Goal: Task Accomplishment & Management: Manage account settings

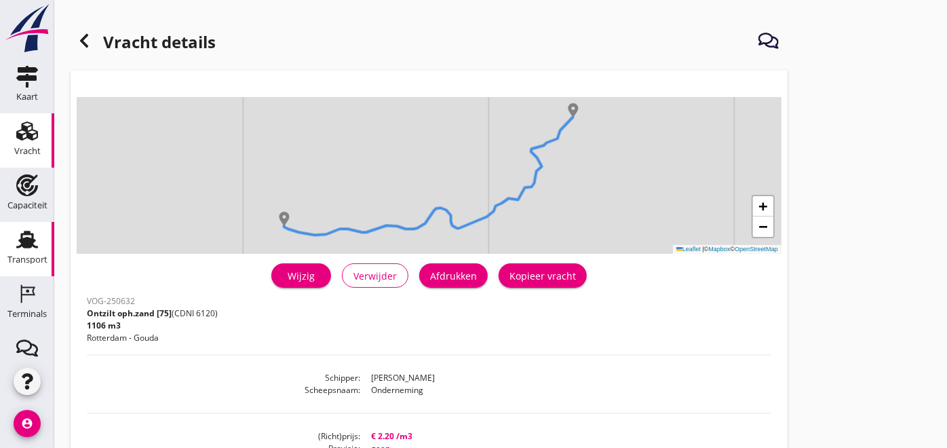
click at [26, 252] on div "Transport" at bounding box center [27, 259] width 40 height 19
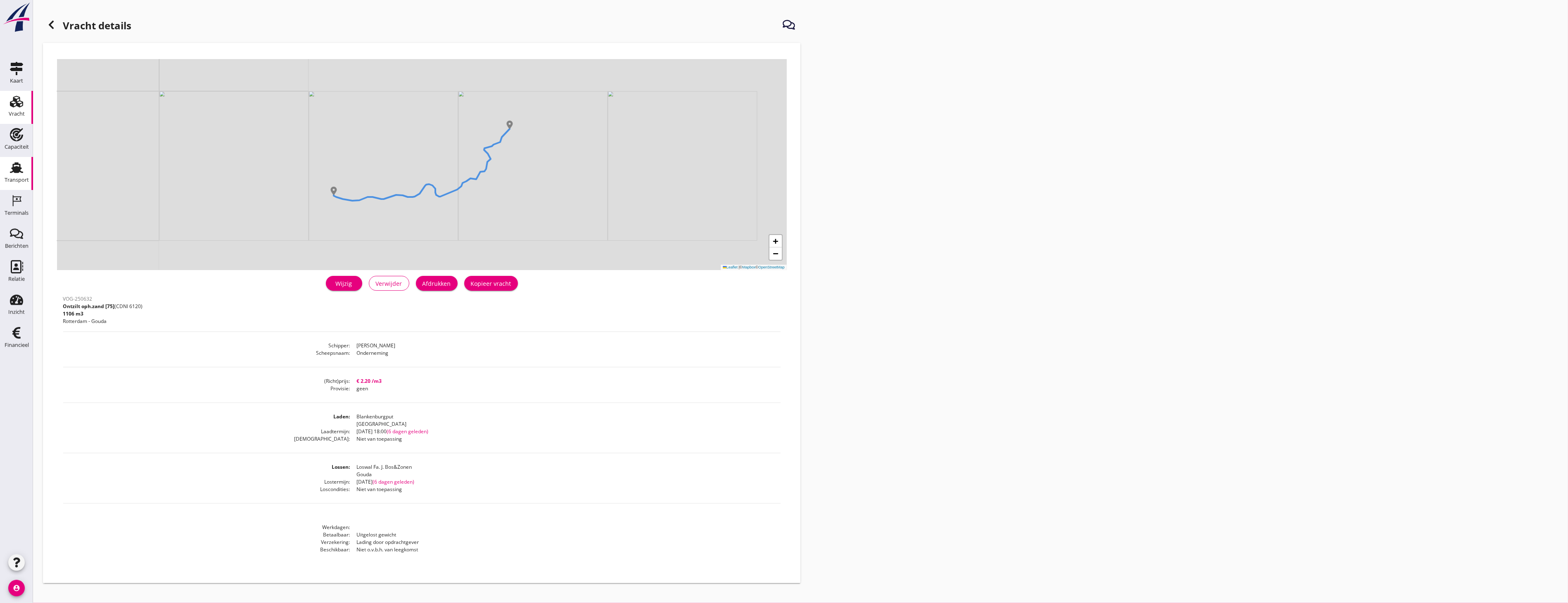
click at [16, 171] on use at bounding box center [16, 168] width 13 height 11
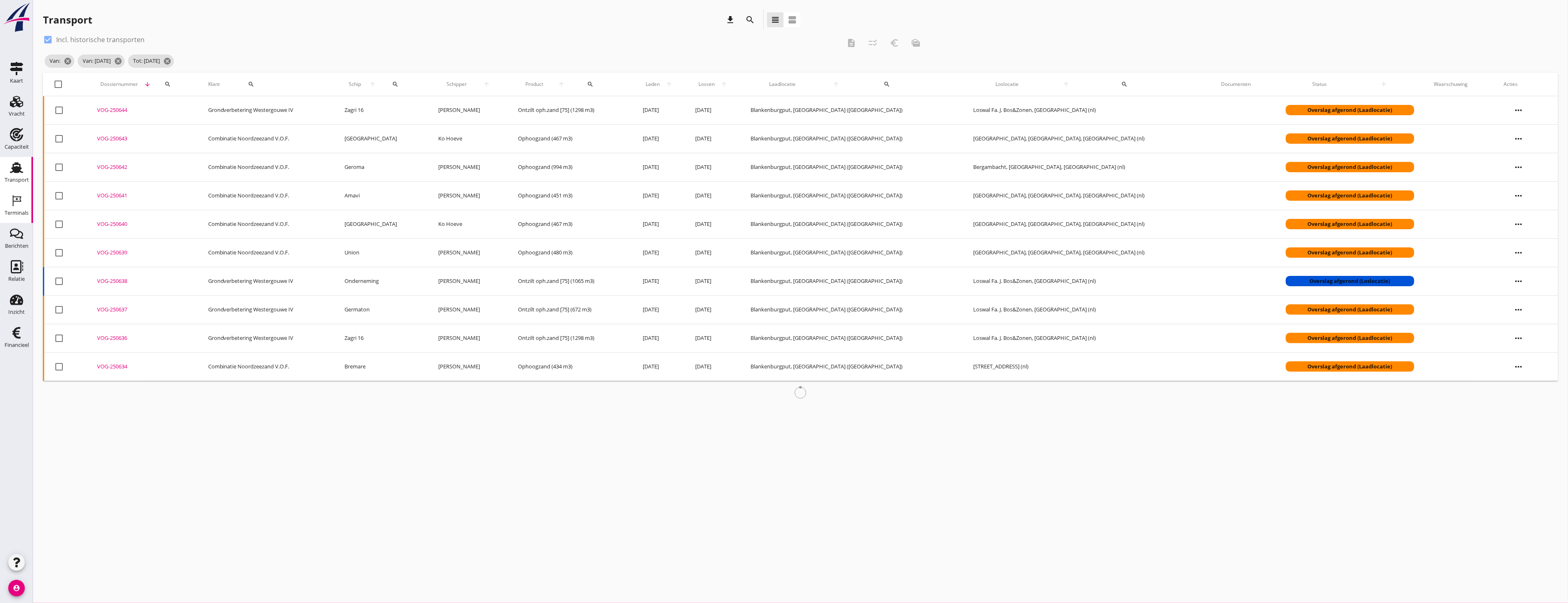
click at [17, 214] on div "Terminals" at bounding box center [16, 212] width 24 height 5
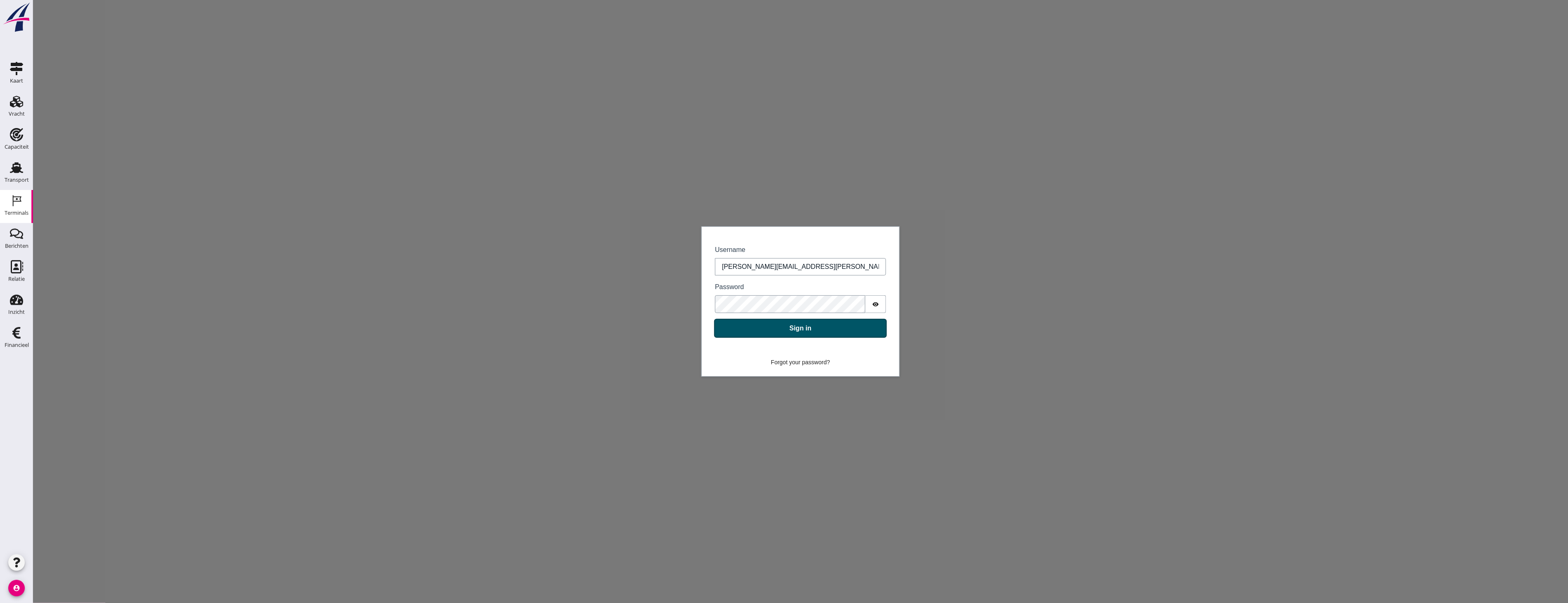
click at [576, 272] on button "Sign in" at bounding box center [800, 328] width 171 height 18
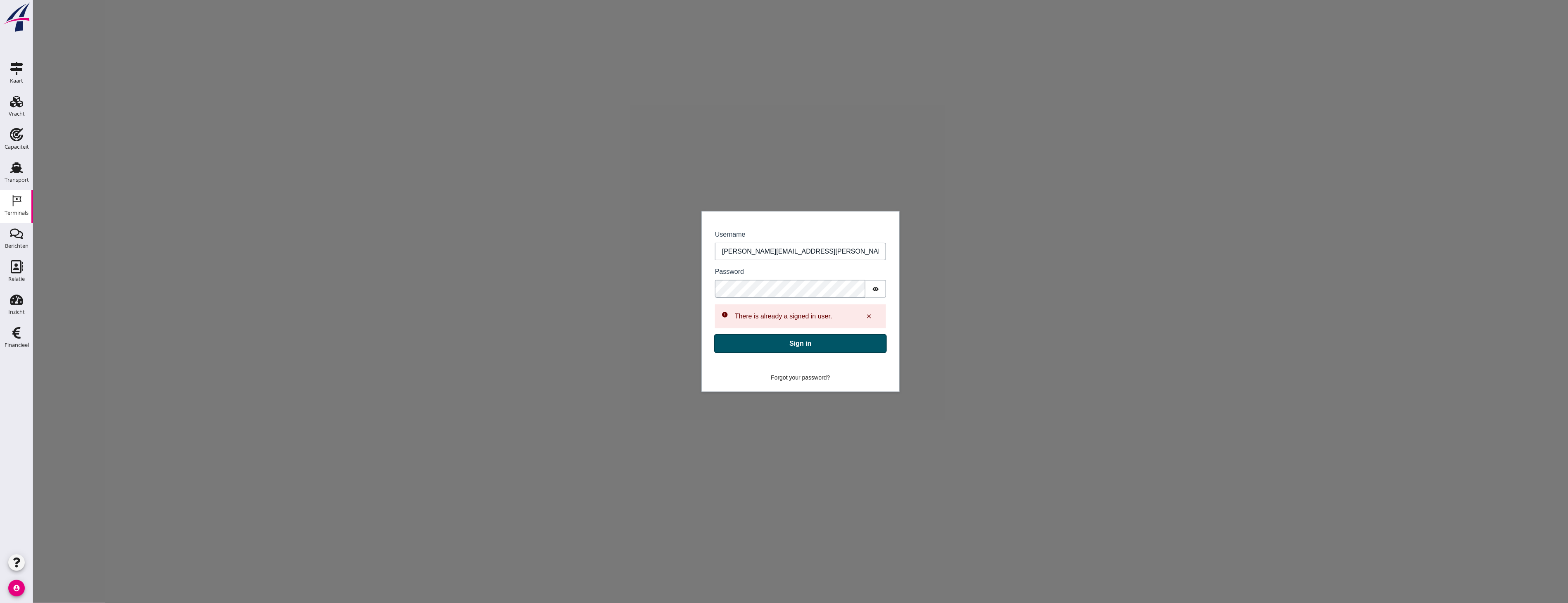
click at [576, 272] on button "Sign in" at bounding box center [800, 343] width 171 height 18
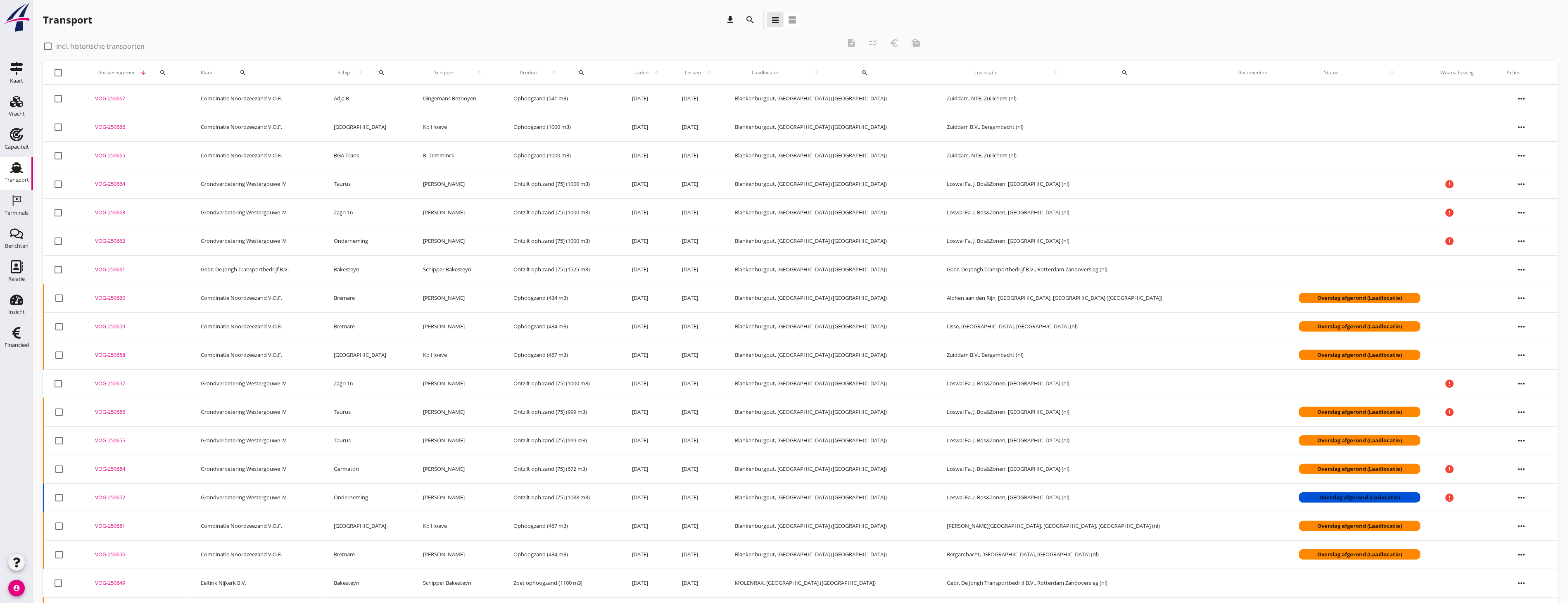
click at [167, 19] on div "search" at bounding box center [163, 72] width 20 height 7
click at [184, 19] on input "Zoeken op dossiernummer..." at bounding box center [208, 97] width 86 height 13
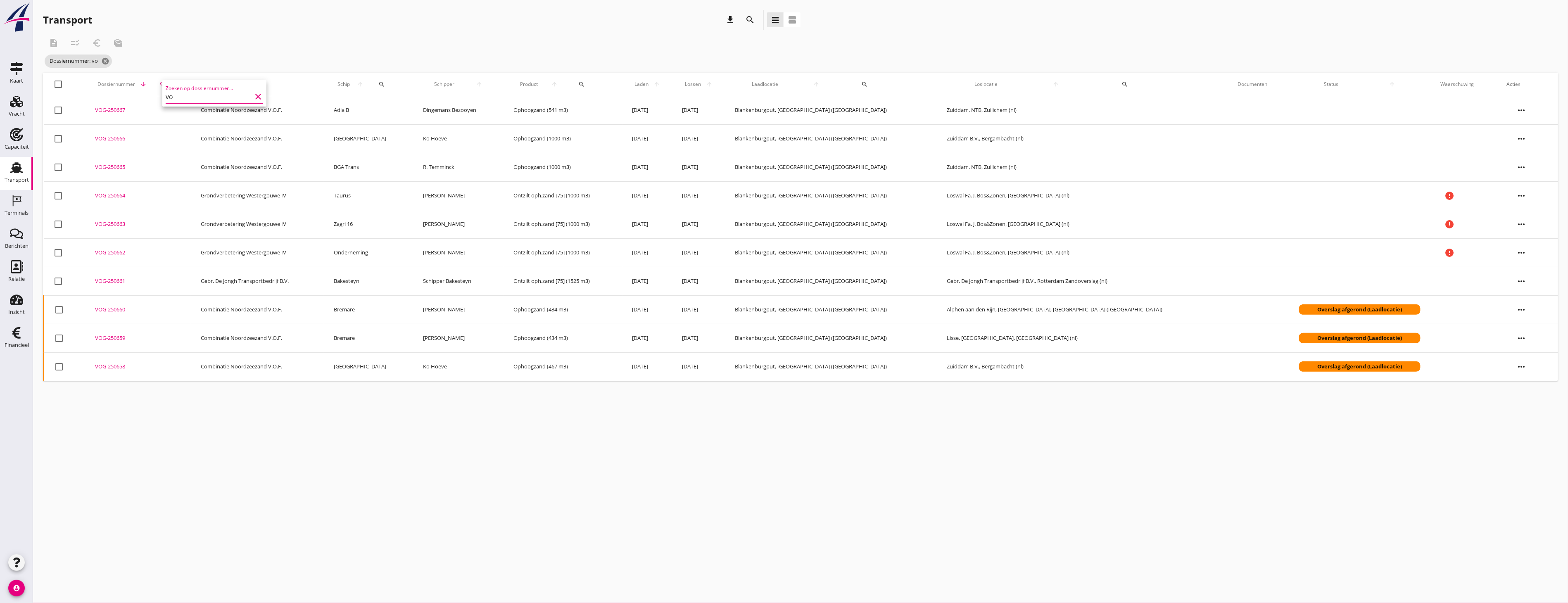
type input "v"
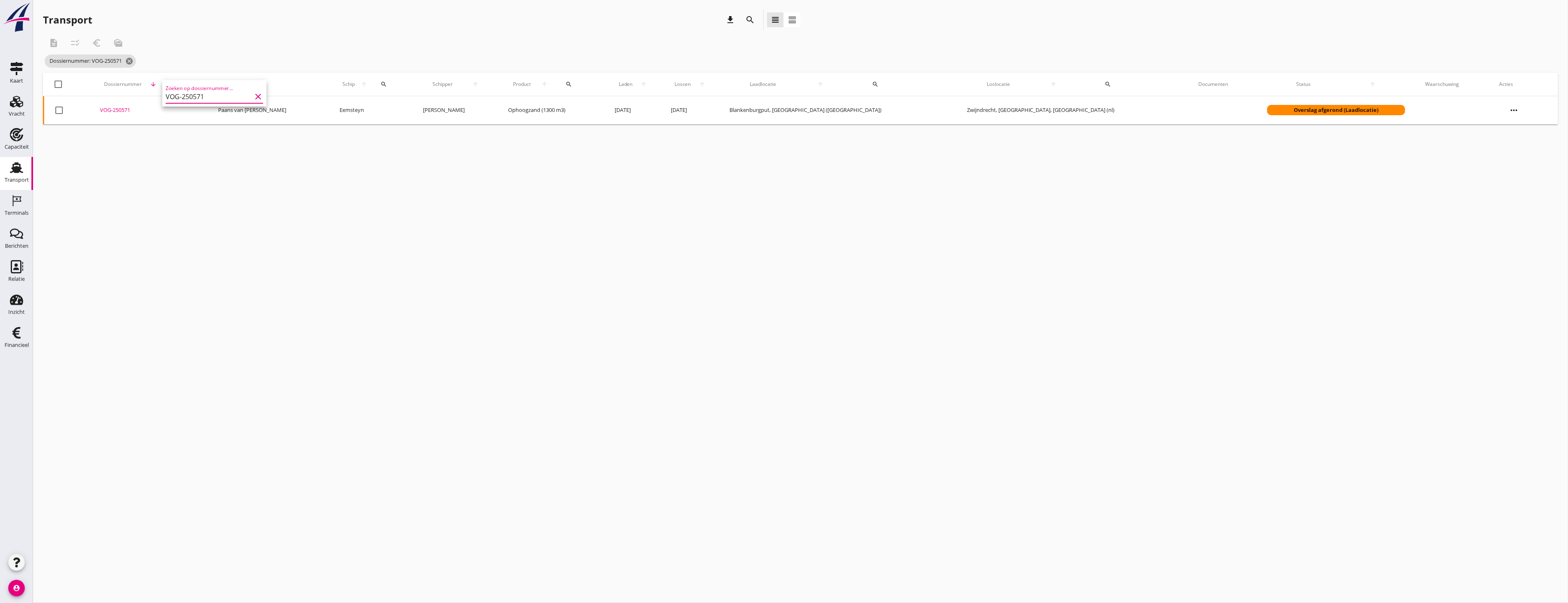
type input "VOG-250571"
click at [336, 19] on div "Transport download search view_headline view_agenda" at bounding box center [422, 19] width 758 height 20
click at [139, 19] on div "VOG-250571" at bounding box center [149, 110] width 99 height 9
click at [21, 19] on icon "Terminals" at bounding box center [16, 201] width 13 height 13
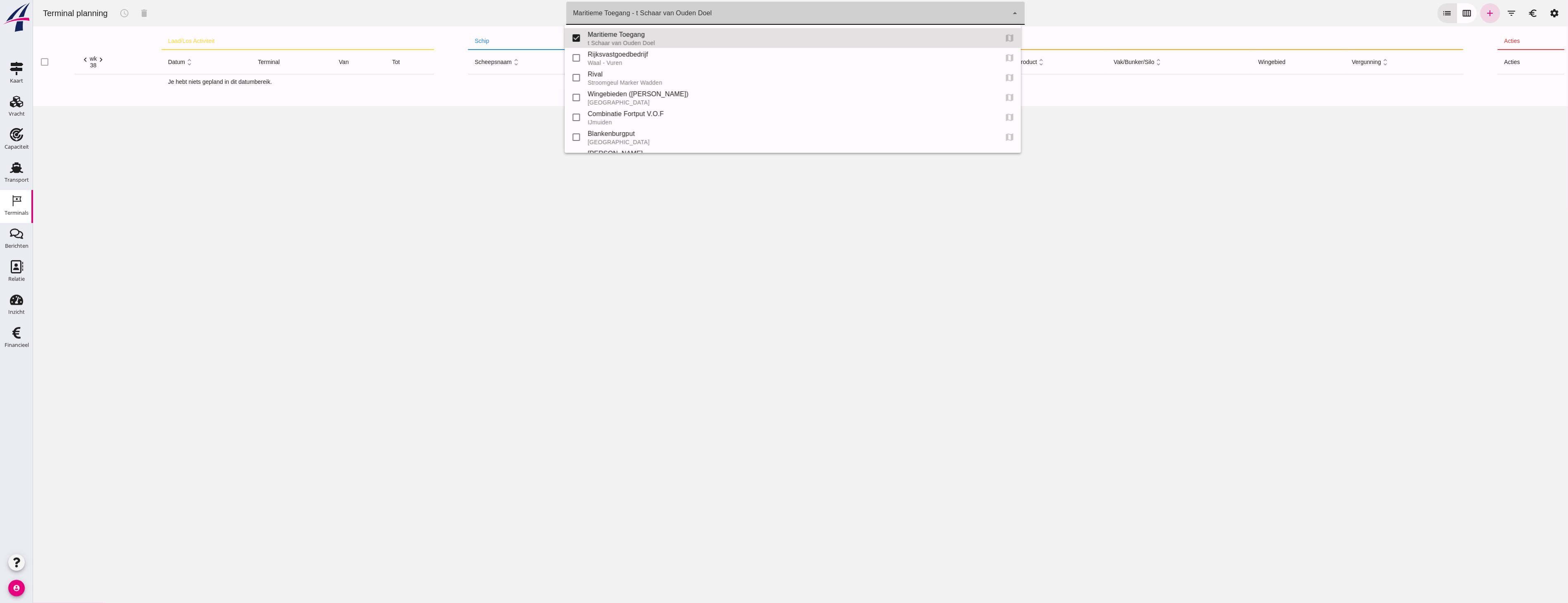
click at [336, 11] on div "Maritieme Toegang - t Schaar van Ouden Doel" at bounding box center [642, 13] width 139 height 10
click at [336, 19] on div "Blankenburgput" at bounding box center [789, 134] width 404 height 10
type input "e6c78bfd-e3f1-4bb9-b01e-b37ce3668b52"
checkbox input "false"
checkbox input "true"
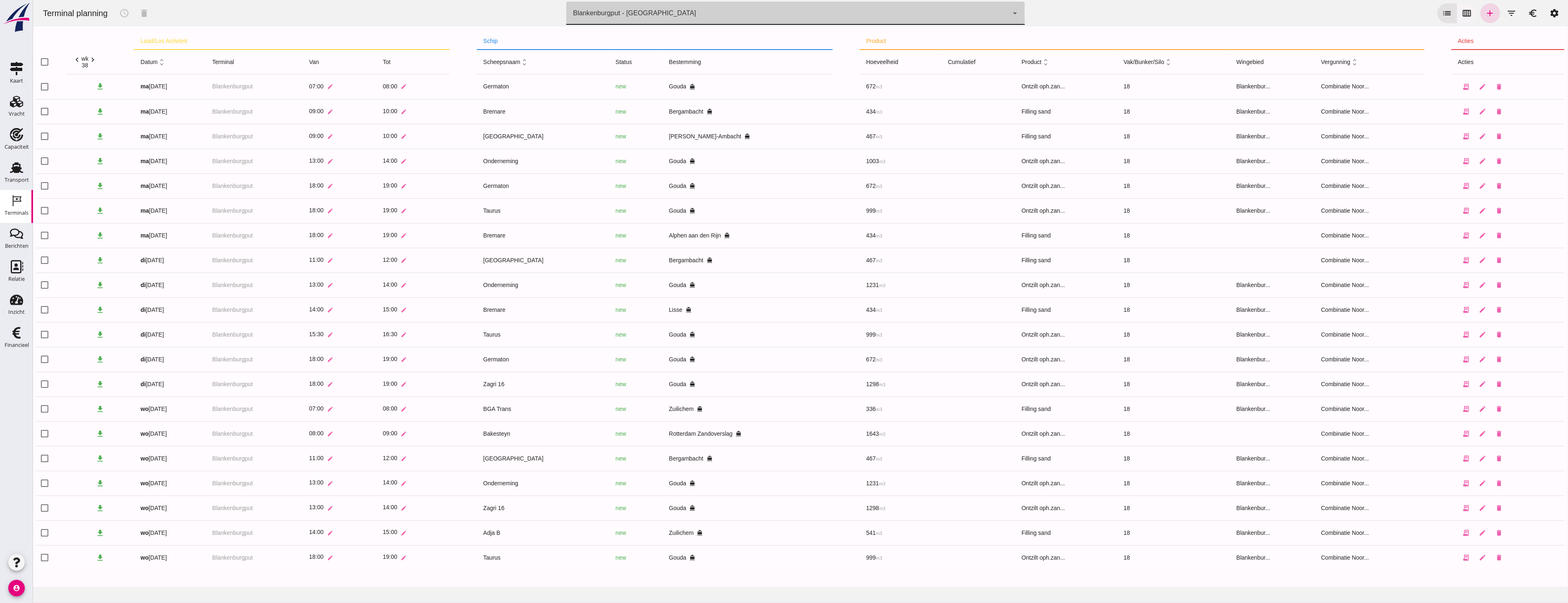
click at [336, 10] on icon "calendar_view_week" at bounding box center [1467, 13] width 10 height 10
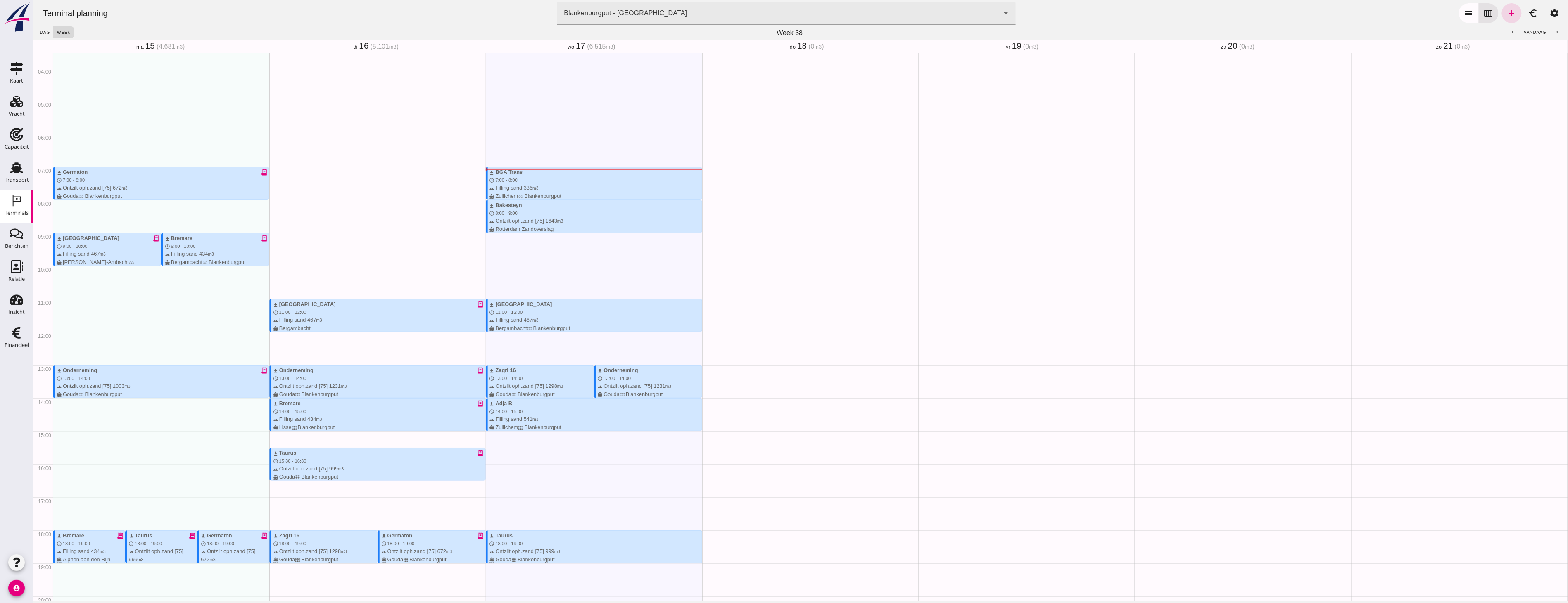
scroll to position [139, 0]
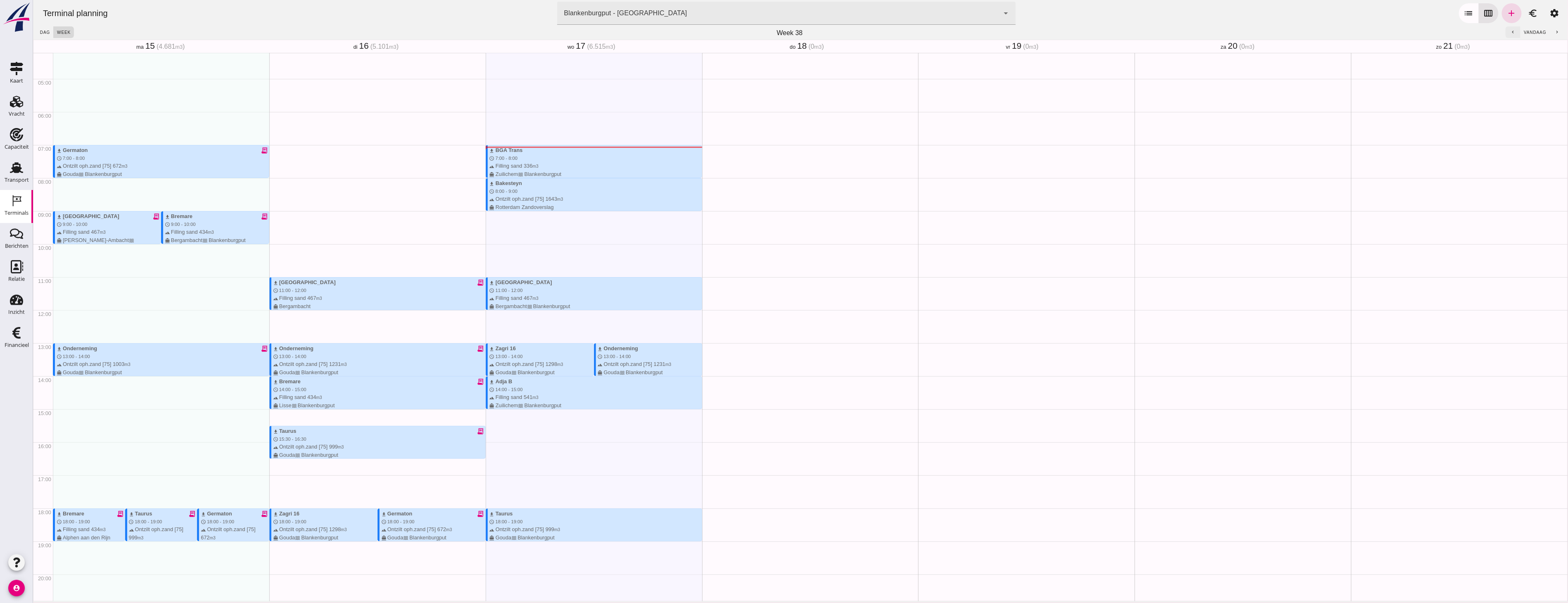
click at [336, 19] on button "chevron_left" at bounding box center [1513, 32] width 15 height 12
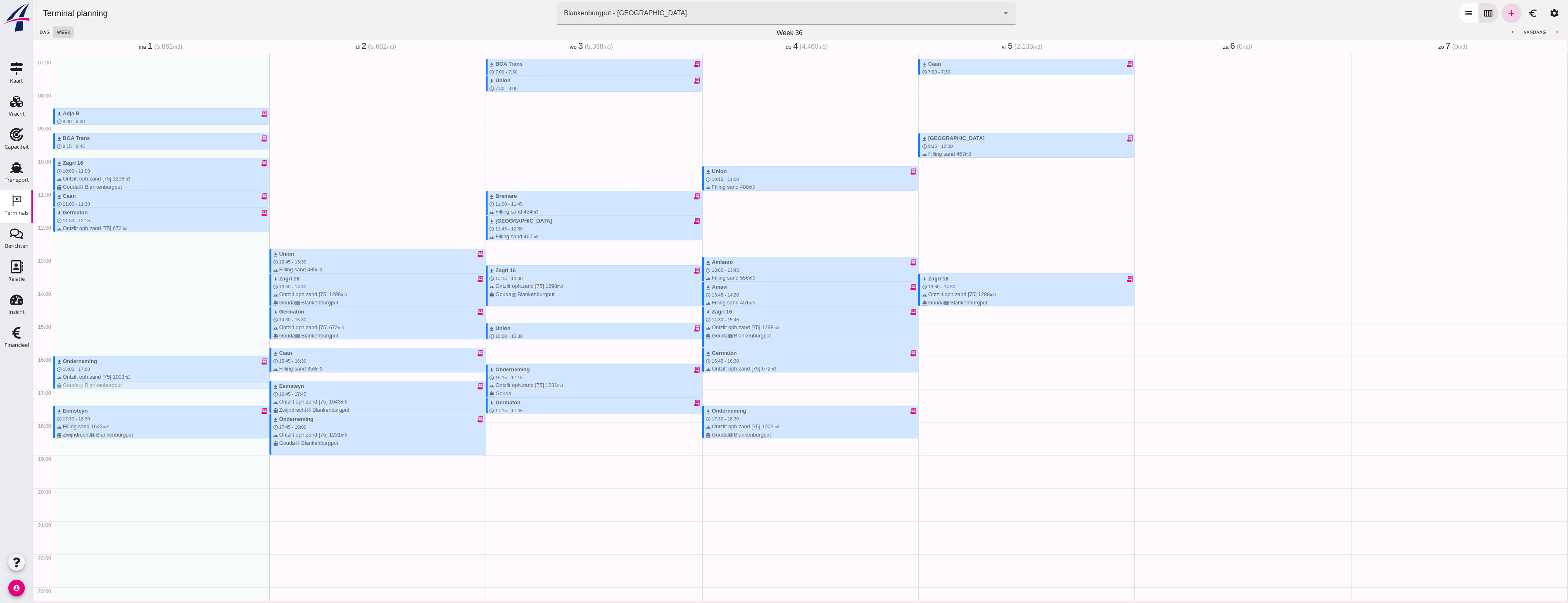
scroll to position [231, 0]
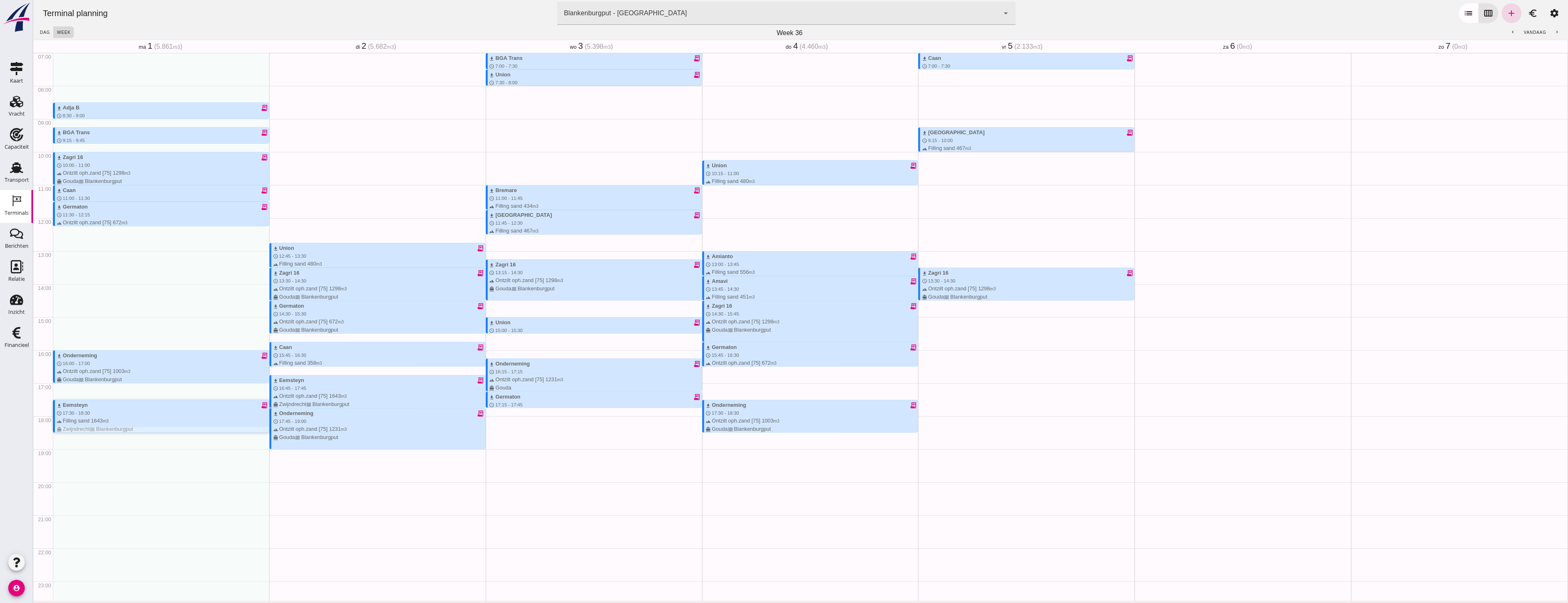
click at [124, 19] on div "download Eemsteyn receipt_long schedule 17:30 - 18:30 terrain Filling sand 1643…" at bounding box center [162, 417] width 212 height 32
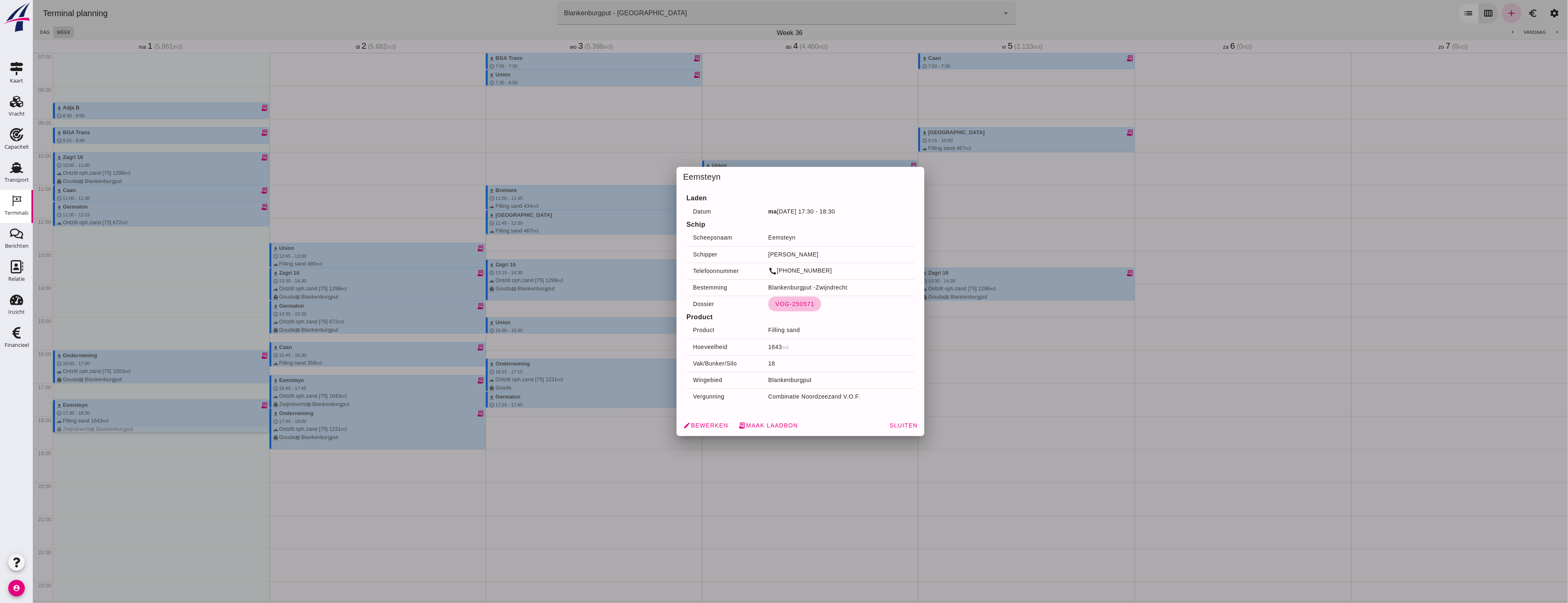
click at [336, 19] on span "VOG-250571" at bounding box center [794, 304] width 40 height 7
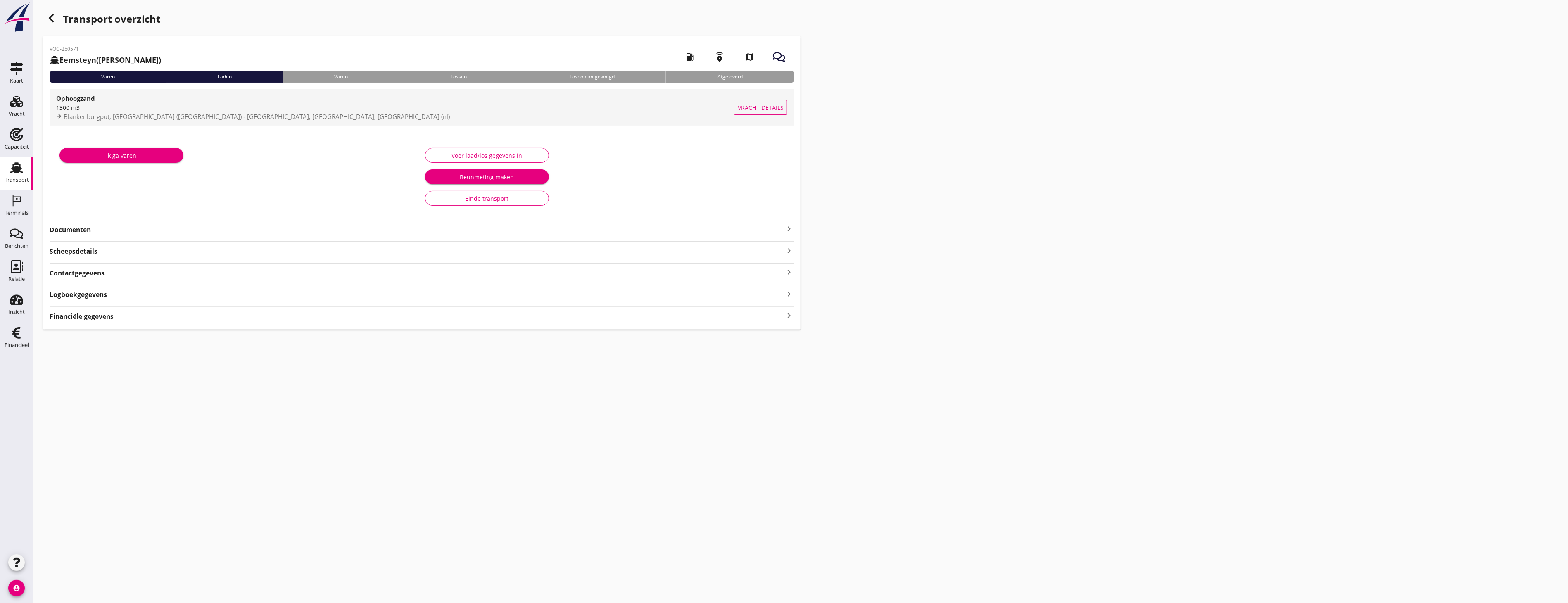
click at [336, 19] on span "Vracht details" at bounding box center [760, 108] width 46 height 9
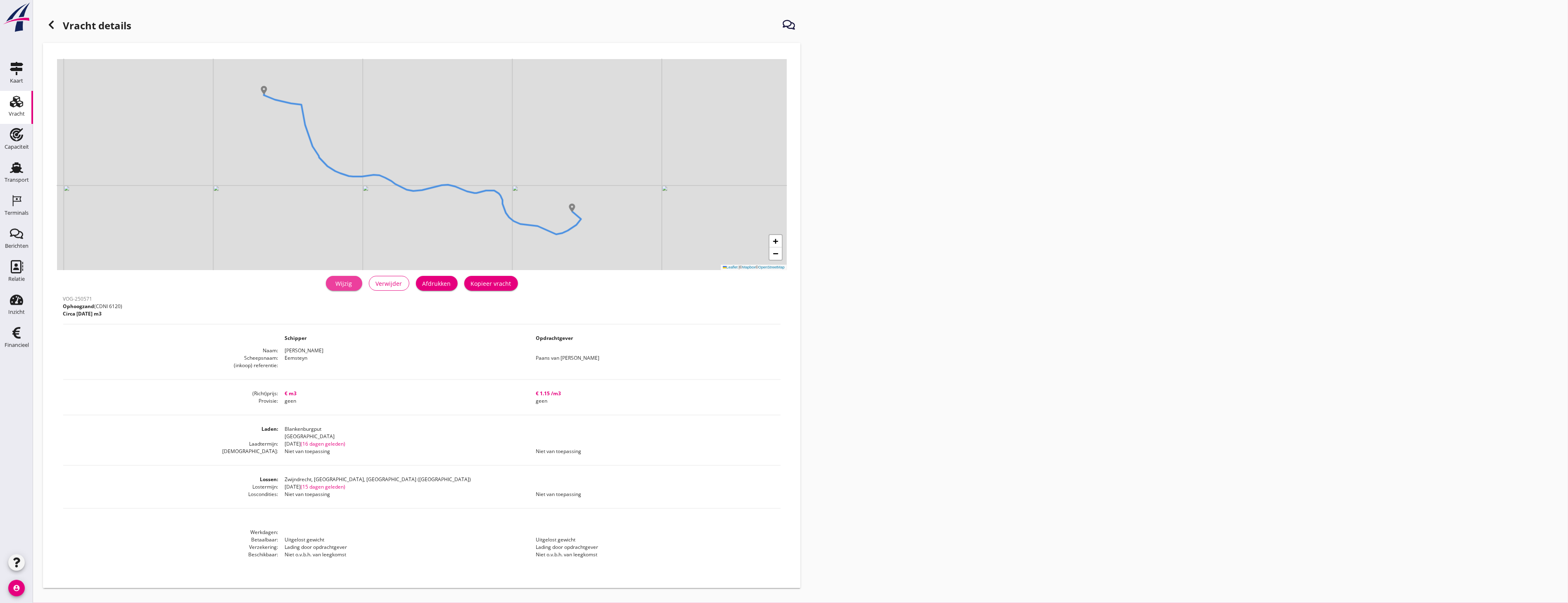
click at [336, 19] on div "Wijzig" at bounding box center [344, 284] width 23 height 9
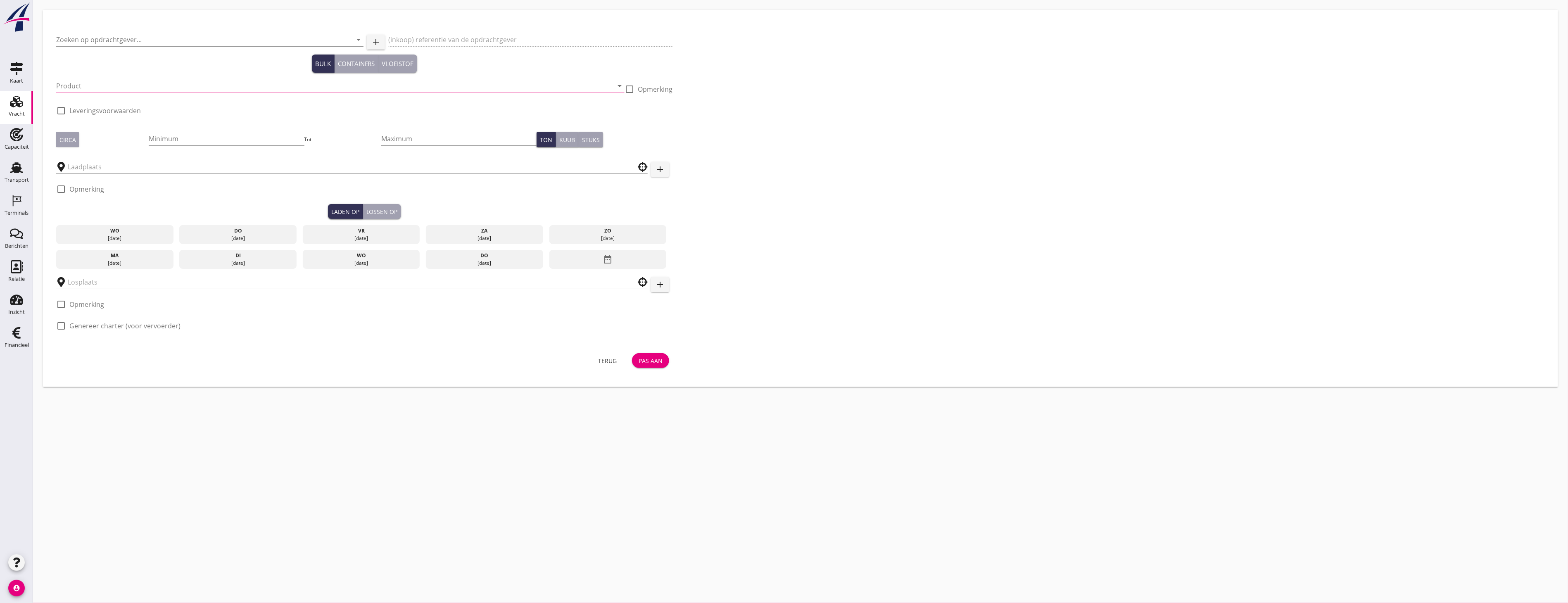
type input "Paans van Oord"
type input "Ophoogzand (6120)"
type input "1000"
type input "Zwijndrecht, South Holland, Netherlands"
checkbox input "true"
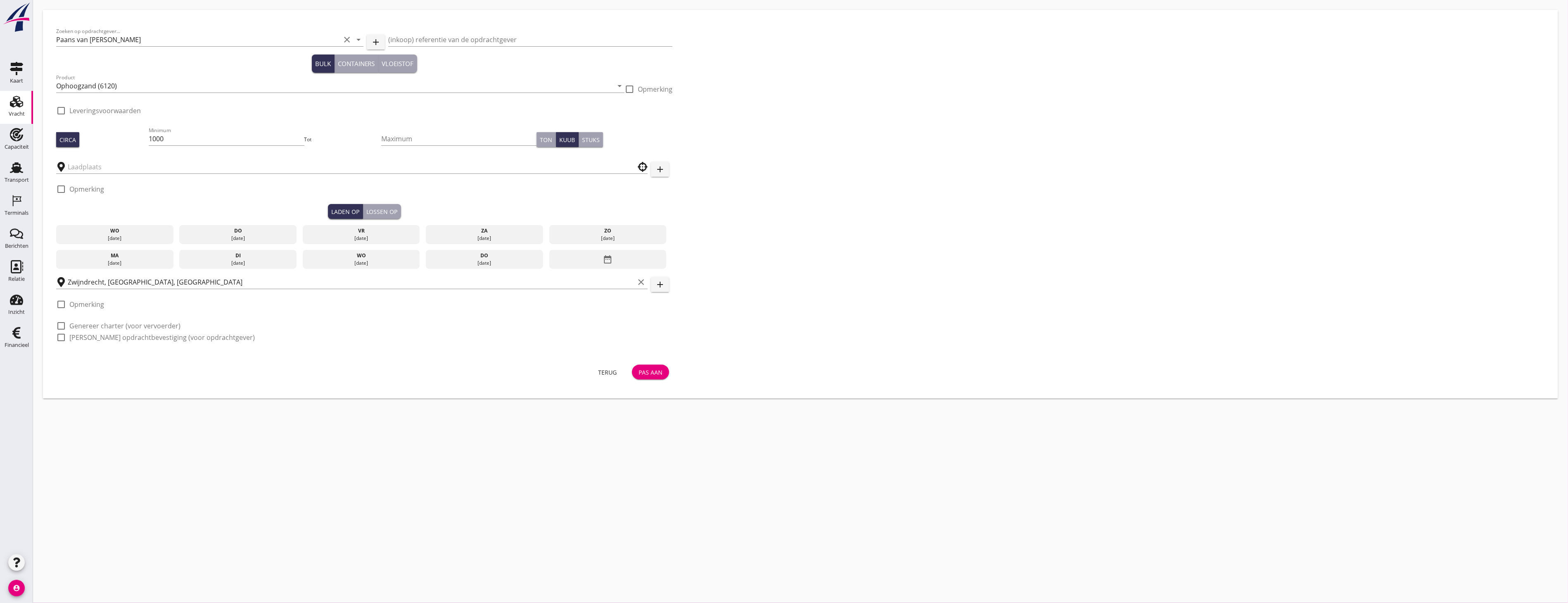
type input "Blankenburgput"
checkbox input "true"
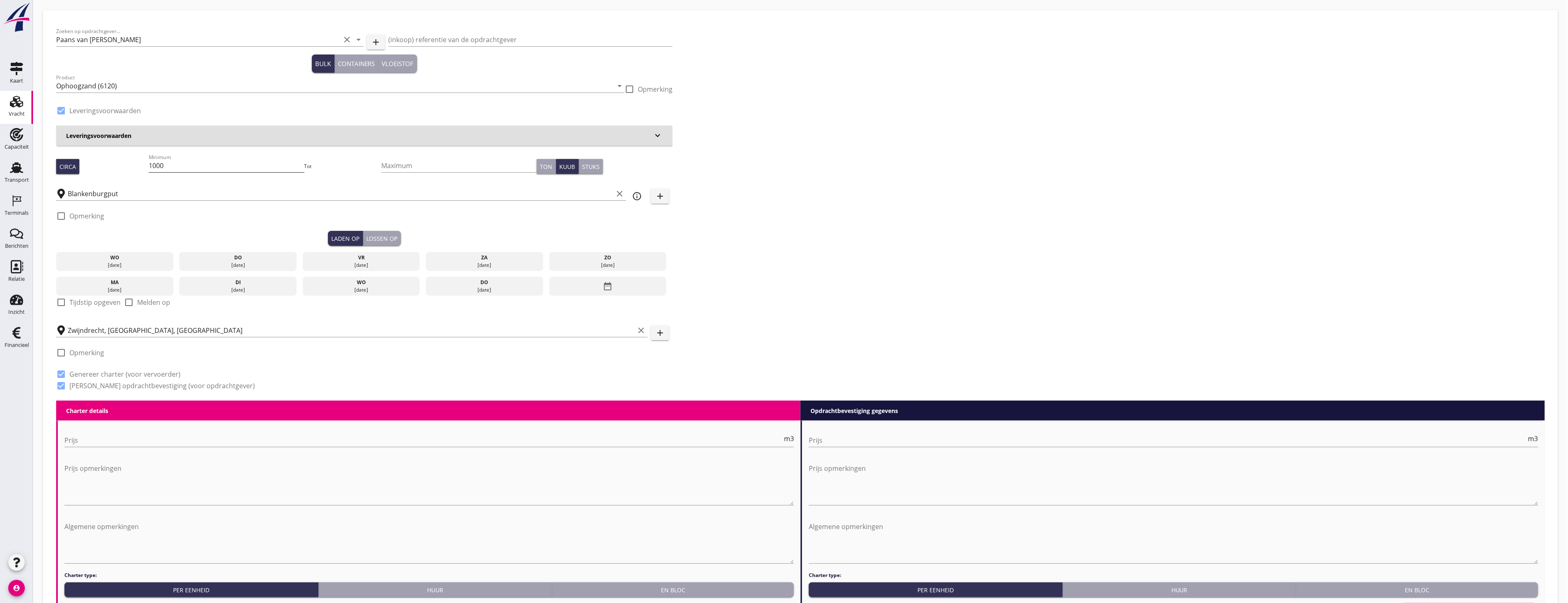
type input "0"
radio input "false"
type input "1.15"
radio input "false"
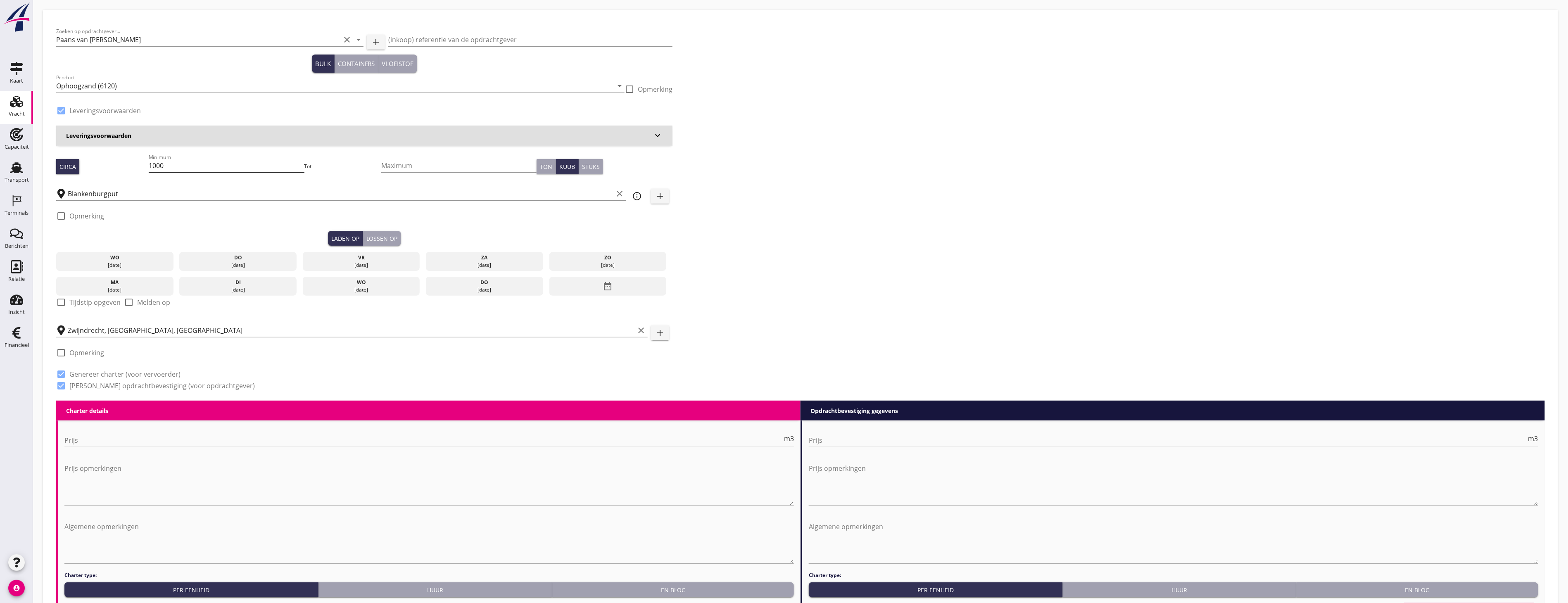
radio input "false"
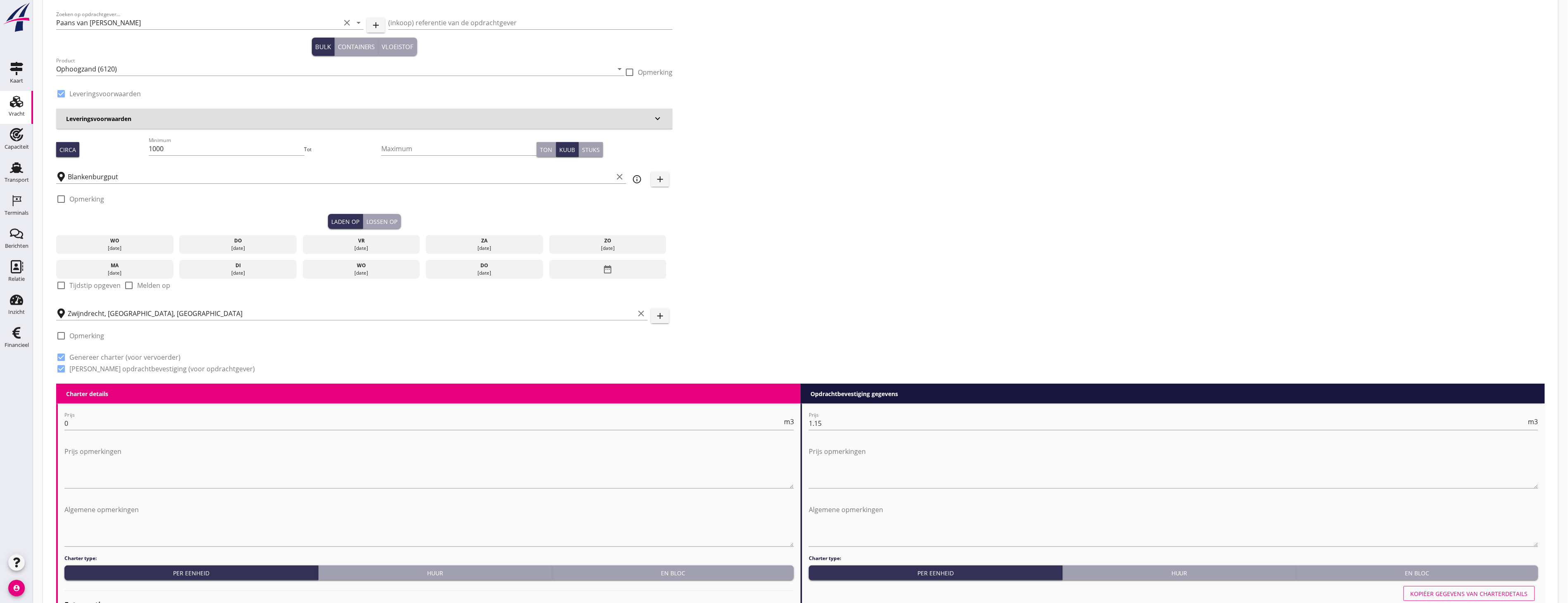
scroll to position [46, 0]
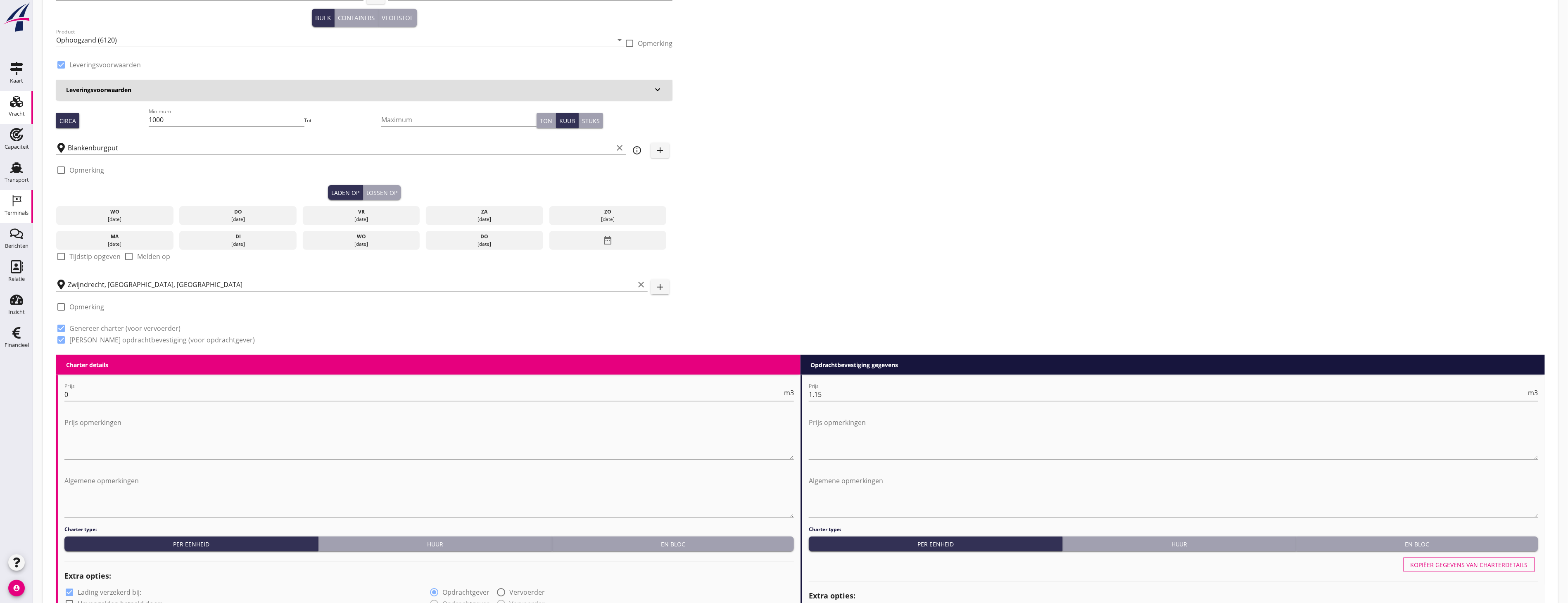
drag, startPoint x: 27, startPoint y: 208, endPoint x: 790, endPoint y: 54, distance: 778.4
click at [27, 19] on div "Terminals" at bounding box center [16, 213] width 24 height 12
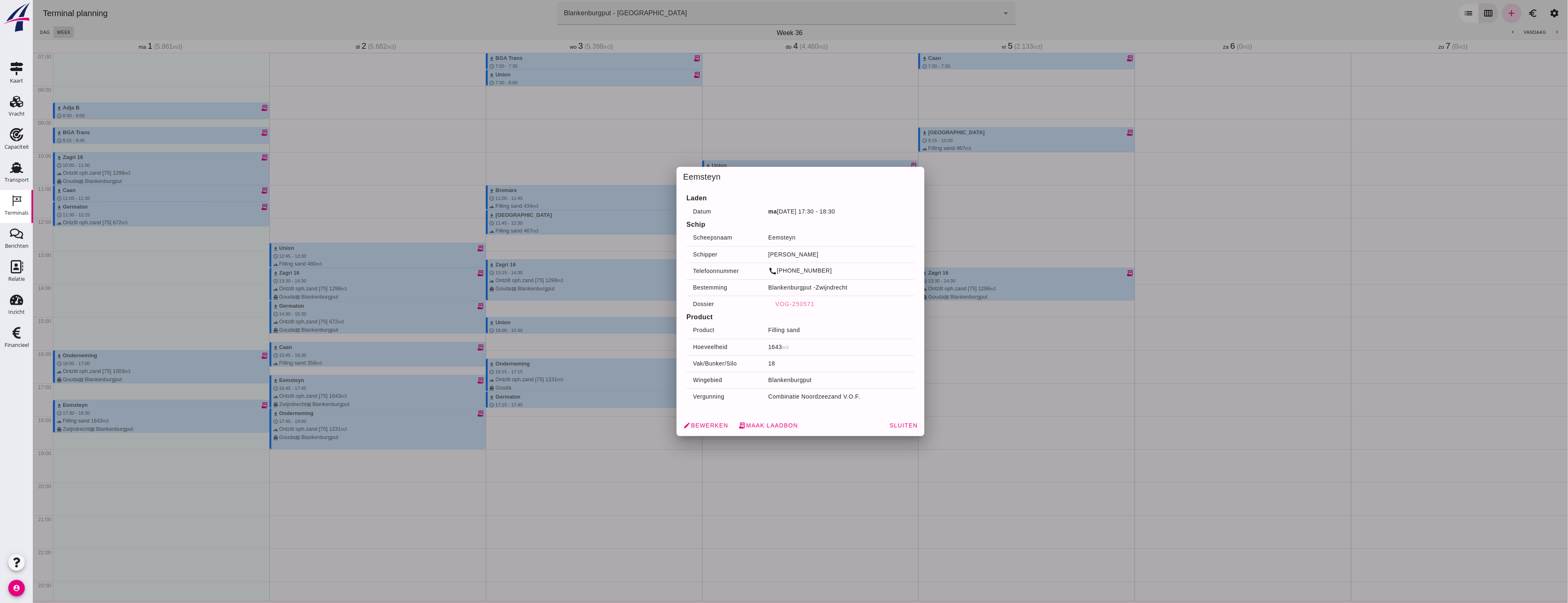
click at [336, 19] on div at bounding box center [800, 301] width 1535 height 603
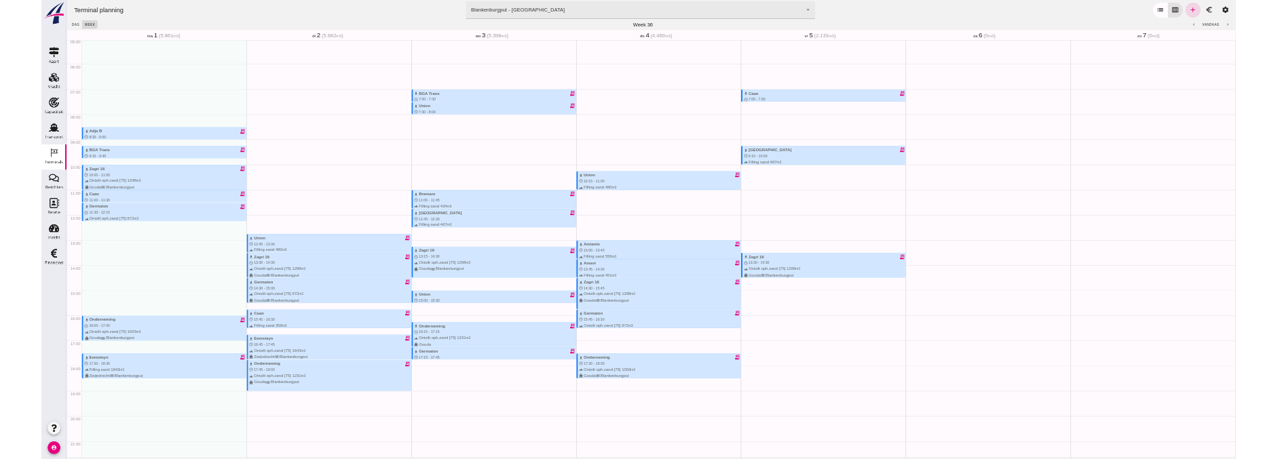
scroll to position [229, 0]
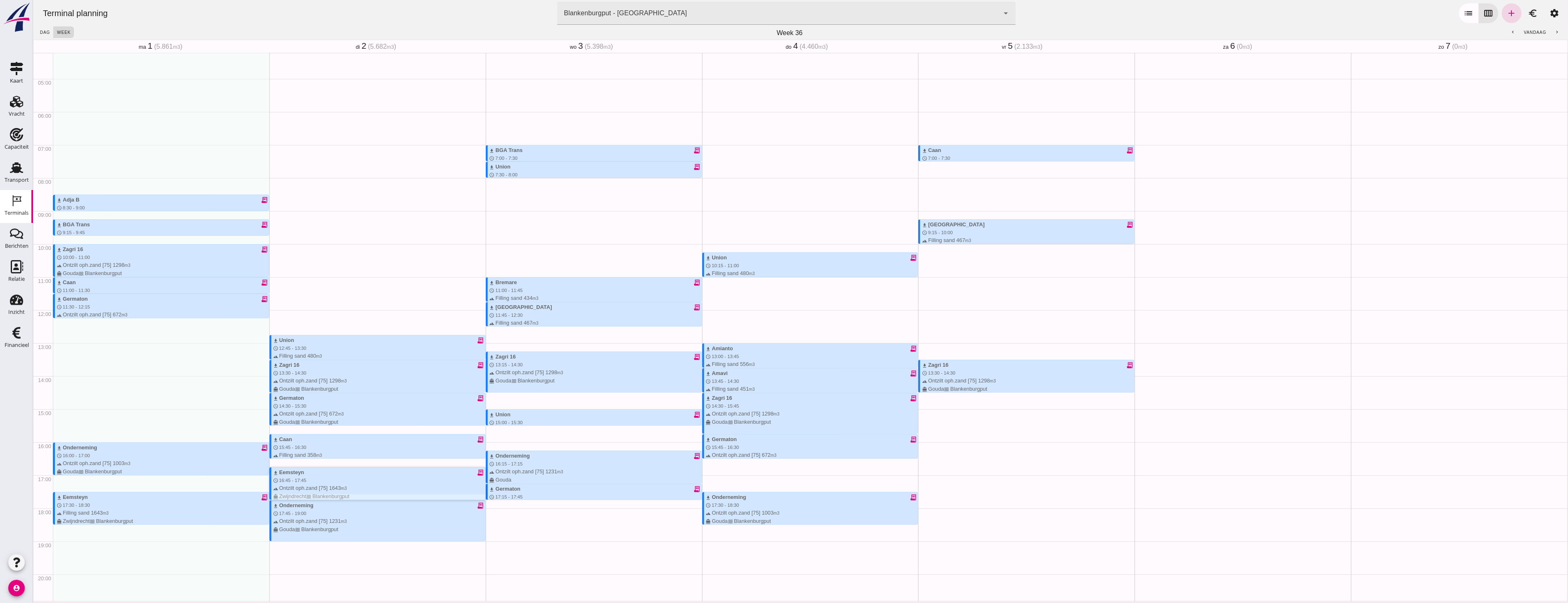
click at [336, 19] on div "terrain Ontzilt oph.zand [75] 1643 m3 directions_boat Zwijndrecht waves Blanken…" at bounding box center [379, 492] width 212 height 16
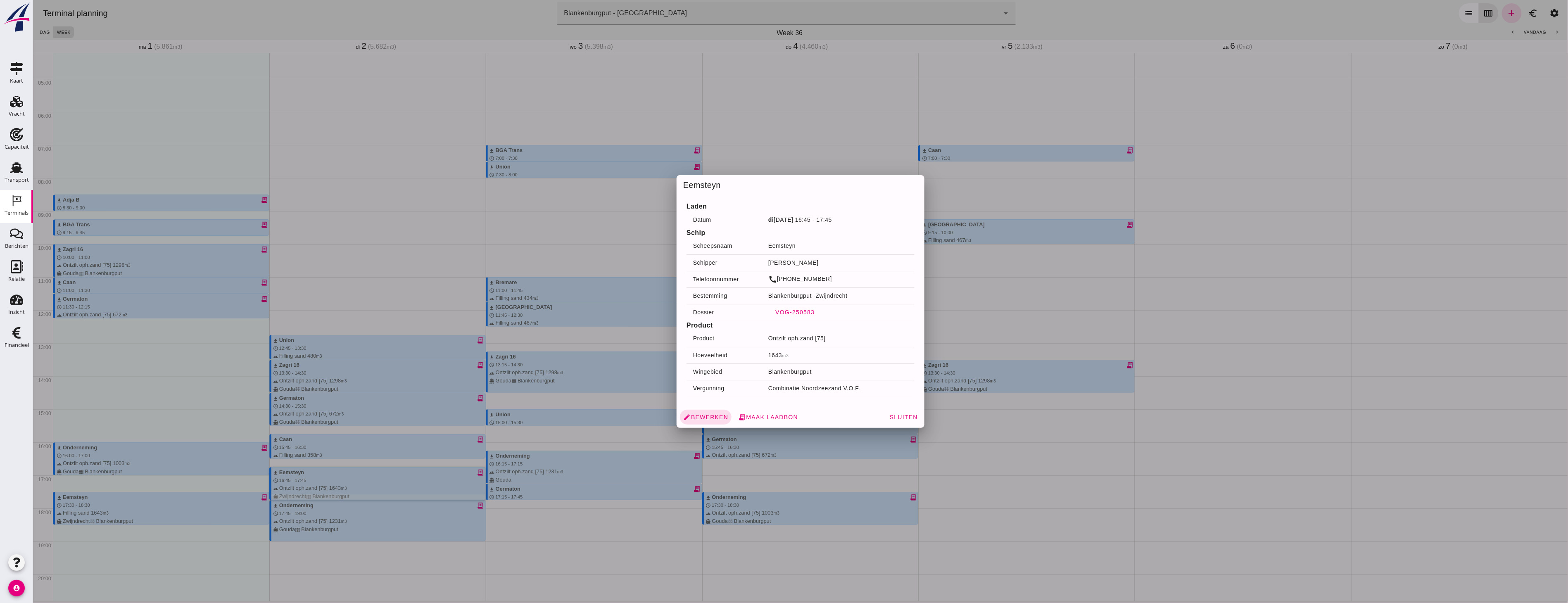
drag, startPoint x: 795, startPoint y: 310, endPoint x: 827, endPoint y: 316, distance: 32.6
click at [336, 19] on td "VOG-250583" at bounding box center [838, 312] width 153 height 16
click at [326, 19] on div at bounding box center [800, 301] width 1535 height 603
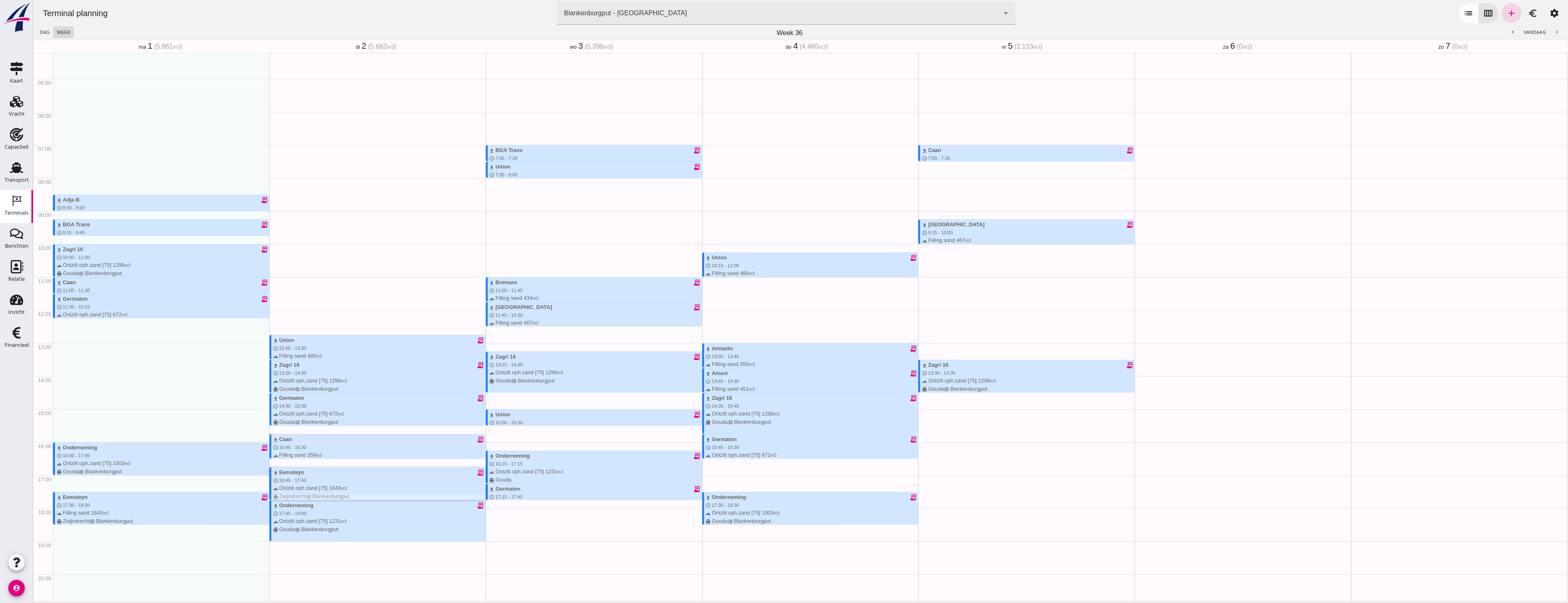
click at [312, 19] on div "download Eemsteyn receipt_long" at bounding box center [379, 472] width 212 height 8
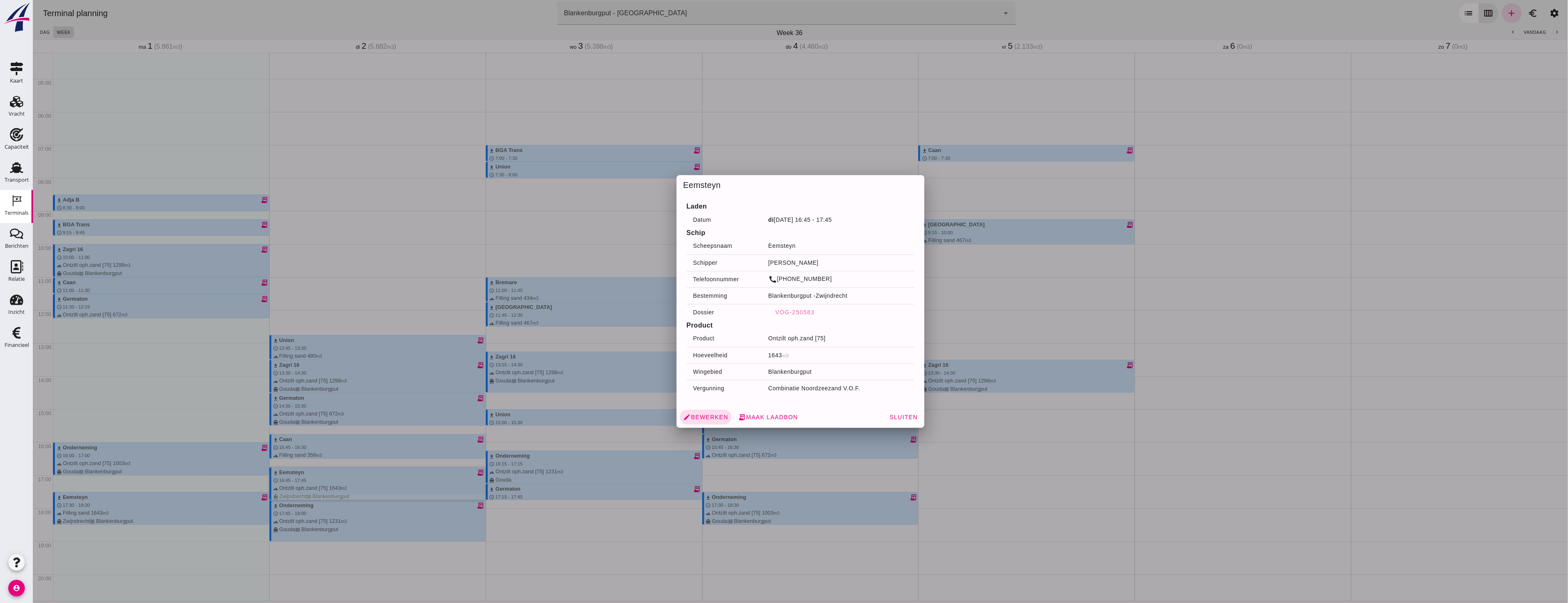
click at [336, 19] on div at bounding box center [800, 301] width 1535 height 603
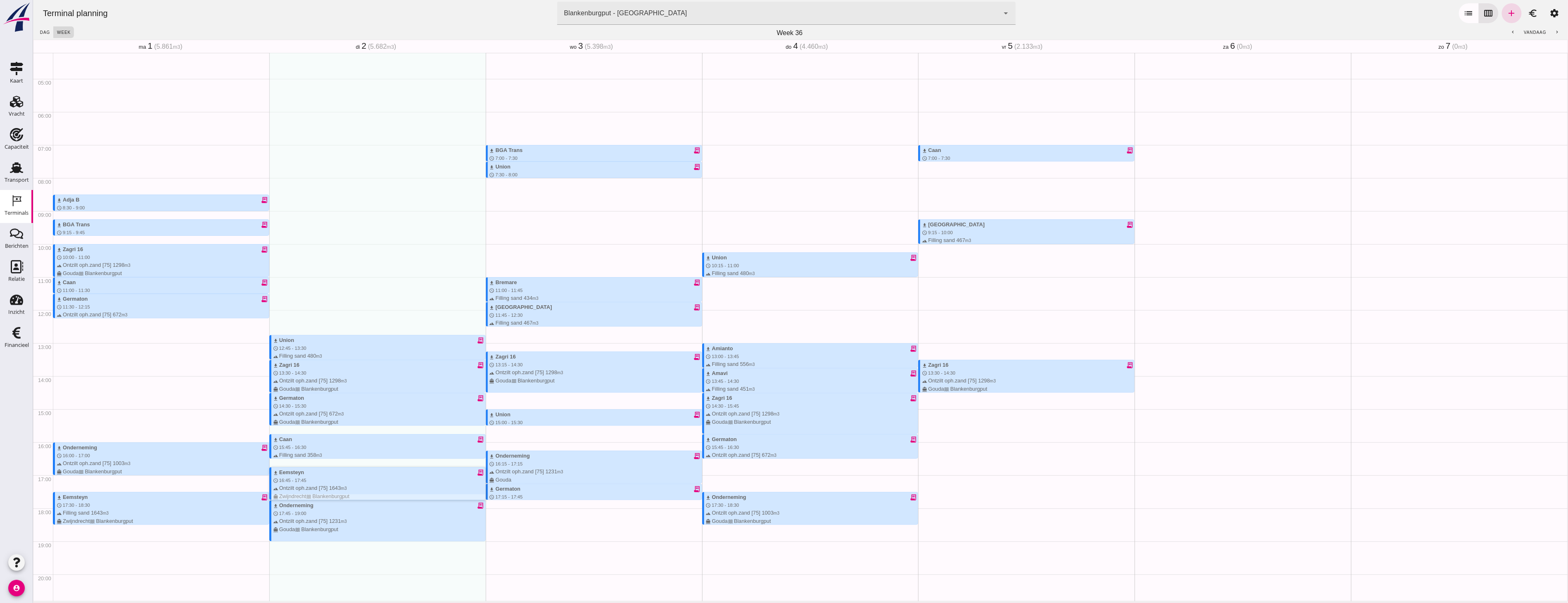
click at [336, 19] on div "download Eemsteyn receipt_long" at bounding box center [379, 472] width 212 height 8
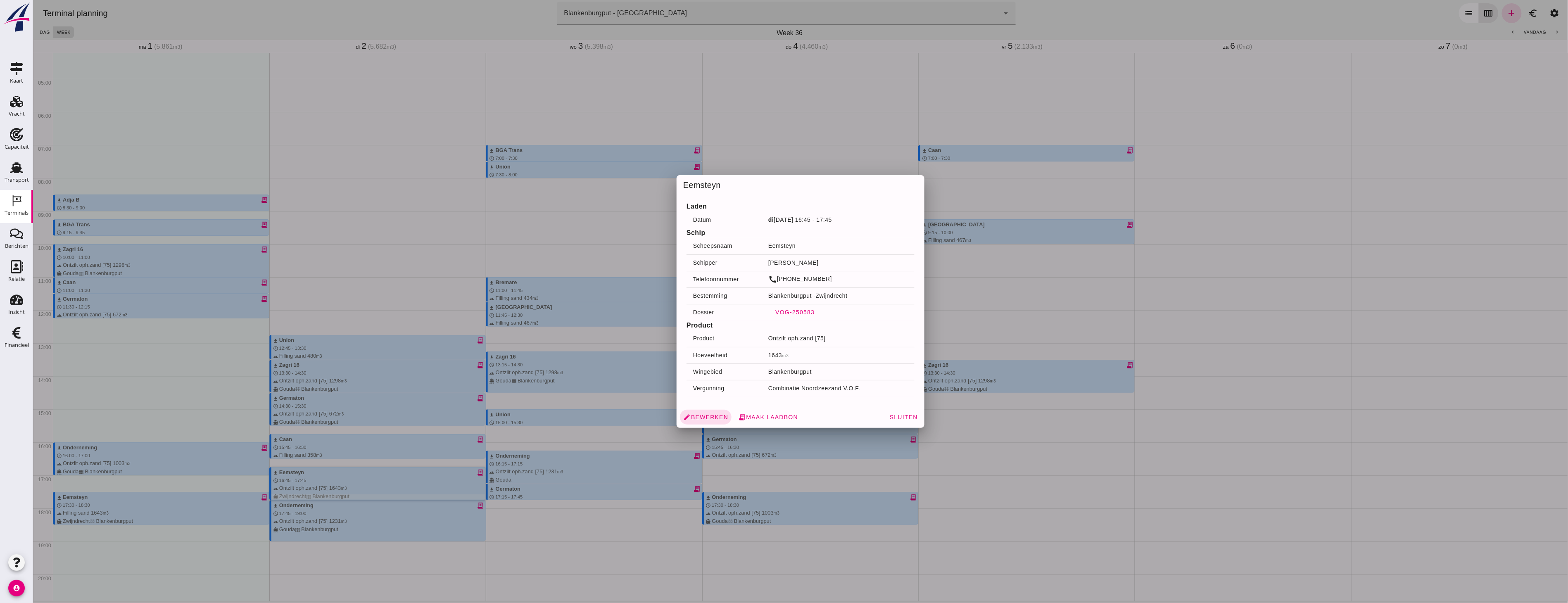
click at [336, 19] on span "VOG-250583" at bounding box center [794, 312] width 40 height 7
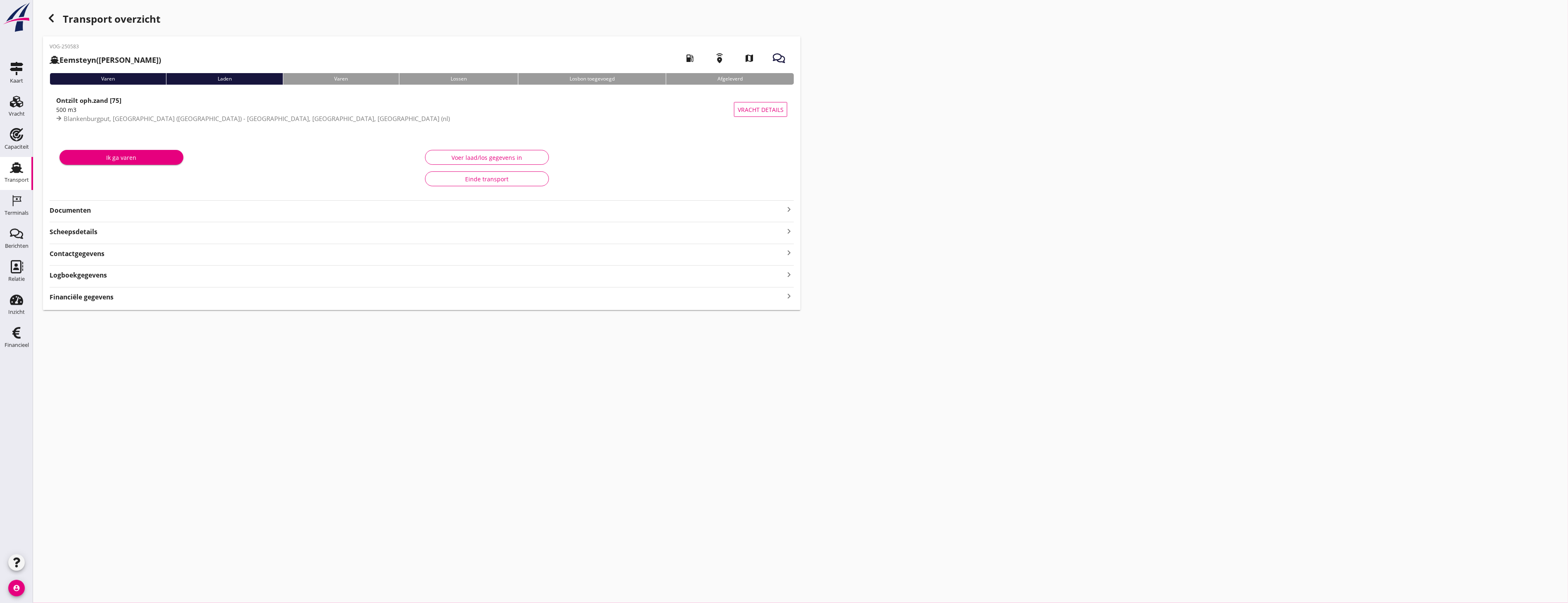
type input "500"
click at [336, 19] on div "Voer laad/los gegevens in" at bounding box center [487, 158] width 110 height 9
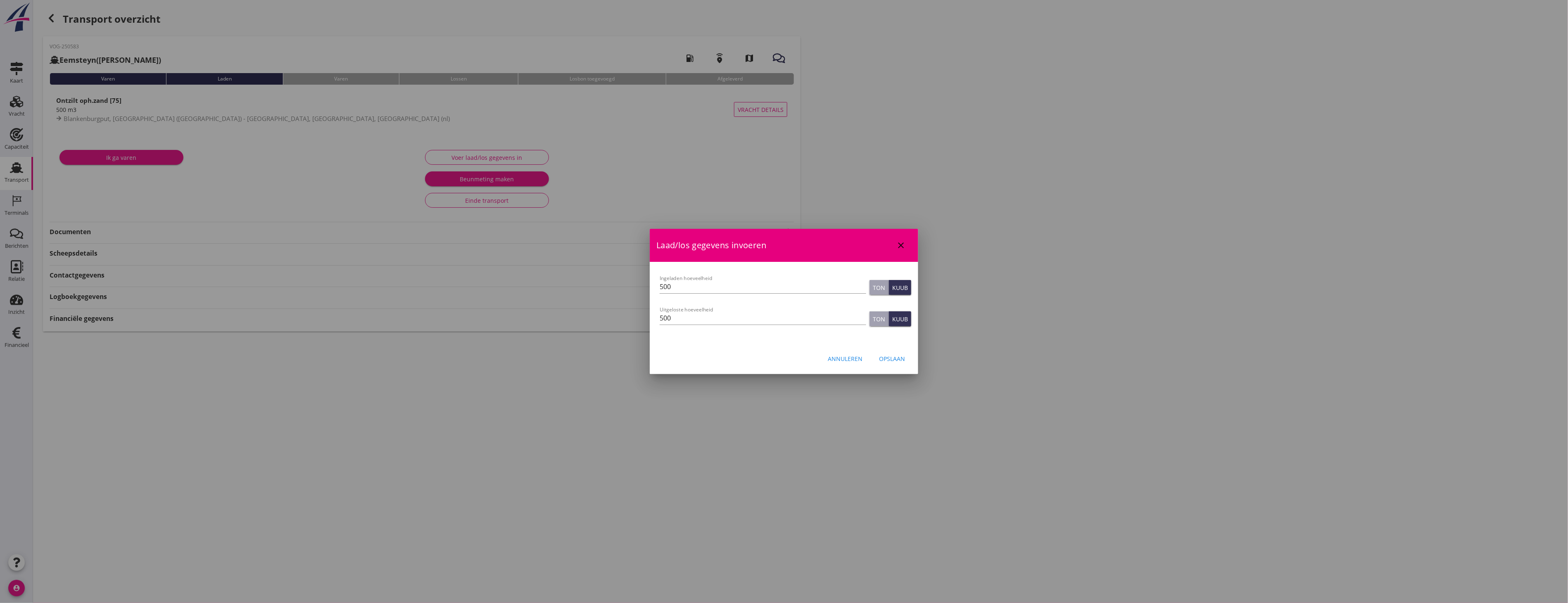
click at [336, 19] on div at bounding box center [784, 301] width 1568 height 603
click at [336, 19] on icon "close" at bounding box center [901, 245] width 10 height 10
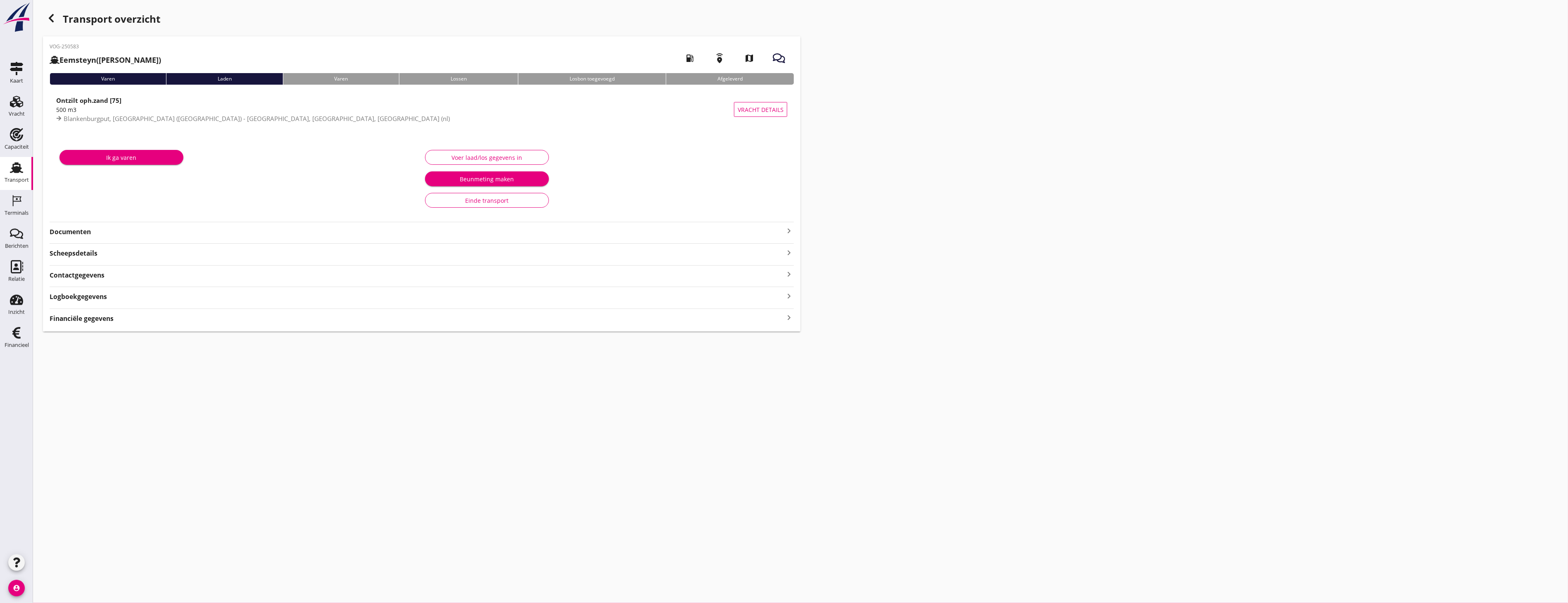
click at [97, 19] on strong "Documenten" at bounding box center [416, 232] width 735 height 10
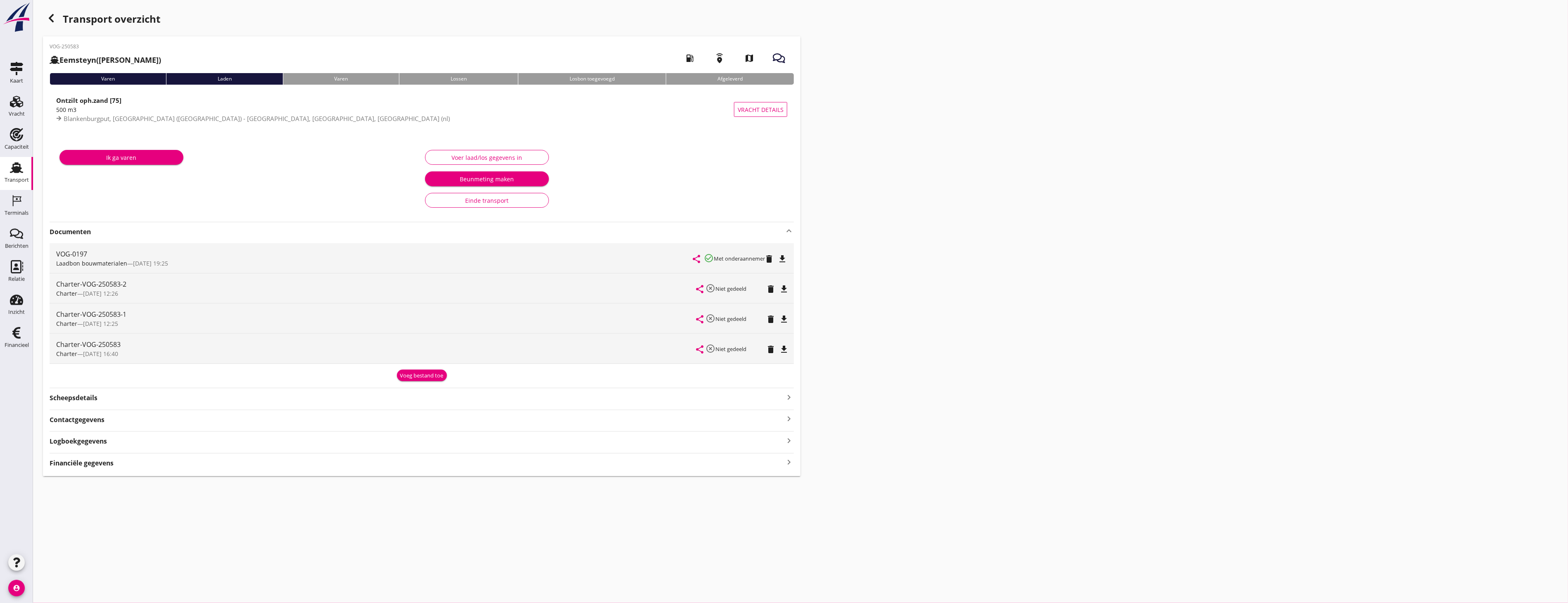
click at [336, 19] on icon "file_download" at bounding box center [782, 259] width 10 height 10
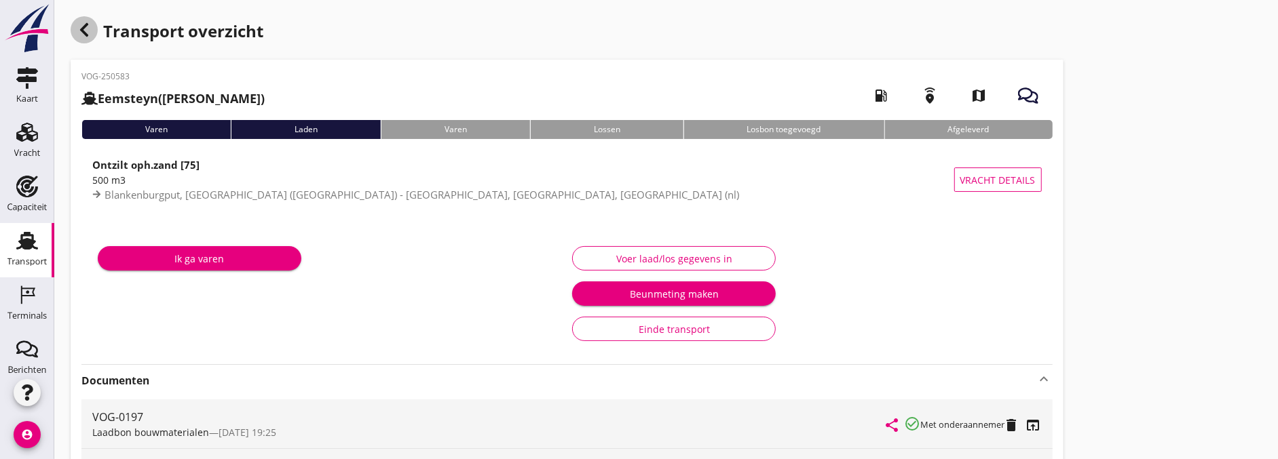
click at [85, 28] on icon "button" at bounding box center [84, 30] width 16 height 16
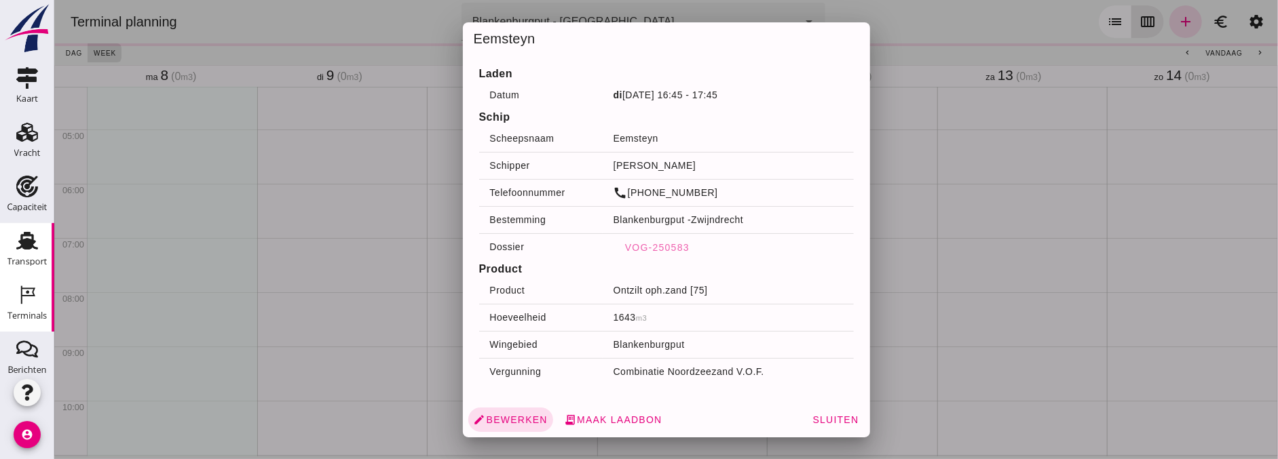
click at [36, 31] on div "Transport" at bounding box center [27, 261] width 40 height 9
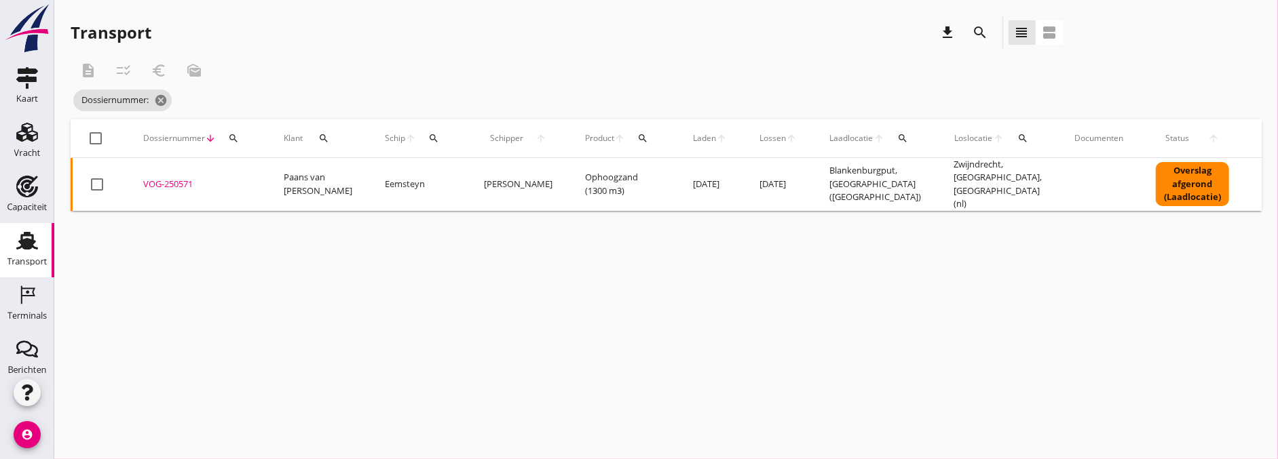
click at [223, 31] on button "search" at bounding box center [233, 138] width 24 height 24
click at [246, 31] on input "Zoeken op dossiernummer..." at bounding box center [296, 178] width 141 height 22
paste input "VOG-250632"
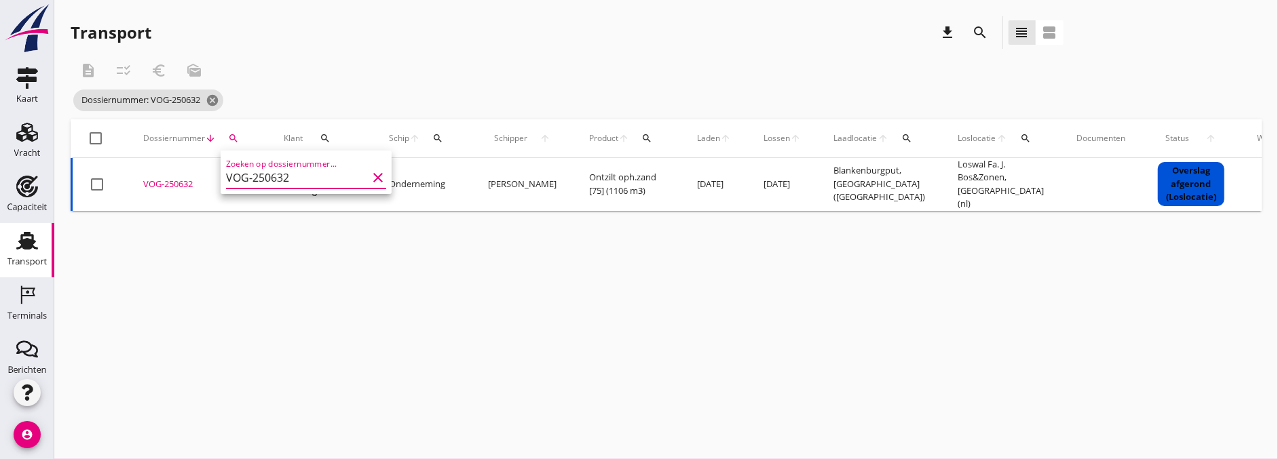
type input "VOG-250632"
click at [552, 31] on div "description checklist_rtl euro_symbol mark_as_unread" at bounding box center [567, 70] width 993 height 33
click at [194, 31] on div "VOG-250632" at bounding box center [197, 185] width 108 height 14
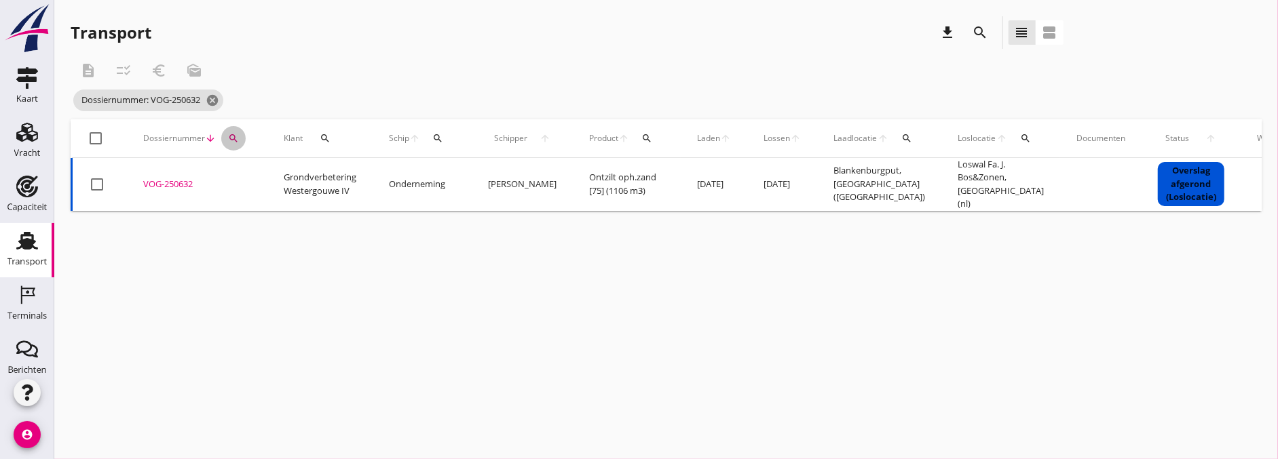
click at [232, 31] on icon "search" at bounding box center [233, 138] width 11 height 11
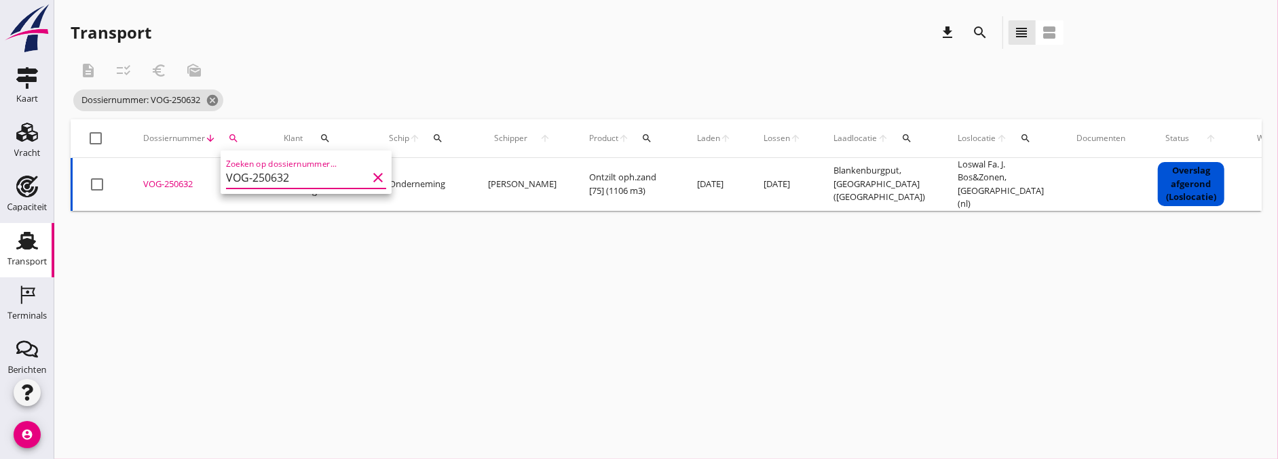
drag, startPoint x: 318, startPoint y: 173, endPoint x: 190, endPoint y: 185, distance: 128.1
click at [191, 31] on div "Deel track en trace Vracht details Vracht aanpassen Schip wijzigen Vracht kopie…" at bounding box center [639, 229] width 1278 height 459
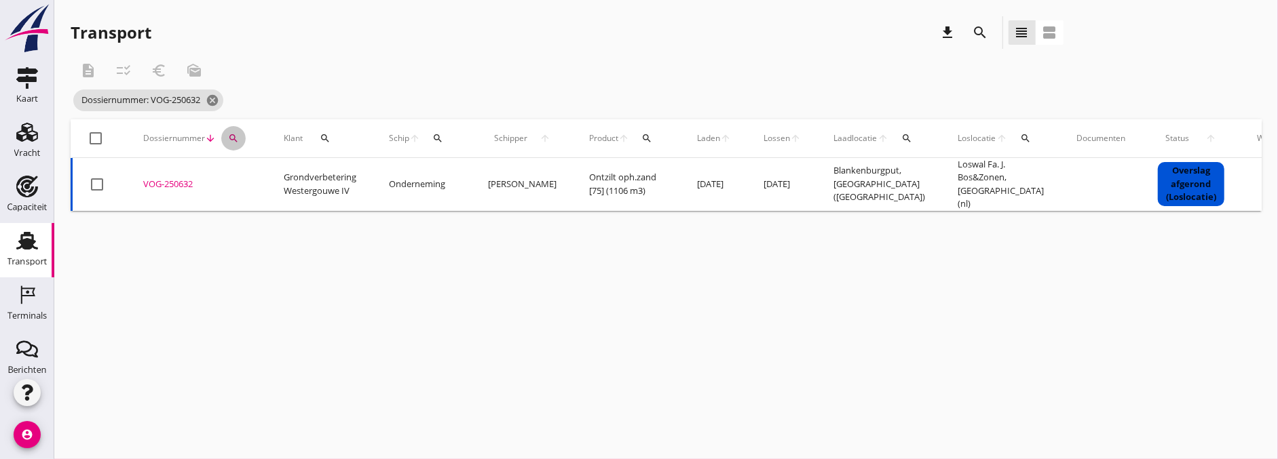
click at [231, 31] on icon "search" at bounding box center [233, 138] width 11 height 11
click at [292, 31] on input "VOG-250632" at bounding box center [296, 178] width 141 height 22
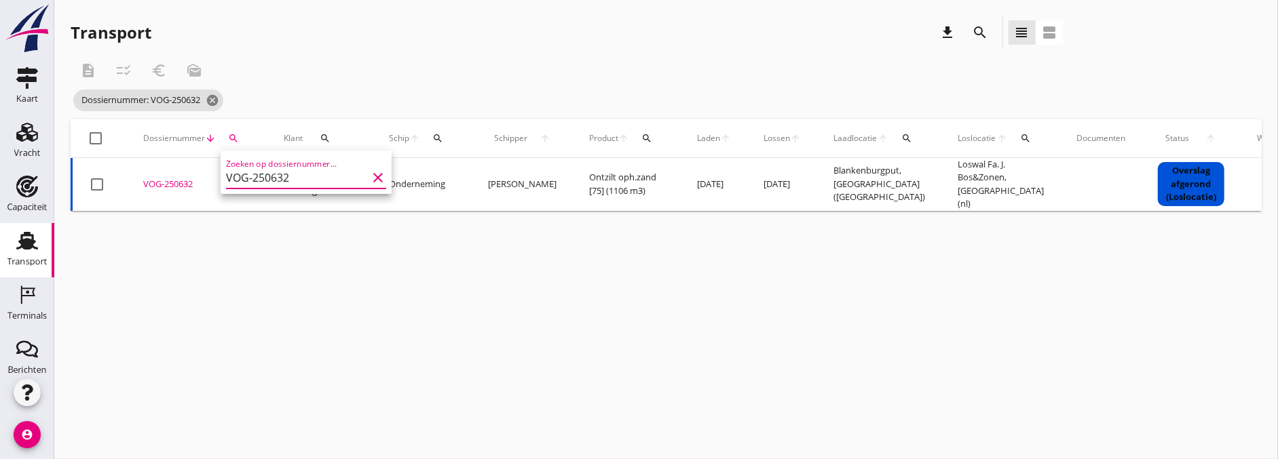
click at [292, 31] on input "VOG-250632" at bounding box center [296, 178] width 141 height 22
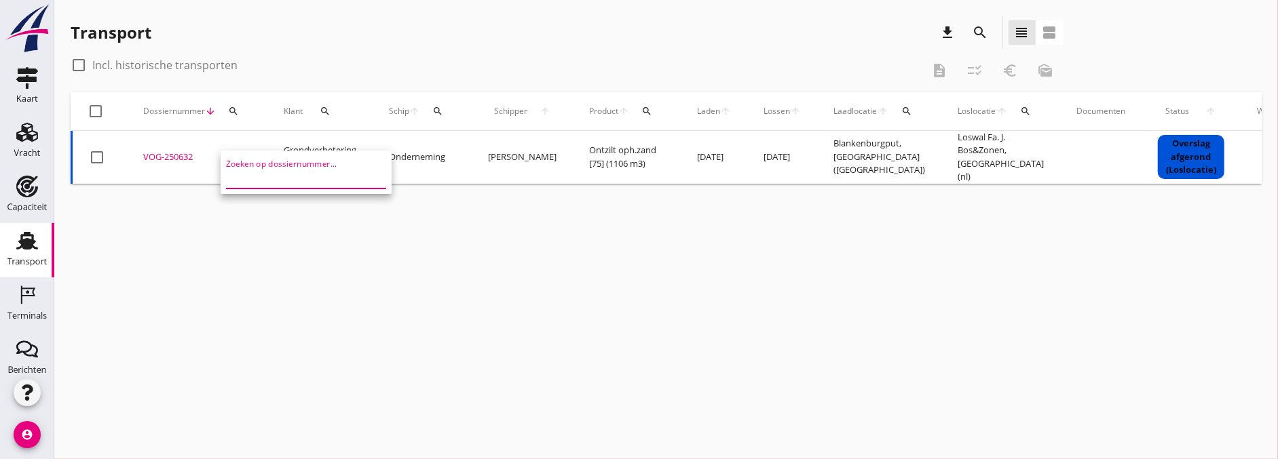
paste input "VOG-250638"
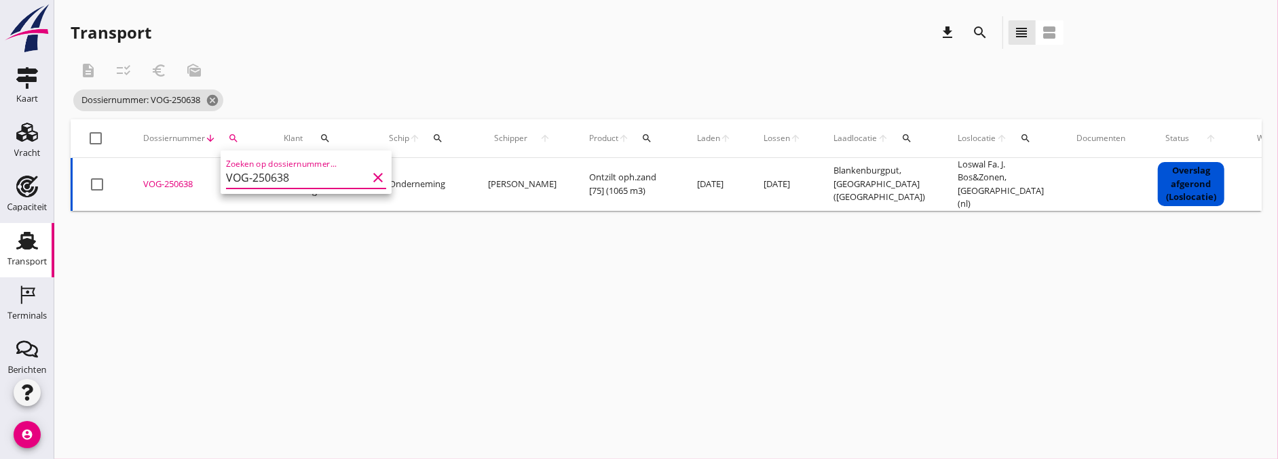
type input "VOG-250638"
click at [349, 31] on div "cancel You are impersonating another user. Transport download search view_headl…" at bounding box center [666, 229] width 1224 height 459
click at [242, 31] on div "search" at bounding box center [233, 138] width 24 height 11
click at [314, 31] on input "VOG-250638" at bounding box center [296, 178] width 141 height 22
click at [387, 31] on div "cancel You are impersonating another user. Transport download search view_headl…" at bounding box center [666, 229] width 1224 height 459
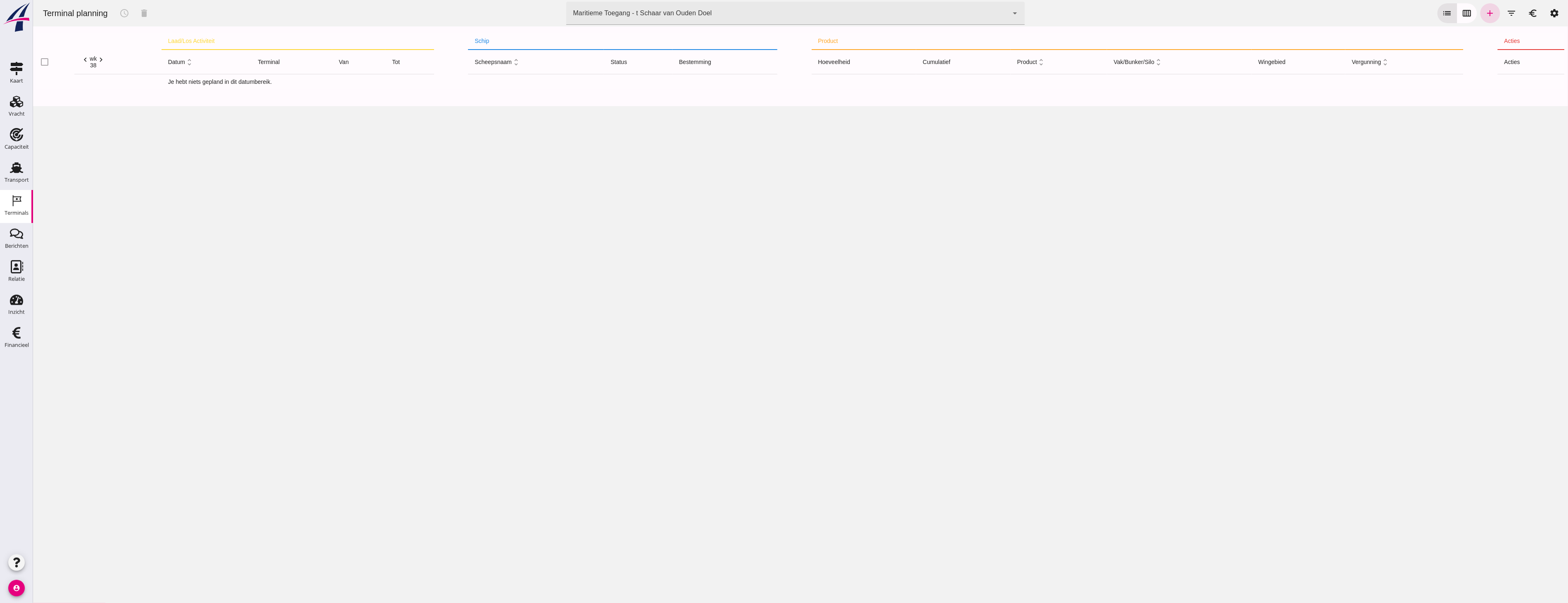
click at [726, 7] on div "Maritieme Toegang - t Schaar van Ouden Doel 453b08e2-5afb-49e8-a076-b9bc6000f457" at bounding box center [787, 13] width 442 height 23
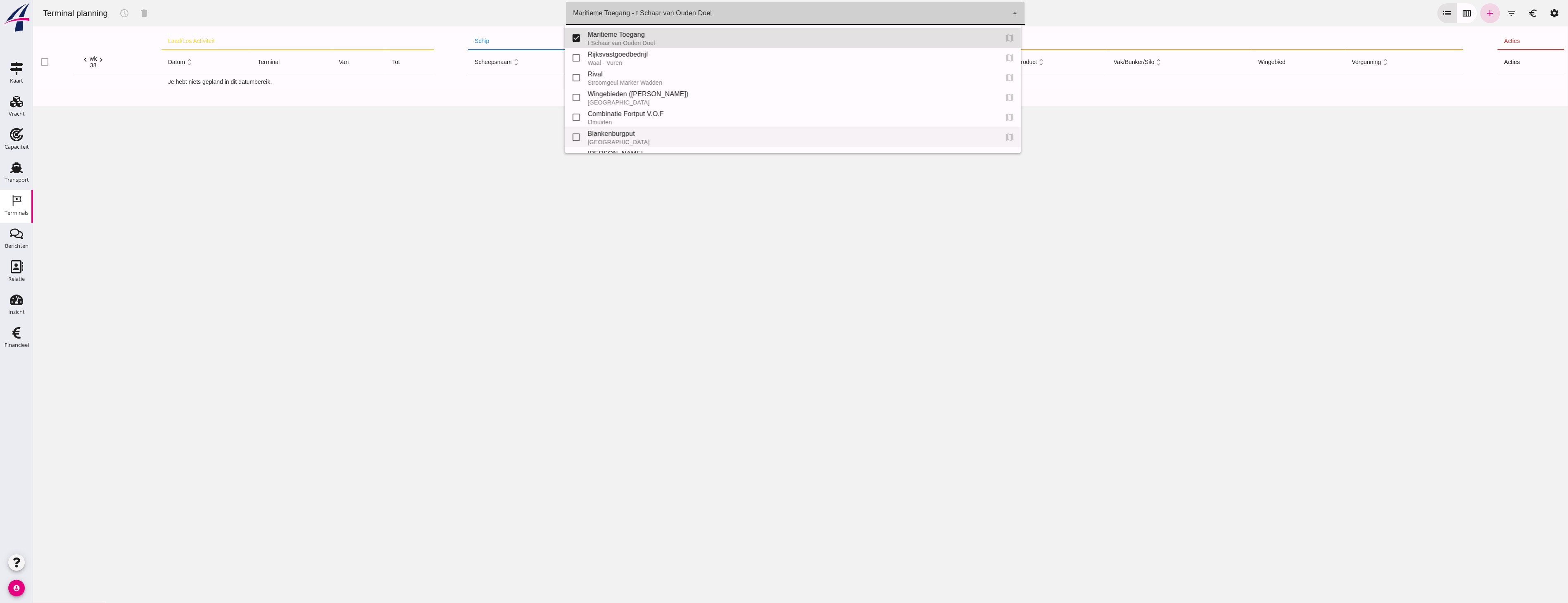
click at [616, 132] on div "Blankenburgput" at bounding box center [789, 134] width 404 height 10
type input "e6c78bfd-e3f1-4bb9-b01e-b37ce3668b52"
checkbox input "false"
checkbox input "true"
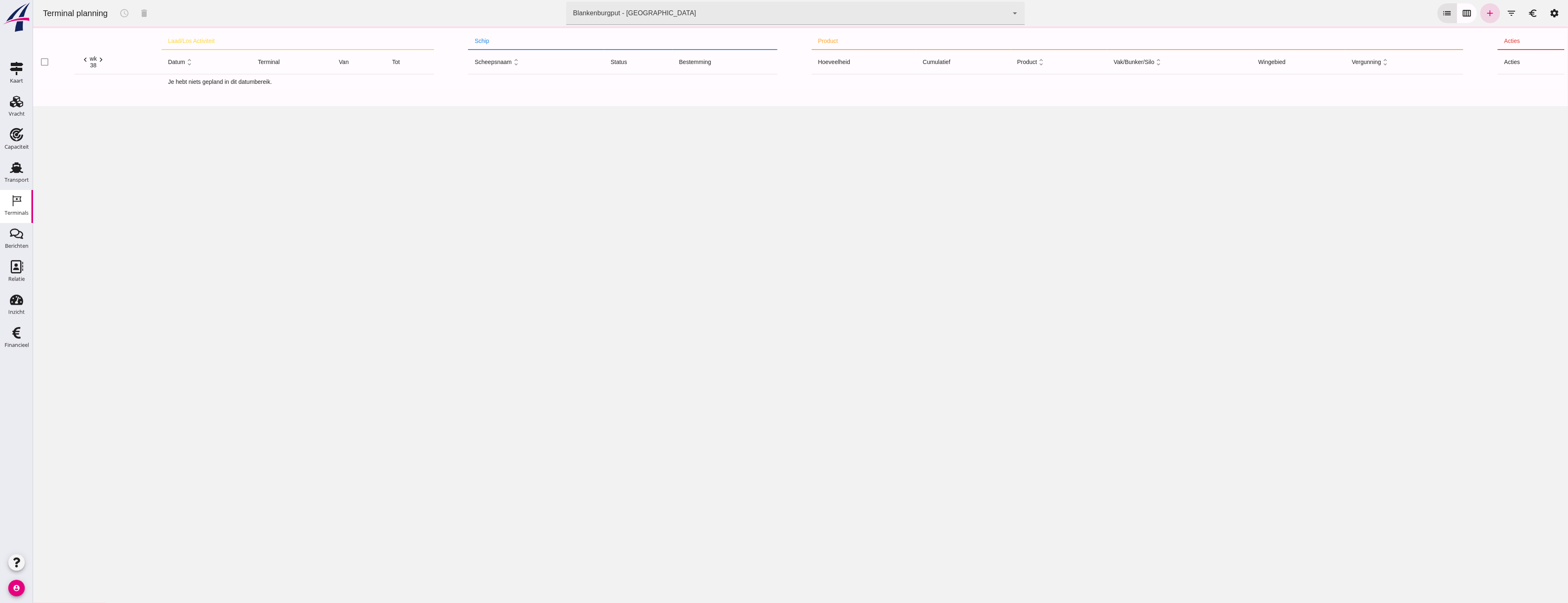
click at [668, 26] on div "Terminal planning schedule delete terminal Blankenburgput - Rotterdam e6c78bfd-…" at bounding box center [800, 13] width 1528 height 26
click at [634, 21] on div "Blankenburgput - Rotterdam e6c78bfd-e3f1-4bb9-b01e-b37ce3668b52" at bounding box center [787, 13] width 442 height 23
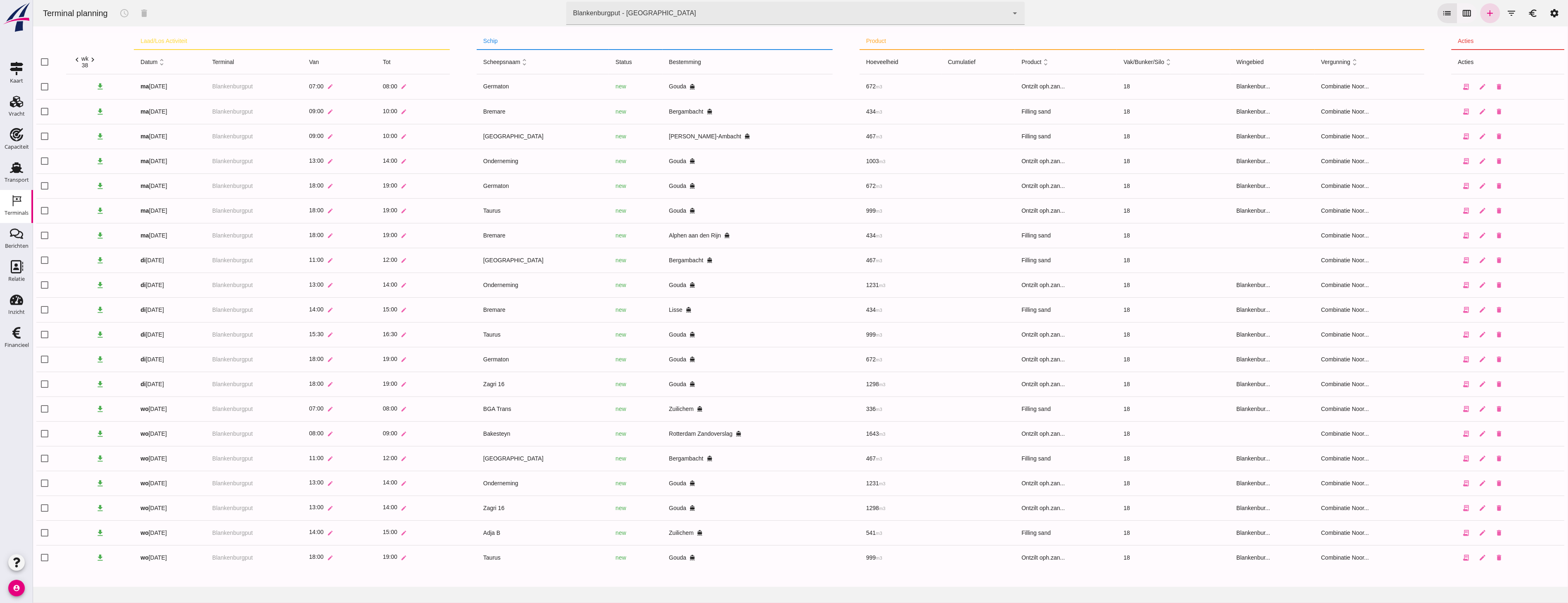
click at [1462, 13] on icon "calendar_view_week" at bounding box center [1467, 13] width 10 height 10
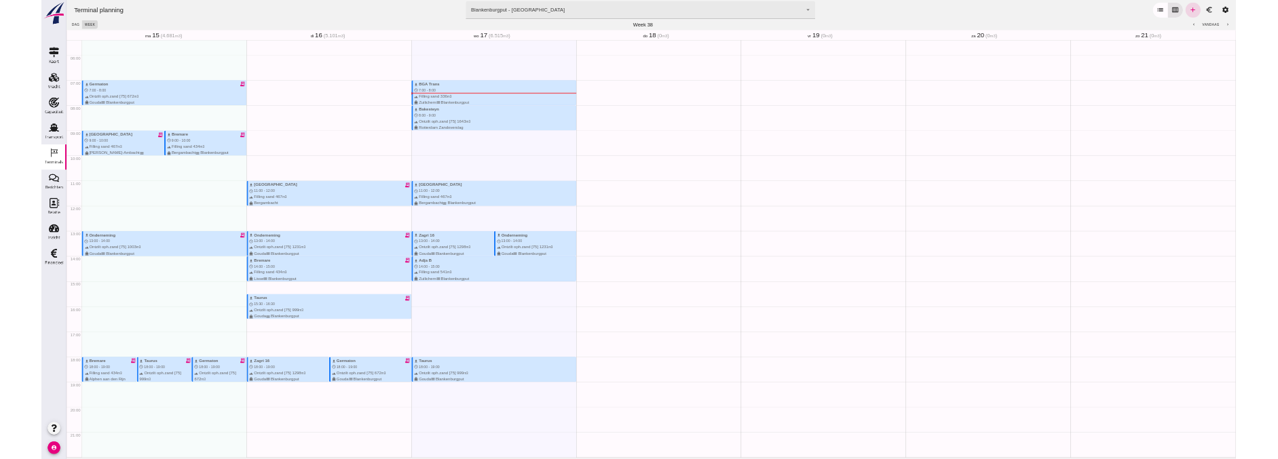
scroll to position [380, 0]
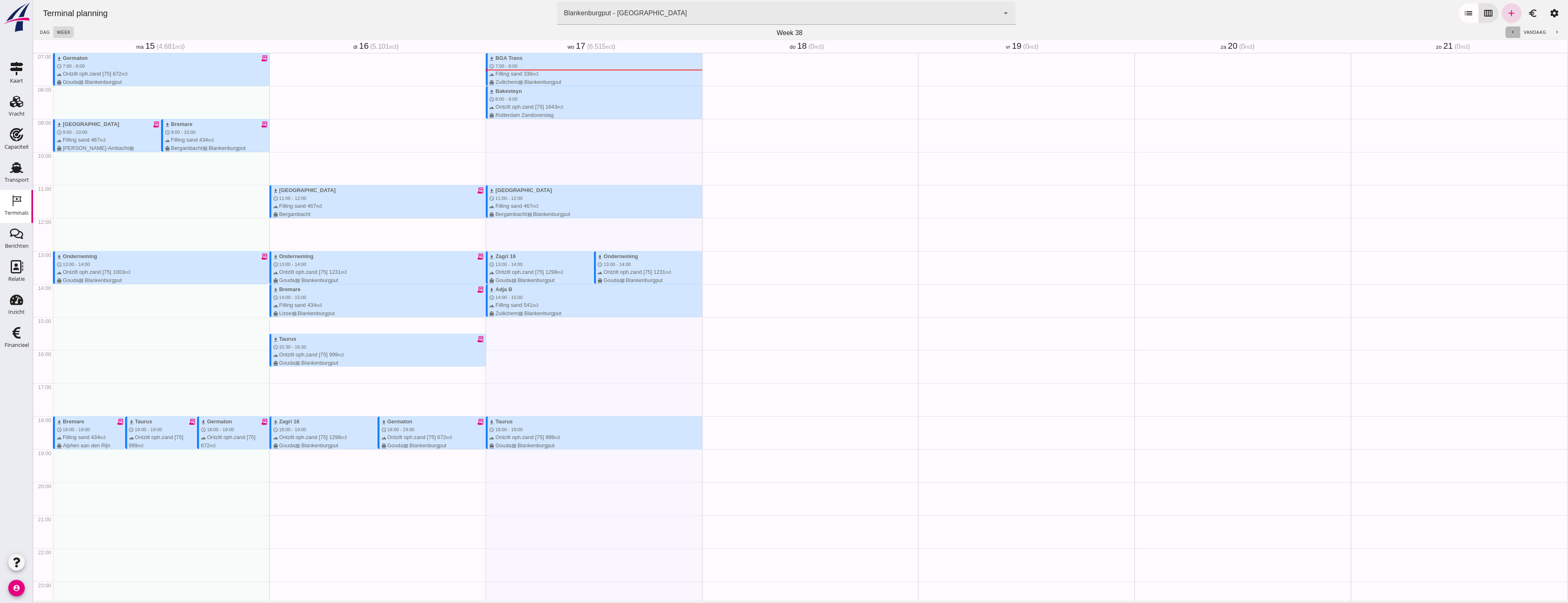
click at [1510, 32] on icon "chevron_left" at bounding box center [1512, 32] width 5 height 5
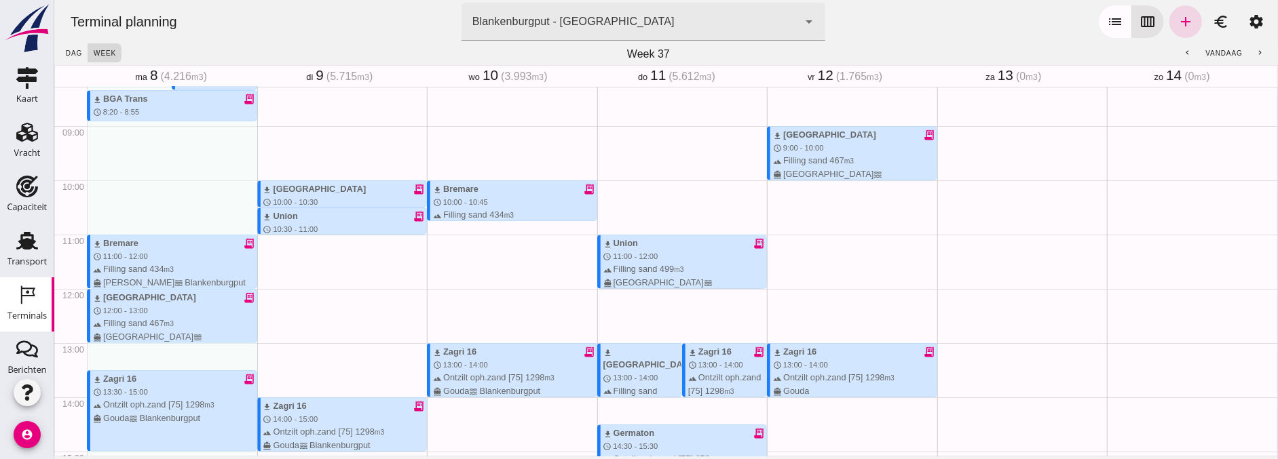
scroll to position [681, 0]
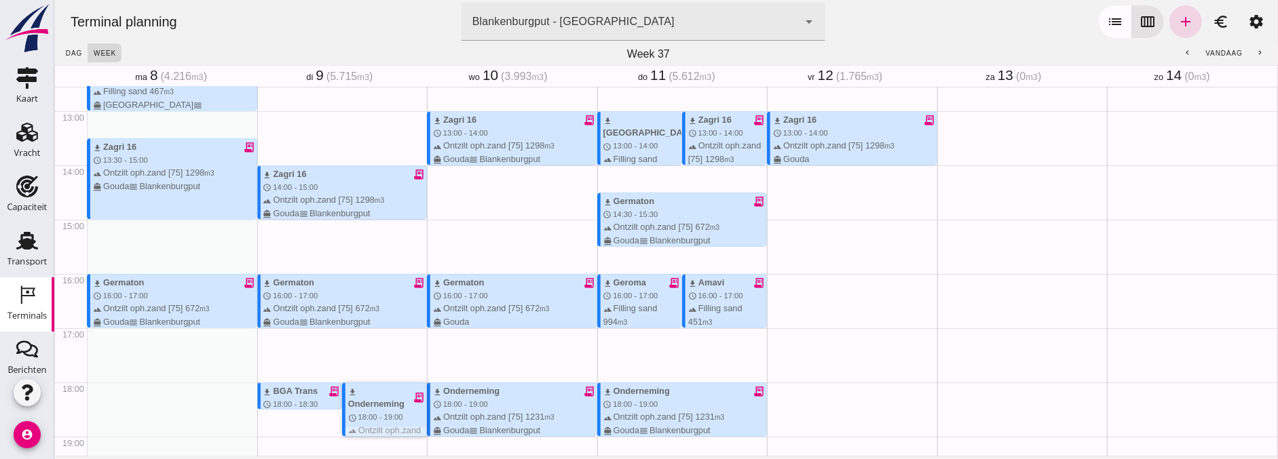
click at [379, 389] on div "download Onderneming" at bounding box center [379, 398] width 64 height 26
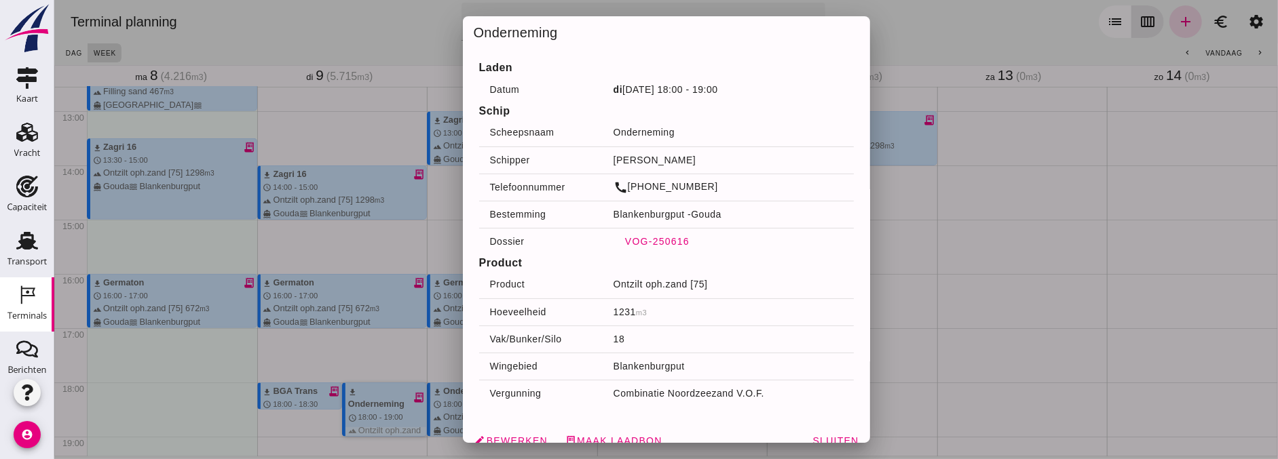
click at [662, 246] on span "VOG-250616" at bounding box center [656, 241] width 65 height 11
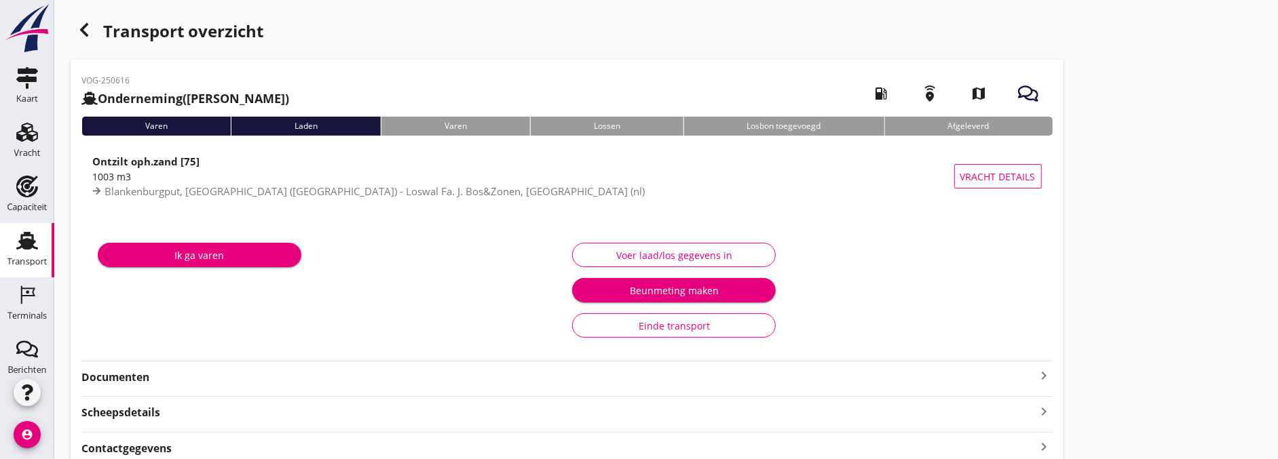
click at [145, 374] on strong "Documenten" at bounding box center [558, 378] width 955 height 16
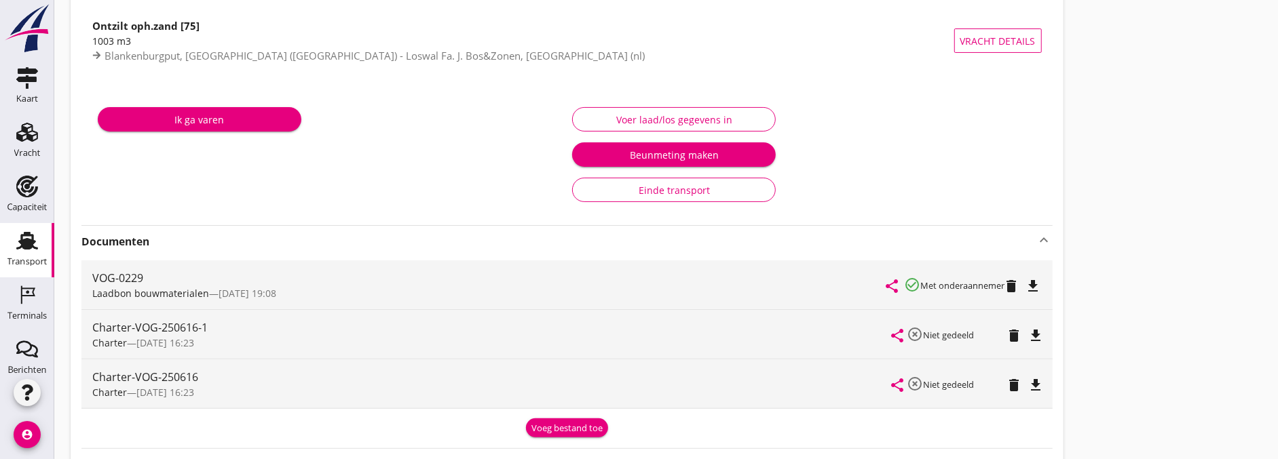
scroll to position [226, 0]
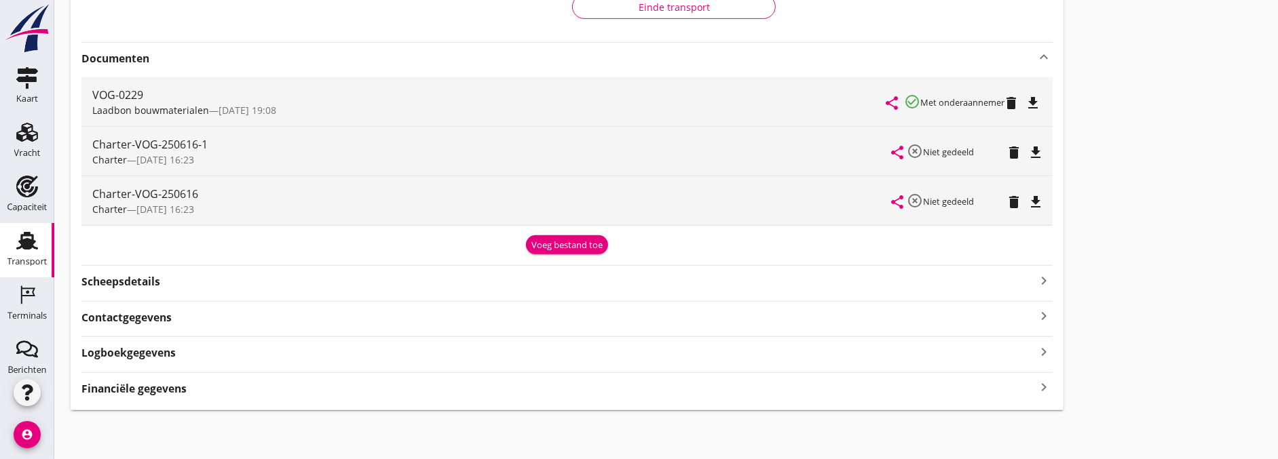
click at [170, 360] on strong "Logboekgegevens" at bounding box center [128, 353] width 94 height 16
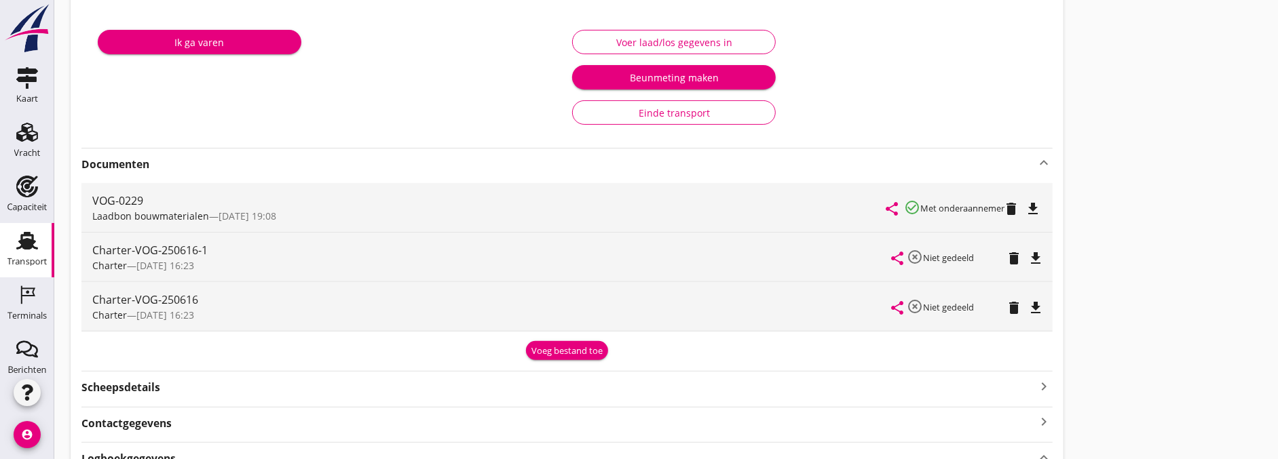
scroll to position [0, 0]
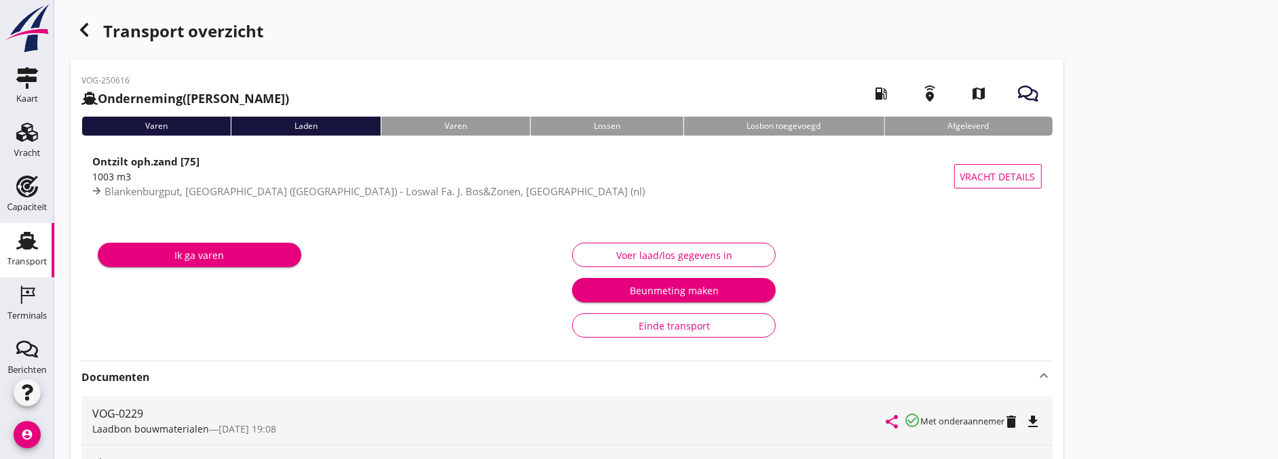
click at [86, 25] on use "button" at bounding box center [84, 30] width 8 height 14
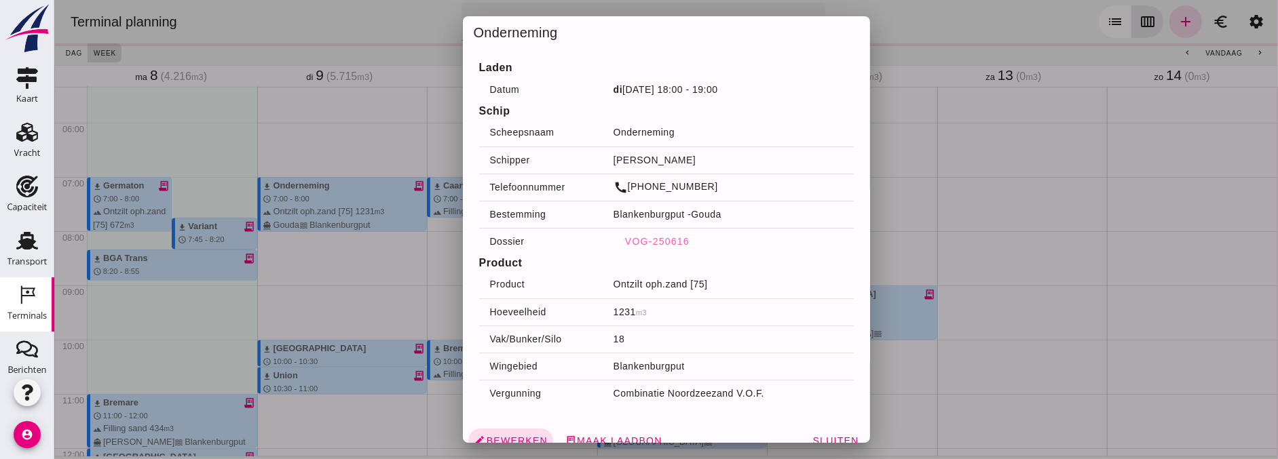
scroll to position [229, 0]
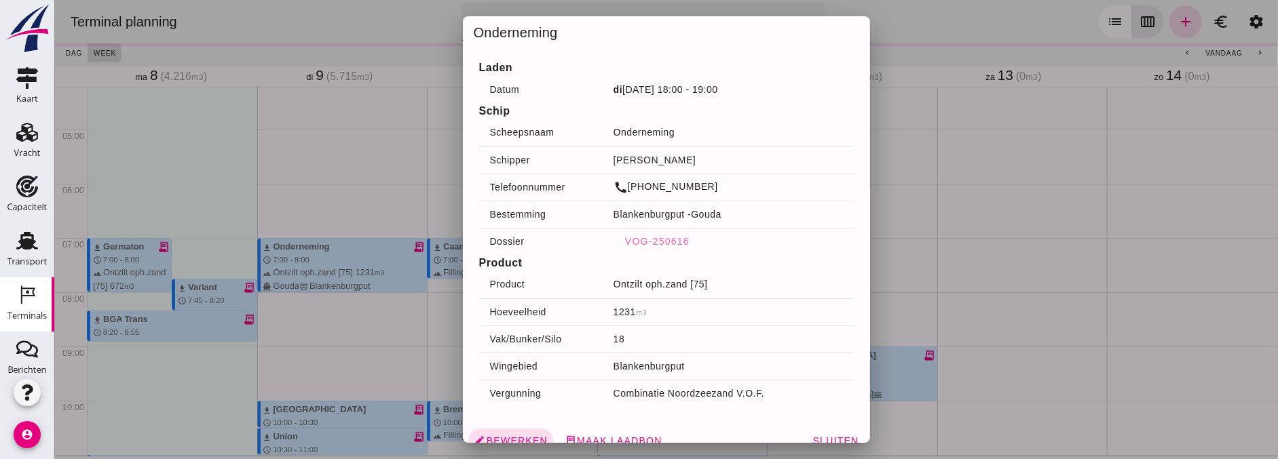
click at [351, 297] on div at bounding box center [666, 229] width 1224 height 459
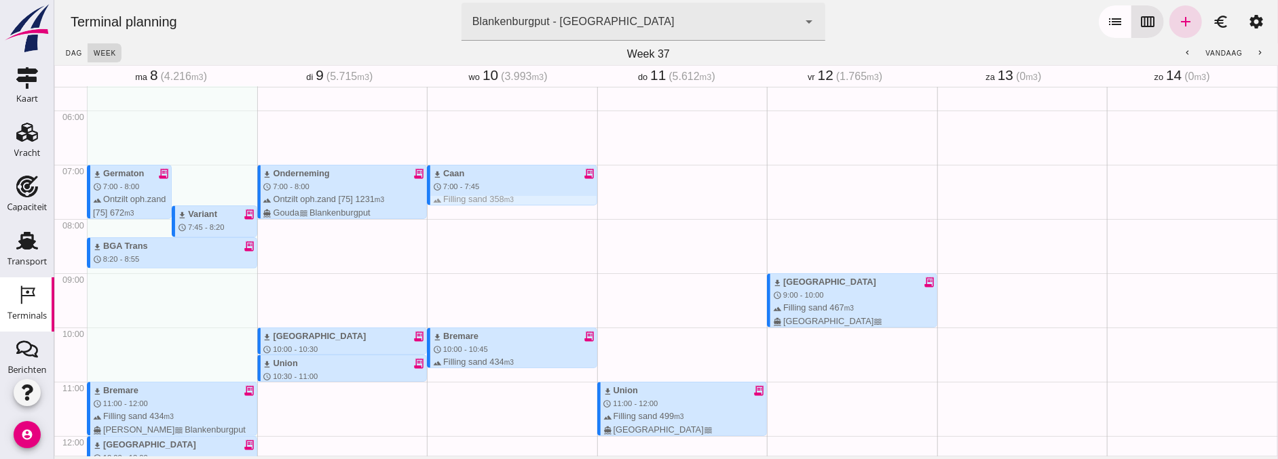
scroll to position [301, 0]
click at [462, 178] on div "download Caan receipt_long" at bounding box center [514, 174] width 164 height 13
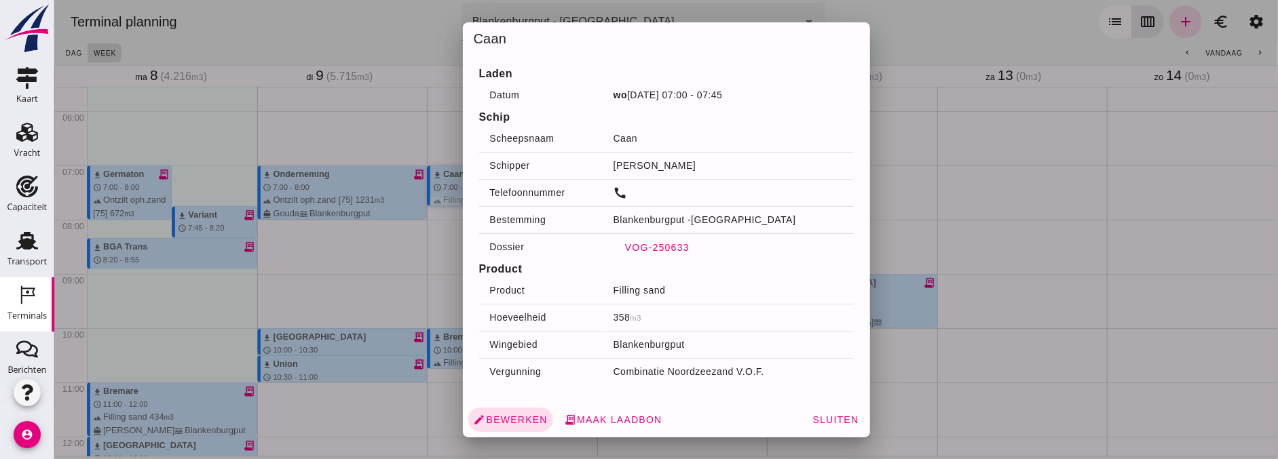
drag, startPoint x: 715, startPoint y: 242, endPoint x: 660, endPoint y: 242, distance: 54.3
click at [660, 242] on span "VOG-250633" at bounding box center [656, 247] width 65 height 11
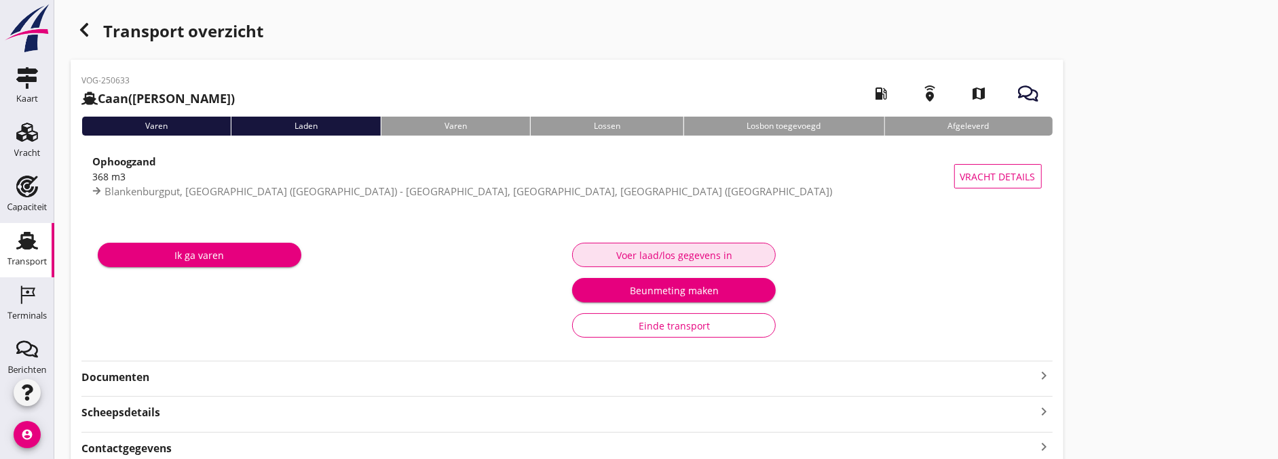
drag, startPoint x: 632, startPoint y: 252, endPoint x: 623, endPoint y: 266, distance: 16.8
click at [632, 252] on div "Voer laad/los gegevens in" at bounding box center [674, 255] width 181 height 14
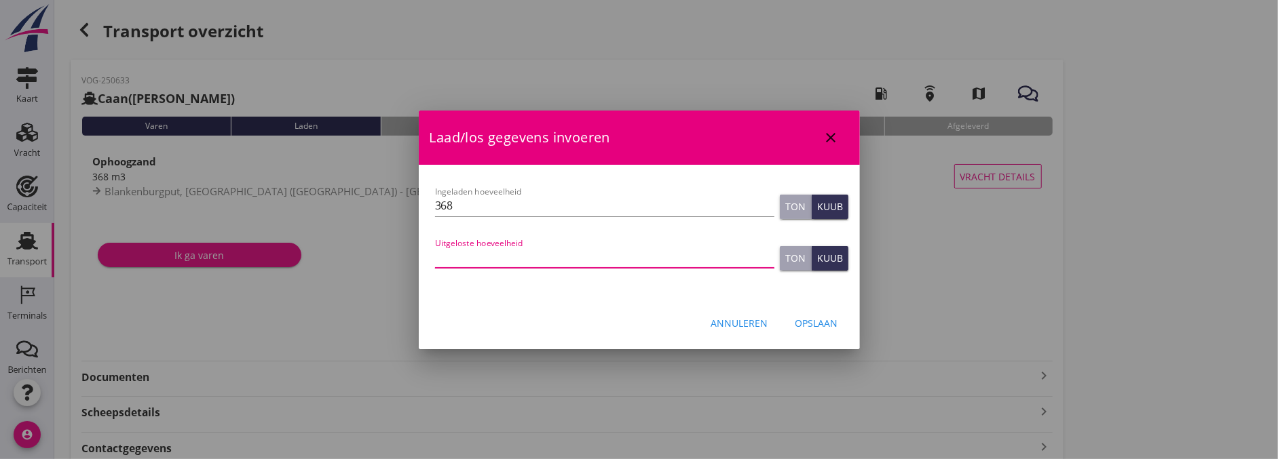
click at [526, 251] on input "Uitgeloste hoeveelheid" at bounding box center [604, 257] width 339 height 22
type input "358"
click at [829, 328] on div "Opslaan" at bounding box center [816, 323] width 43 height 14
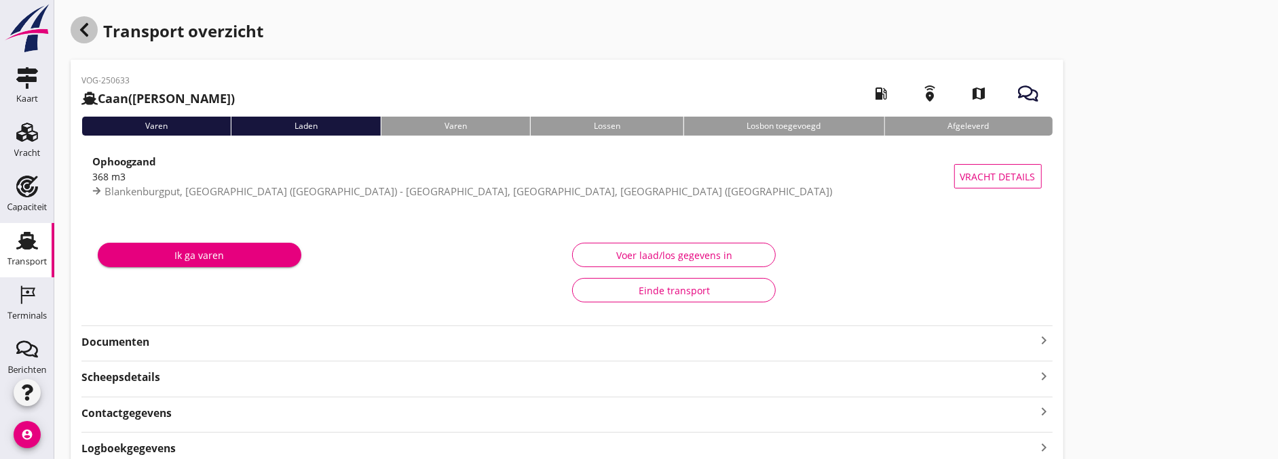
click at [79, 42] on div "button" at bounding box center [84, 29] width 27 height 27
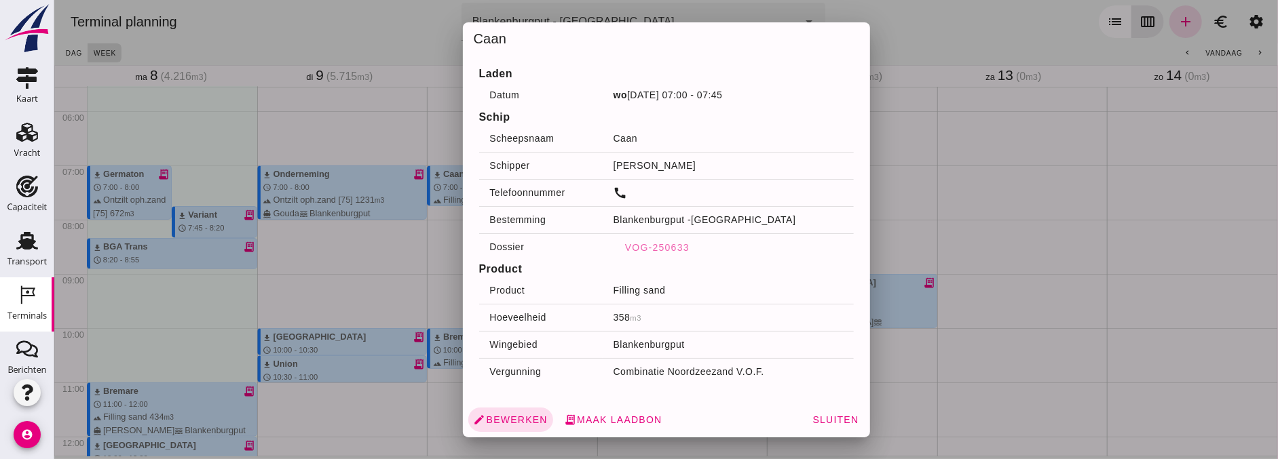
click at [366, 283] on div at bounding box center [666, 229] width 1224 height 459
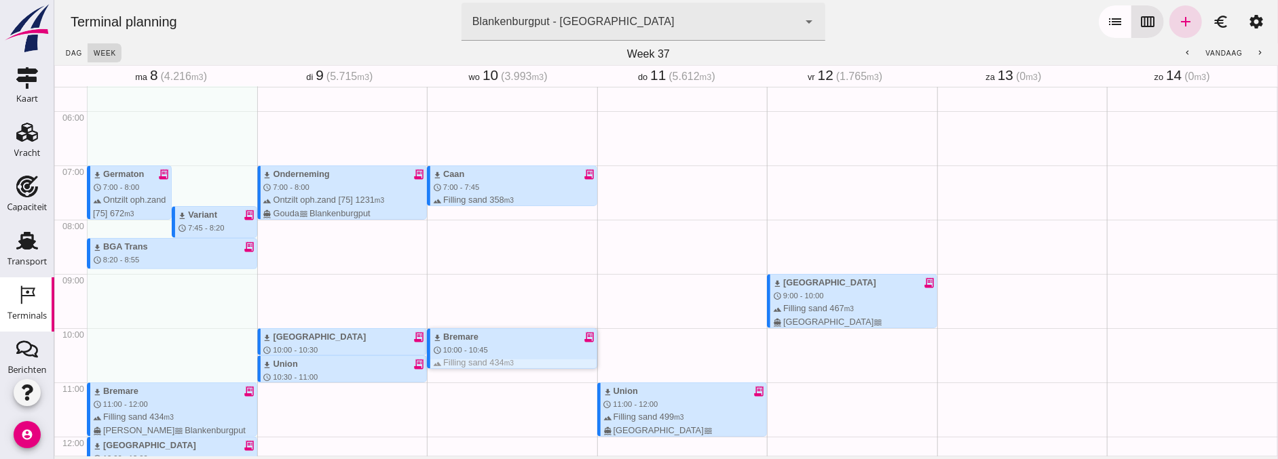
click at [452, 342] on div "download Bremare" at bounding box center [454, 336] width 45 height 13
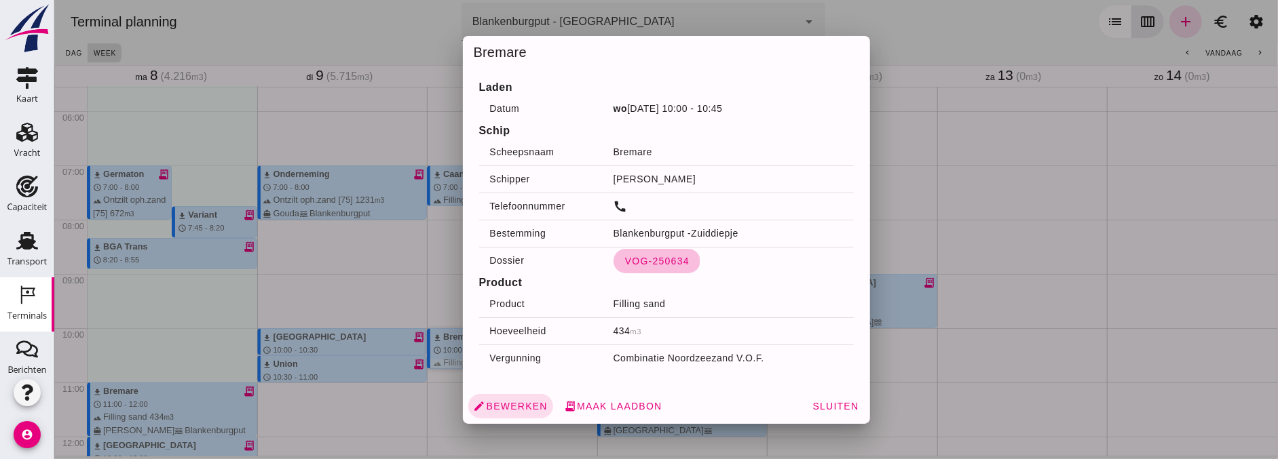
click at [628, 254] on button "VOG-250634" at bounding box center [656, 261] width 87 height 24
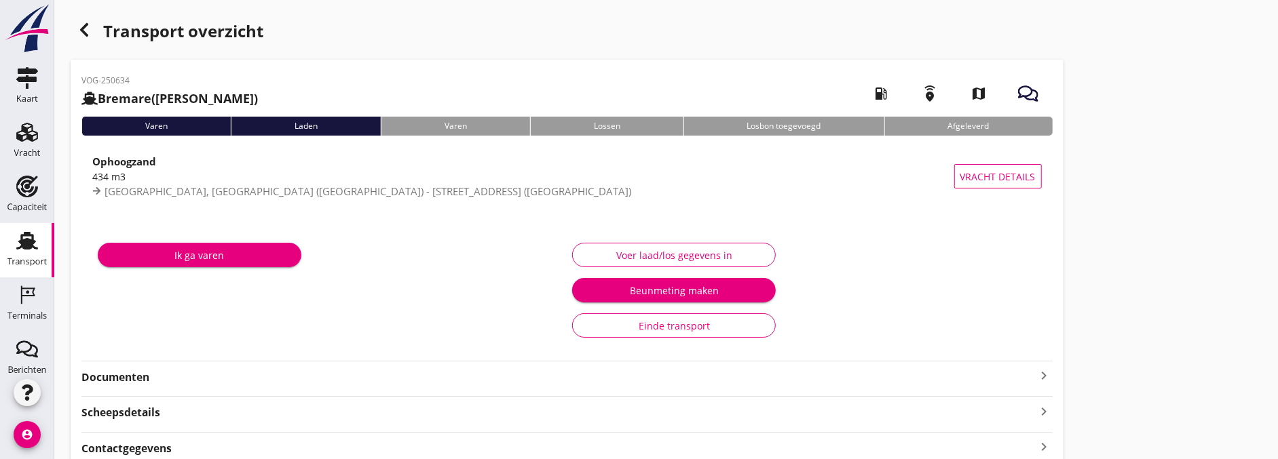
click at [686, 255] on div "Voer laad/los gegevens in" at bounding box center [674, 255] width 181 height 14
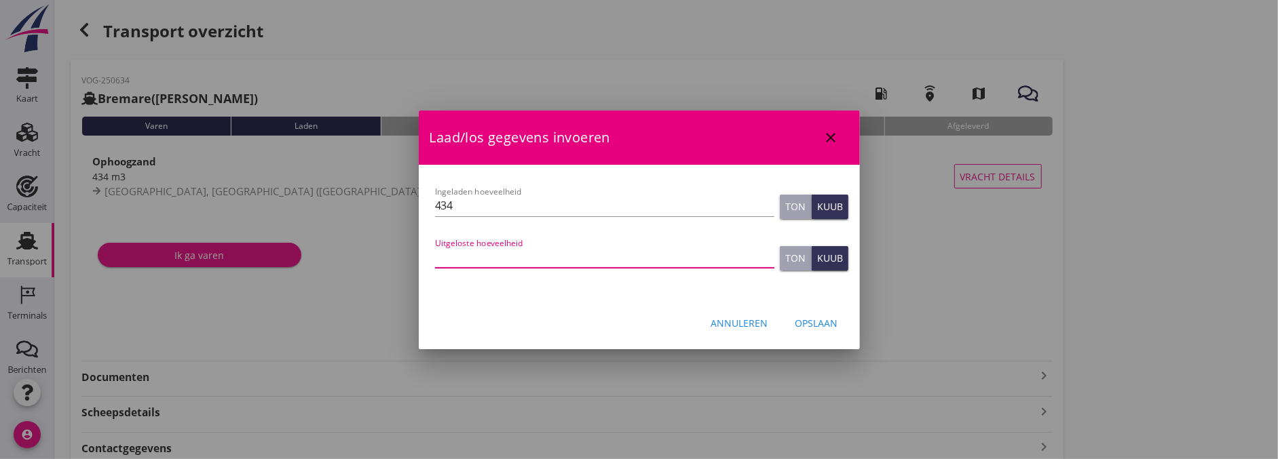
click at [587, 258] on input "Uitgeloste hoeveelheid" at bounding box center [604, 257] width 339 height 22
type input "435"
click at [826, 322] on div "Opslaan" at bounding box center [816, 323] width 43 height 14
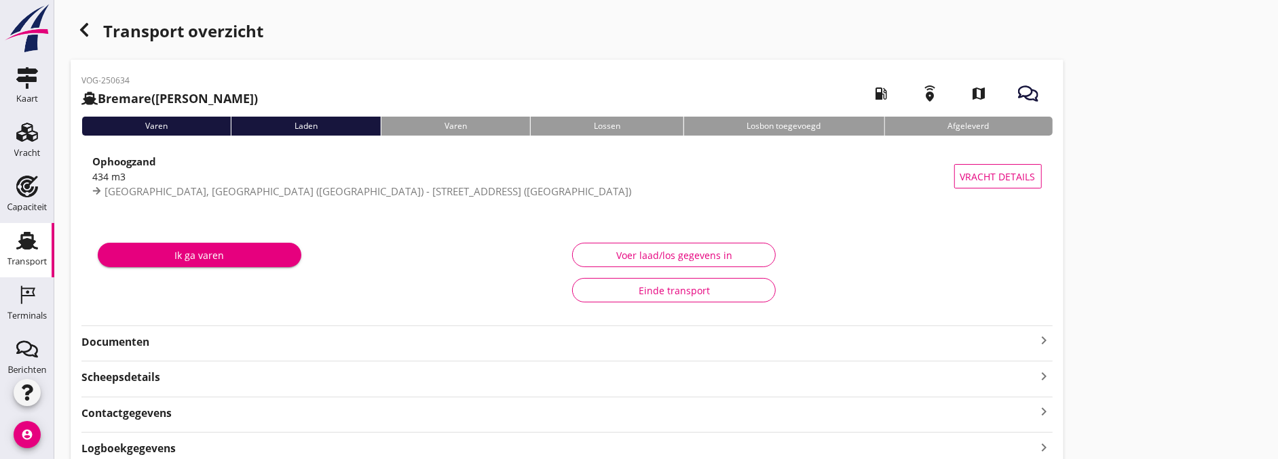
click at [151, 352] on div "VOG-250634 Bremare (Lex Volker) local_gas_station emergency_share map Varen Lad…" at bounding box center [567, 283] width 993 height 447
click at [136, 341] on strong "Documenten" at bounding box center [558, 343] width 955 height 16
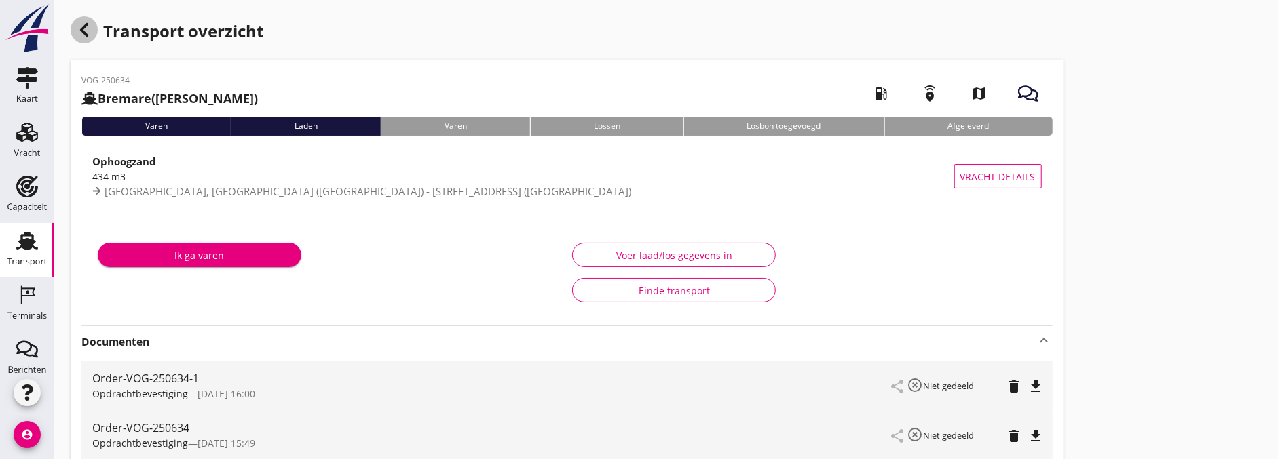
click at [90, 38] on div "button" at bounding box center [84, 29] width 27 height 27
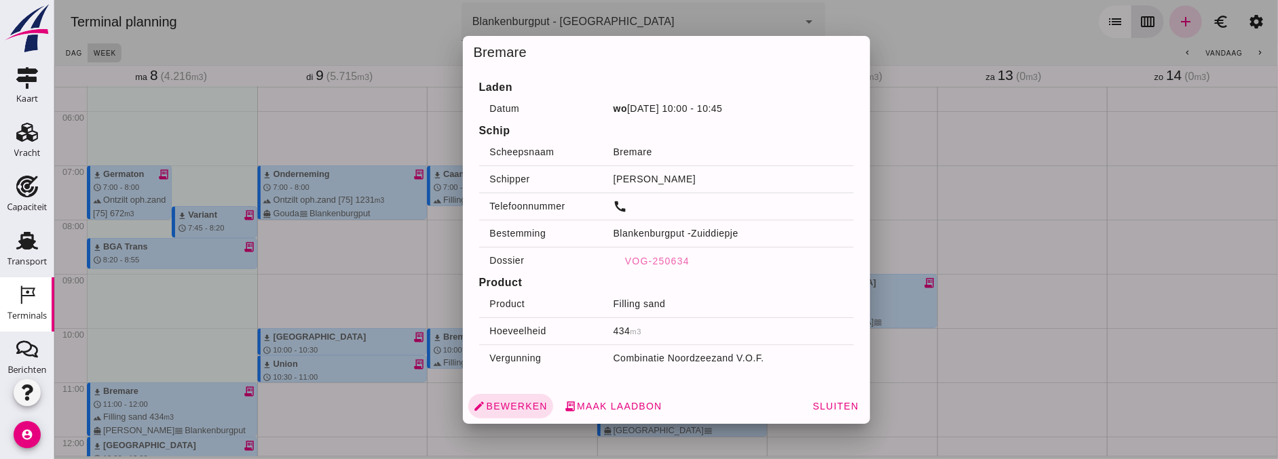
click at [956, 307] on div at bounding box center [666, 229] width 1224 height 459
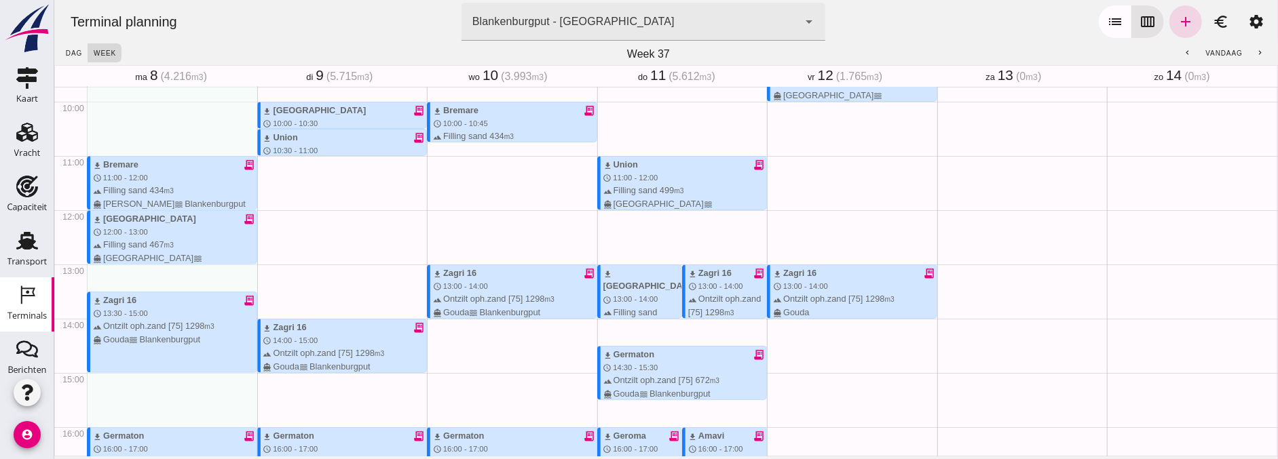
scroll to position [603, 0]
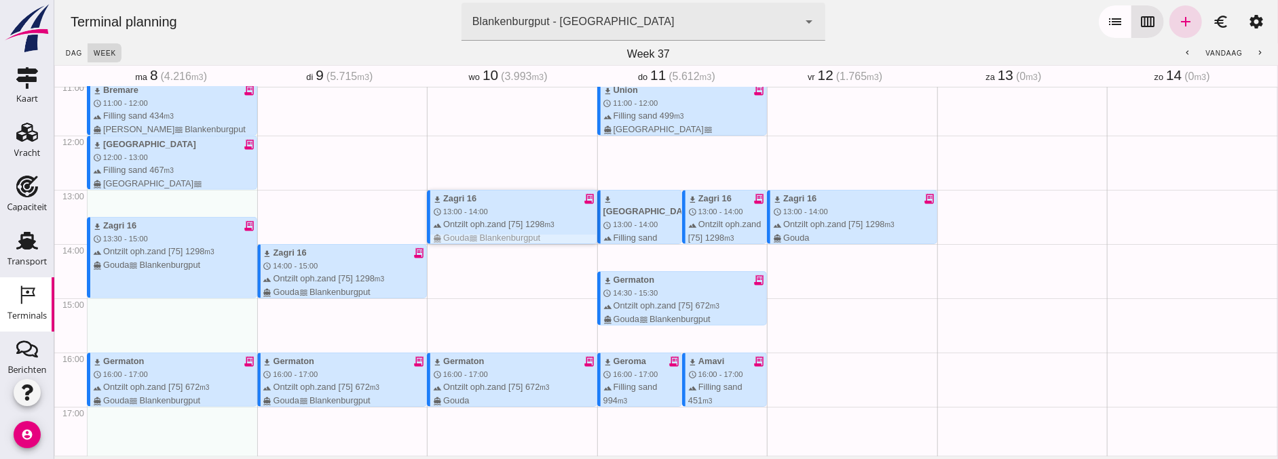
click at [489, 221] on div "terrain Ontzilt oph.zand [75] 1298 m3 directions_boat Gouda waves Blankenburgput" at bounding box center [514, 231] width 164 height 26
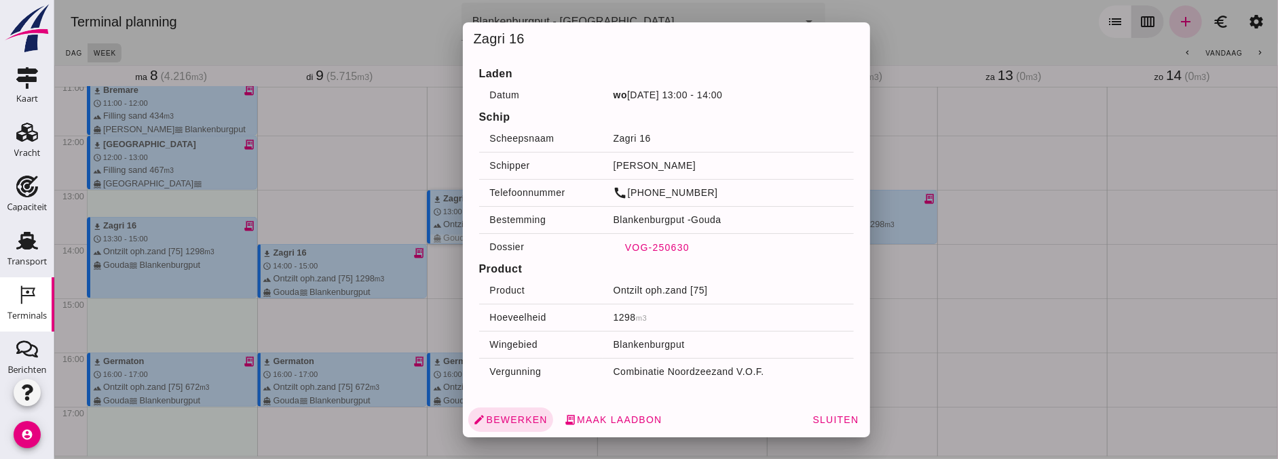
click at [662, 250] on span "VOG-250630" at bounding box center [656, 247] width 65 height 11
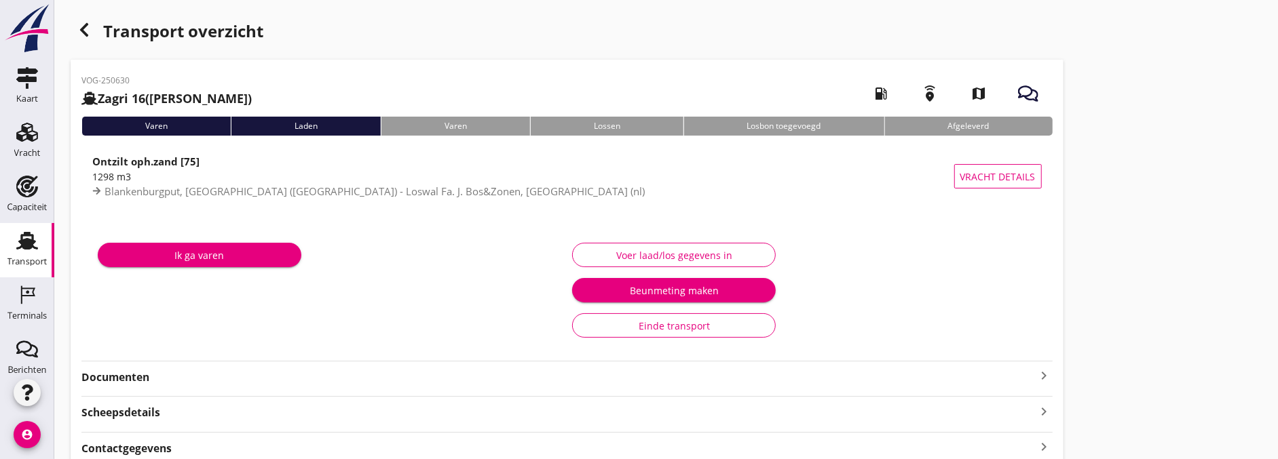
click at [673, 250] on div "Voer laad/los gegevens in" at bounding box center [674, 255] width 181 height 14
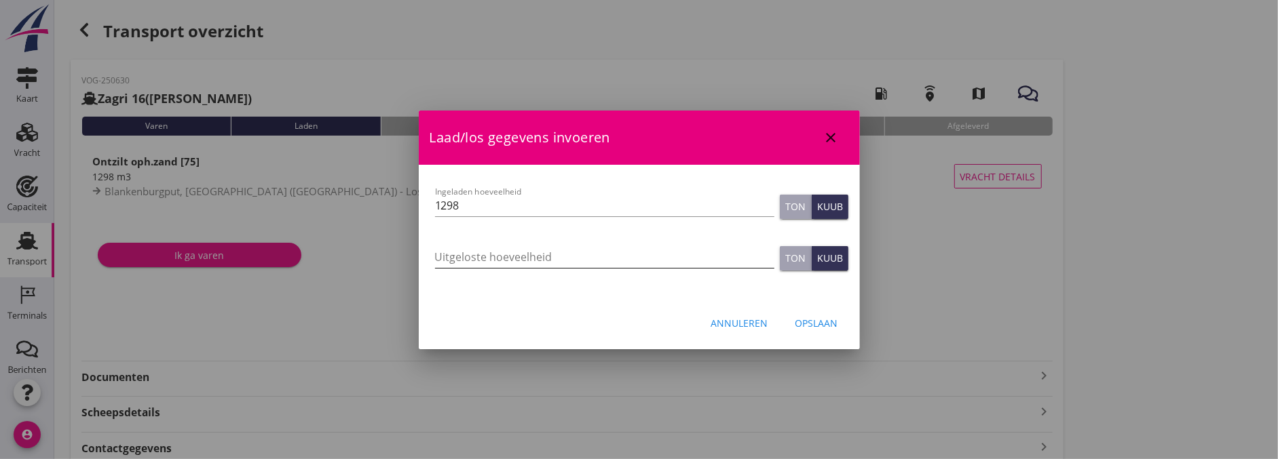
click at [666, 258] on input "Uitgeloste hoeveelheid" at bounding box center [604, 257] width 339 height 22
type input "1295"
click at [823, 318] on div "Opslaan" at bounding box center [816, 323] width 43 height 14
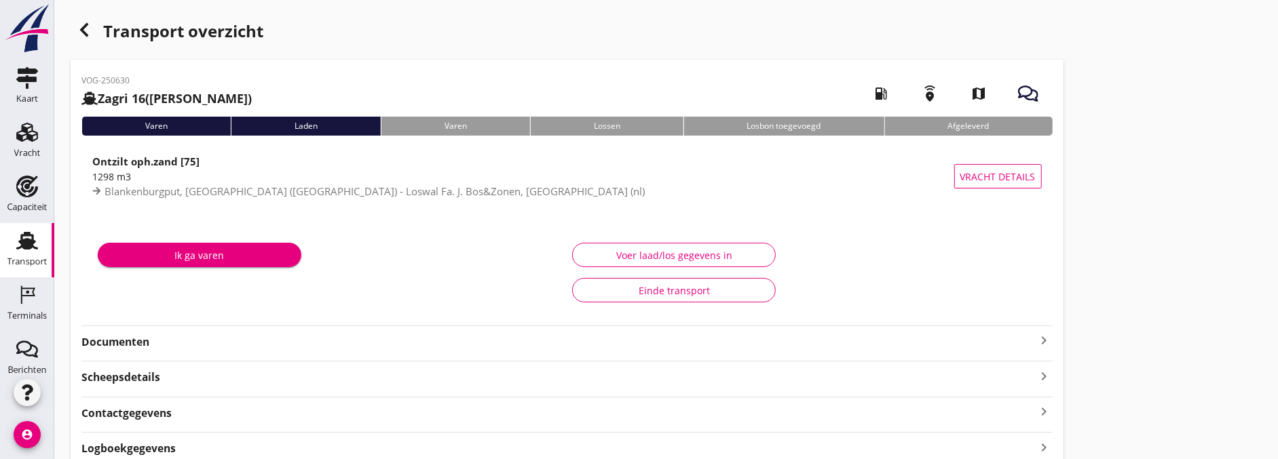
click at [187, 347] on strong "Documenten" at bounding box center [558, 343] width 955 height 16
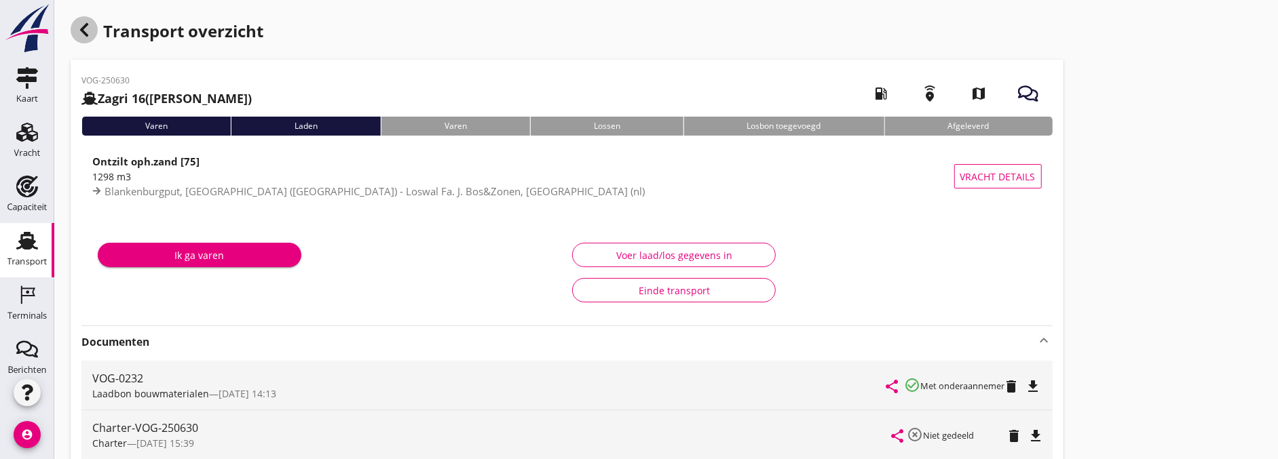
click at [93, 37] on div "button" at bounding box center [84, 29] width 27 height 27
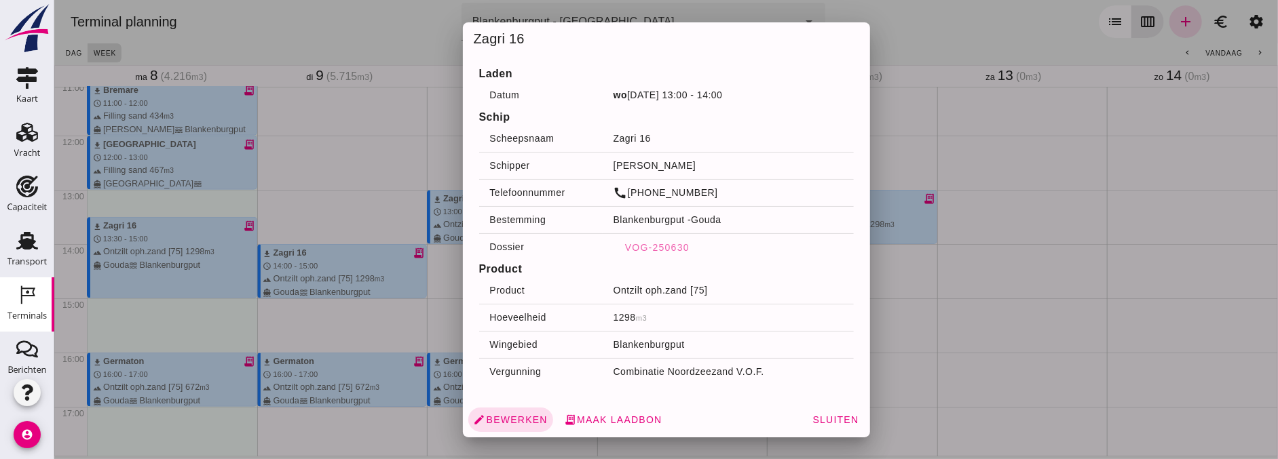
click at [441, 416] on div at bounding box center [666, 229] width 1224 height 459
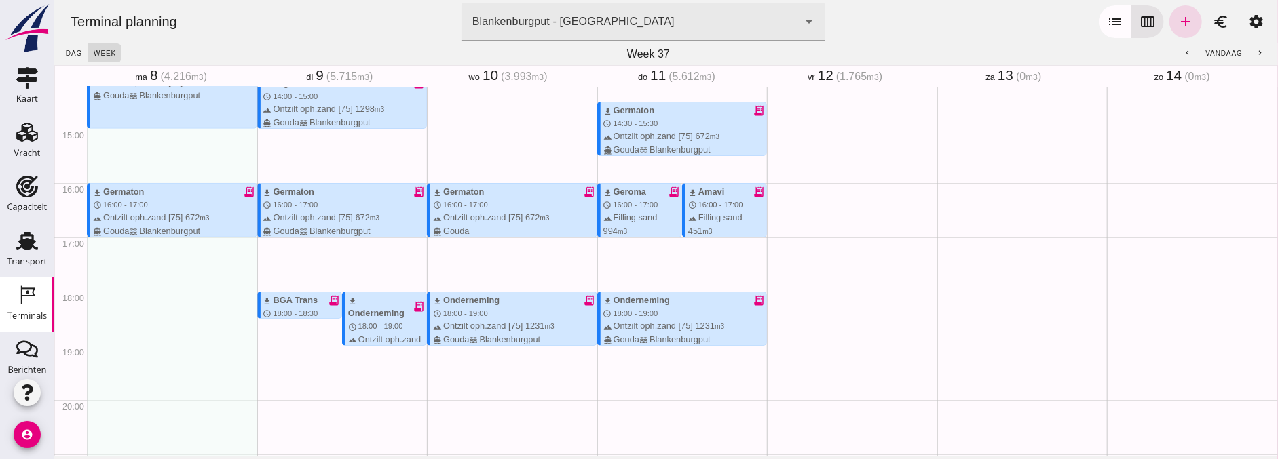
scroll to position [829, 0]
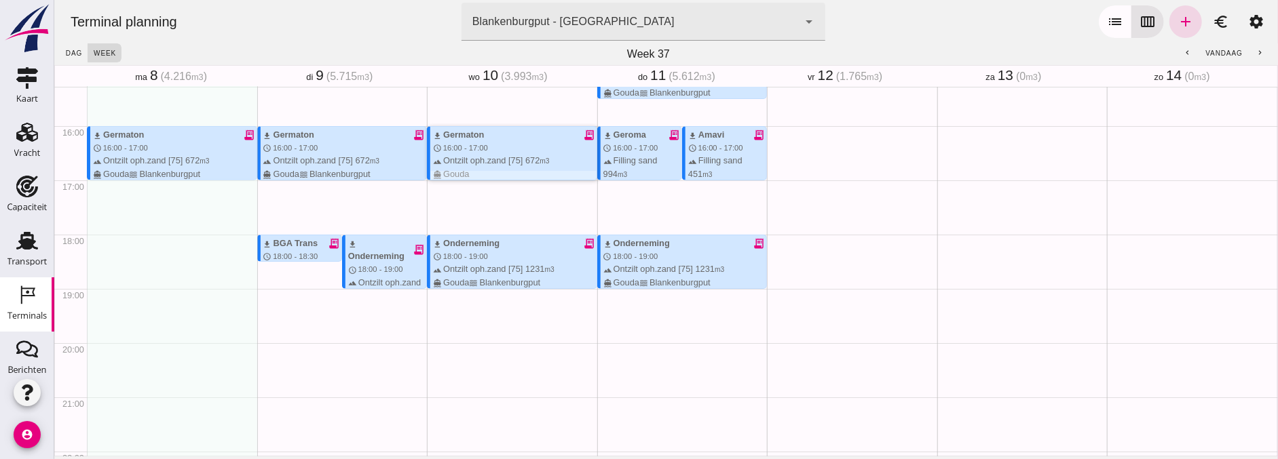
click at [477, 153] on div "download Germaton receipt_long schedule 16:00 - 17:00 terrain Ontzilt oph.zand …" at bounding box center [514, 154] width 164 height 52
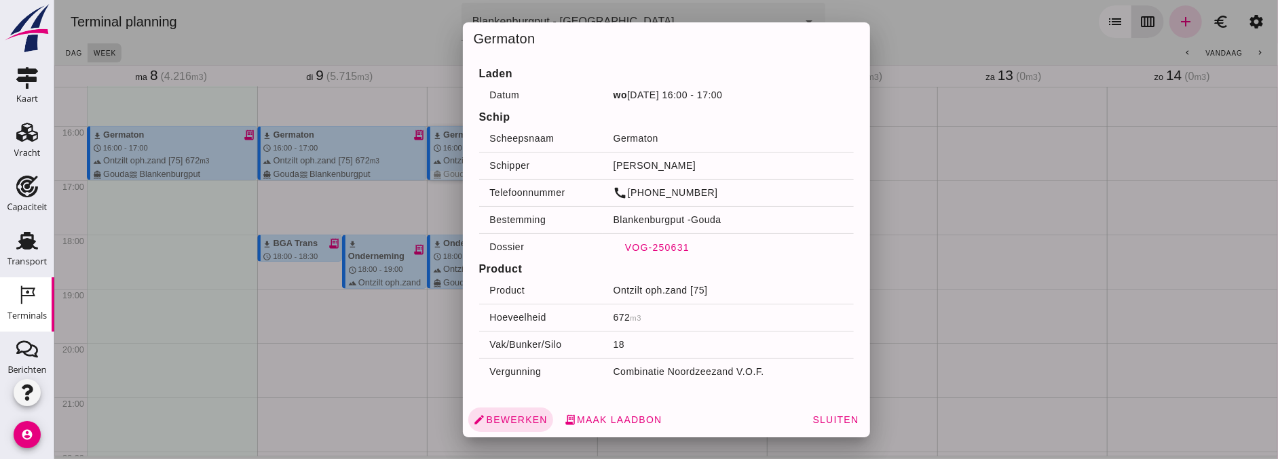
click at [668, 242] on span "VOG-250631" at bounding box center [656, 247] width 65 height 11
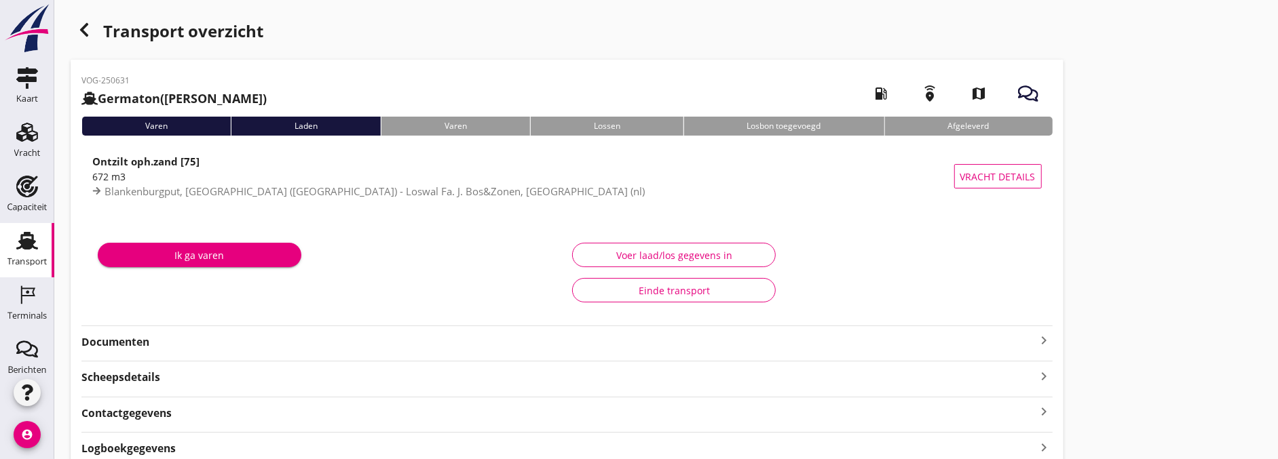
type input "672"
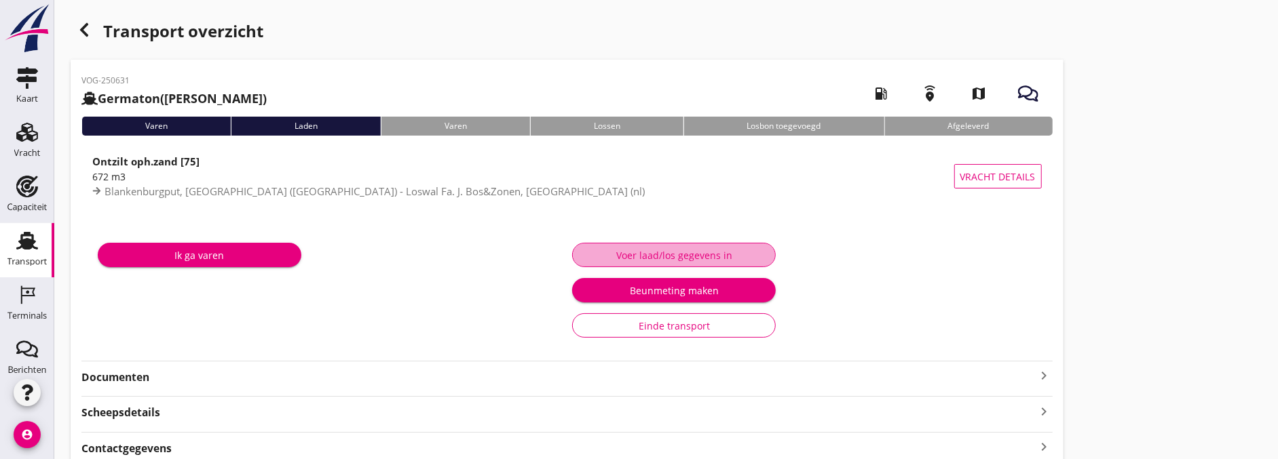
drag, startPoint x: 675, startPoint y: 256, endPoint x: 676, endPoint y: 280, distance: 23.8
click at [675, 256] on div "Voer laad/los gegevens in" at bounding box center [674, 255] width 181 height 14
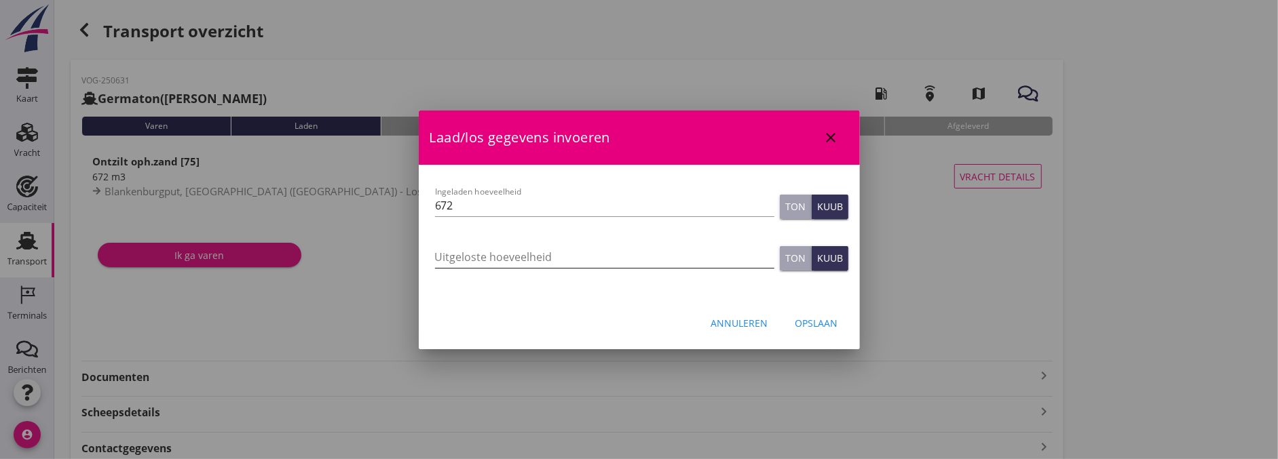
click at [550, 257] on input "Uitgeloste hoeveelheid" at bounding box center [604, 257] width 339 height 22
type input "3"
type input "693"
click at [808, 316] on div "Opslaan" at bounding box center [816, 323] width 43 height 14
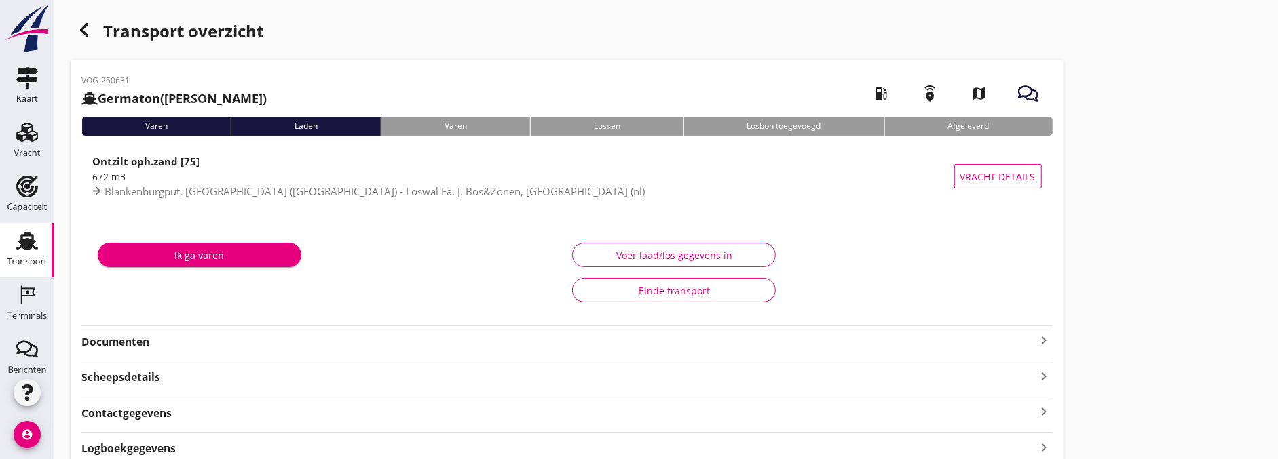
click at [599, 243] on button "Voer laad/los gegevens in" at bounding box center [674, 255] width 204 height 24
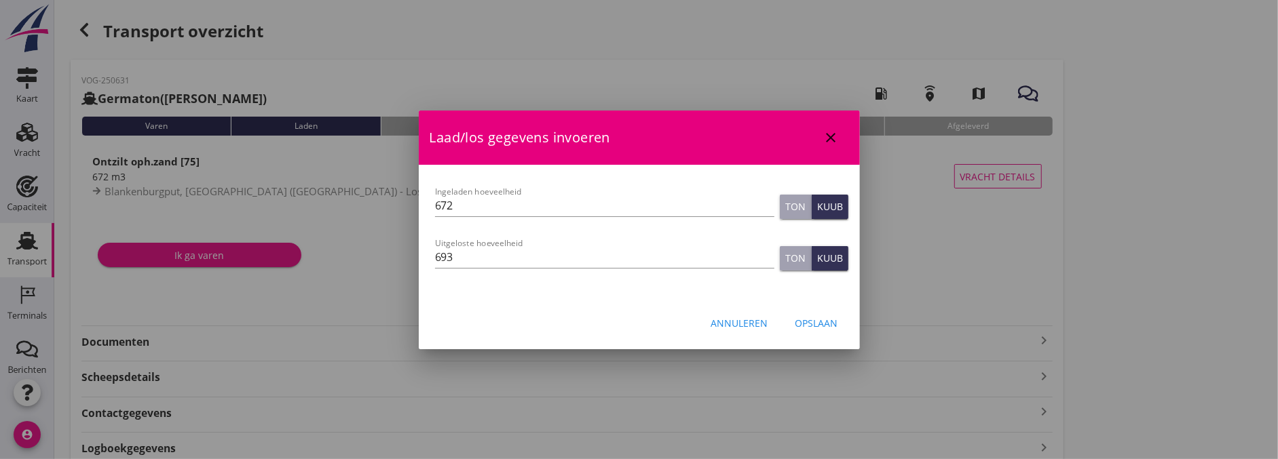
click at [810, 316] on div "Opslaan" at bounding box center [816, 323] width 43 height 14
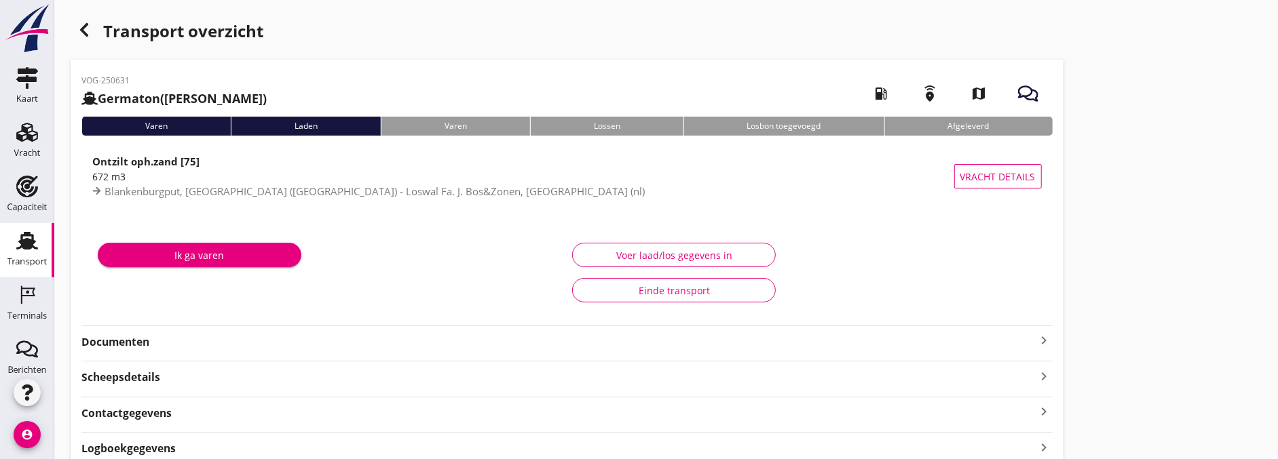
click at [286, 341] on strong "Documenten" at bounding box center [558, 343] width 955 height 16
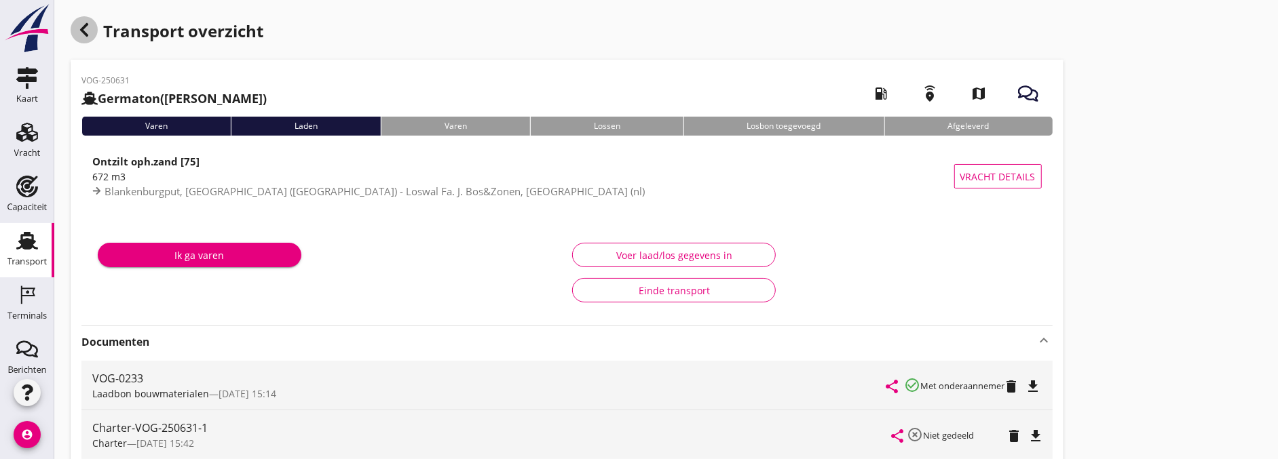
click at [96, 32] on div "button" at bounding box center [84, 29] width 27 height 27
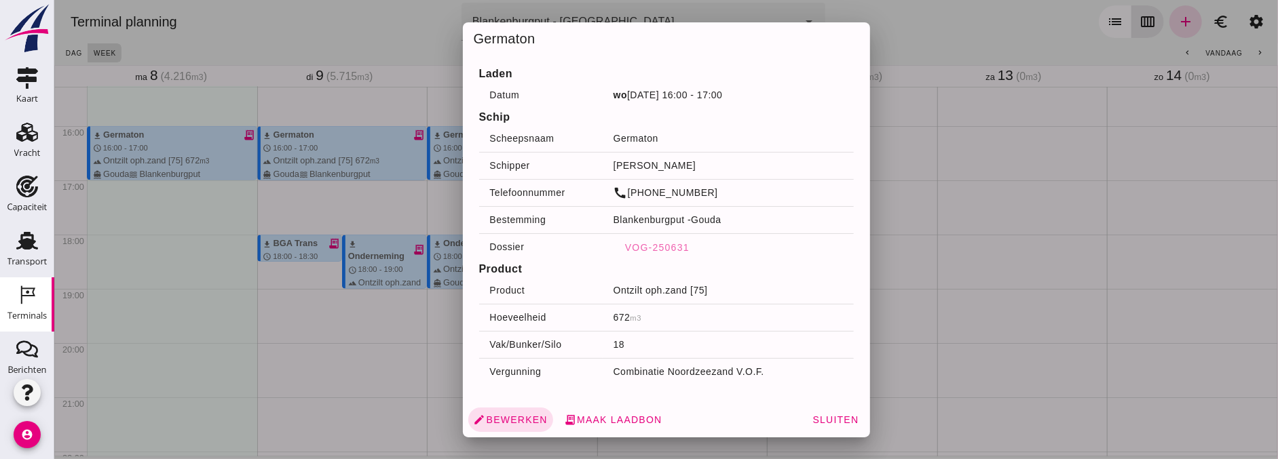
click at [355, 373] on div at bounding box center [666, 229] width 1224 height 459
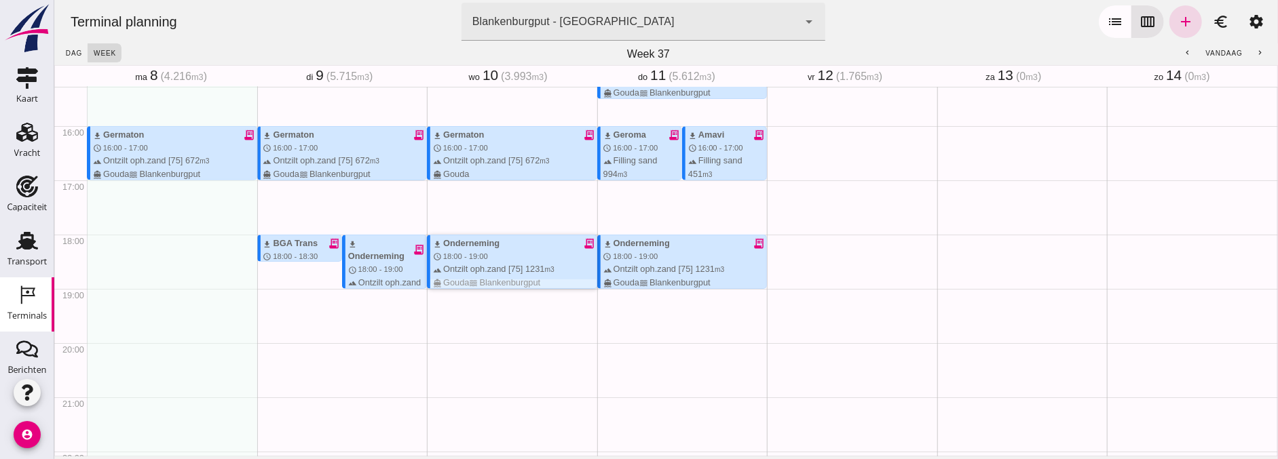
click at [485, 241] on div "download Onderneming" at bounding box center [465, 243] width 67 height 13
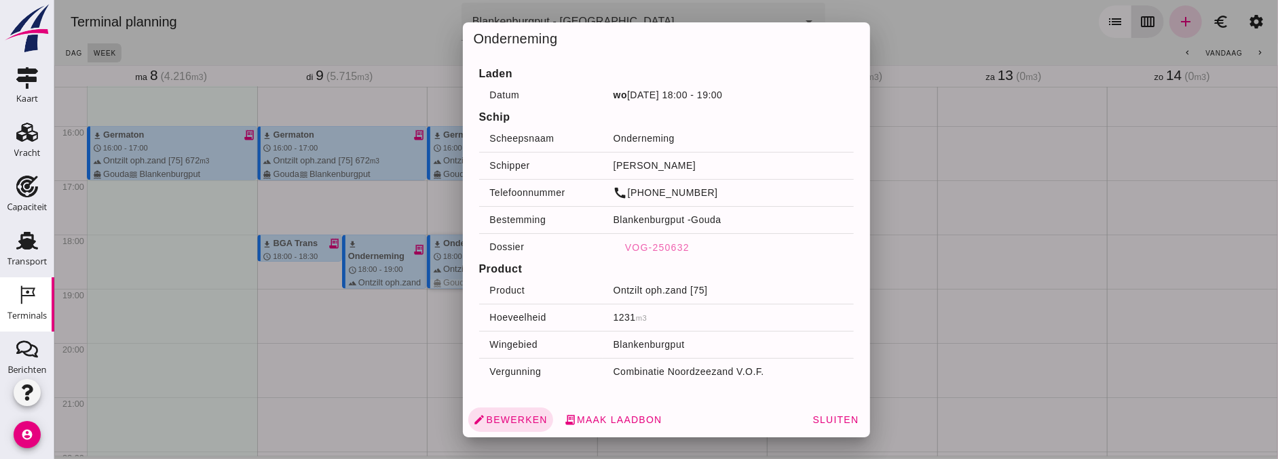
click at [354, 400] on div at bounding box center [666, 229] width 1224 height 459
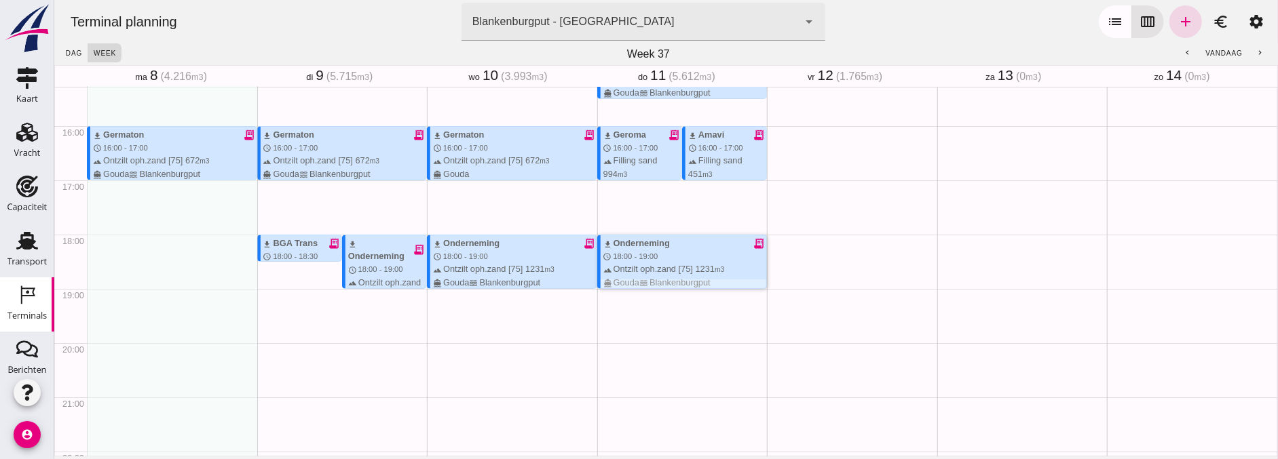
click at [660, 257] on div "download Onderneming receipt_long schedule 18:00 - 19:00 terrain Ontzilt oph.za…" at bounding box center [685, 263] width 164 height 52
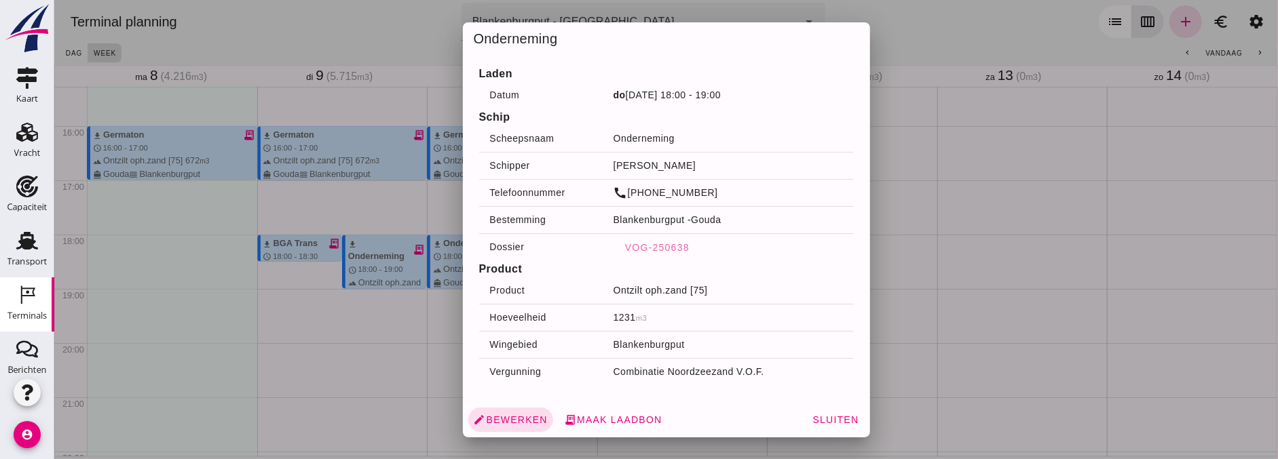
click at [375, 338] on div at bounding box center [666, 229] width 1224 height 459
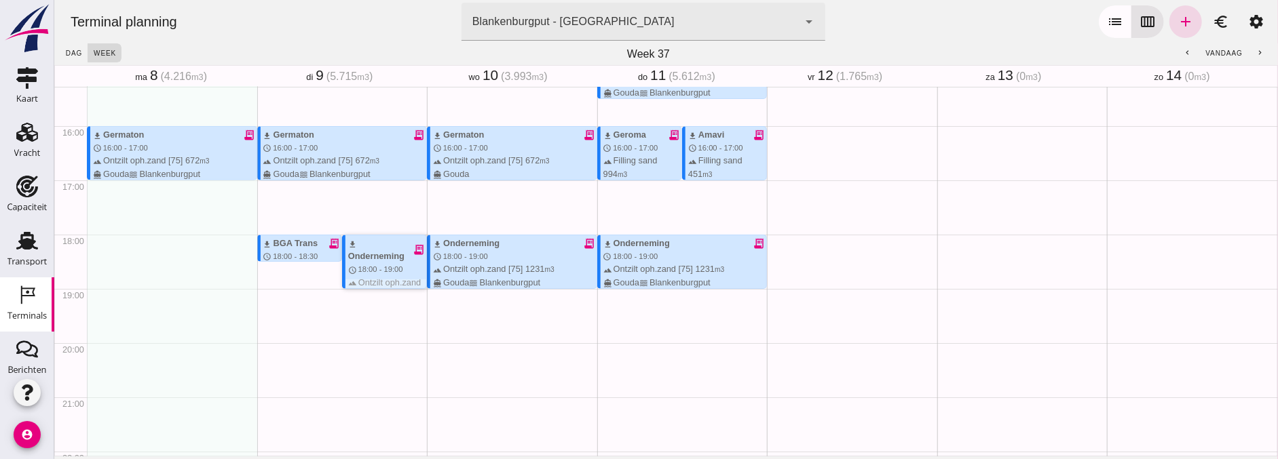
click at [364, 246] on div "download Onderneming" at bounding box center [379, 250] width 64 height 26
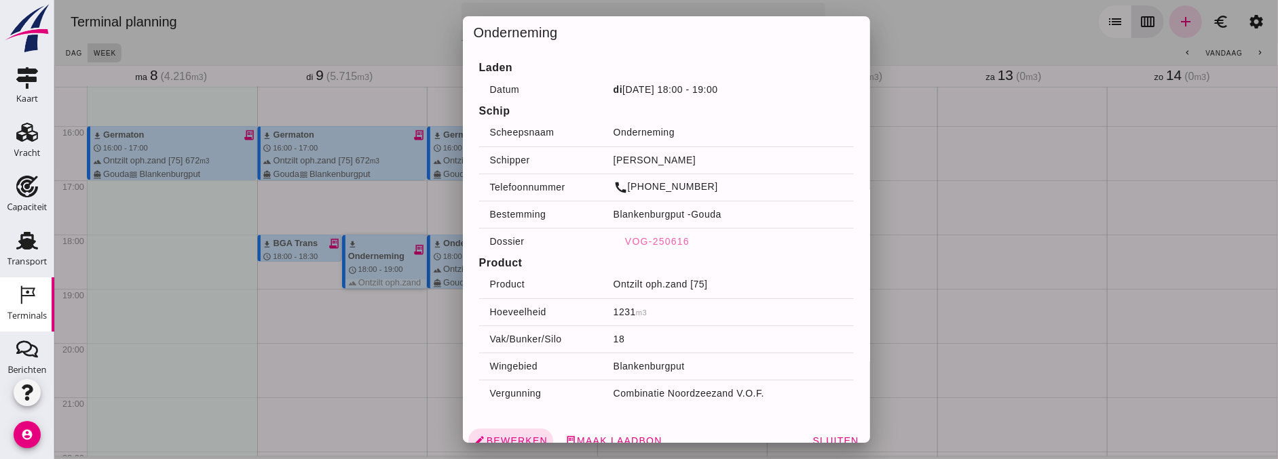
click at [320, 384] on div at bounding box center [666, 229] width 1224 height 459
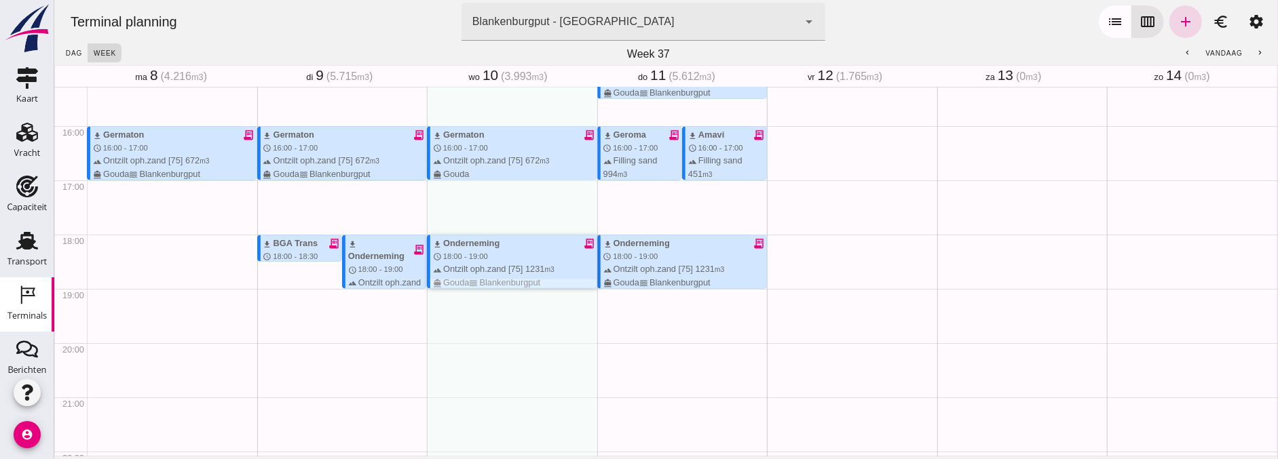
click at [466, 254] on span "18:00 - 19:00" at bounding box center [464, 256] width 45 height 8
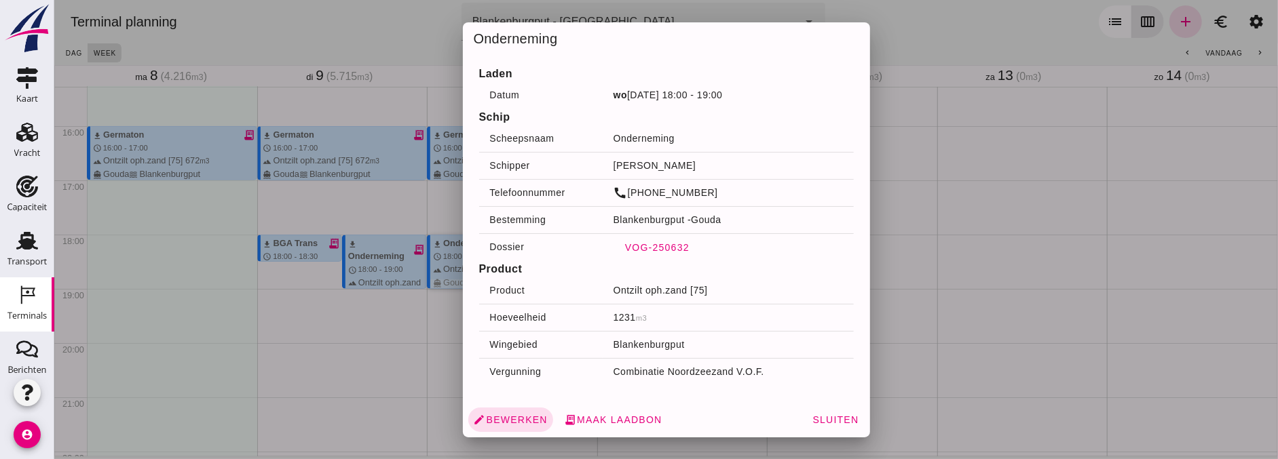
click at [646, 252] on span "VOG-250632" at bounding box center [656, 247] width 65 height 11
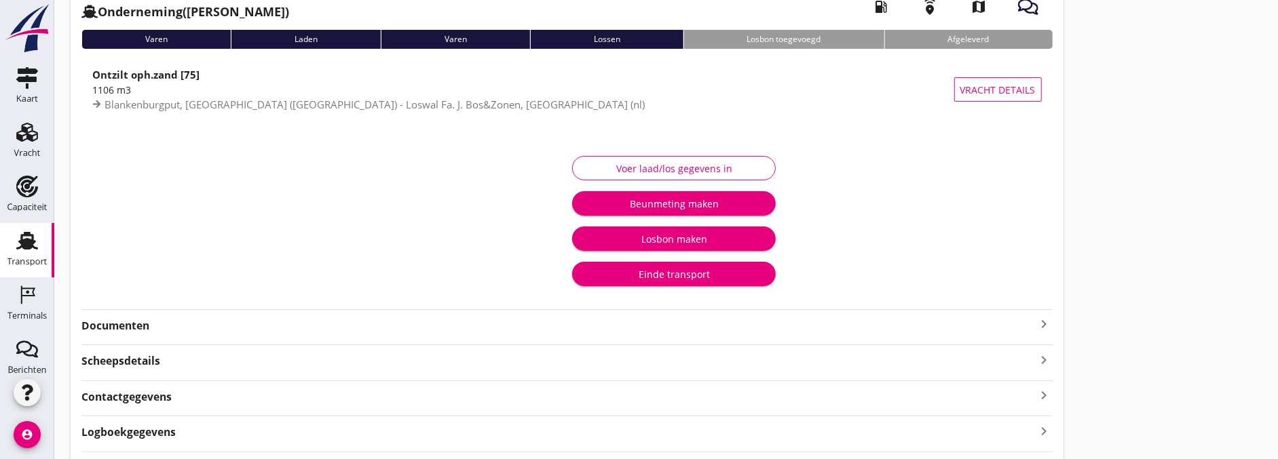
scroll to position [166, 0]
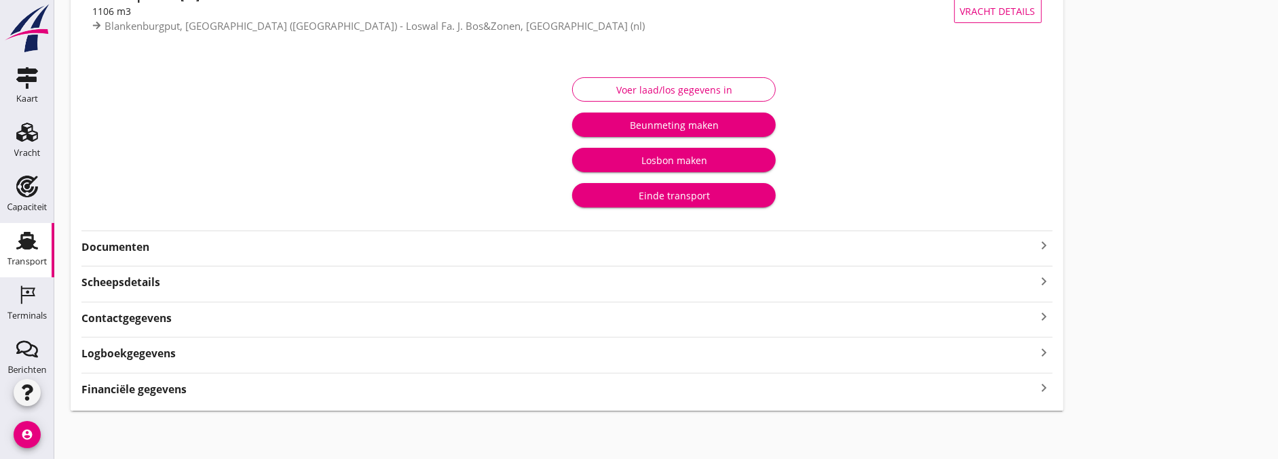
click at [191, 347] on div "Logboekgegevens keyboard_arrow_right" at bounding box center [566, 352] width 971 height 18
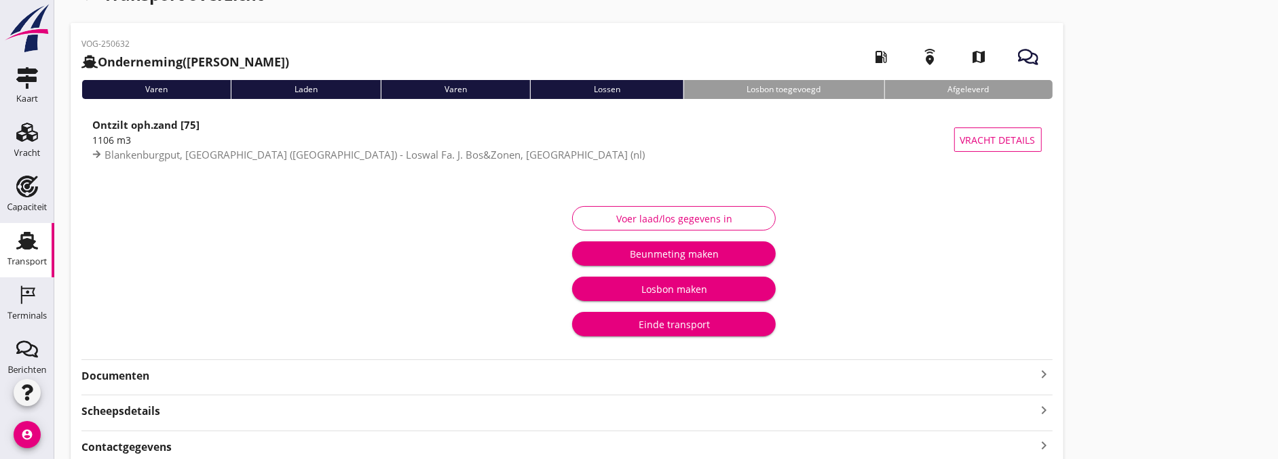
scroll to position [0, 0]
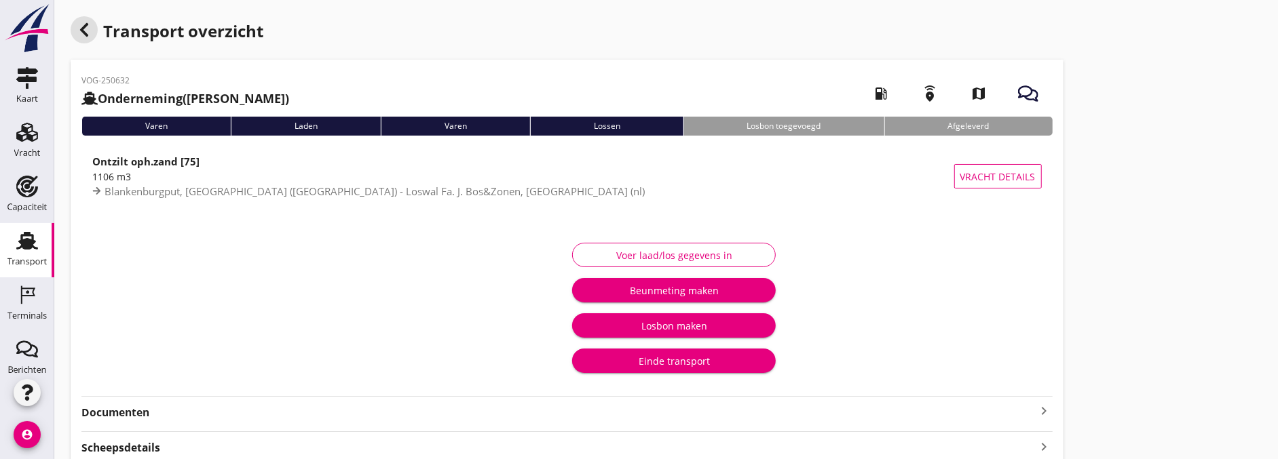
drag, startPoint x: 90, startPoint y: 30, endPoint x: 276, endPoint y: 356, distance: 375.4
click at [167, 406] on strong "Documenten" at bounding box center [558, 413] width 955 height 16
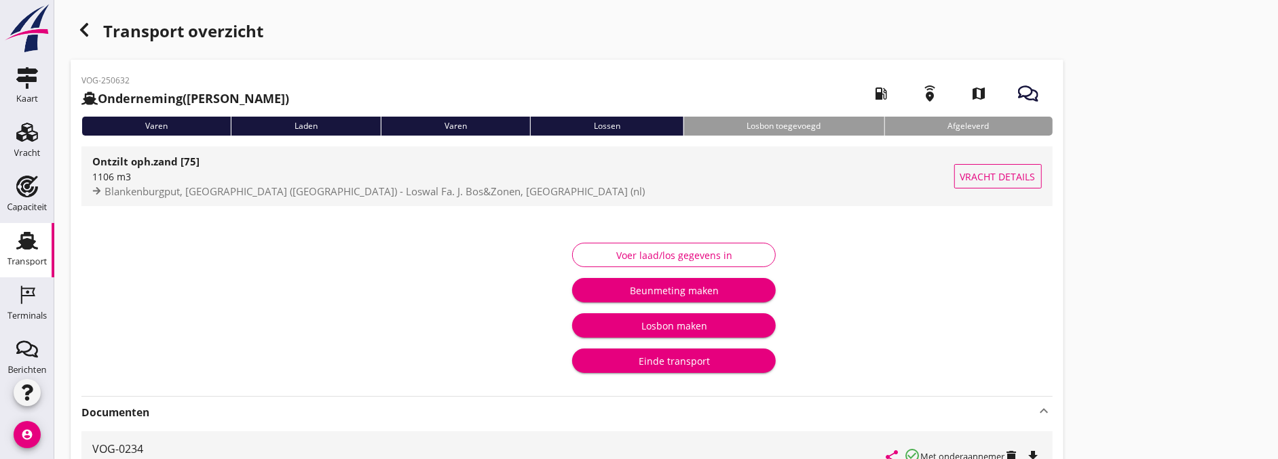
click at [1003, 177] on span "Vracht details" at bounding box center [997, 177] width 75 height 14
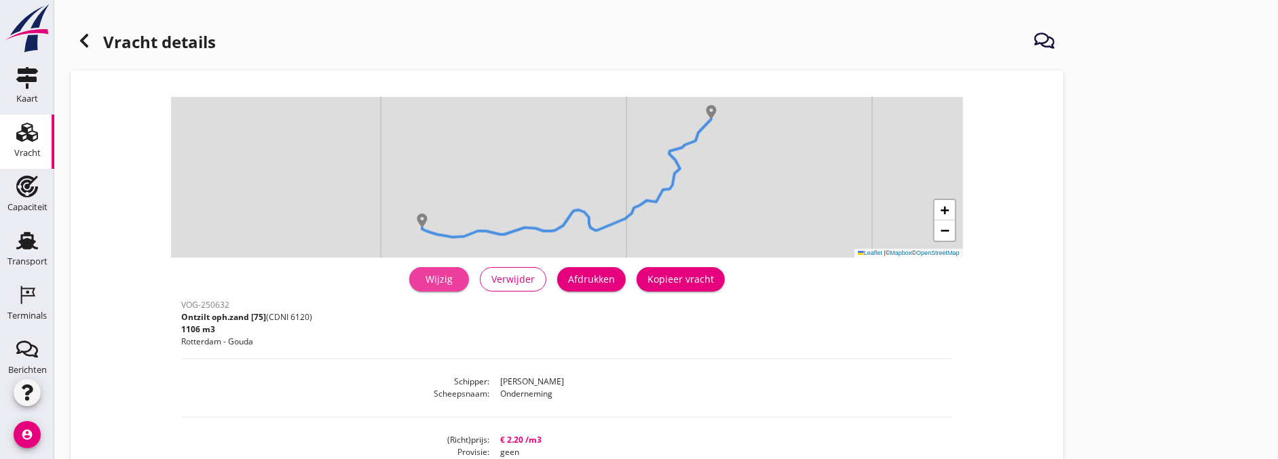
click at [461, 282] on link "Wijzig" at bounding box center [439, 279] width 60 height 24
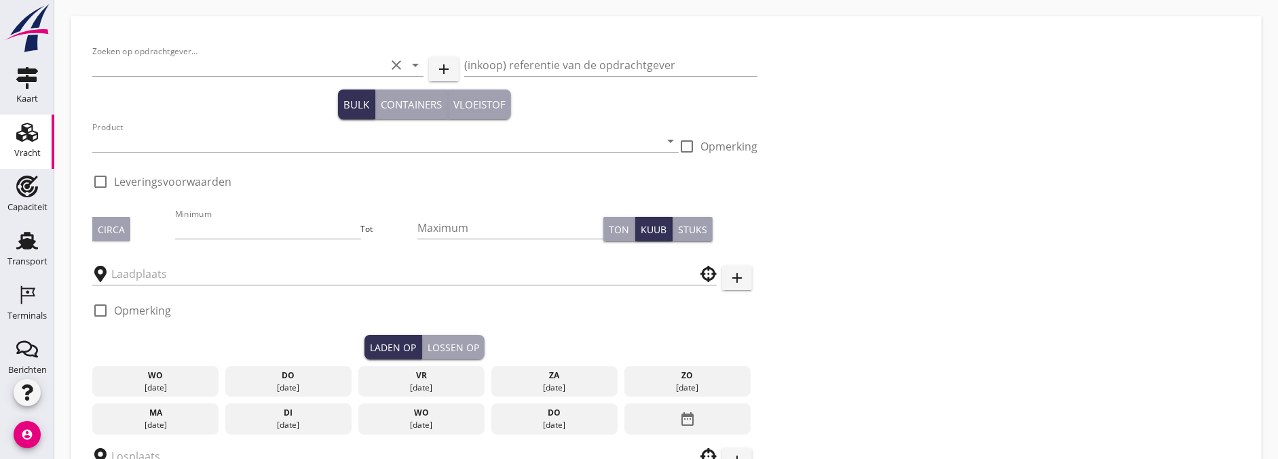
type input "Grondverbetering Westergouwe IV"
type input "Ontzilt oph.zand [75] (6120)"
type input "1000"
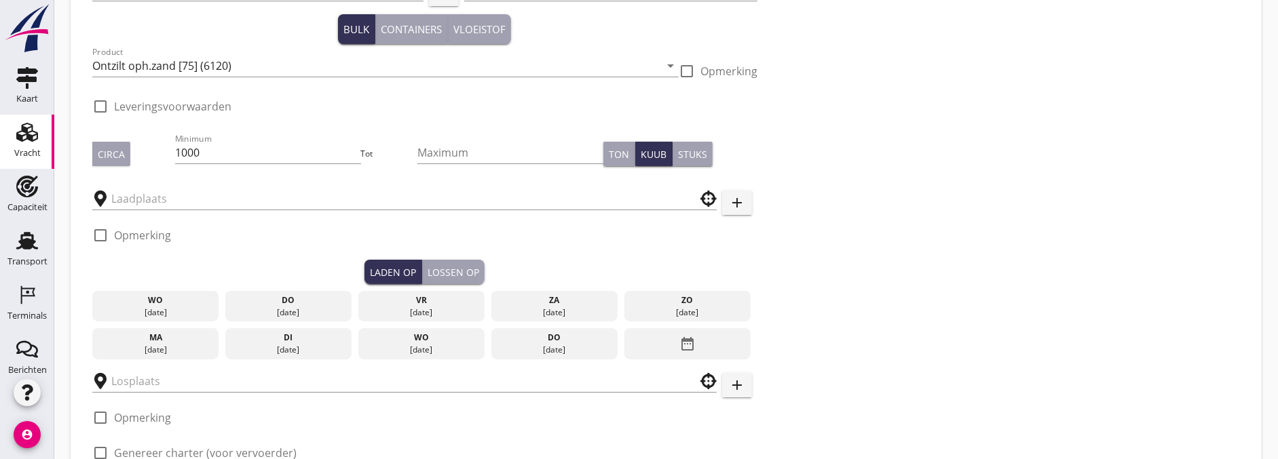
checkbox input "true"
type input "Blankenburgput"
type input "Loswal Fa. J. Bos&Zonen"
checkbox input "true"
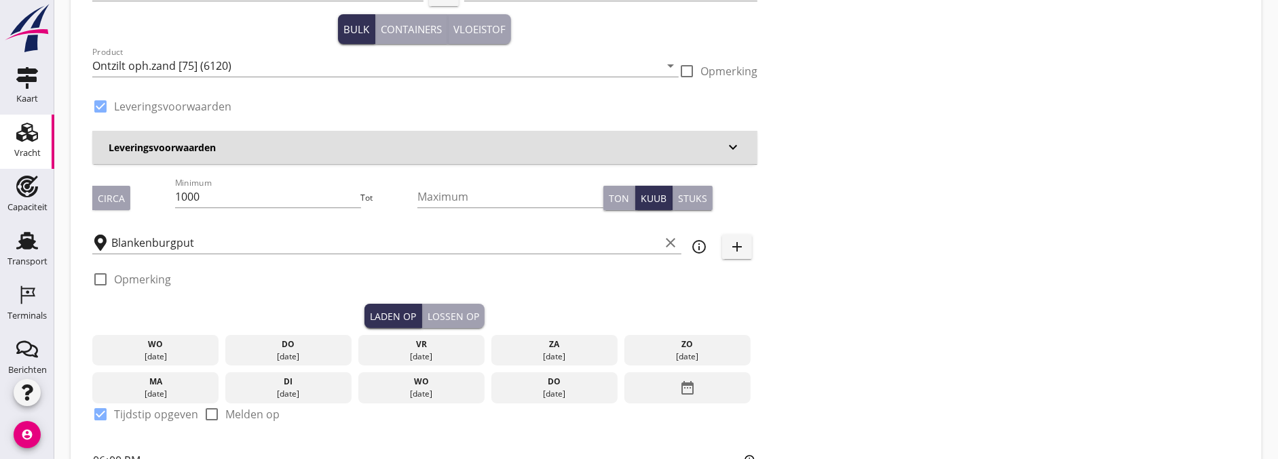
type input "2.2"
radio input "false"
click at [711, 383] on div "date_range" at bounding box center [687, 388] width 126 height 31
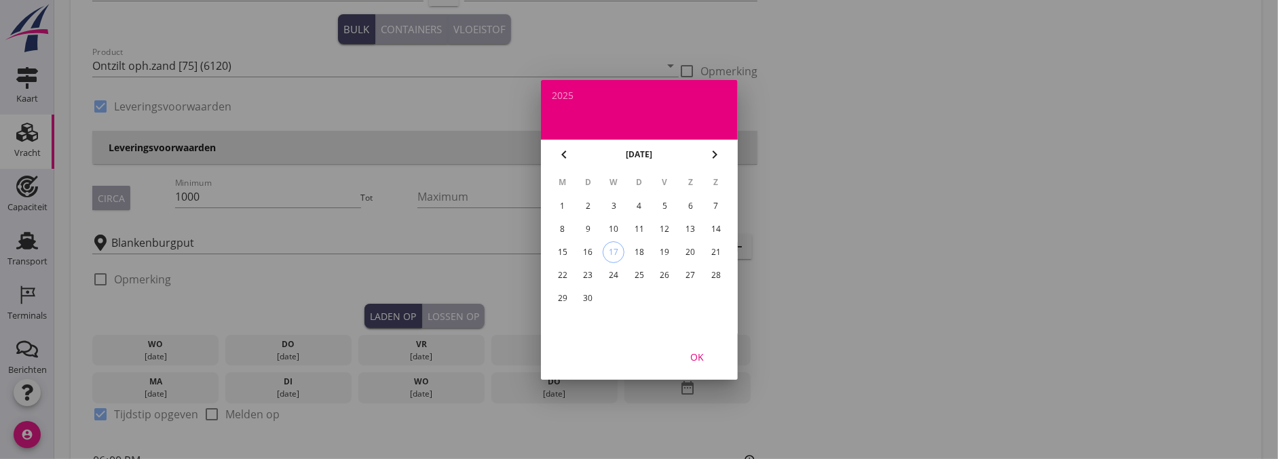
click at [616, 227] on div "10" at bounding box center [614, 230] width 22 height 22
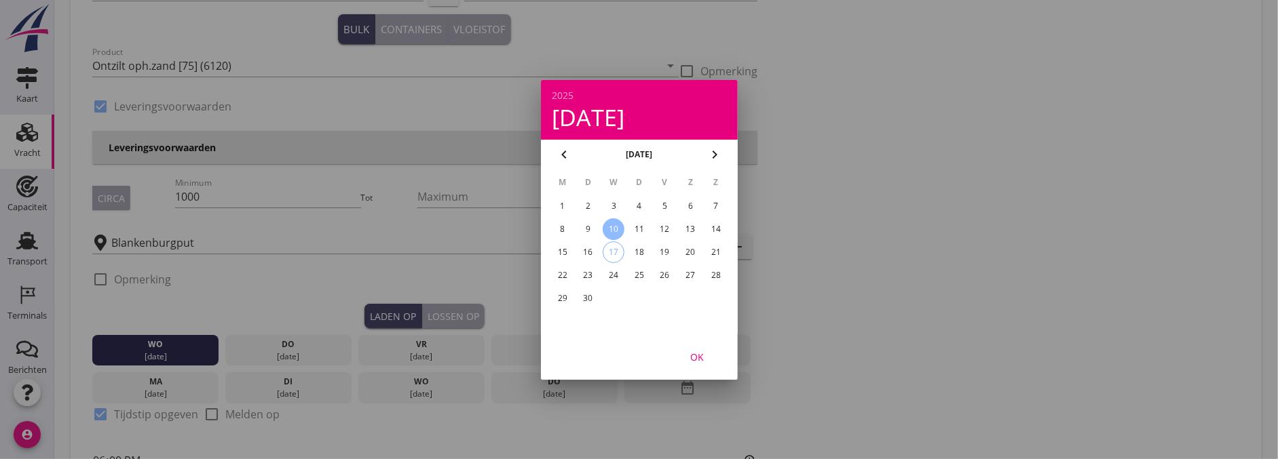
click at [709, 354] on div "OK" at bounding box center [697, 356] width 38 height 14
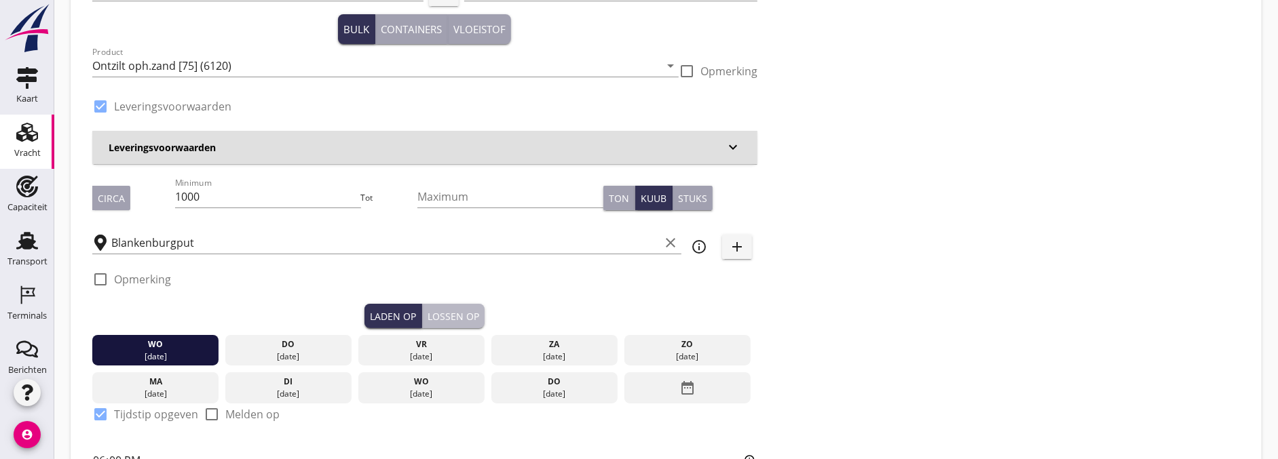
click at [471, 315] on div "Lossen op" at bounding box center [454, 316] width 52 height 14
checkbox input "false"
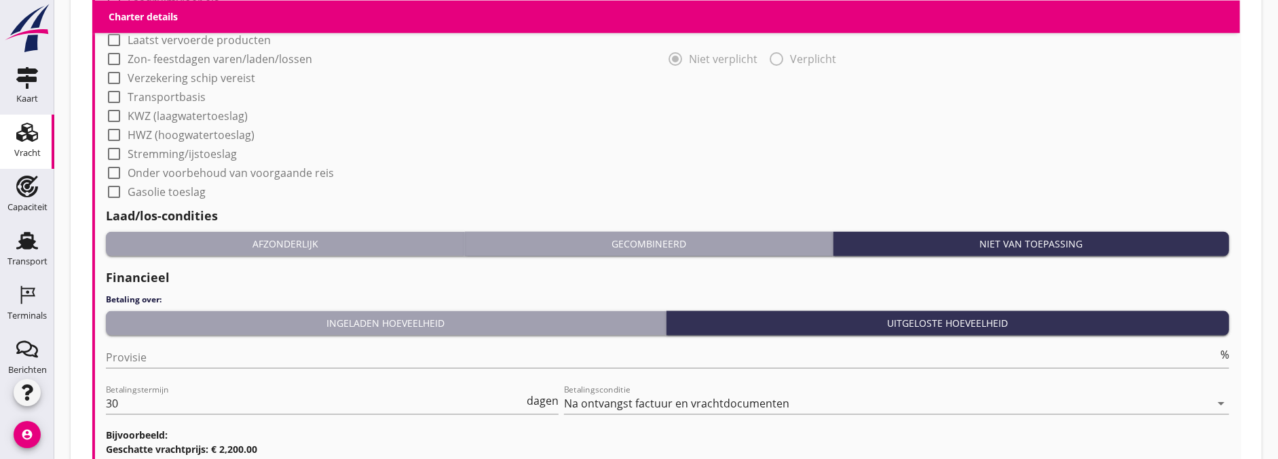
scroll to position [1323, 0]
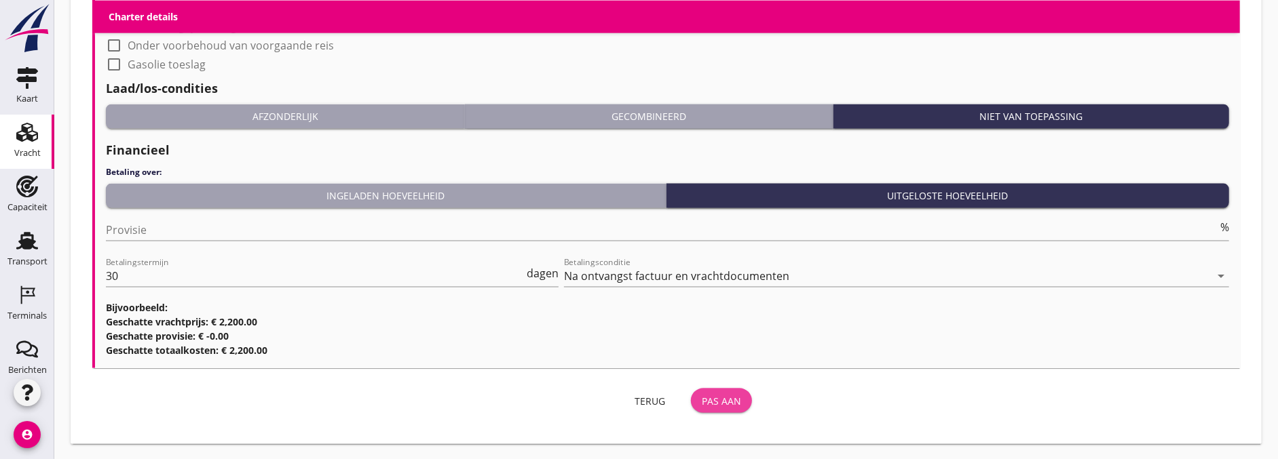
click at [711, 390] on button "Pas aan" at bounding box center [721, 401] width 61 height 24
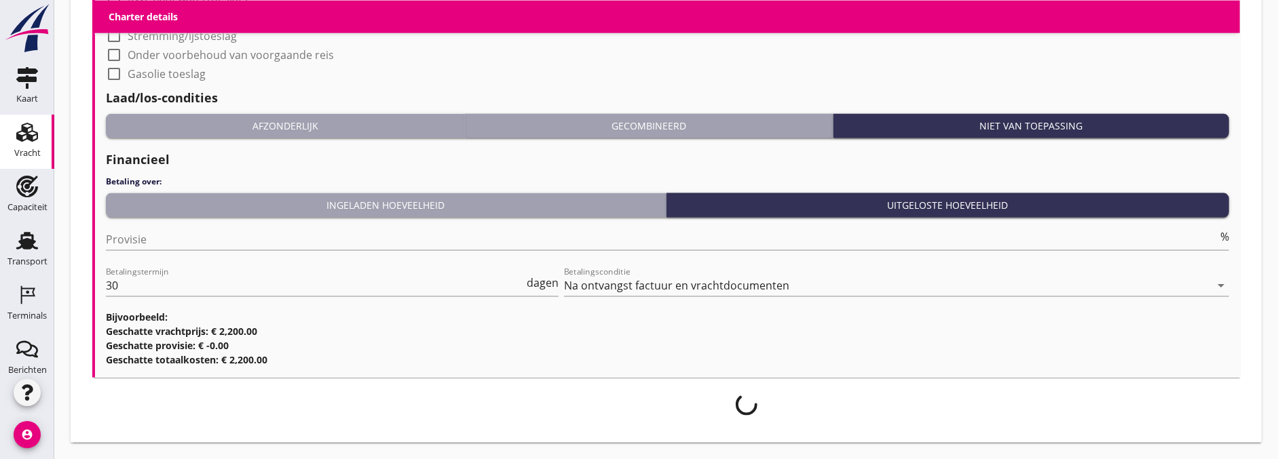
scroll to position [1312, 0]
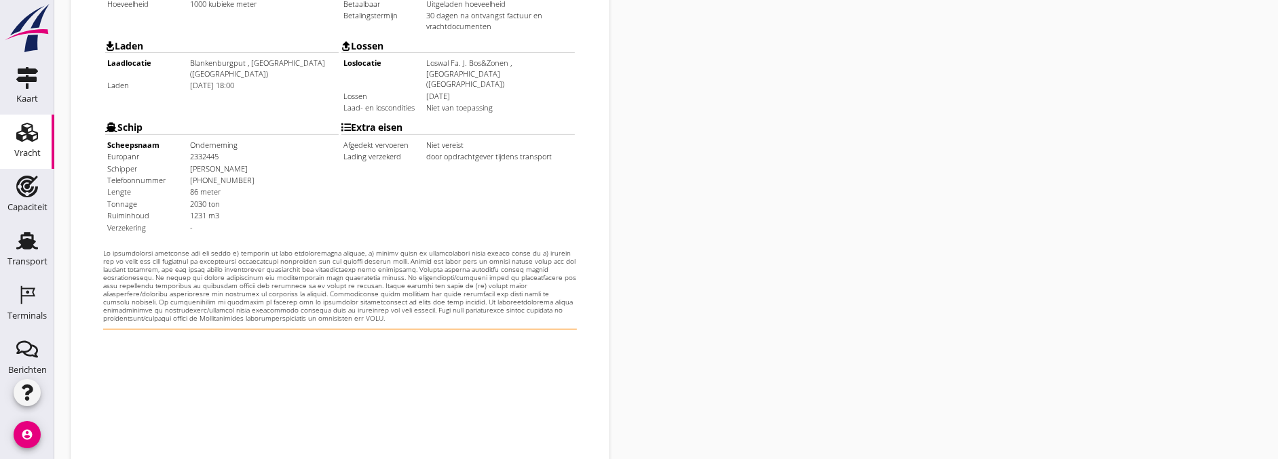
scroll to position [544, 0]
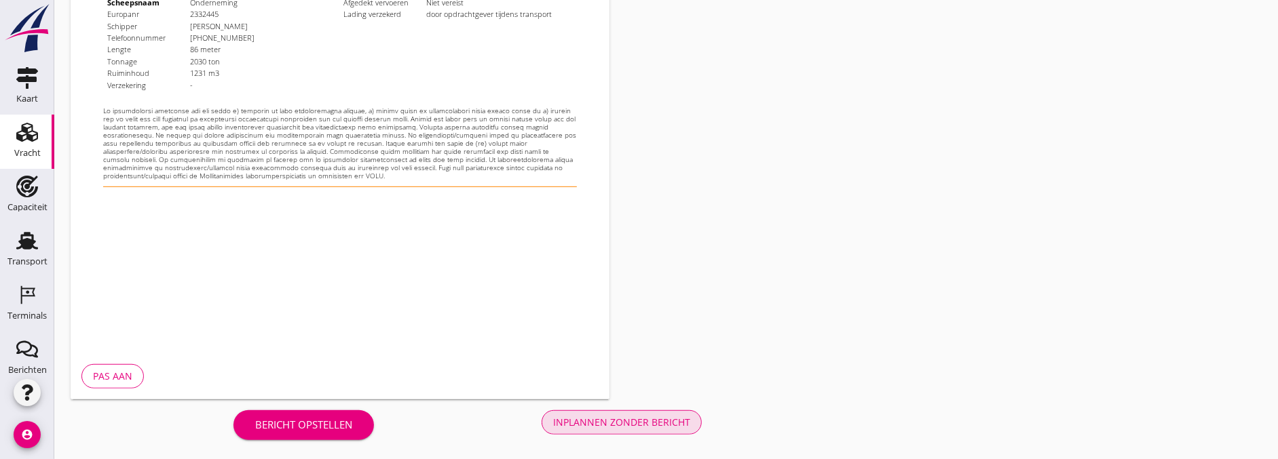
click at [669, 428] on div "Inplannen zonder bericht" at bounding box center [621, 422] width 137 height 14
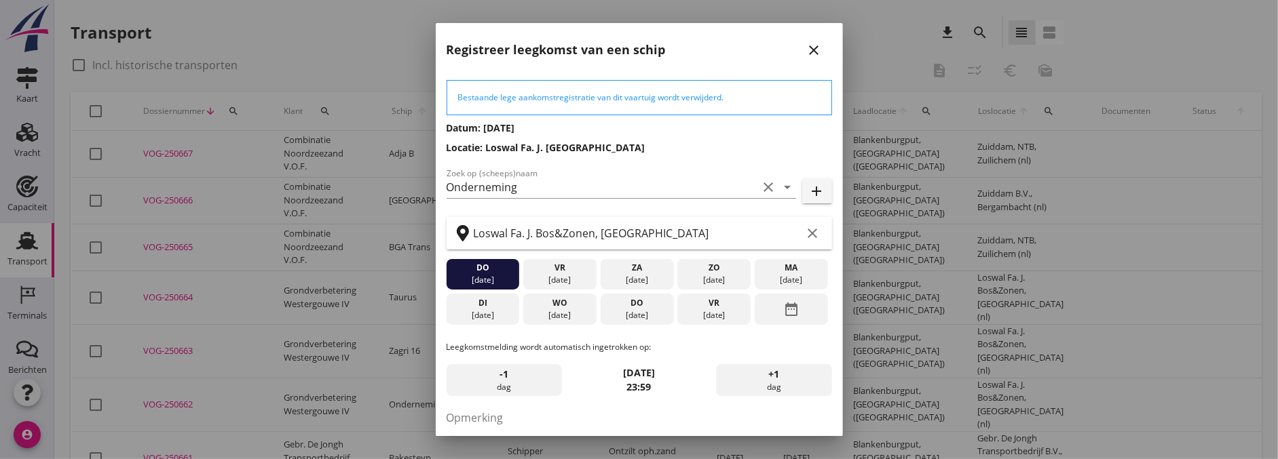
scroll to position [111, 0]
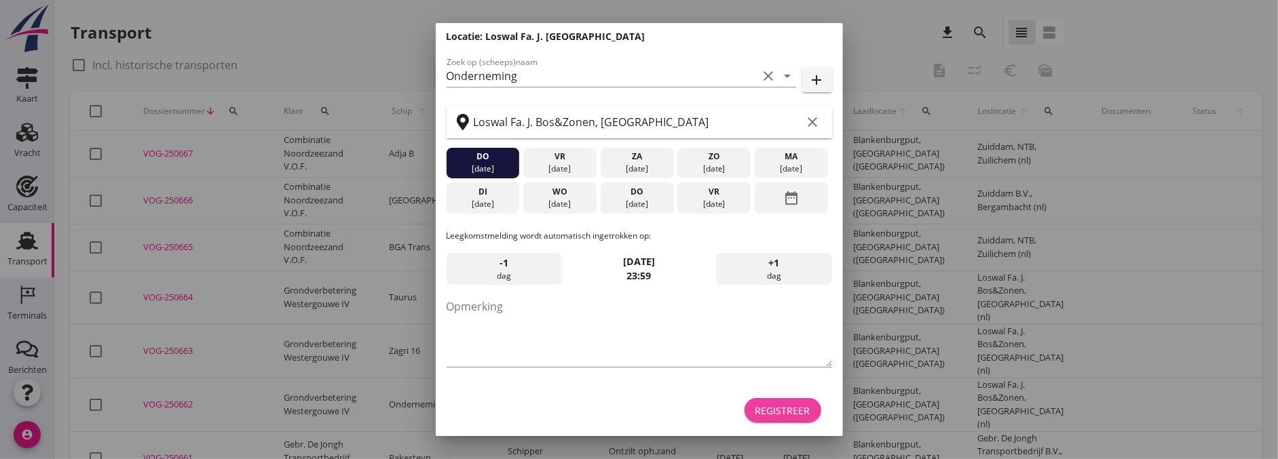
click at [765, 406] on div "Registreer" at bounding box center [782, 411] width 55 height 14
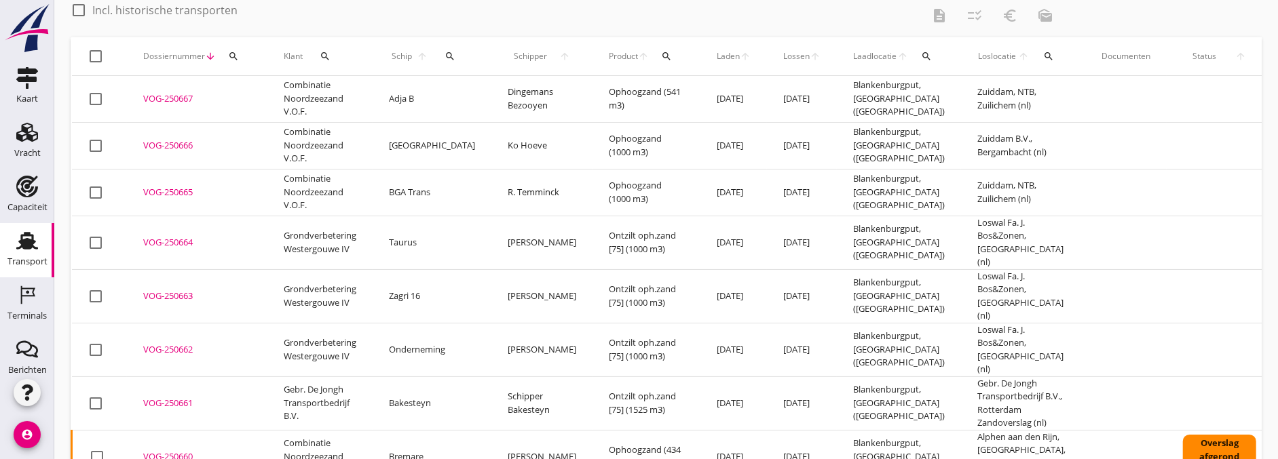
scroll to position [0, 0]
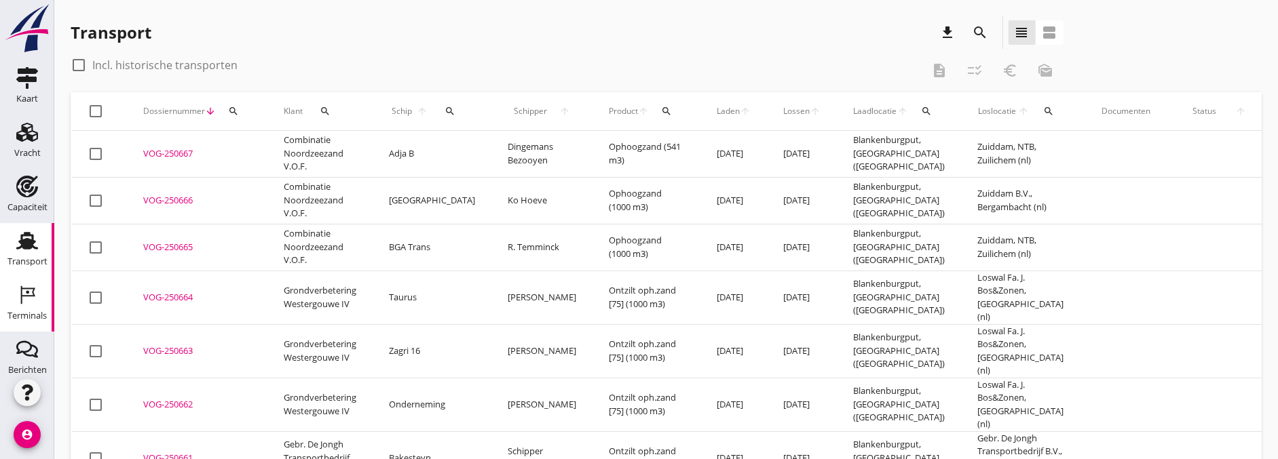
click at [11, 292] on div "Terminals" at bounding box center [27, 295] width 33 height 22
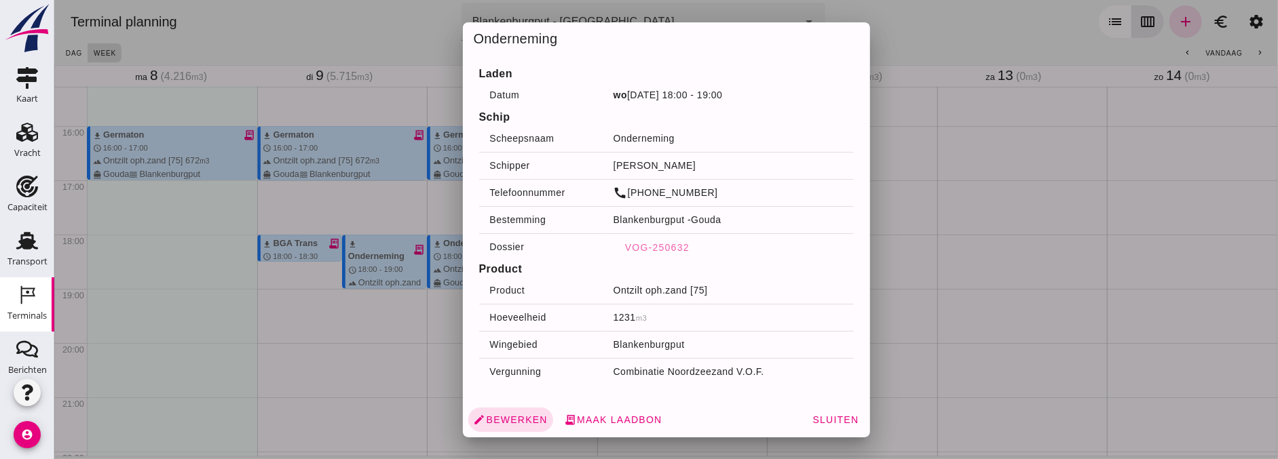
click at [320, 398] on div at bounding box center [666, 229] width 1224 height 459
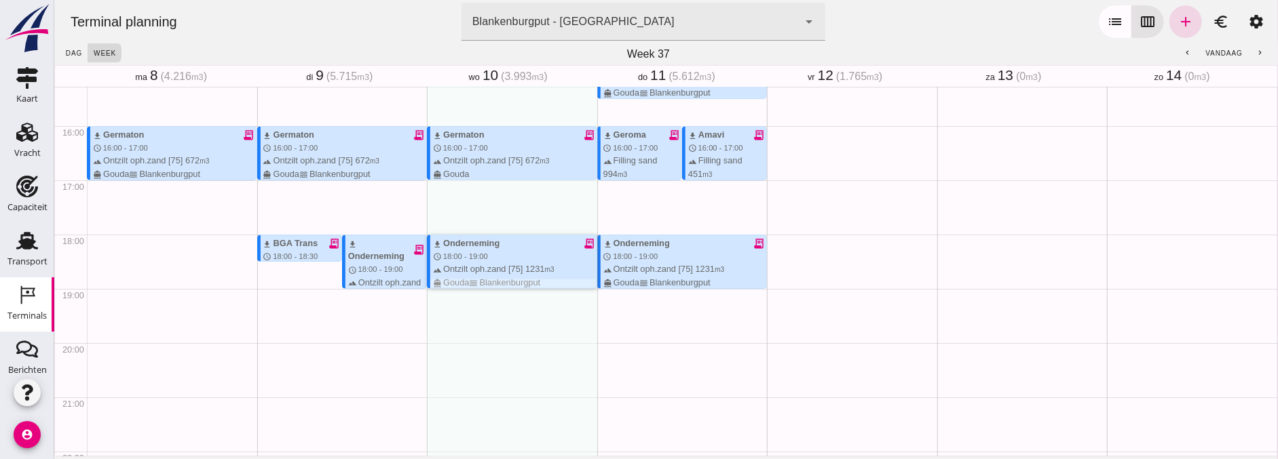
click at [481, 265] on div "terrain Ontzilt oph.zand [75] 1231 m3 directions_boat Gouda waves Blankenburgput" at bounding box center [514, 276] width 164 height 26
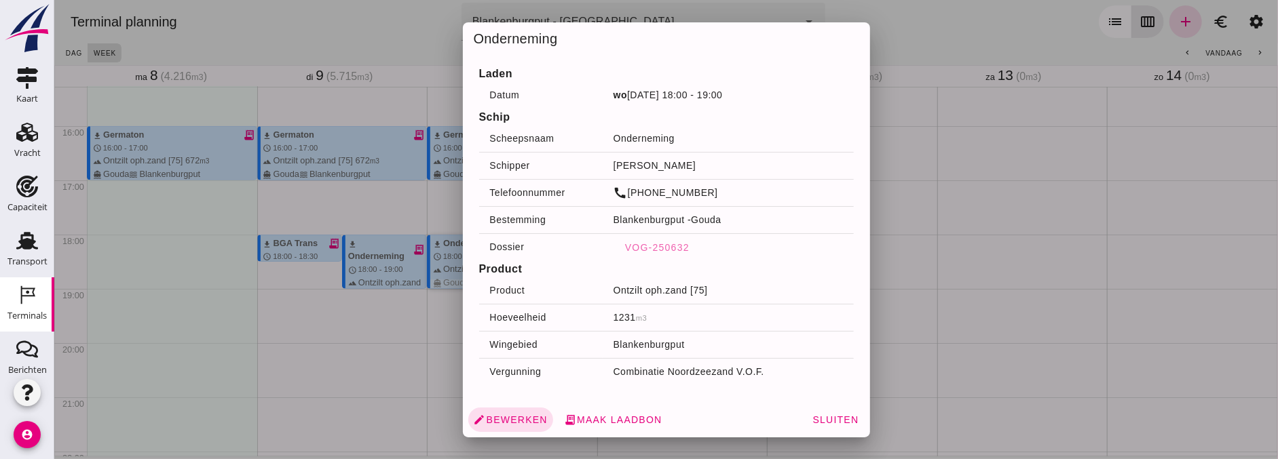
click at [258, 299] on div at bounding box center [666, 229] width 1224 height 459
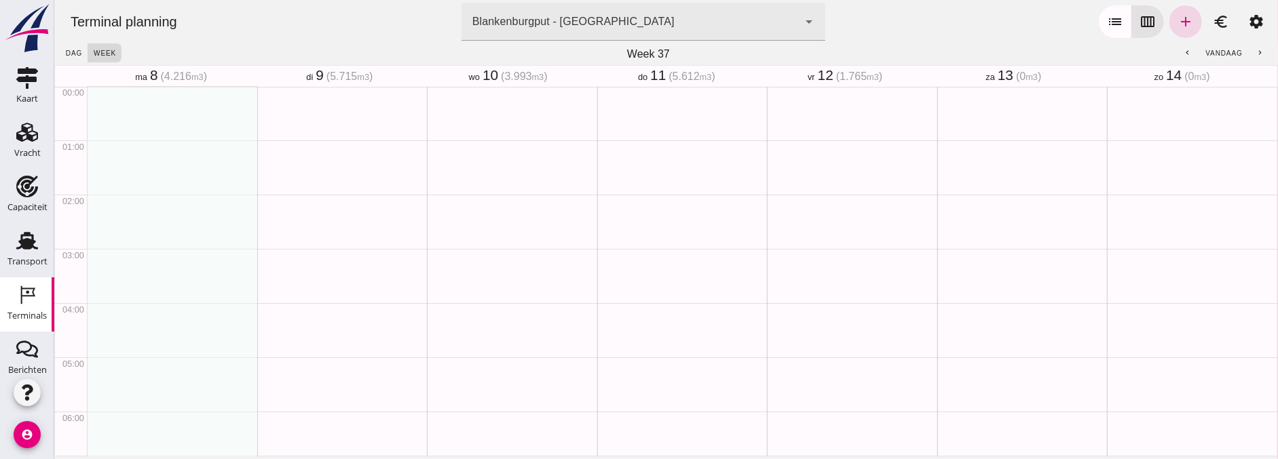
scroll to position [377, 0]
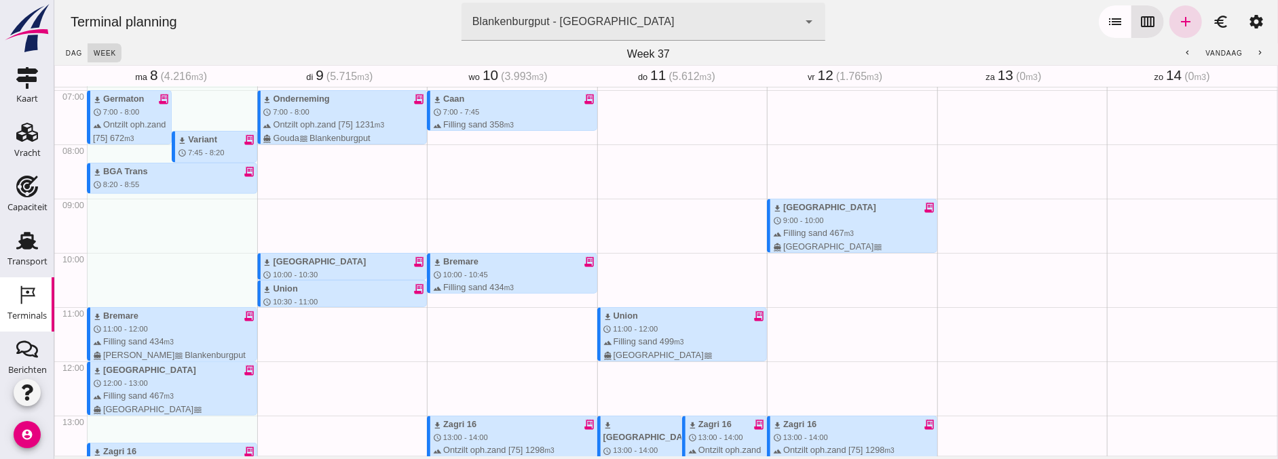
click at [651, 306] on div "download Union receipt_long schedule 11:00 - 12:00 terrain Filling sand 499 m3 …" at bounding box center [681, 361] width 170 height 1302
click at [651, 336] on div "terrain Filling sand 499 m3 directions_boat Delft waves Blankenburgput" at bounding box center [685, 354] width 164 height 39
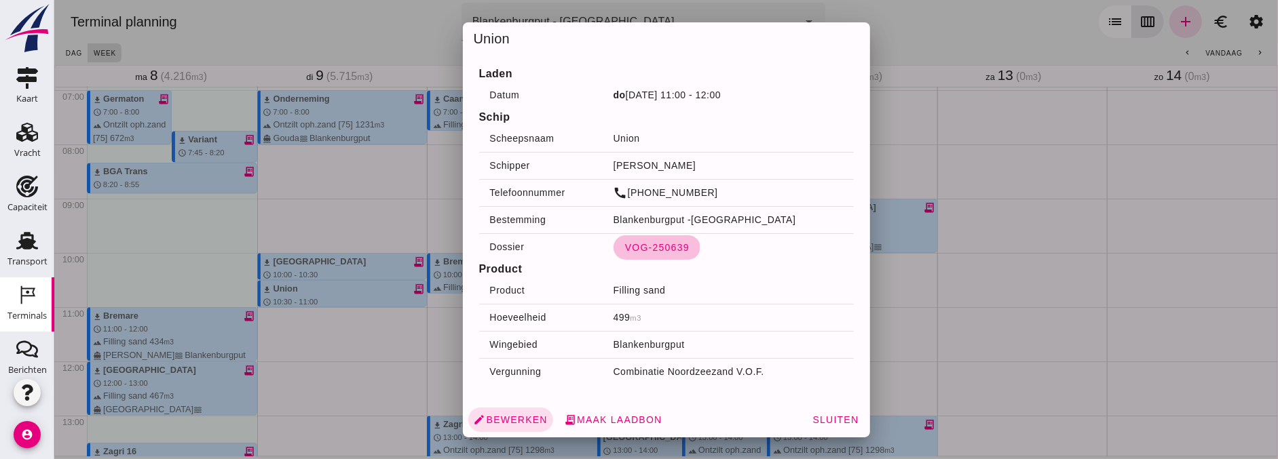
click at [647, 254] on button "VOG-250639" at bounding box center [656, 247] width 87 height 24
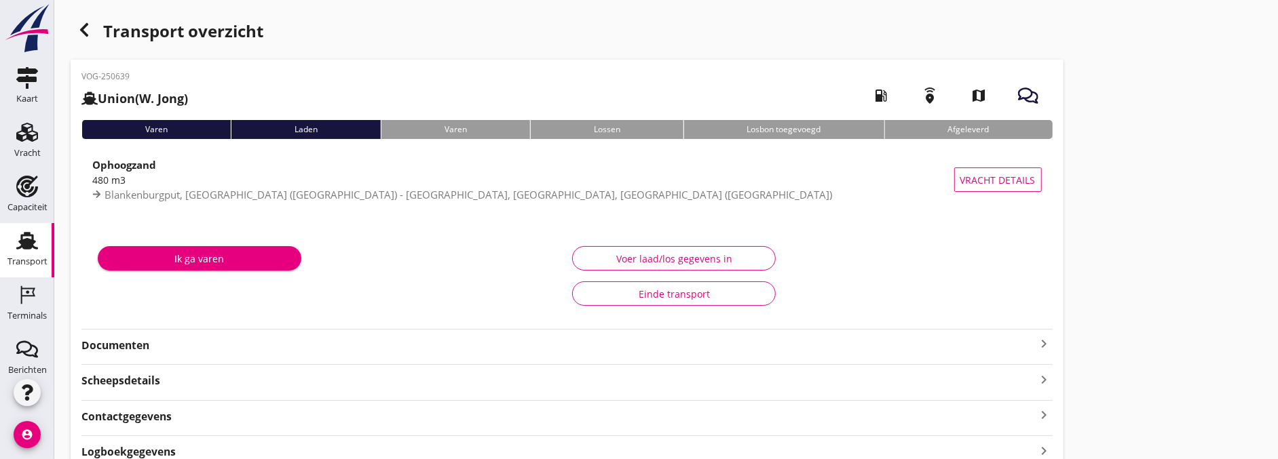
type input "480"
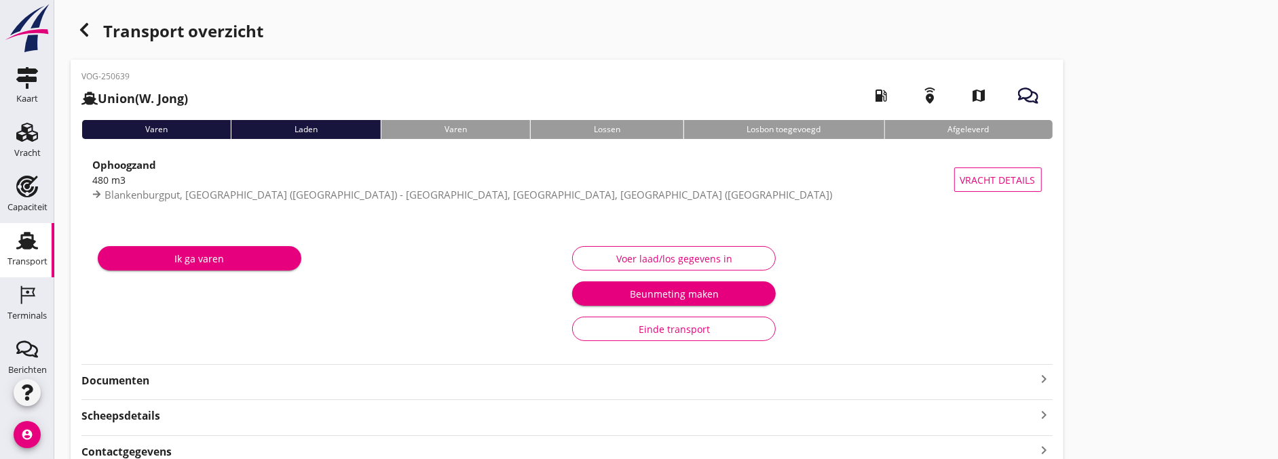
click at [714, 262] on div "Voer laad/los gegevens in" at bounding box center [674, 259] width 181 height 14
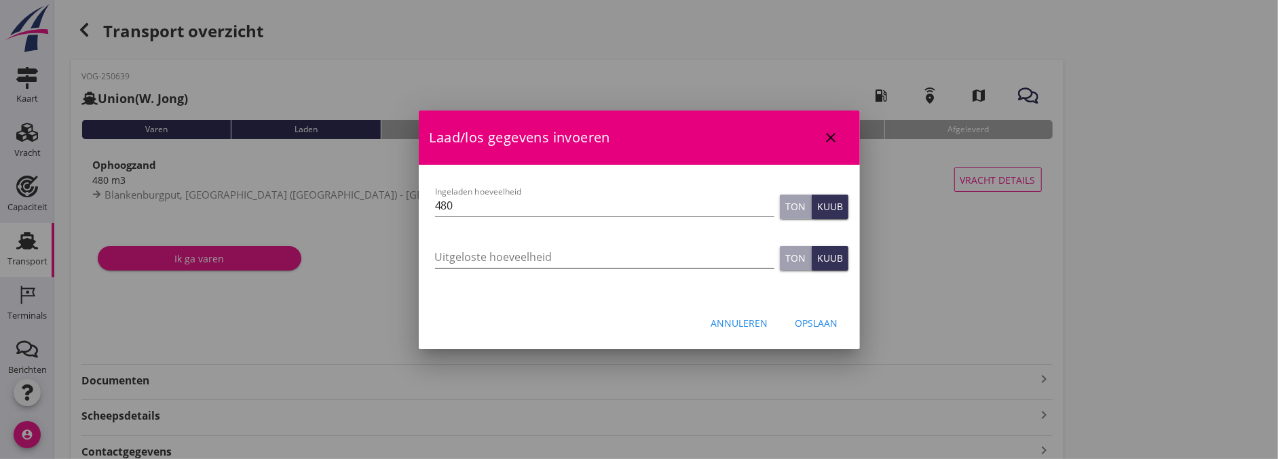
click at [514, 252] on input "Uitgeloste hoeveelheid" at bounding box center [604, 257] width 339 height 22
type input "470"
click at [839, 326] on button "Opslaan" at bounding box center [816, 323] width 64 height 24
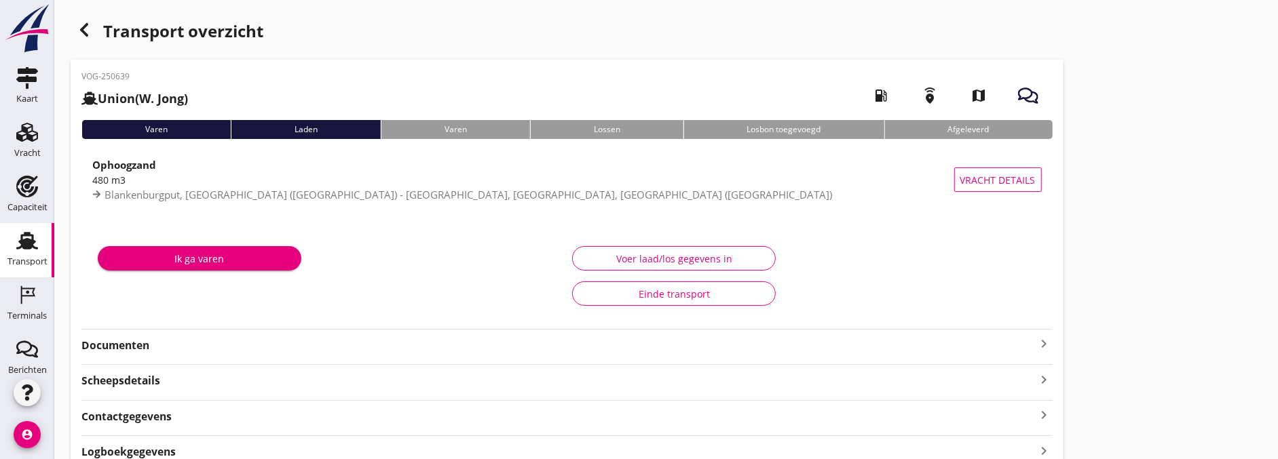
click at [113, 344] on strong "Documenten" at bounding box center [558, 346] width 955 height 16
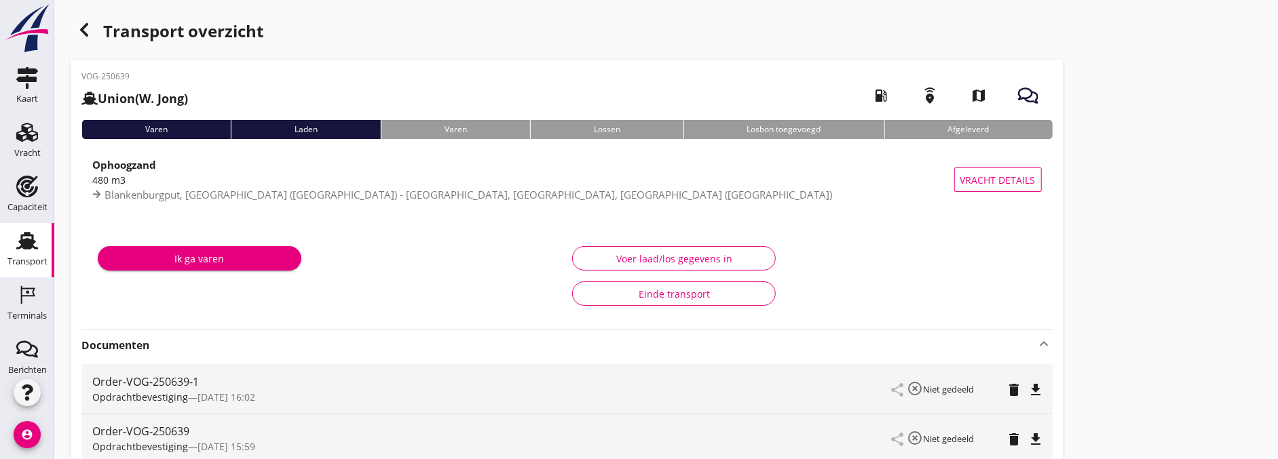
click at [609, 259] on div "Voer laad/los gegevens in" at bounding box center [674, 259] width 181 height 14
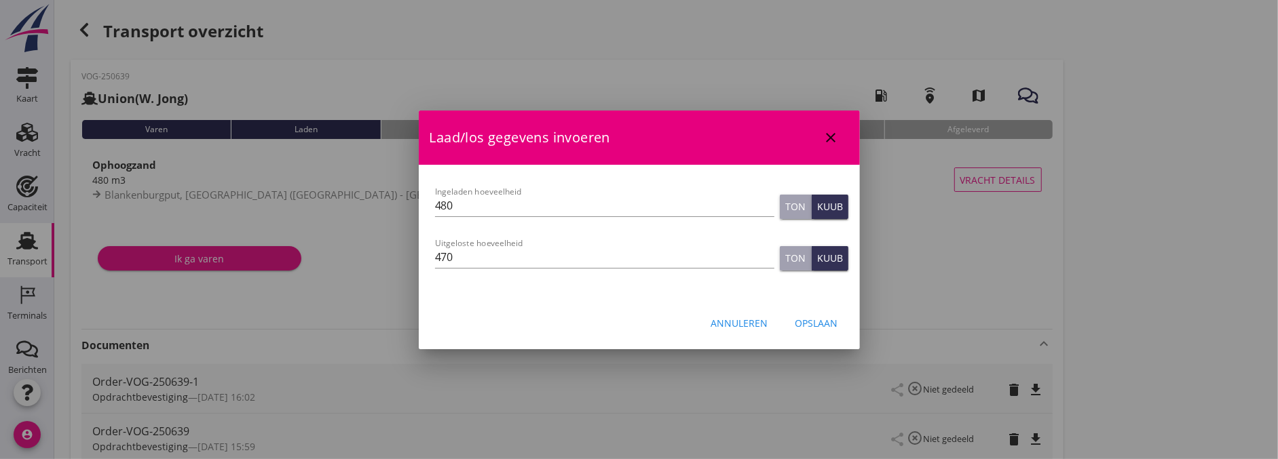
click at [840, 322] on button "Opslaan" at bounding box center [816, 323] width 64 height 24
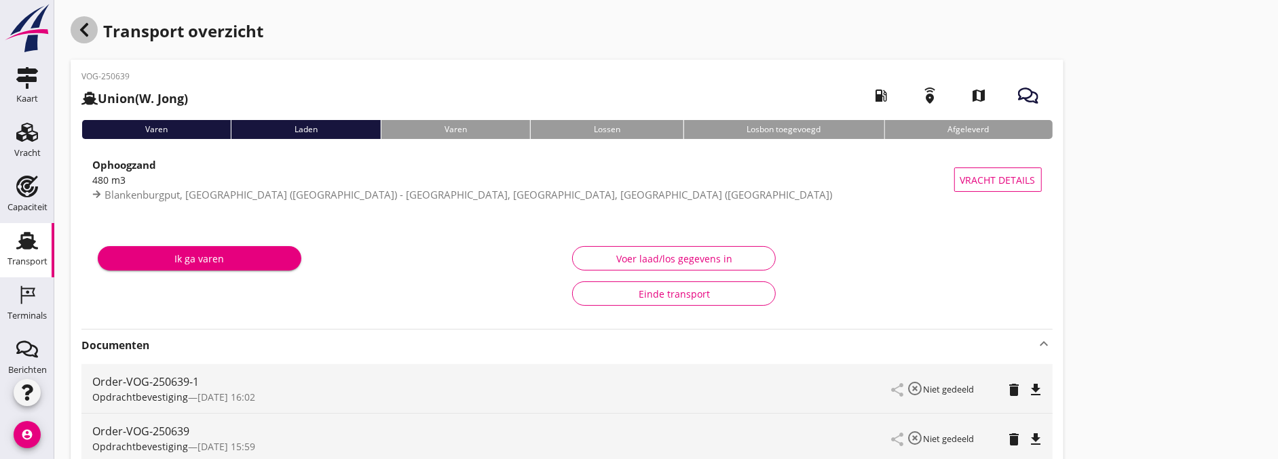
click at [84, 34] on use "button" at bounding box center [84, 30] width 8 height 14
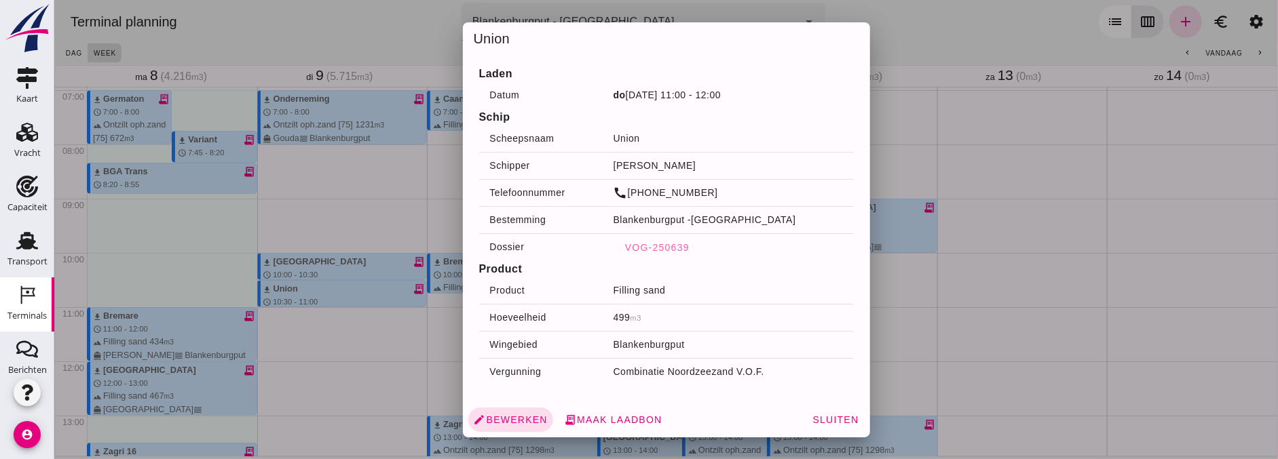
click at [414, 177] on div at bounding box center [666, 229] width 1224 height 459
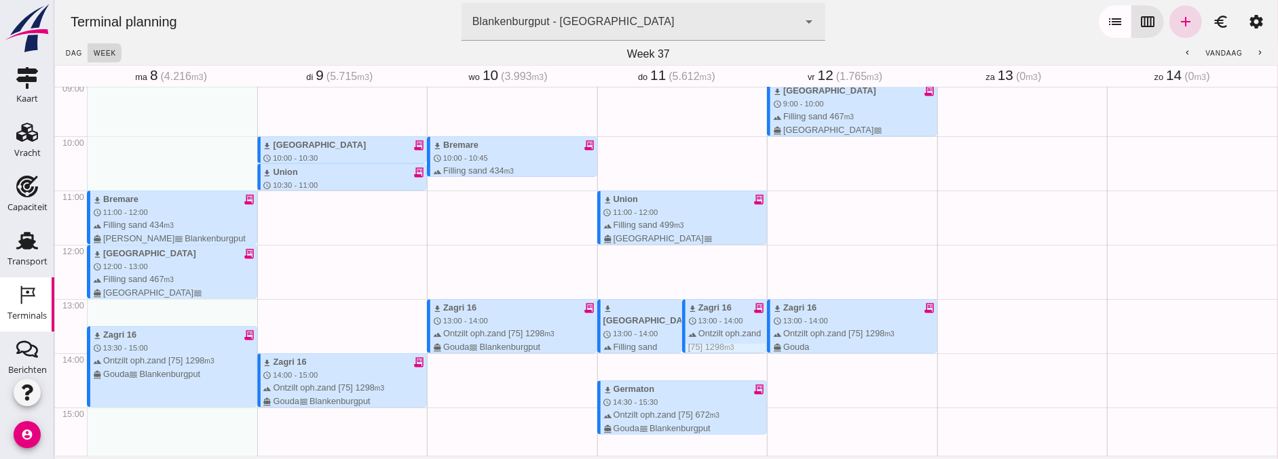
scroll to position [527, 0]
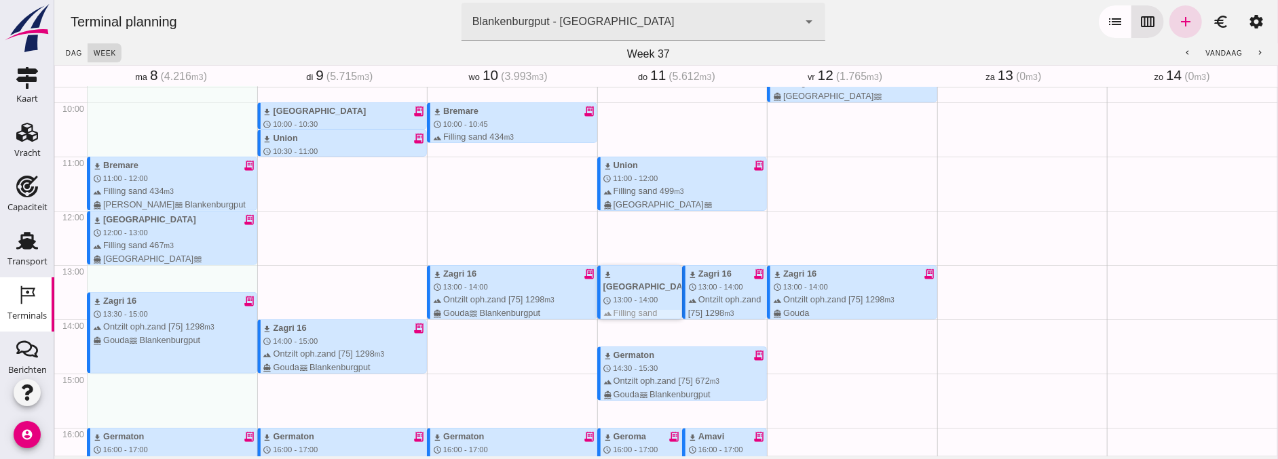
click at [624, 296] on span "13:00 - 14:00" at bounding box center [634, 300] width 45 height 8
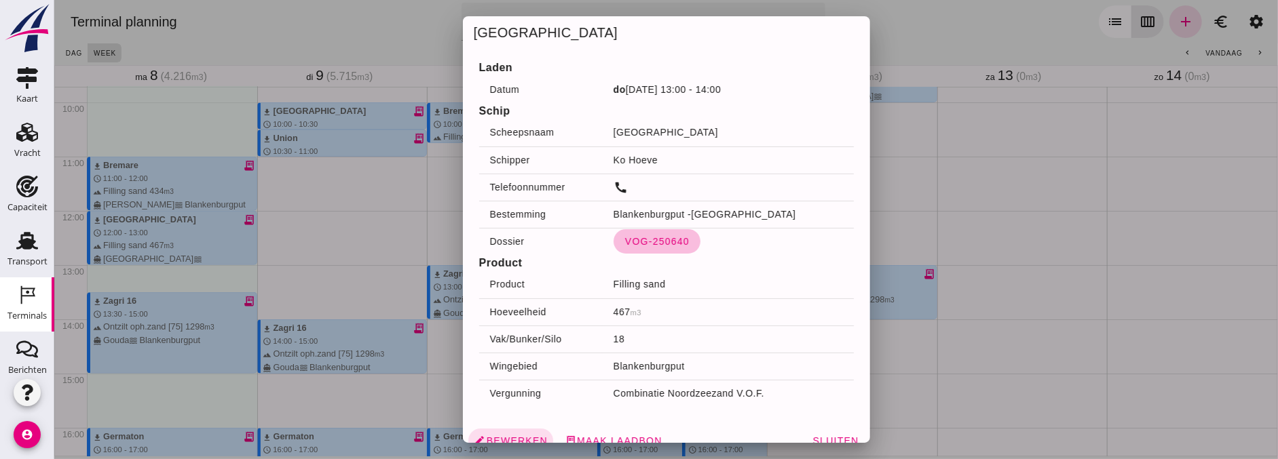
click at [670, 242] on span "VOG-250640" at bounding box center [656, 241] width 65 height 11
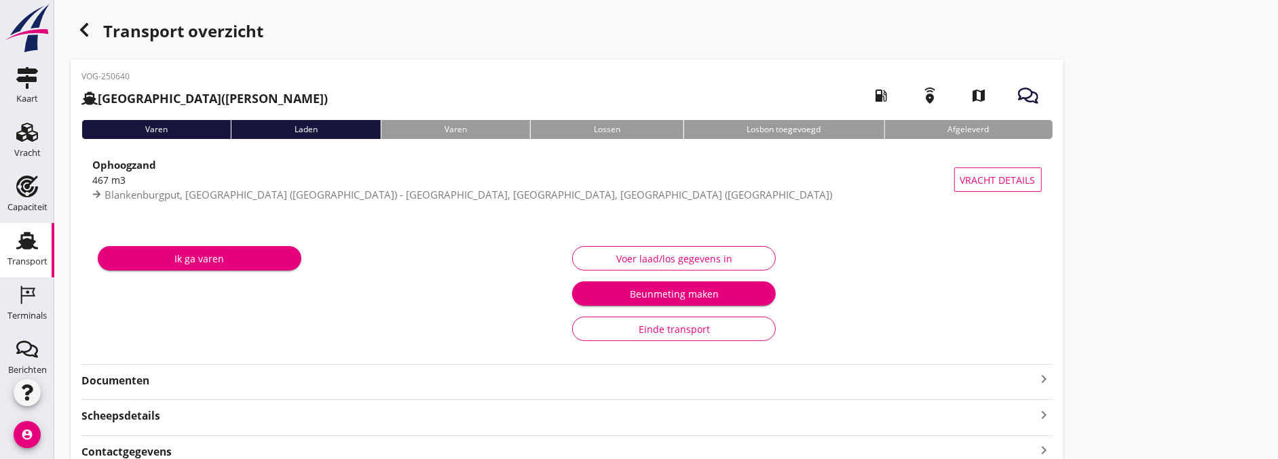
click at [708, 265] on div "Voer laad/los gegevens in" at bounding box center [674, 259] width 181 height 14
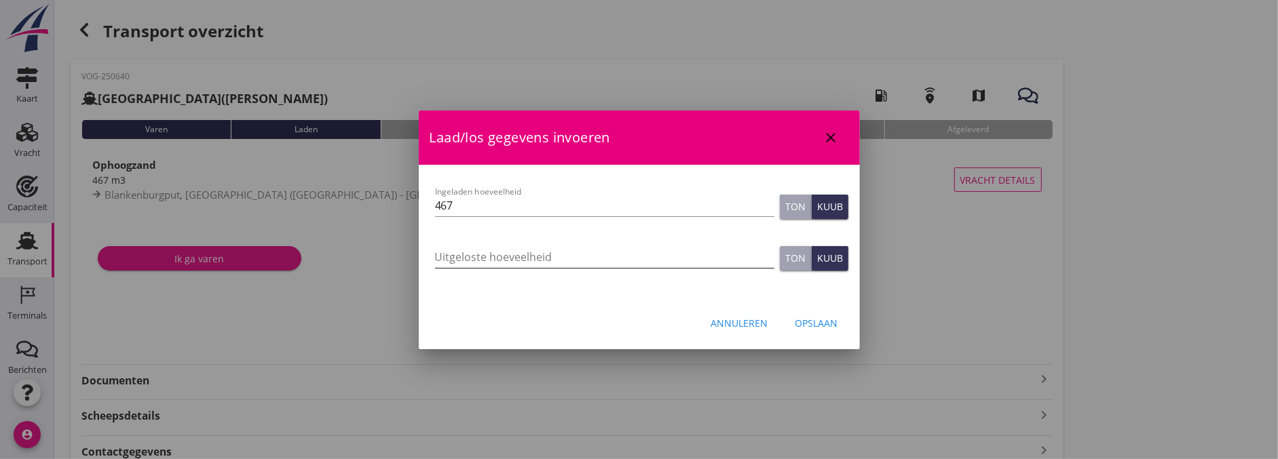
click at [513, 255] on input "Uitgeloste hoeveelheid" at bounding box center [604, 257] width 339 height 22
type input "467"
click at [804, 319] on div "Opslaan" at bounding box center [816, 323] width 43 height 14
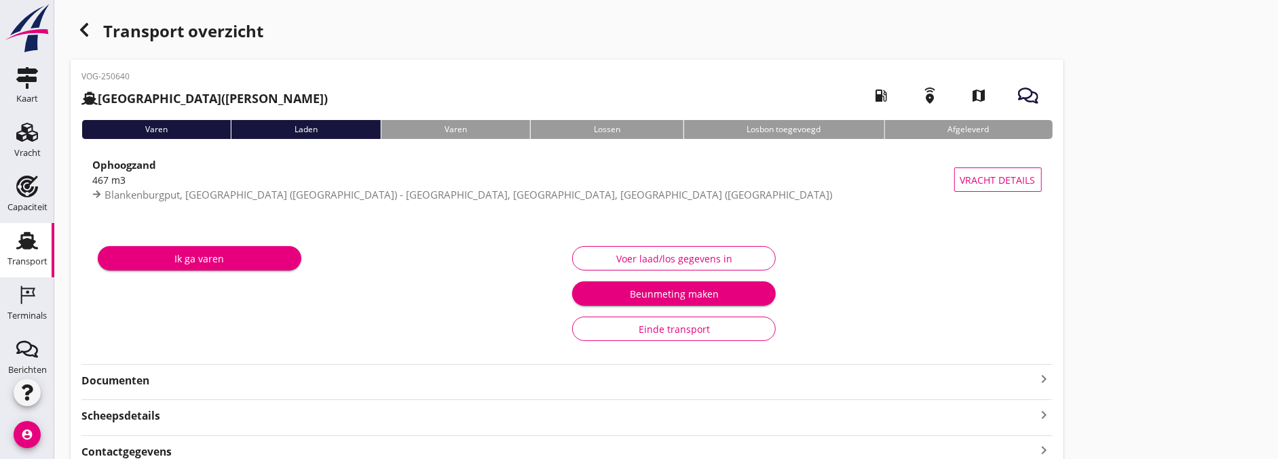
click at [152, 387] on strong "Documenten" at bounding box center [558, 381] width 955 height 16
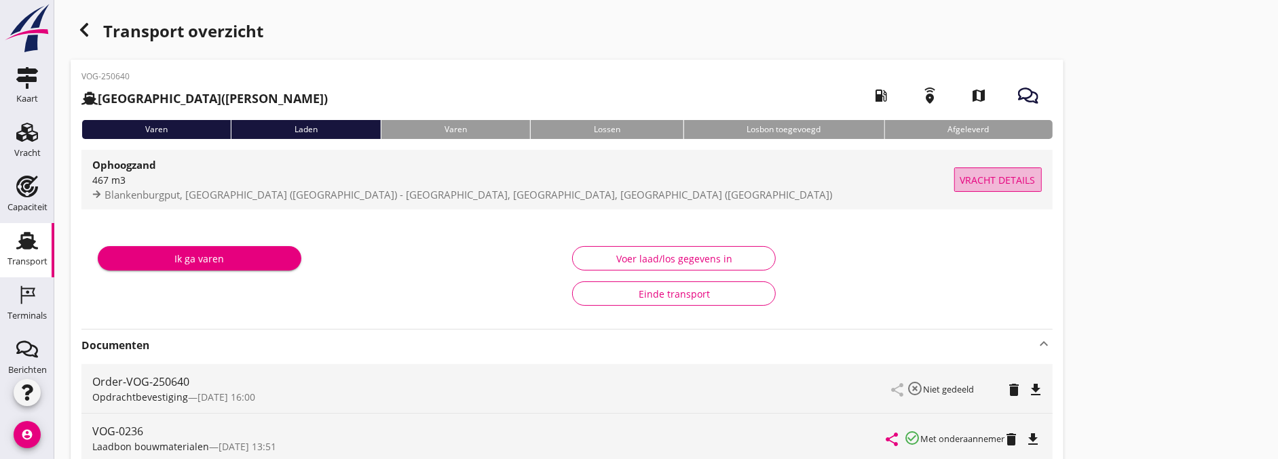
click at [987, 185] on span "Vracht details" at bounding box center [997, 180] width 75 height 14
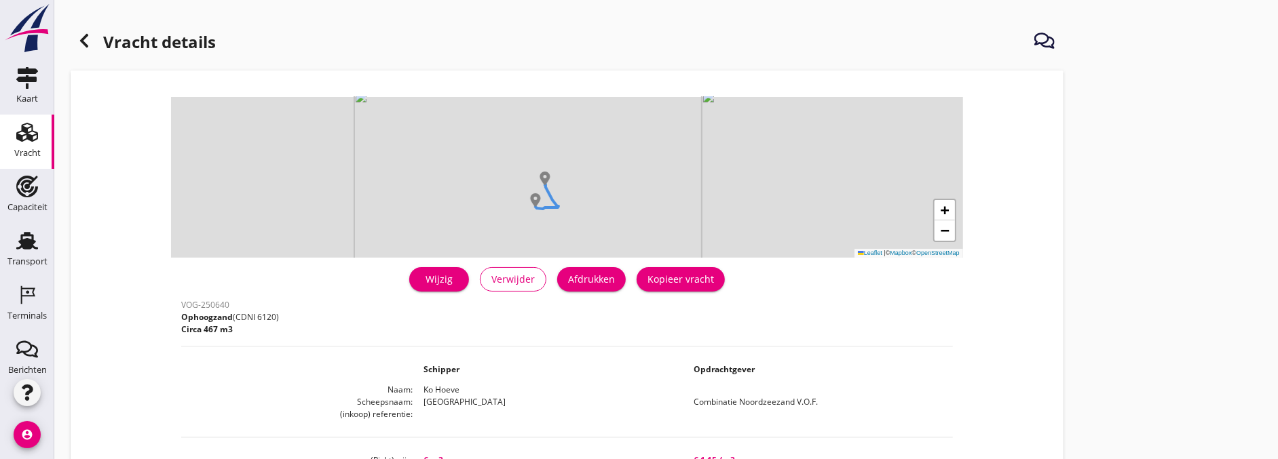
click at [442, 269] on link "Wijzig" at bounding box center [439, 279] width 60 height 24
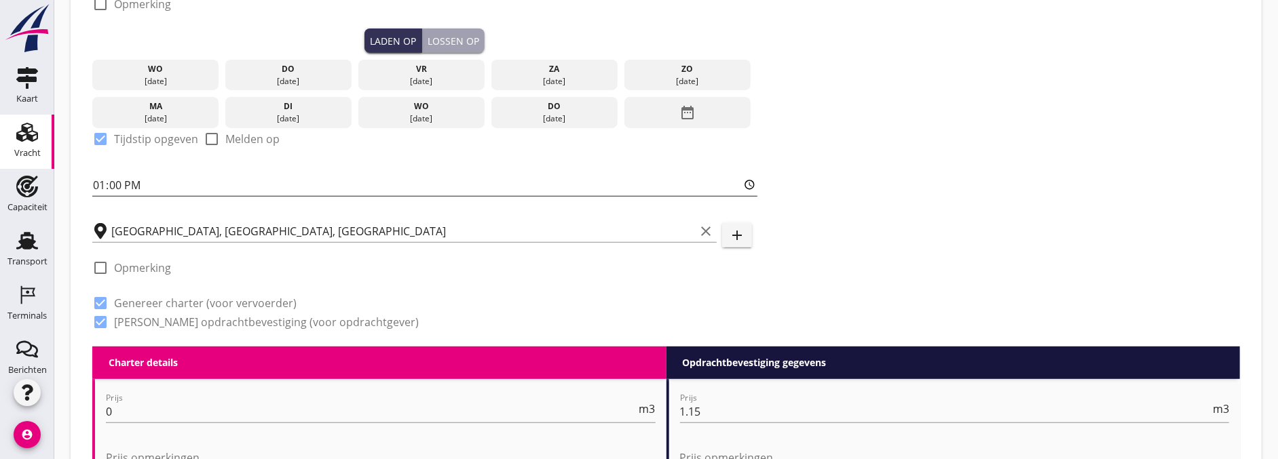
scroll to position [301, 0]
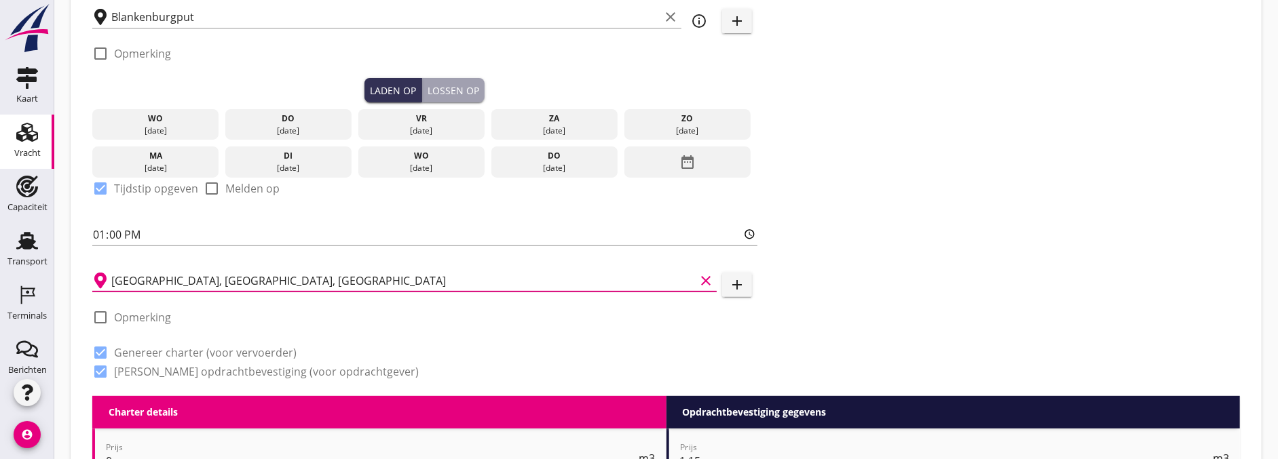
click at [213, 275] on input "Delft, South Holland, Netherlands" at bounding box center [403, 281] width 584 height 22
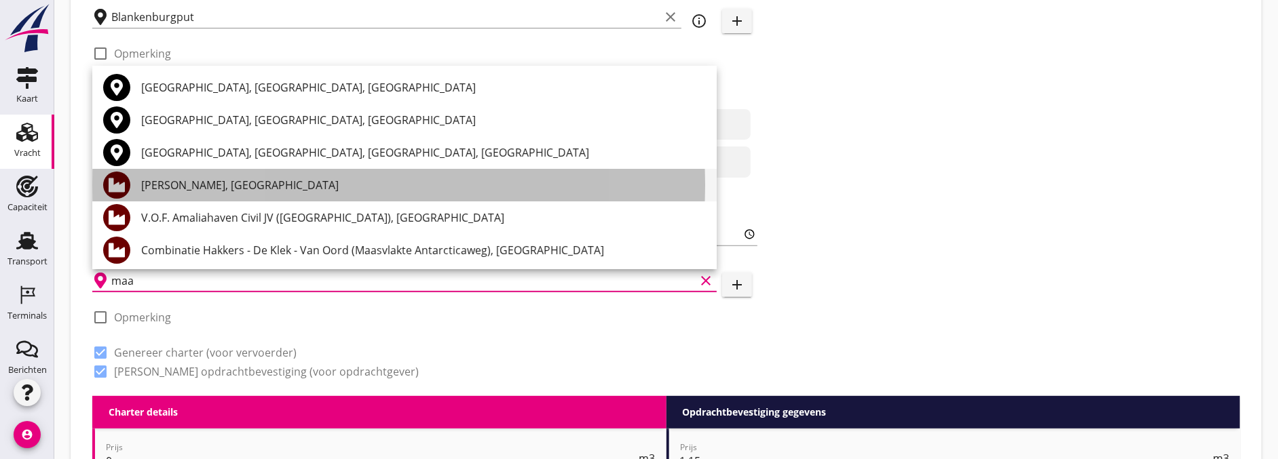
click at [235, 177] on div "[PERSON_NAME], [GEOGRAPHIC_DATA]" at bounding box center [423, 185] width 565 height 16
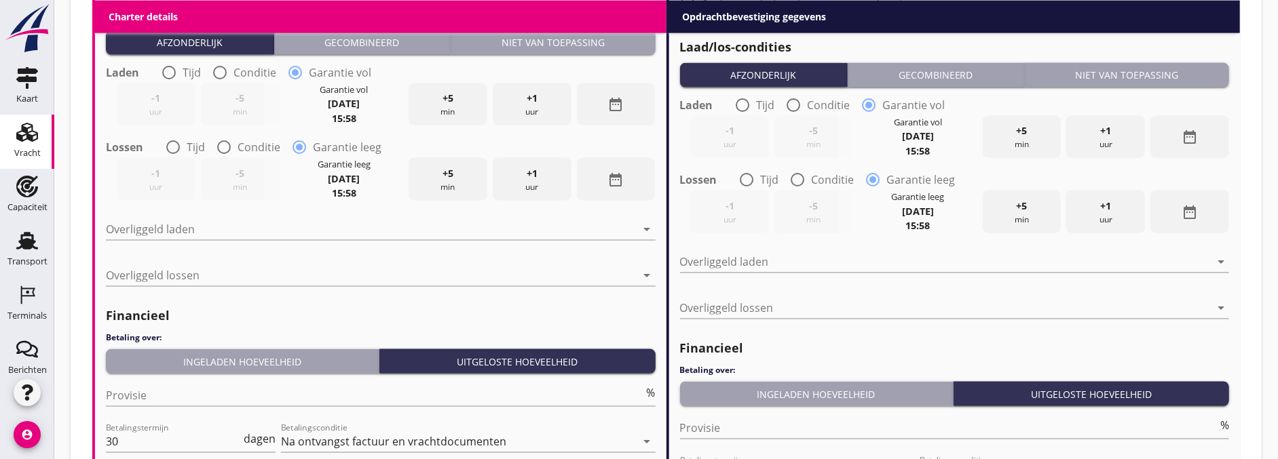
scroll to position [1618, 0]
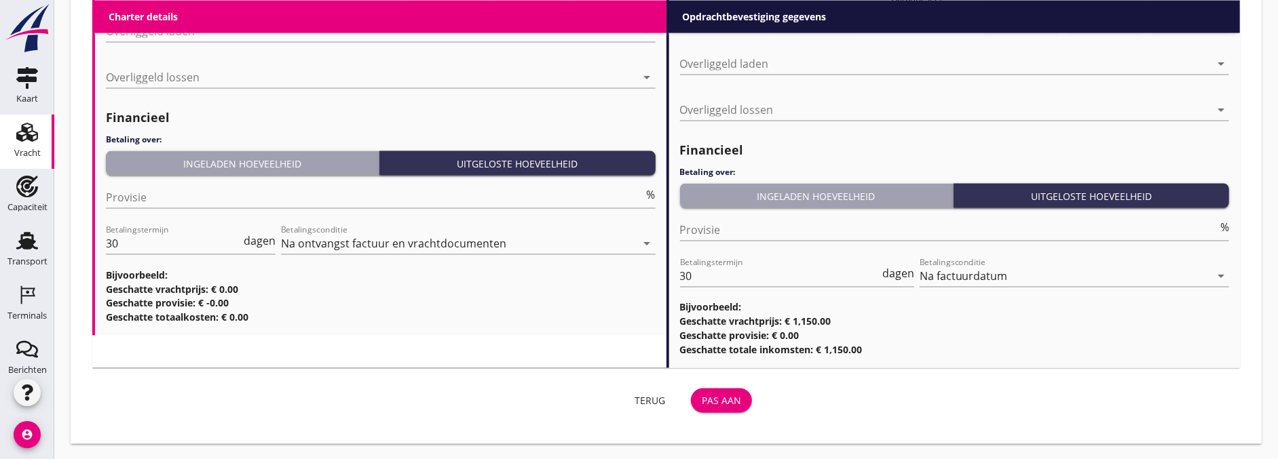
type input "[PERSON_NAME], [GEOGRAPHIC_DATA]"
click at [715, 403] on div "Pas aan" at bounding box center [721, 401] width 39 height 14
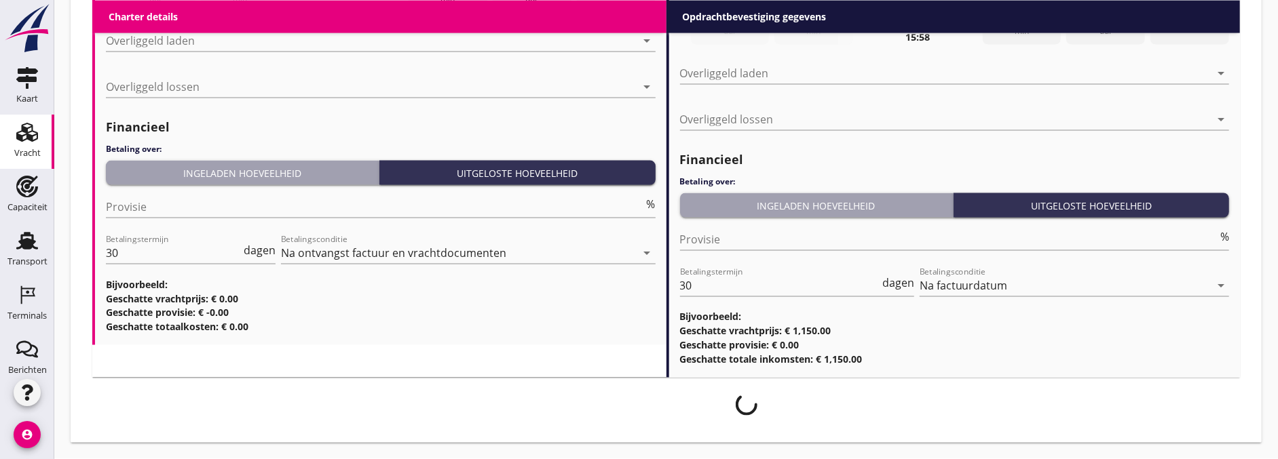
scroll to position [1608, 0]
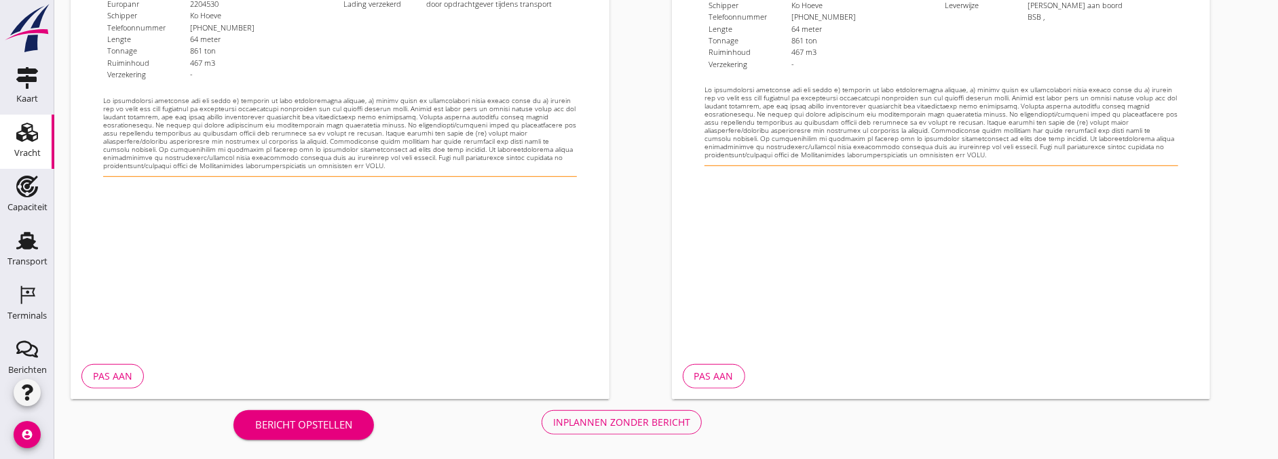
click at [601, 421] on div "Inplannen zonder bericht" at bounding box center [621, 422] width 137 height 14
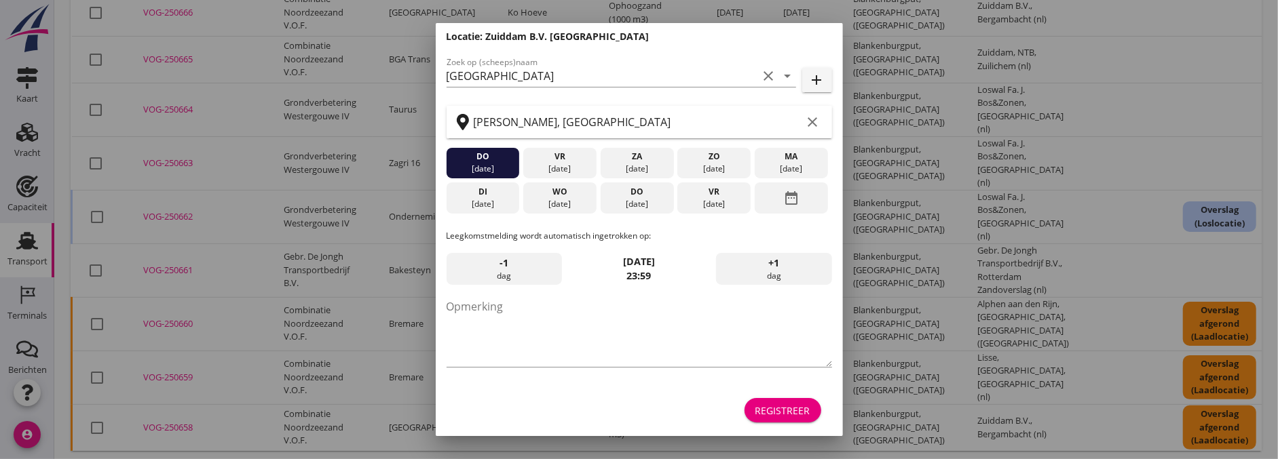
scroll to position [217, 0]
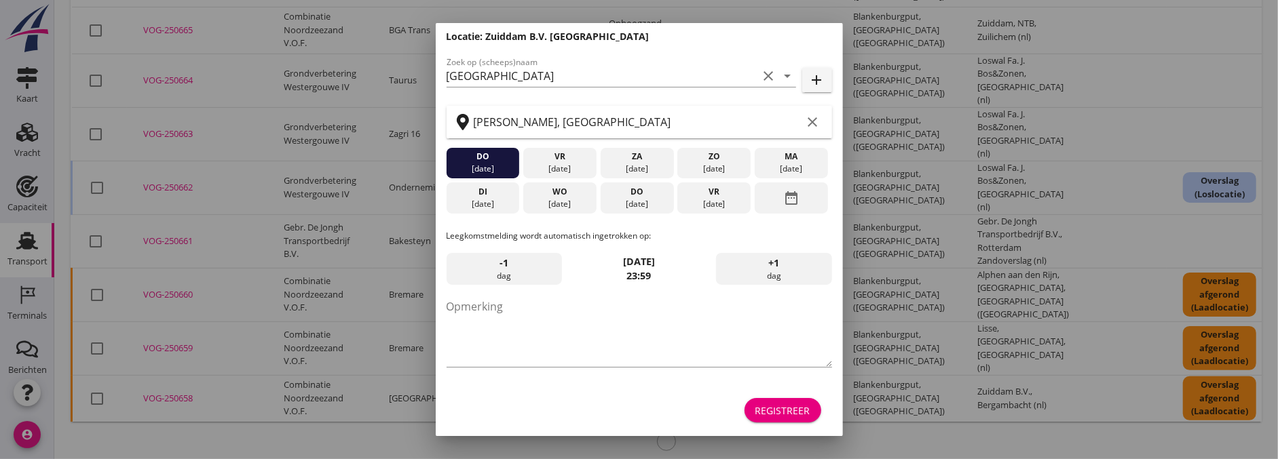
click at [784, 406] on div "Registreer" at bounding box center [782, 411] width 55 height 14
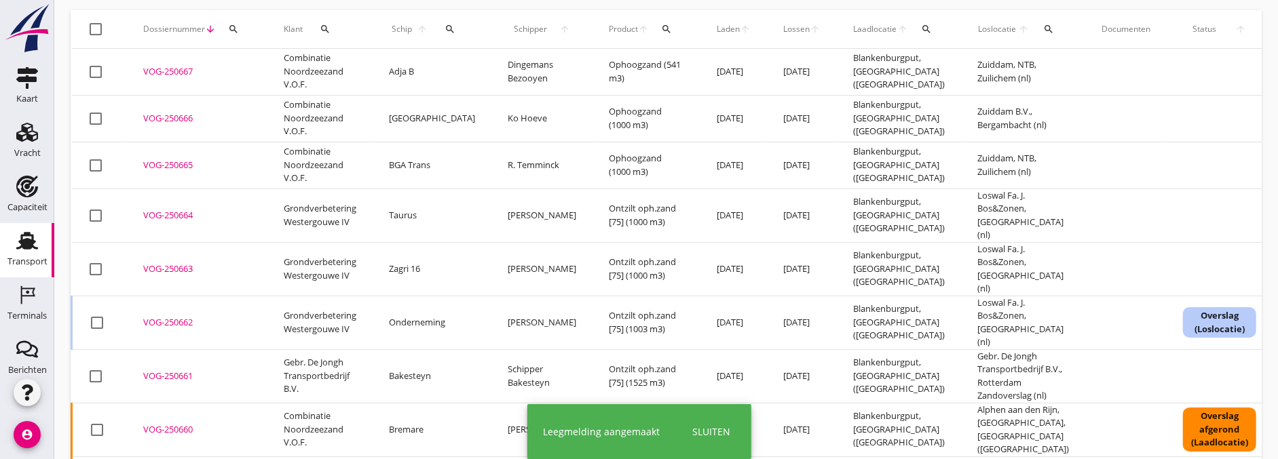
scroll to position [0, 0]
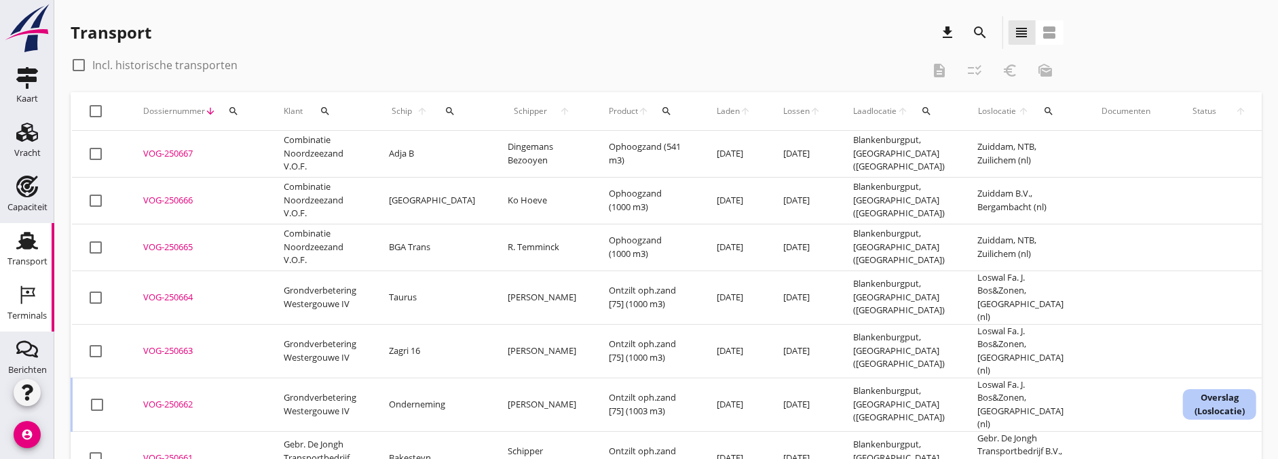
click at [20, 307] on div "Terminals" at bounding box center [26, 315] width 39 height 19
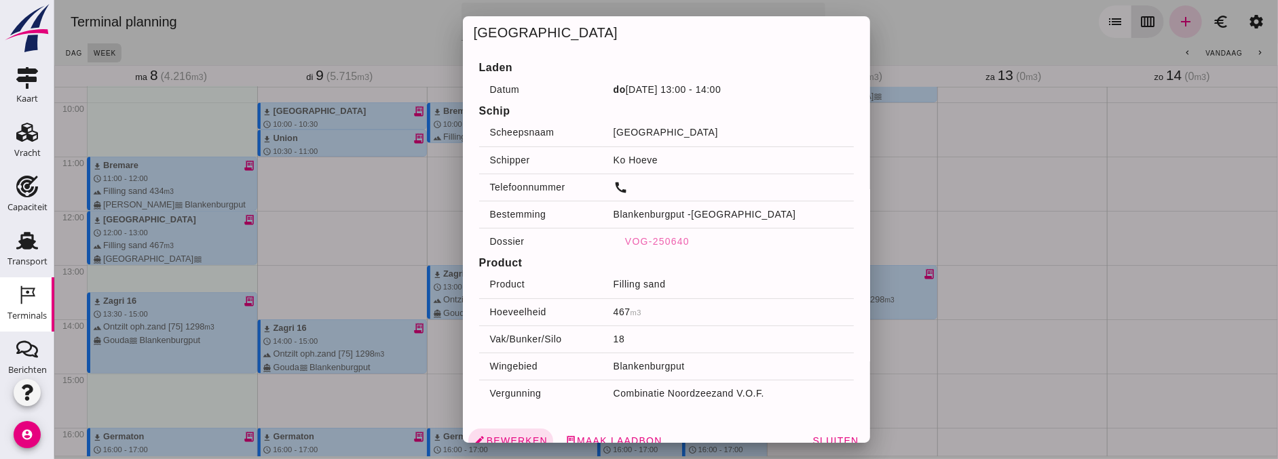
click at [987, 214] on div at bounding box center [666, 229] width 1224 height 459
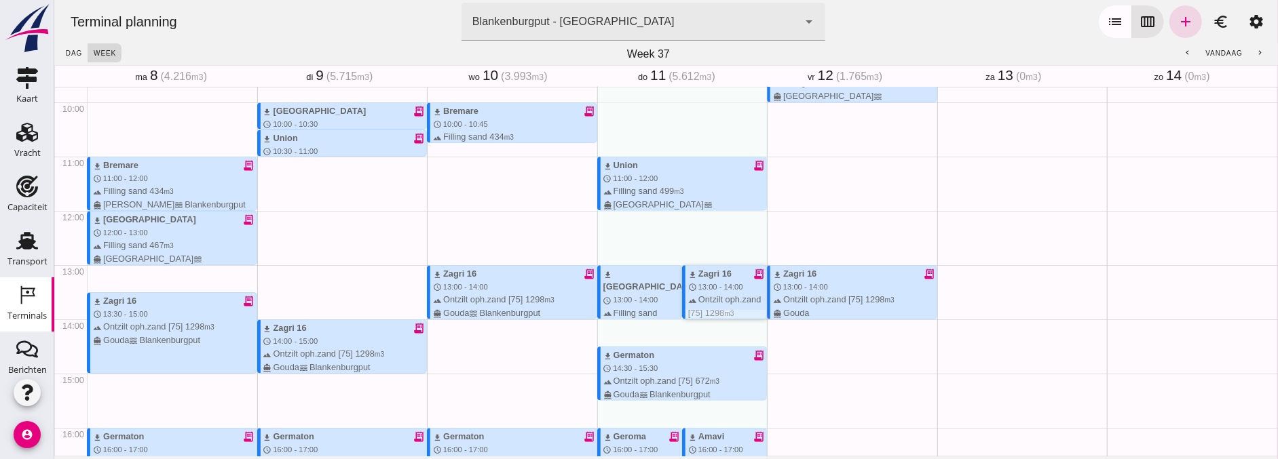
click at [700, 295] on div "terrain Ontzilt oph.zand [75] 1298 m3 directions_boat Gouda waves Blankenburgput" at bounding box center [726, 319] width 78 height 52
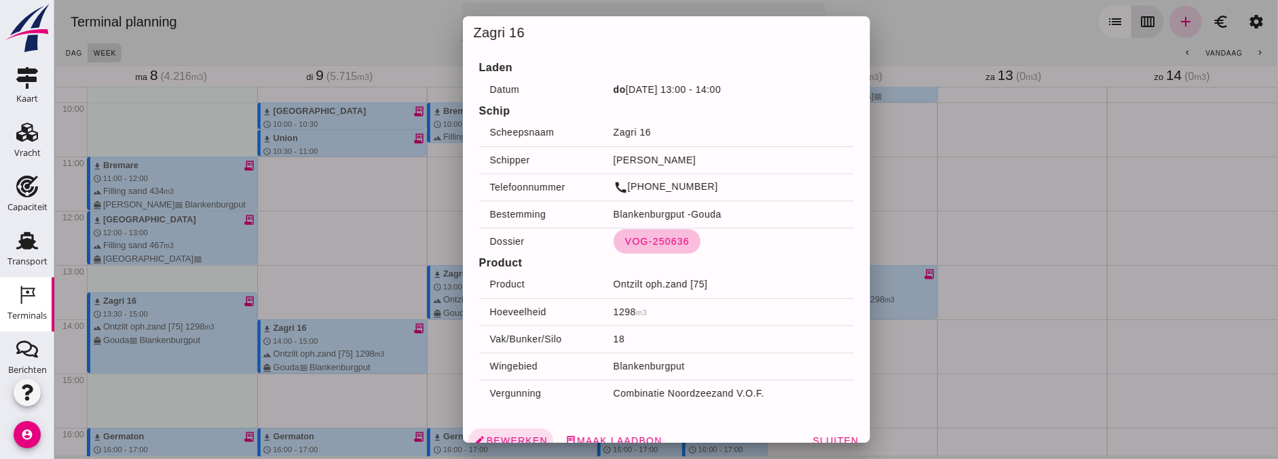
click at [654, 244] on span "VOG-250636" at bounding box center [656, 241] width 65 height 11
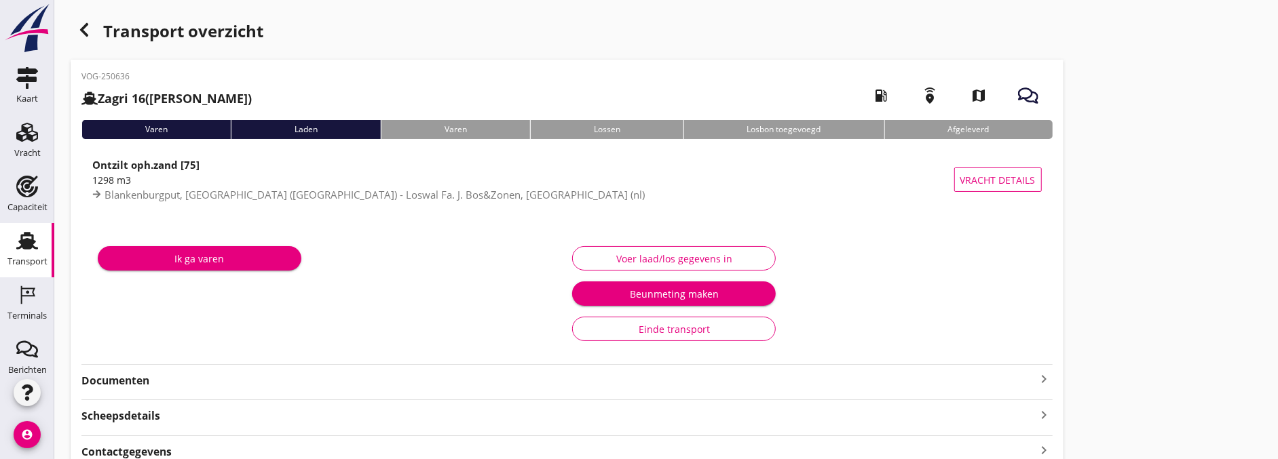
click at [657, 260] on div "Voer laad/los gegevens in" at bounding box center [674, 259] width 181 height 14
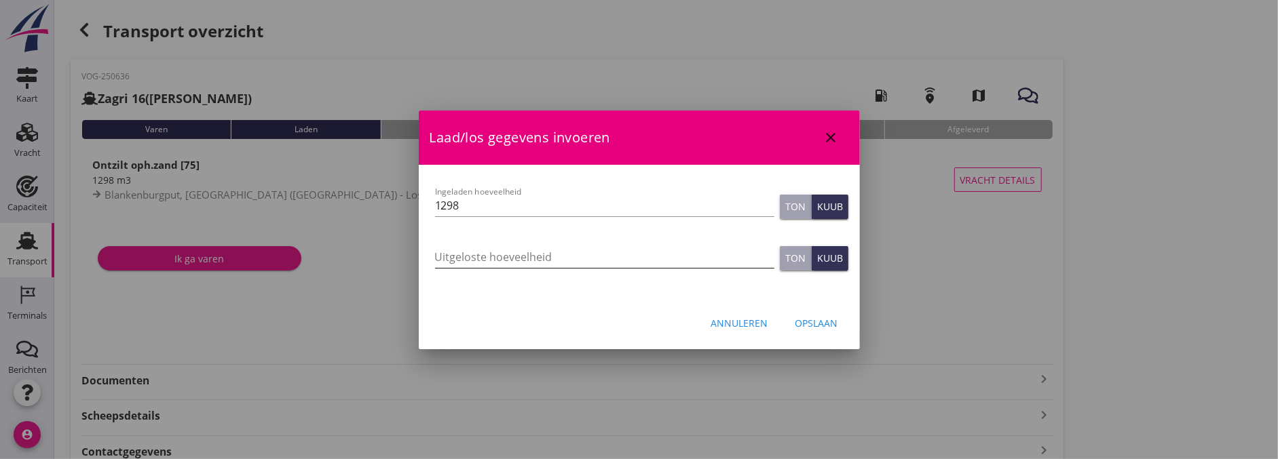
click at [531, 247] on input "Uitgeloste hoeveelheid" at bounding box center [604, 257] width 339 height 22
type input "1299"
click at [821, 315] on button "Opslaan" at bounding box center [816, 323] width 64 height 24
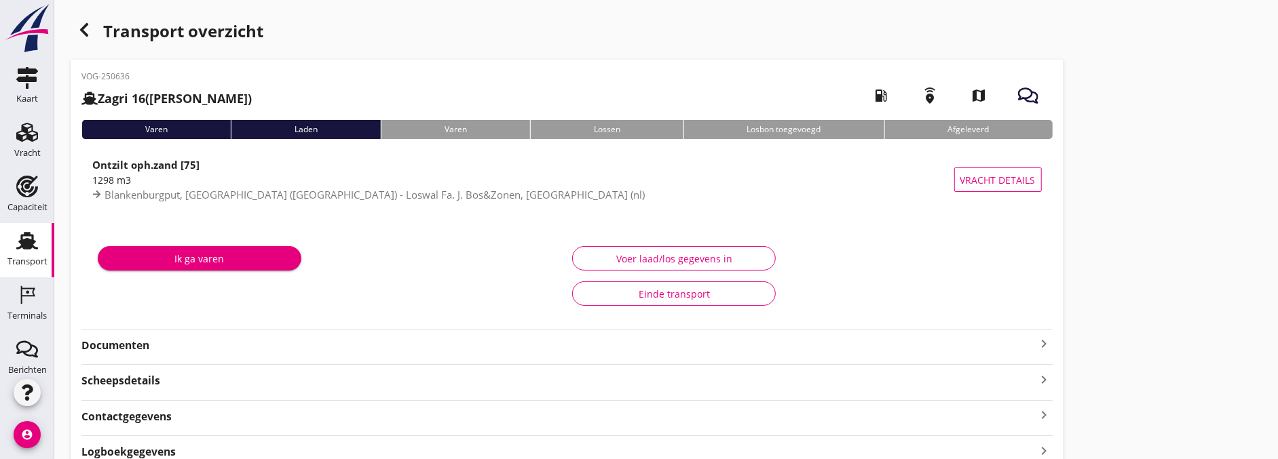
click at [120, 333] on div "Documenten keyboard_arrow_right" at bounding box center [566, 341] width 971 height 24
click at [124, 338] on strong "Documenten" at bounding box center [558, 346] width 955 height 16
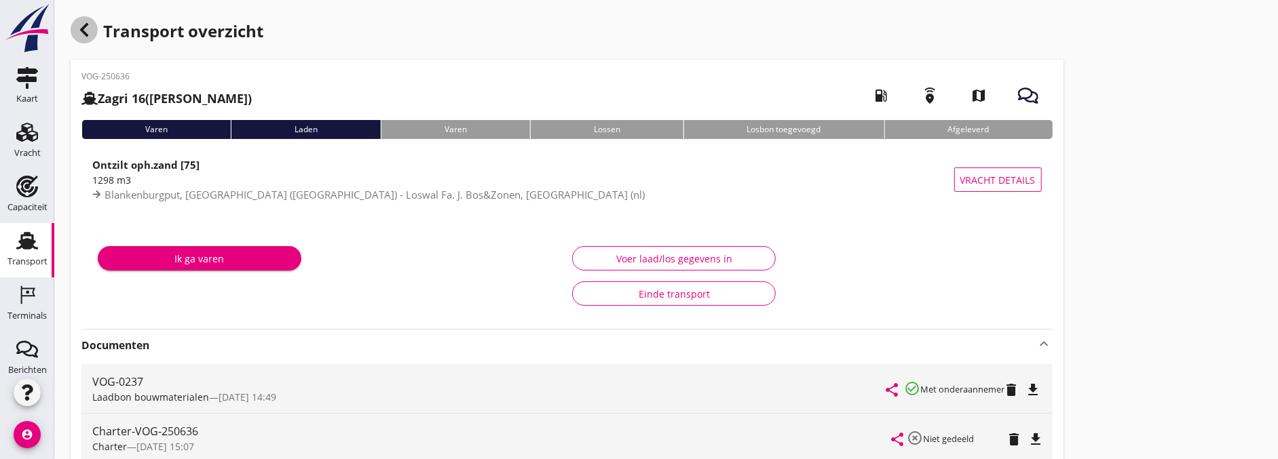
click at [90, 35] on icon "button" at bounding box center [84, 30] width 16 height 16
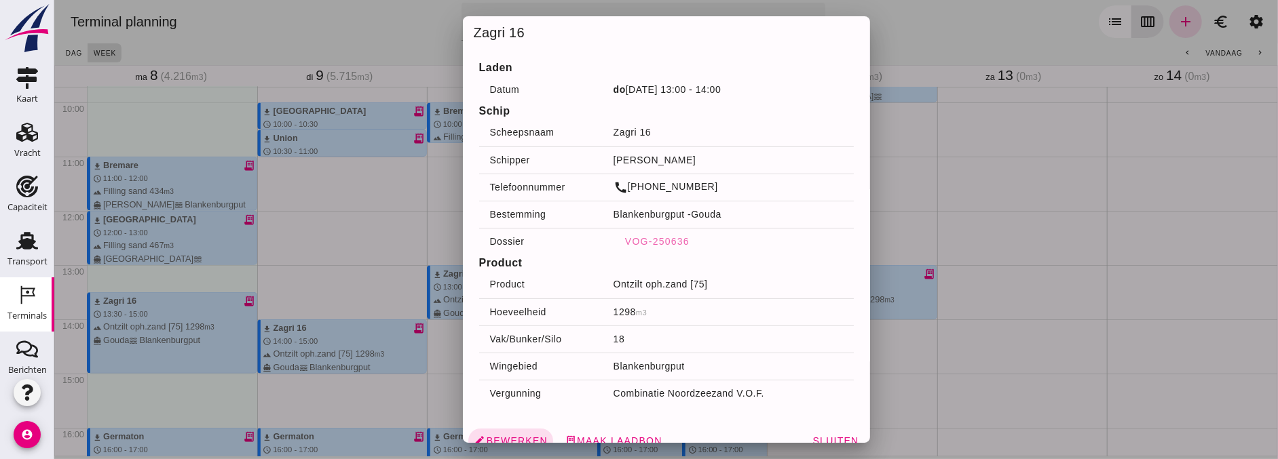
click at [362, 164] on div at bounding box center [666, 229] width 1224 height 459
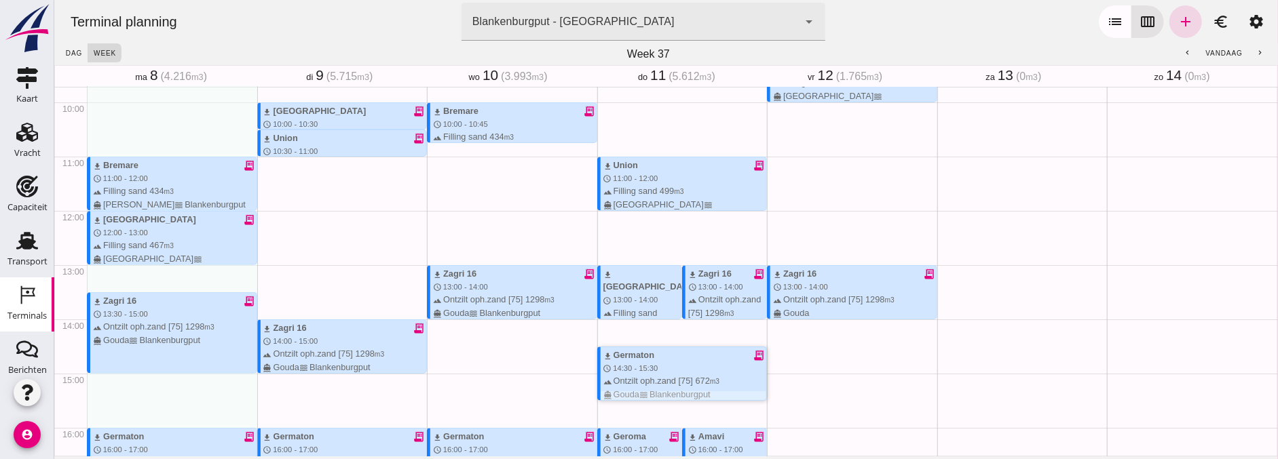
click at [647, 356] on div "download Germaton receipt_long" at bounding box center [685, 355] width 164 height 13
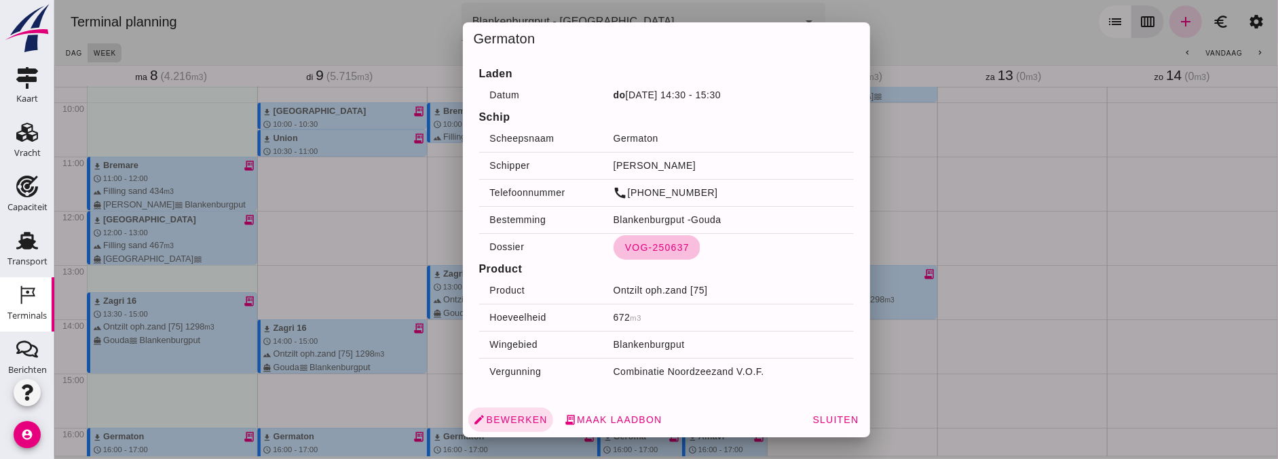
click at [671, 246] on span "VOG-250637" at bounding box center [656, 247] width 65 height 11
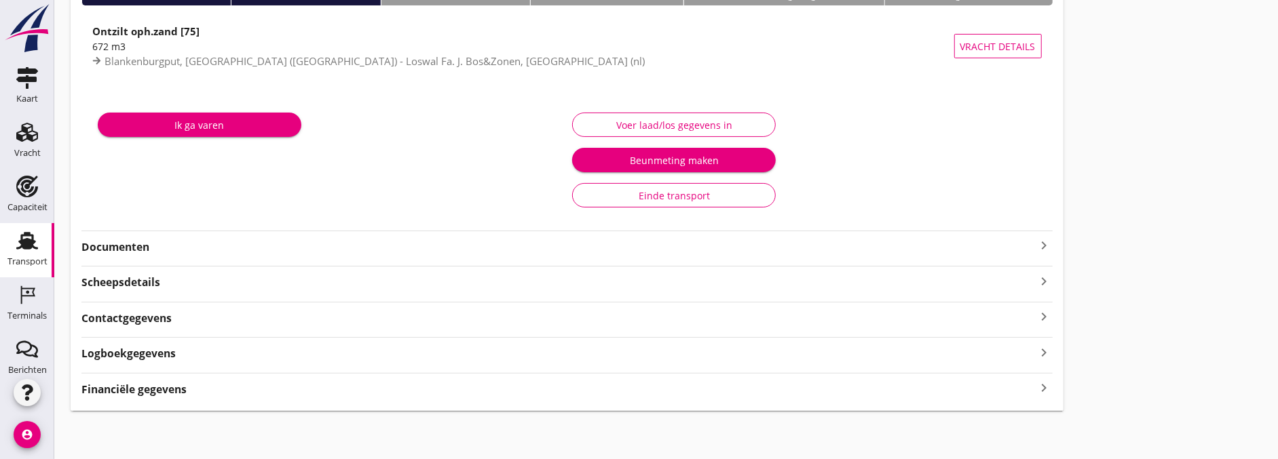
click at [131, 385] on strong "Financiële gegevens" at bounding box center [133, 390] width 105 height 16
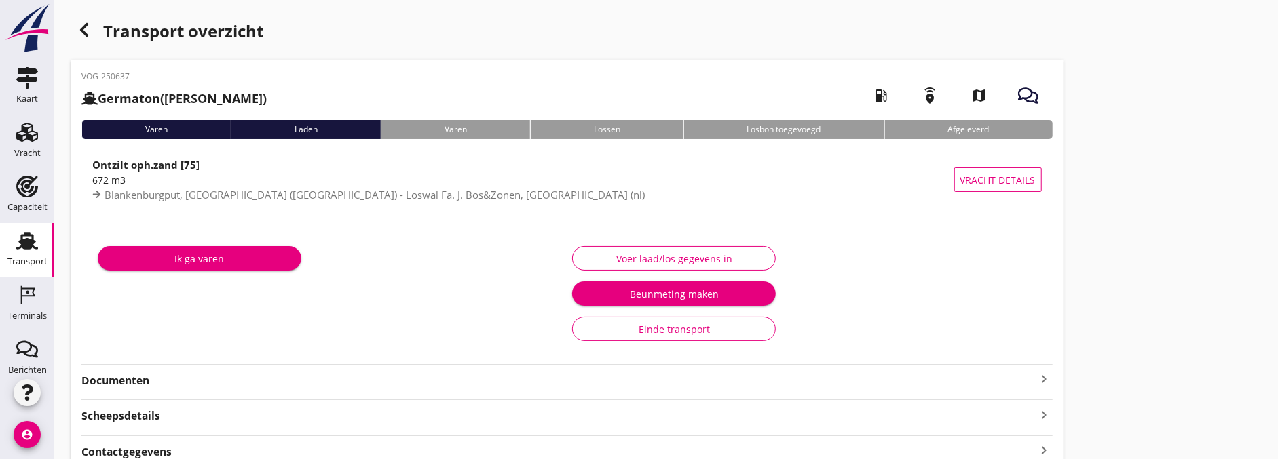
click at [704, 255] on div "Voer laad/los gegevens in" at bounding box center [674, 259] width 181 height 14
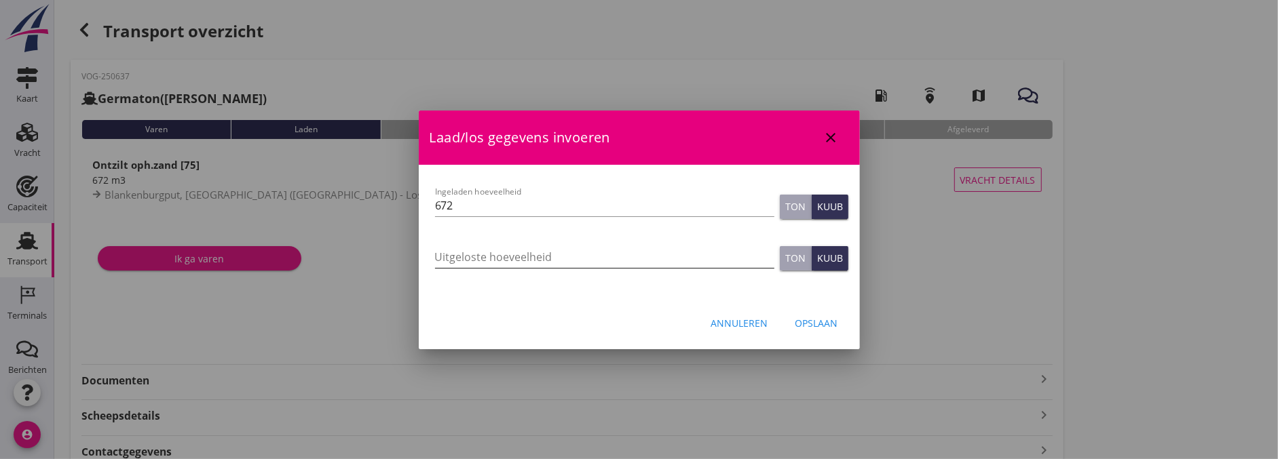
click at [553, 253] on input "Uitgeloste hoeveelheid" at bounding box center [604, 257] width 339 height 22
type input "691"
click at [824, 316] on div "Opslaan" at bounding box center [816, 323] width 43 height 14
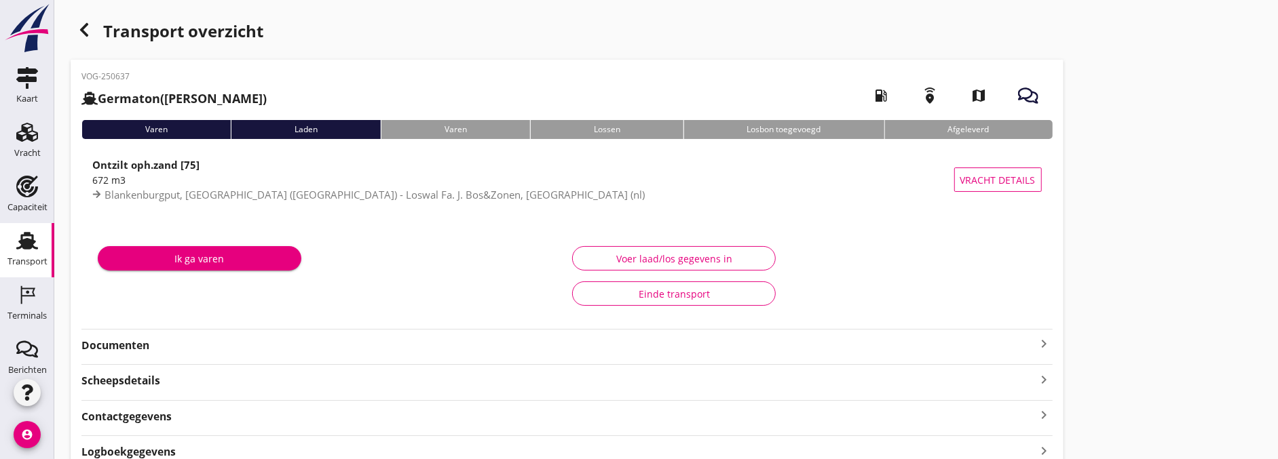
click at [149, 347] on strong "Documenten" at bounding box center [558, 346] width 955 height 16
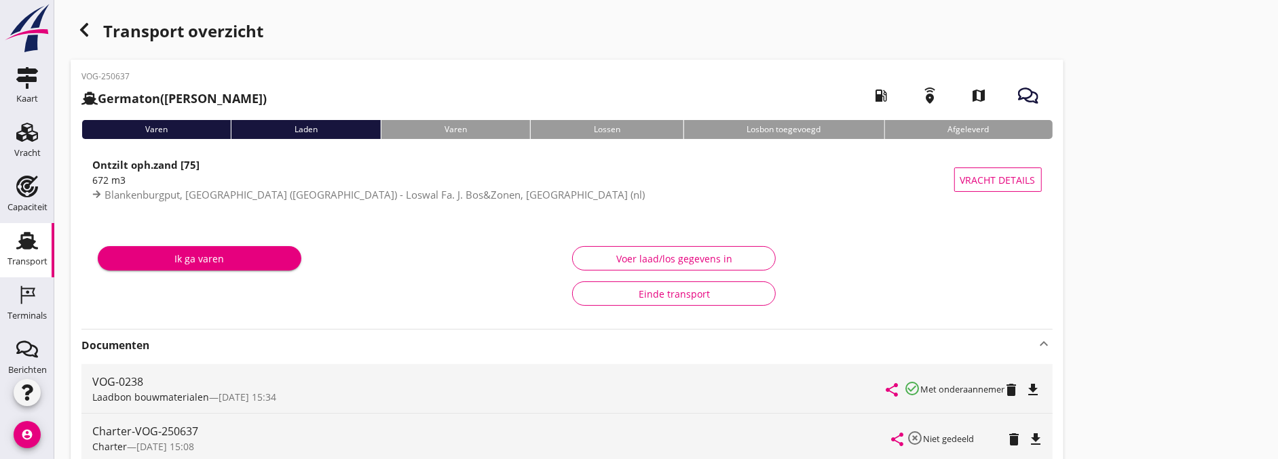
click at [669, 257] on div "Voer laad/los gegevens in" at bounding box center [674, 259] width 181 height 14
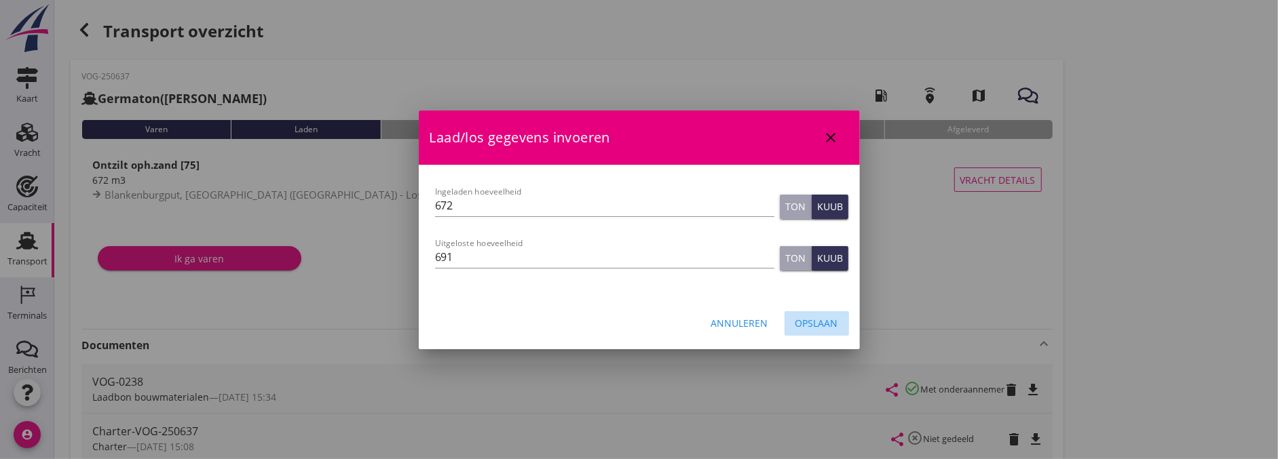
click at [828, 315] on button "Opslaan" at bounding box center [816, 323] width 64 height 24
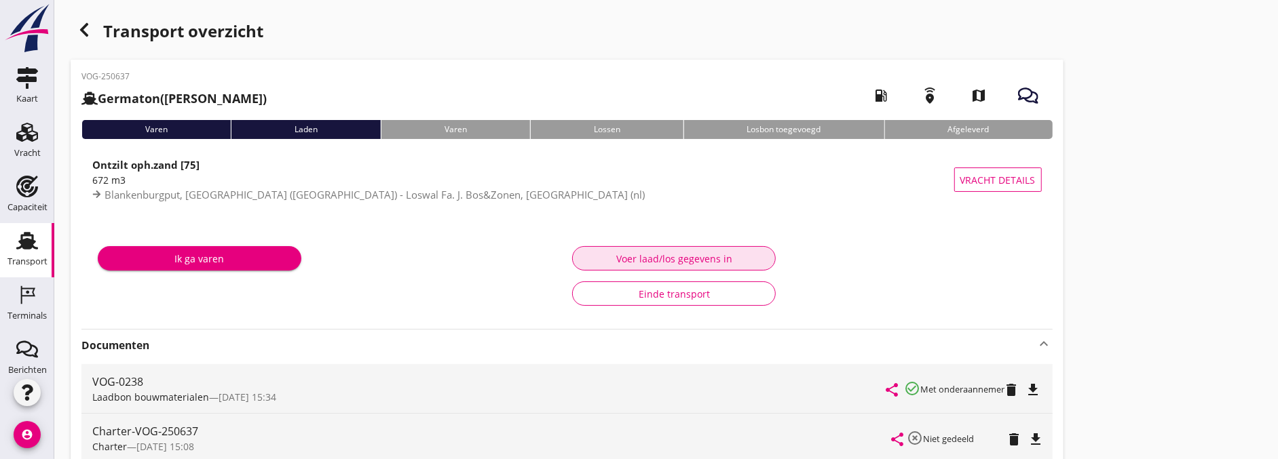
click at [596, 248] on button "Voer laad/los gegevens in" at bounding box center [674, 258] width 204 height 24
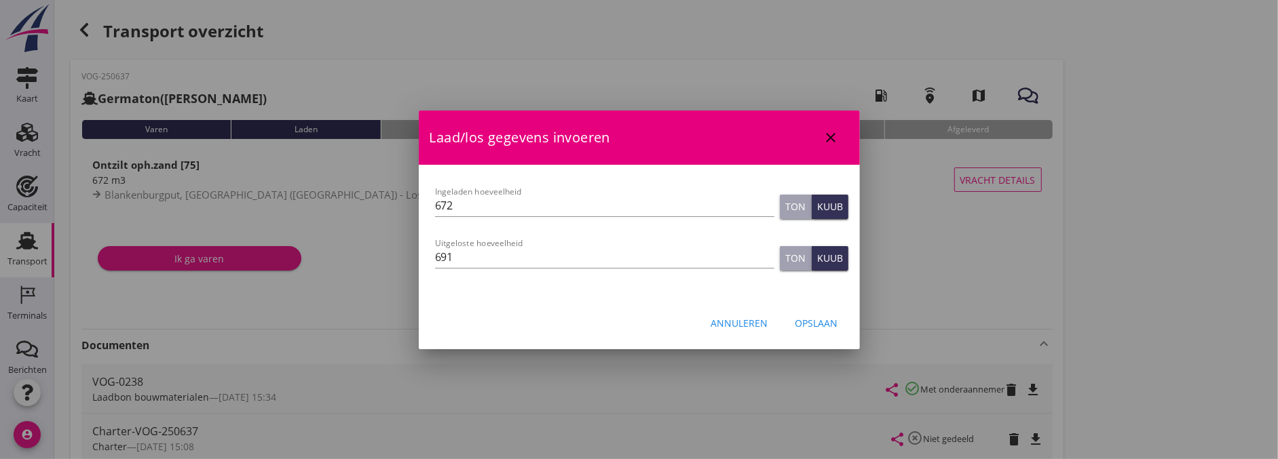
click at [828, 316] on div "Opslaan" at bounding box center [816, 323] width 43 height 14
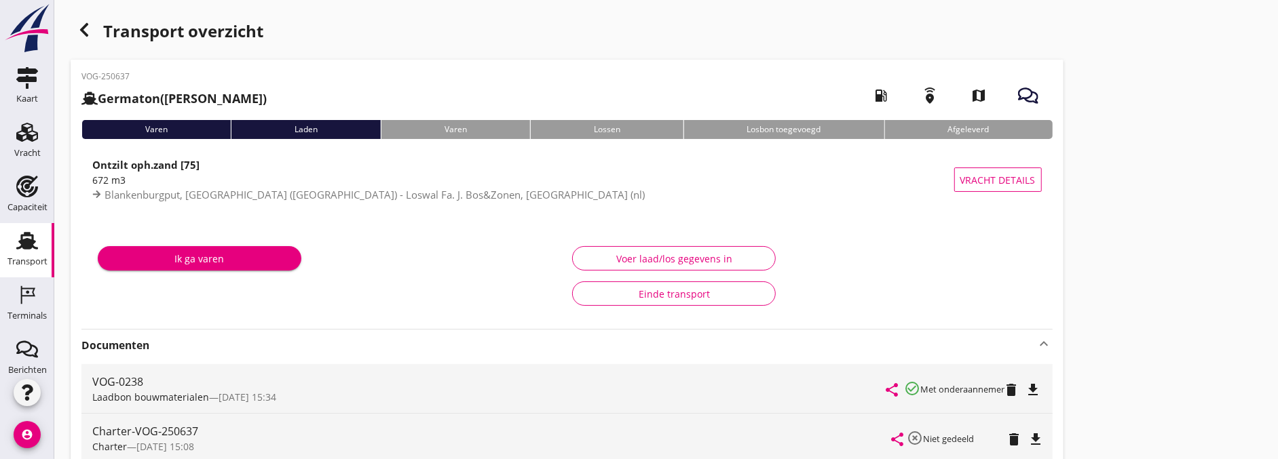
click at [90, 31] on icon "button" at bounding box center [84, 30] width 16 height 16
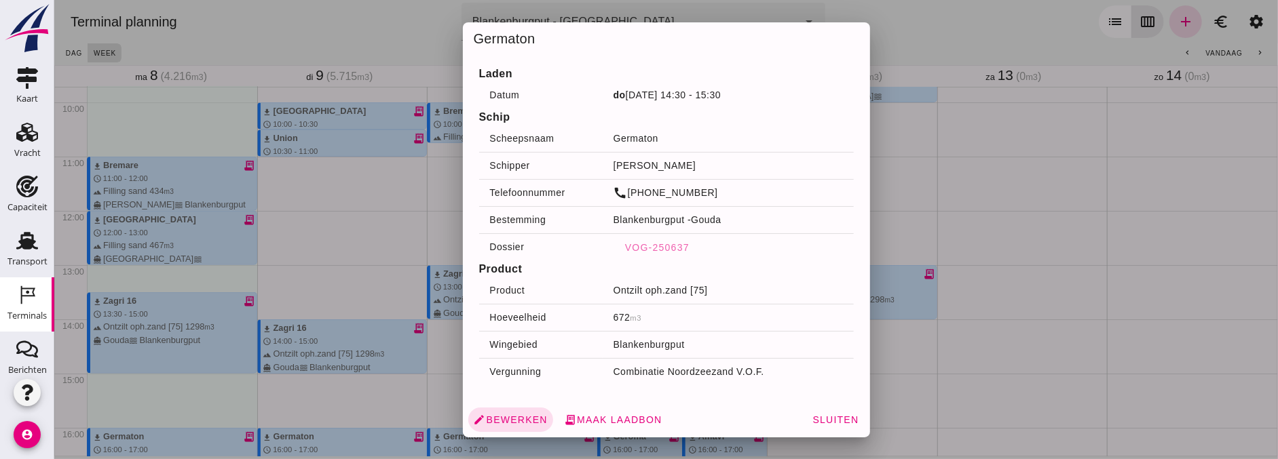
click at [354, 211] on div at bounding box center [666, 229] width 1224 height 459
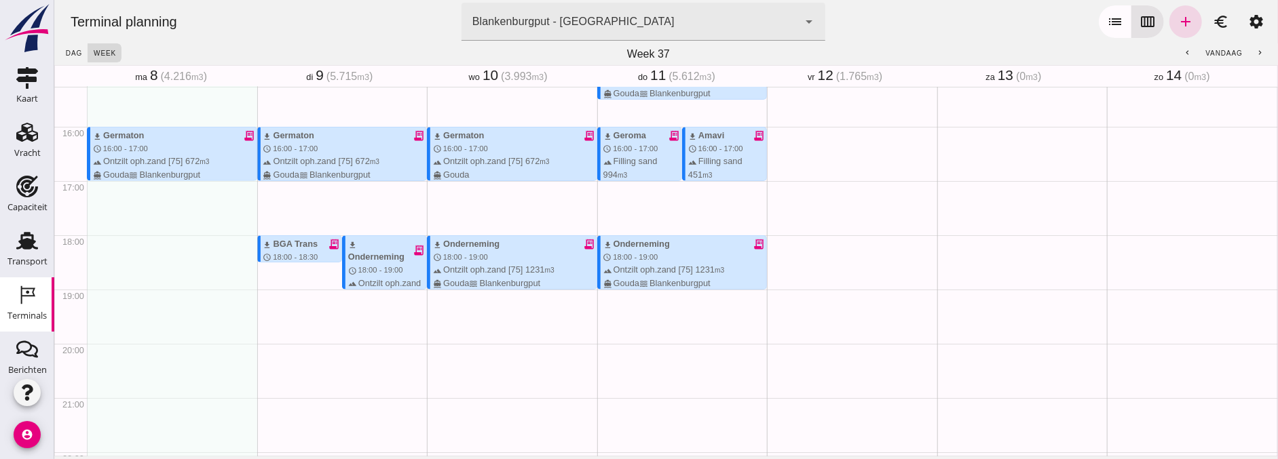
scroll to position [829, 0]
click at [651, 257] on div "download Onderneming receipt_long schedule 18:00 - 19:00 terrain Ontzilt oph.za…" at bounding box center [685, 263] width 164 height 52
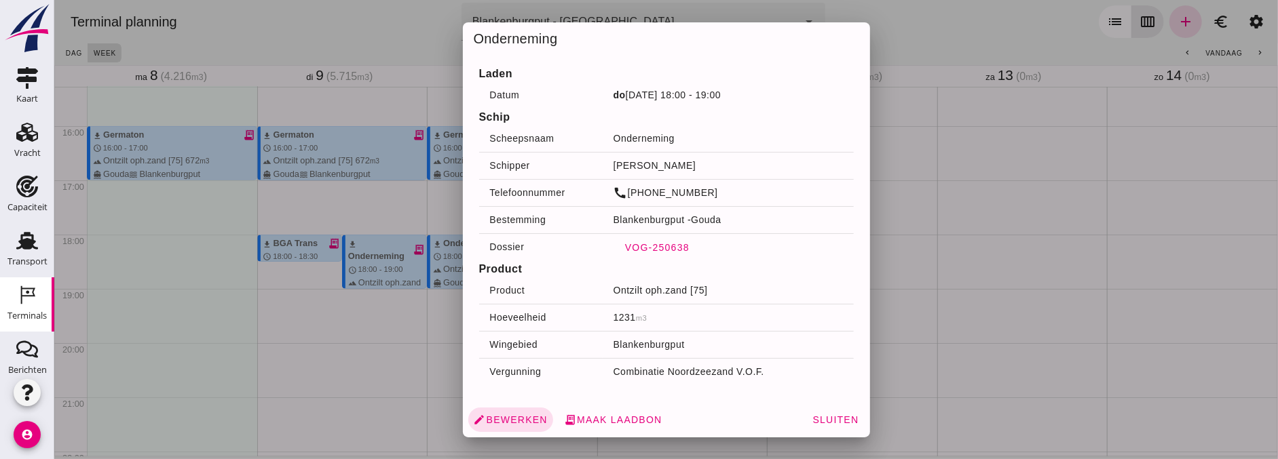
click at [662, 246] on span "VOG-250638" at bounding box center [656, 247] width 65 height 11
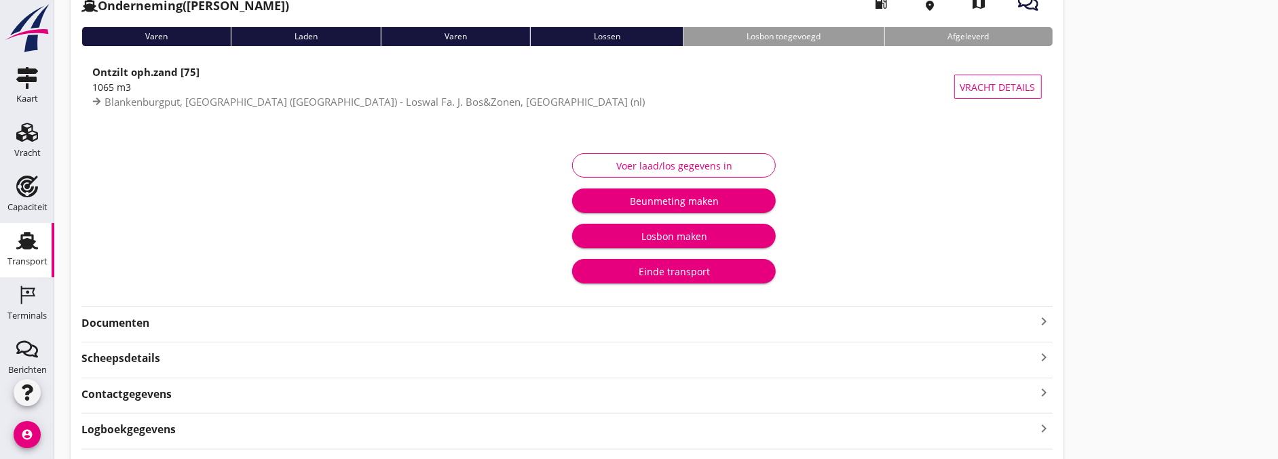
click at [149, 320] on strong "Documenten" at bounding box center [558, 324] width 955 height 16
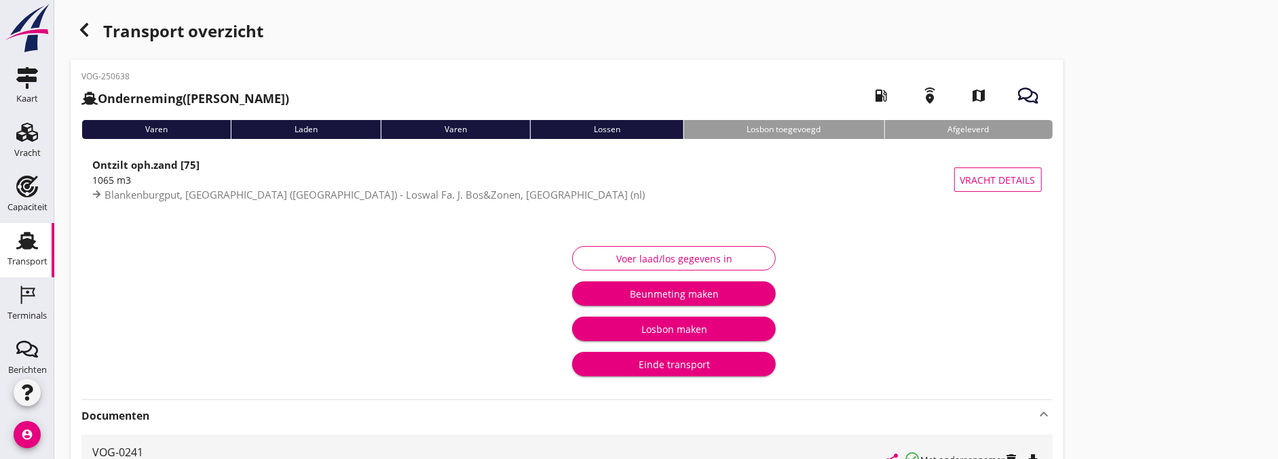
click at [694, 260] on div "Voer laad/los gegevens in" at bounding box center [674, 259] width 181 height 14
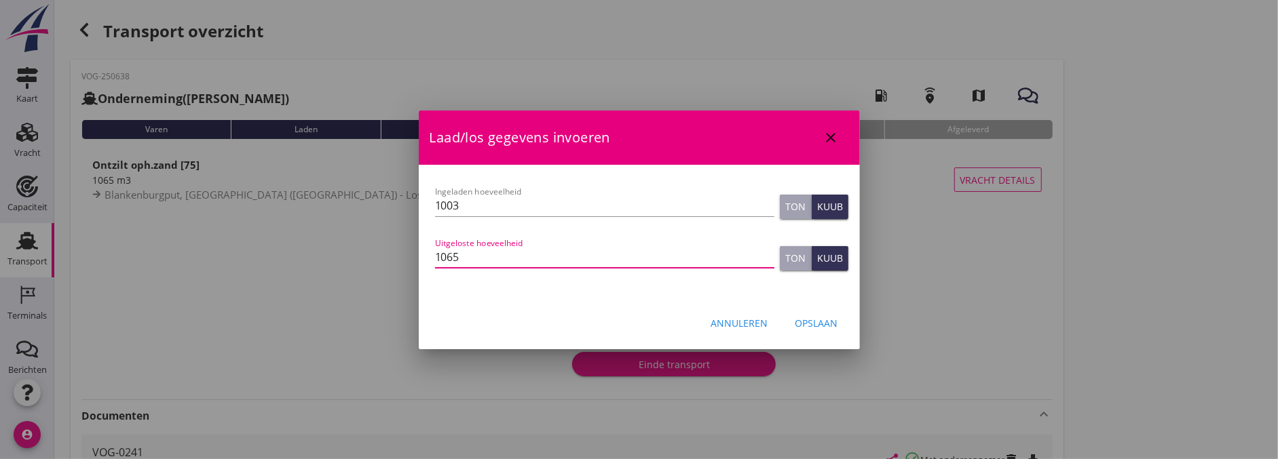
drag, startPoint x: 523, startPoint y: 251, endPoint x: 399, endPoint y: 263, distance: 124.8
click at [399, 263] on div "Weet je zeker dat je het document wilt verwijderen? Annuleren Verwijder Documen…" at bounding box center [639, 384] width 1278 height 768
type input "1082"
click at [830, 316] on div "Opslaan" at bounding box center [816, 323] width 43 height 14
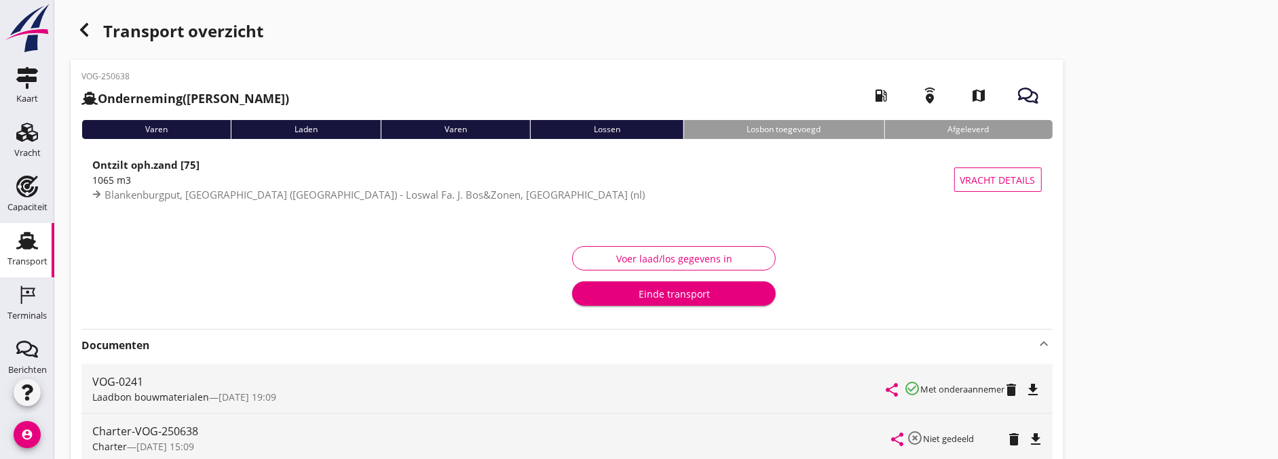
click at [86, 30] on icon "button" at bounding box center [84, 30] width 16 height 16
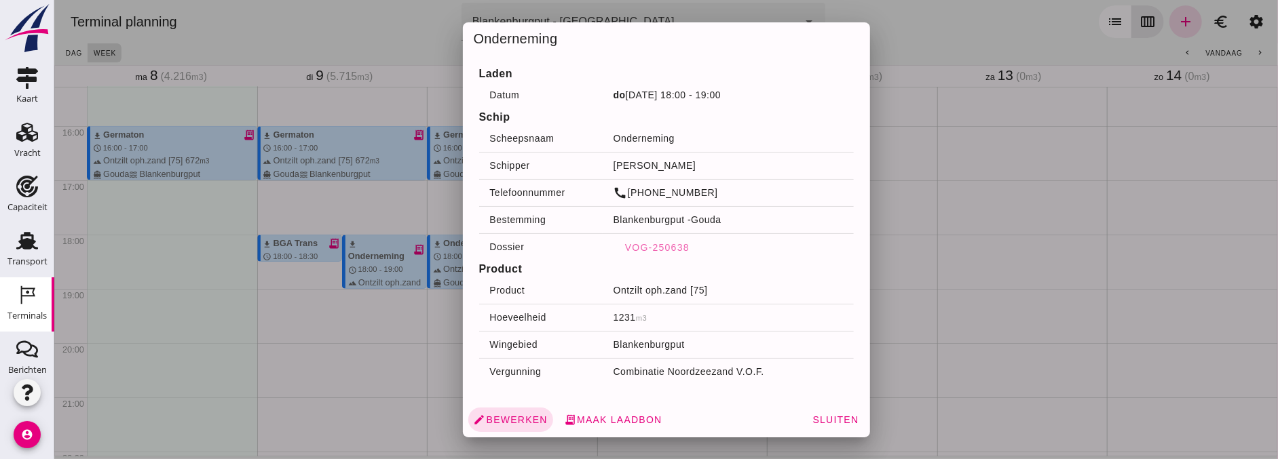
click at [966, 313] on div at bounding box center [666, 229] width 1224 height 459
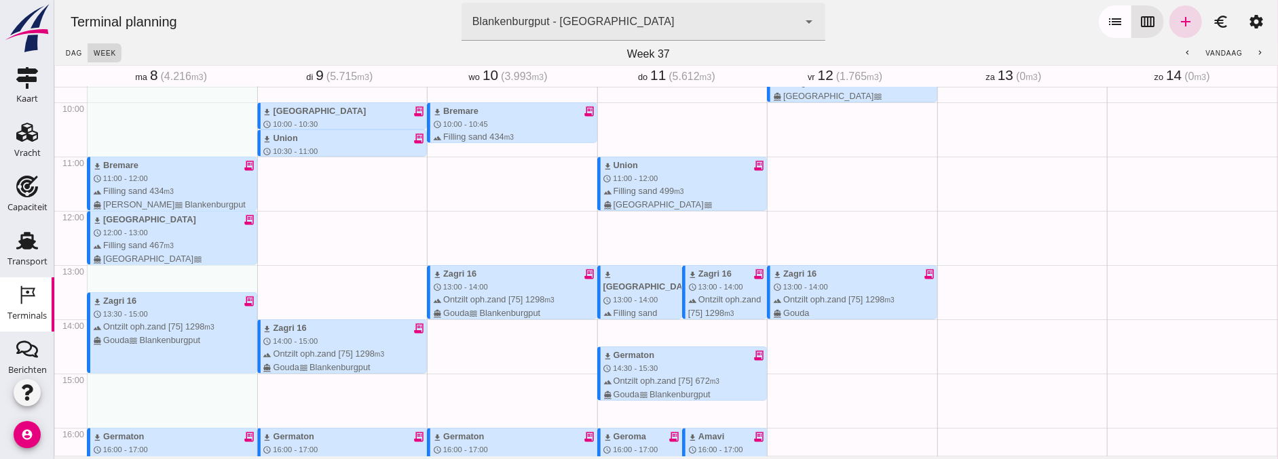
scroll to position [301, 0]
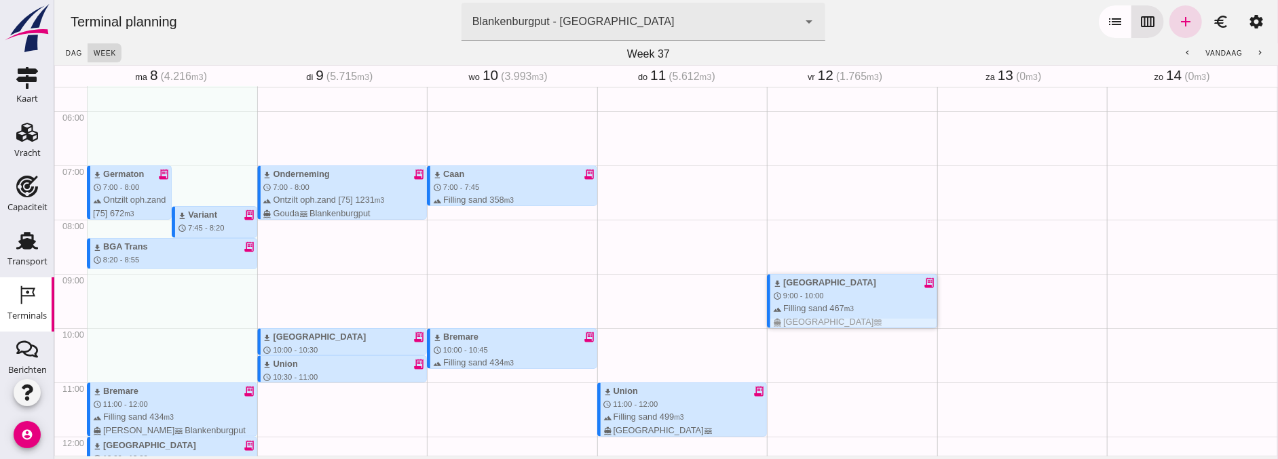
click at [835, 297] on div "download Sonora receipt_long schedule 9:00 - 10:00 terrain Filling sand 467 m3 …" at bounding box center [854, 308] width 164 height 65
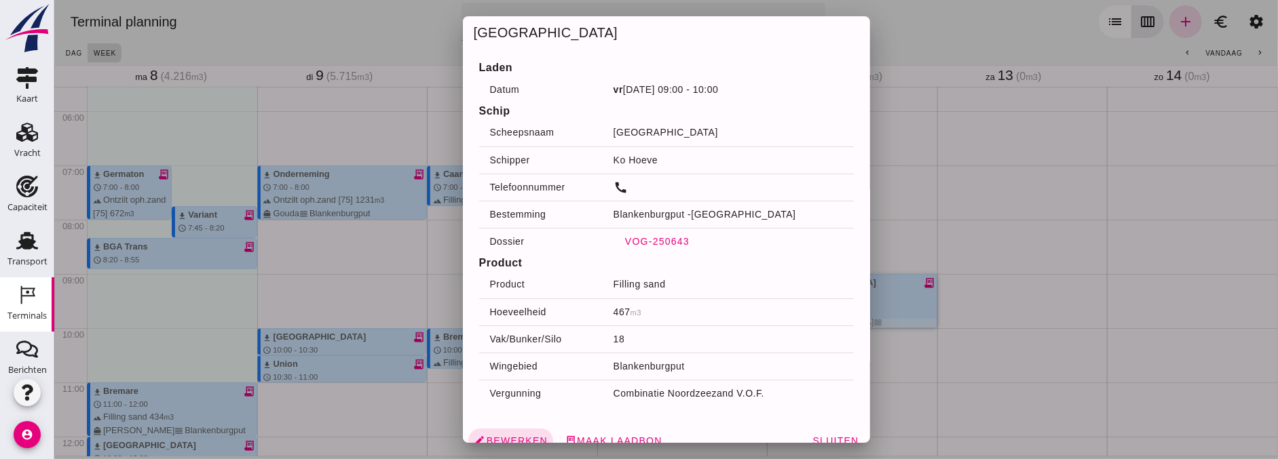
click at [662, 239] on span "VOG-250643" at bounding box center [656, 241] width 65 height 11
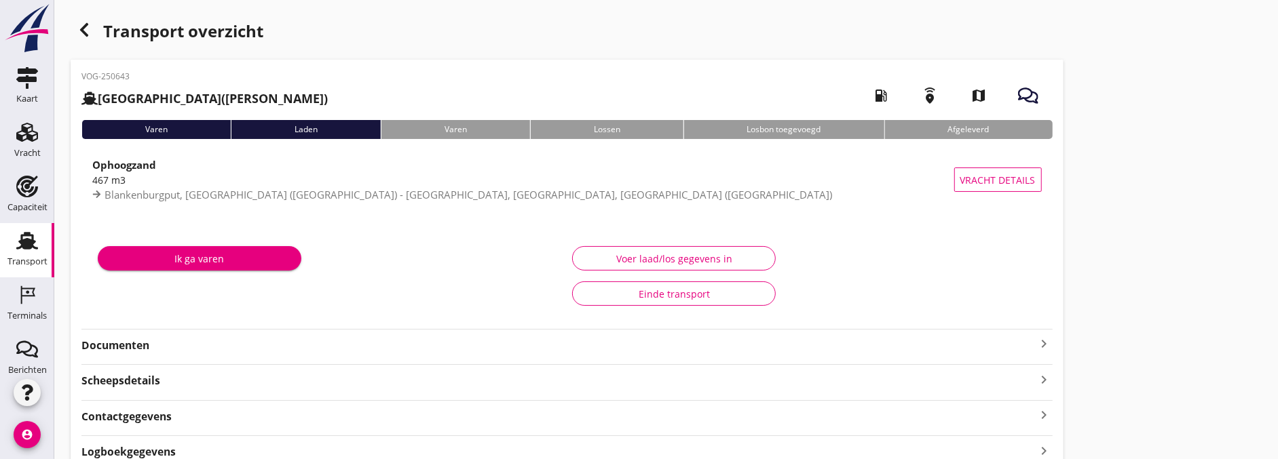
type input "467"
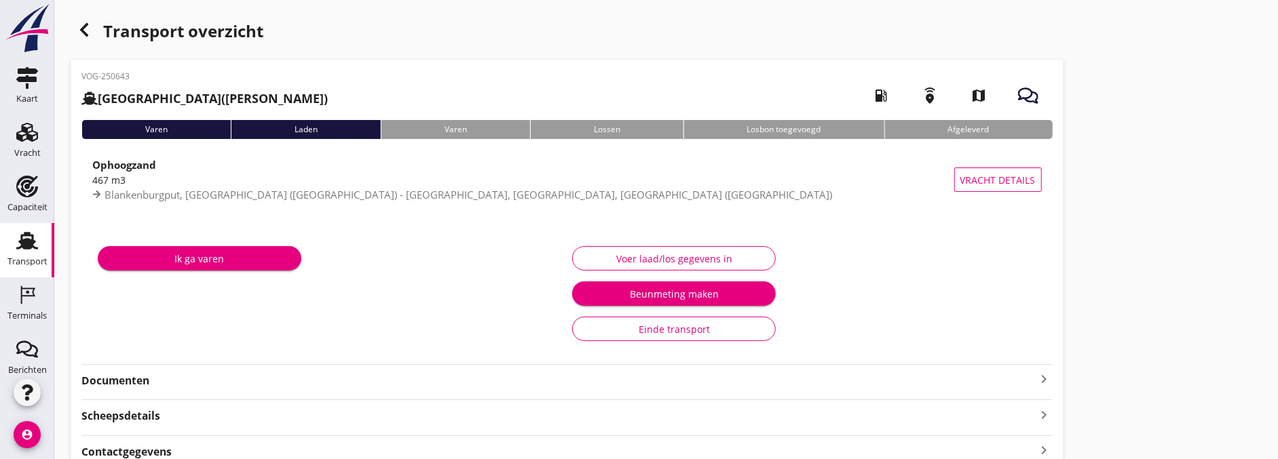
click at [670, 265] on div "Voer laad/los gegevens in" at bounding box center [674, 259] width 181 height 14
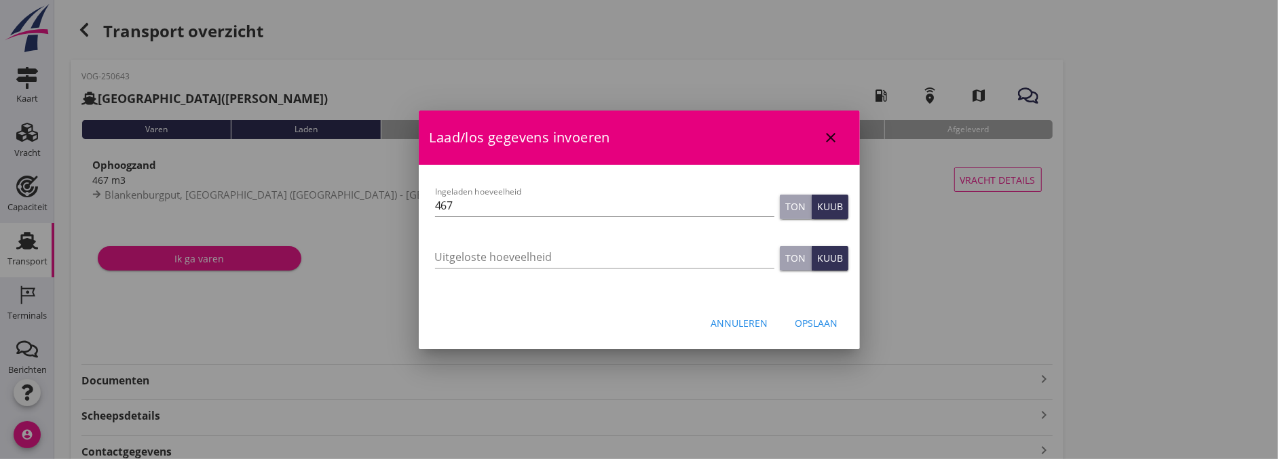
click at [502, 269] on div "Uitgeloste hoeveelheid" at bounding box center [604, 263] width 339 height 35
click at [501, 252] on input "Uitgeloste hoeveelheid" at bounding box center [604, 257] width 339 height 22
type input "467"
click at [822, 328] on div "Opslaan" at bounding box center [816, 323] width 43 height 14
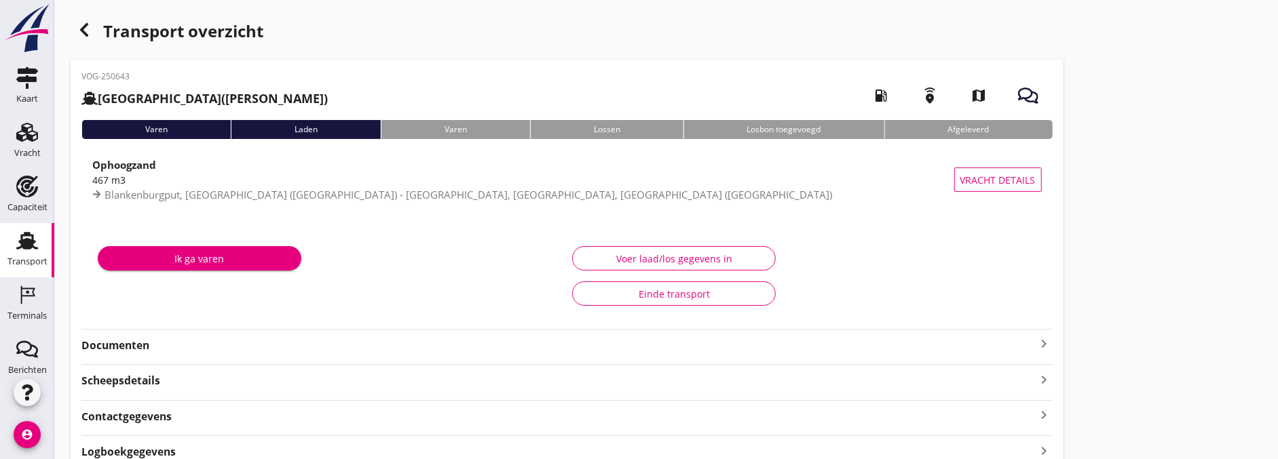
click at [742, 262] on div "Voer laad/los gegevens in" at bounding box center [674, 259] width 181 height 14
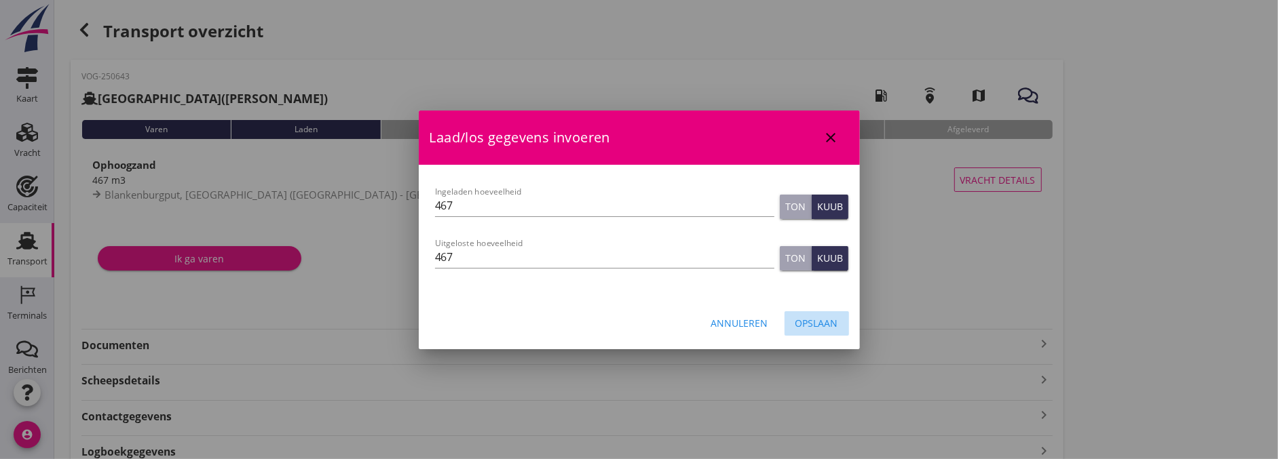
click at [841, 320] on button "Opslaan" at bounding box center [816, 323] width 64 height 24
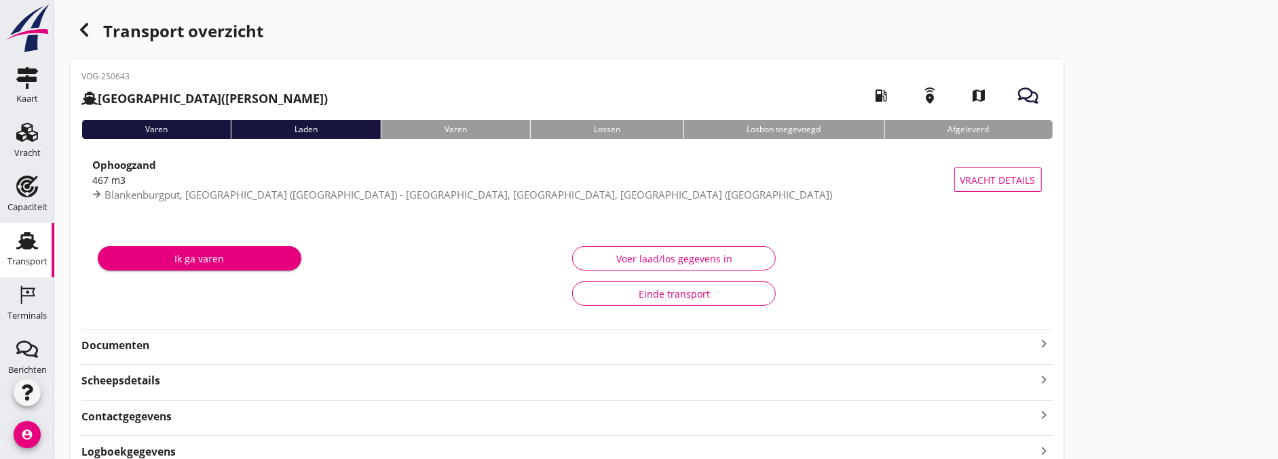
click at [248, 354] on strong "Documenten" at bounding box center [558, 346] width 955 height 16
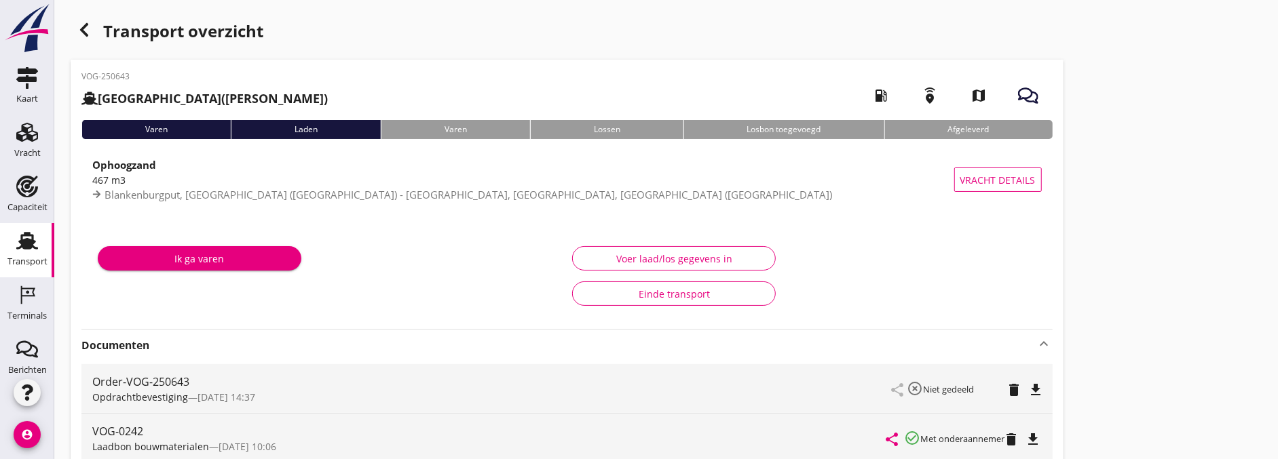
click at [93, 36] on div "button" at bounding box center [84, 29] width 27 height 27
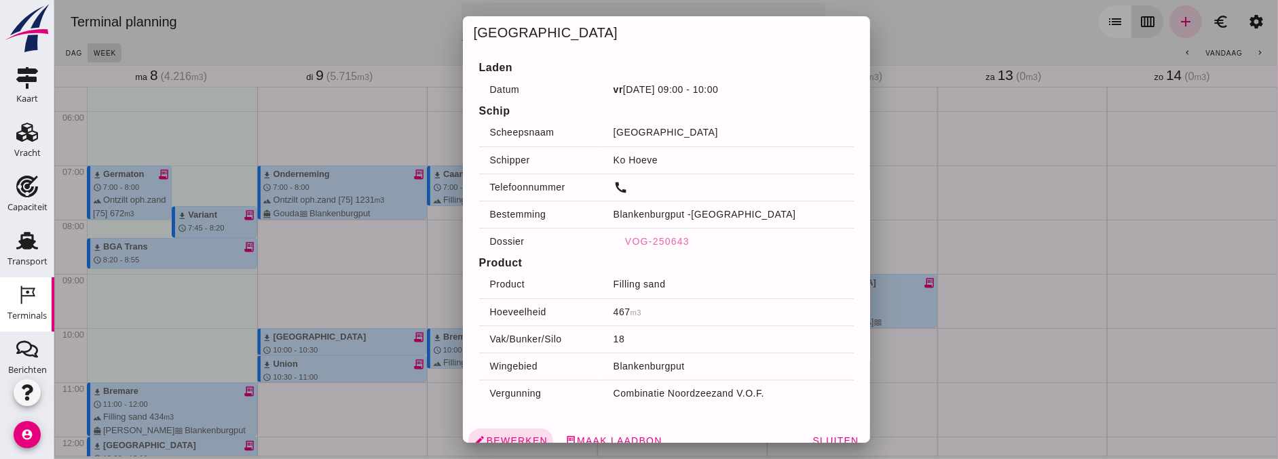
click at [926, 324] on div at bounding box center [666, 229] width 1224 height 459
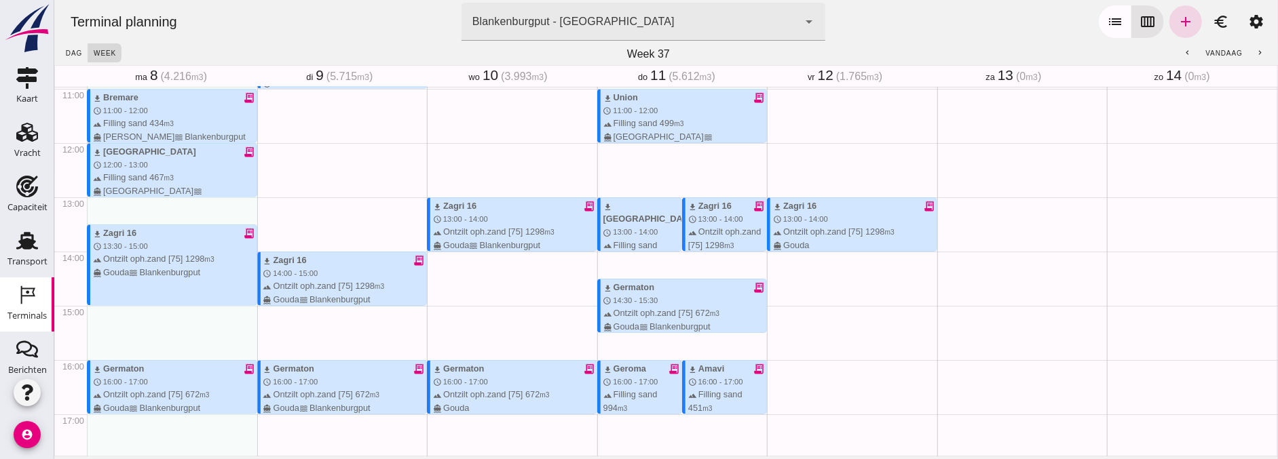
scroll to position [603, 0]
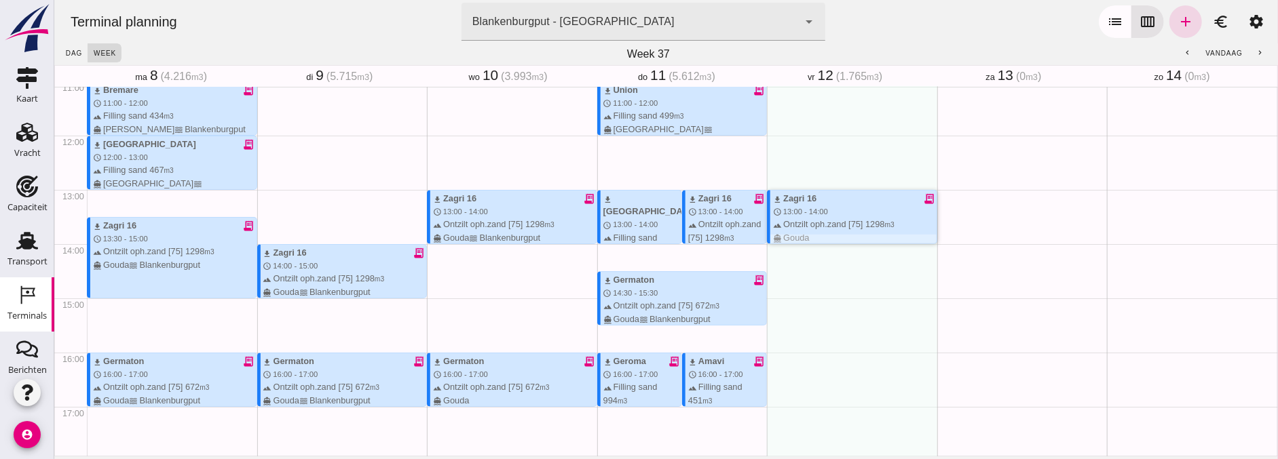
click at [808, 216] on div "download Zagri 16 receipt_long schedule 13:00 - 14:00 terrain Ontzilt oph.zand …" at bounding box center [854, 218] width 164 height 52
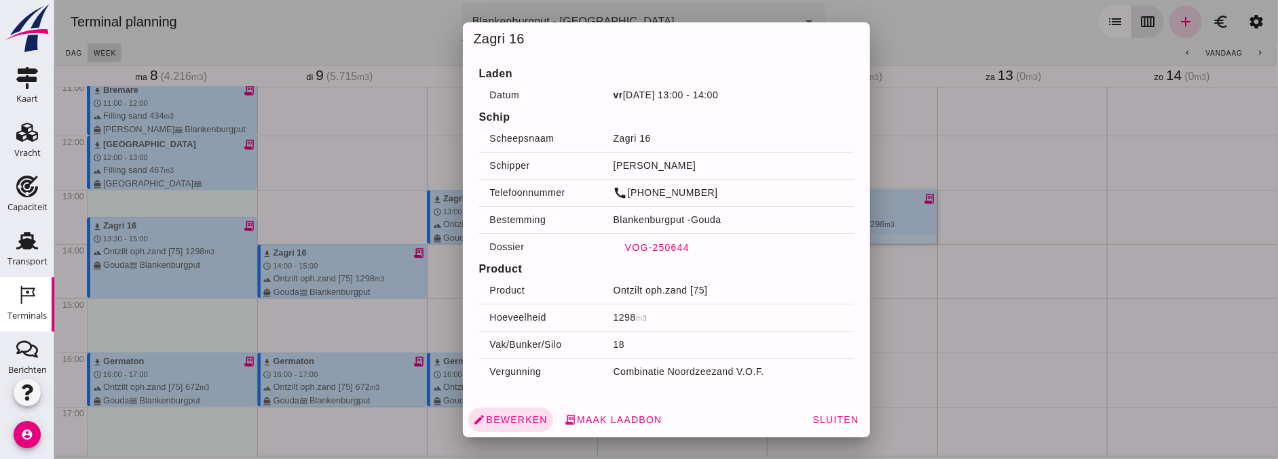
click at [637, 252] on span "VOG-250644" at bounding box center [656, 247] width 65 height 11
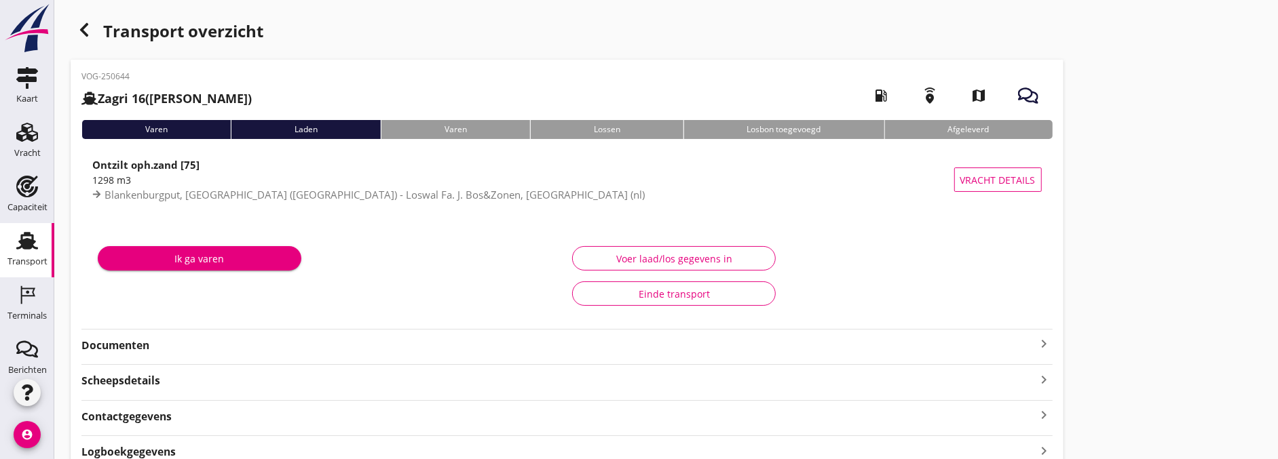
type input "1298"
click at [599, 252] on div "Voer laad/los gegevens in" at bounding box center [674, 259] width 181 height 14
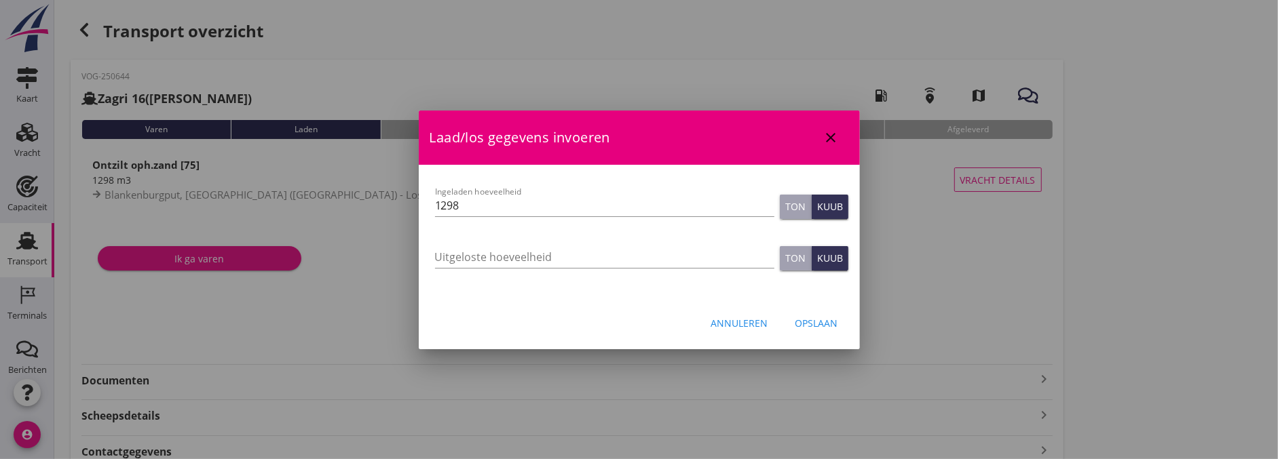
click at [377, 290] on div at bounding box center [639, 229] width 1278 height 459
click at [349, 320] on div at bounding box center [639, 229] width 1278 height 459
click at [757, 322] on div "Annuleren" at bounding box center [739, 323] width 57 height 14
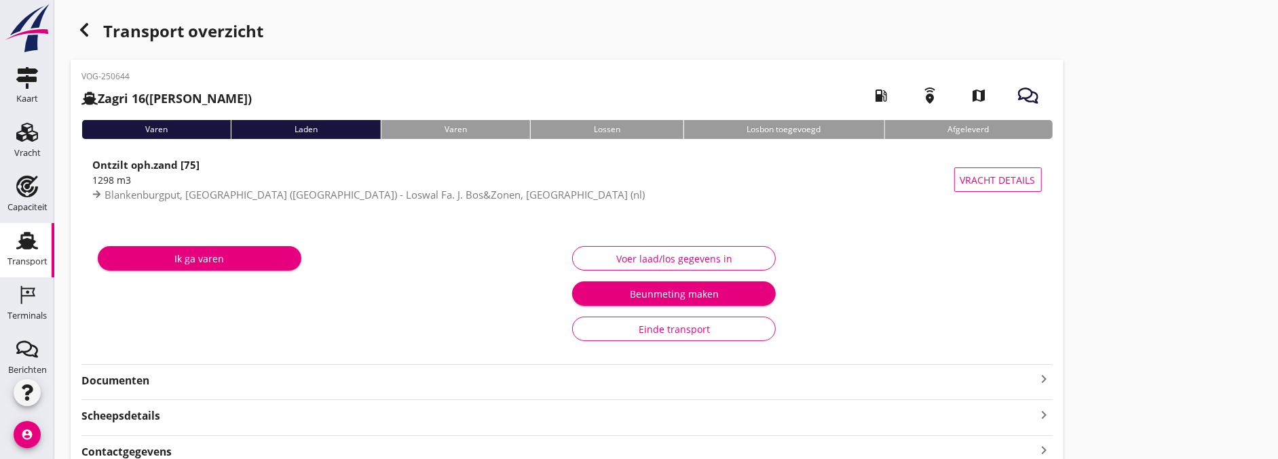
click at [160, 378] on strong "Documenten" at bounding box center [558, 381] width 955 height 16
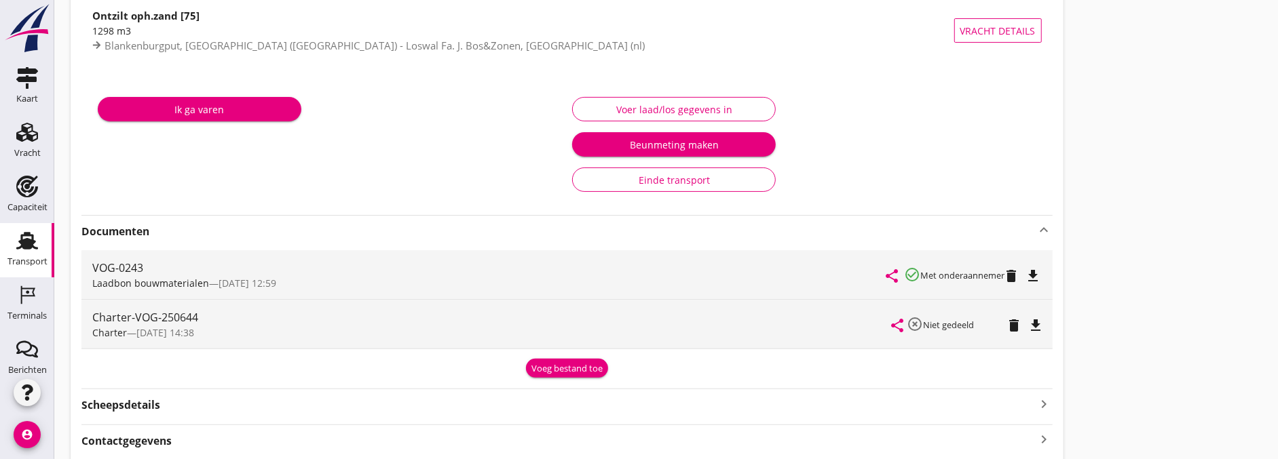
scroll to position [151, 0]
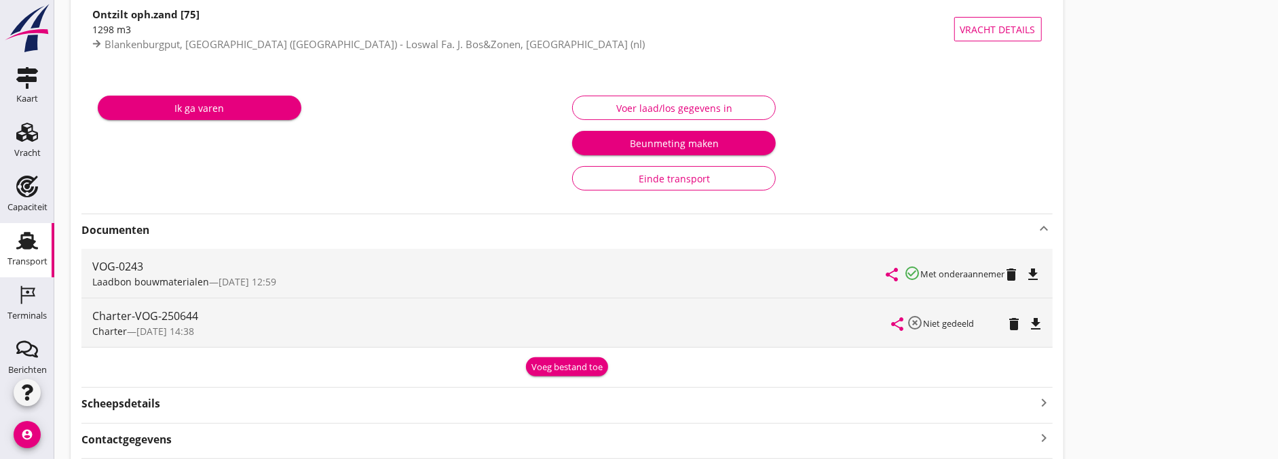
click at [622, 94] on div "Voer laad/los gegevens in Beunmeting maken Einde transport" at bounding box center [804, 143] width 474 height 114
click at [620, 98] on button "Voer laad/los gegevens in" at bounding box center [674, 108] width 204 height 24
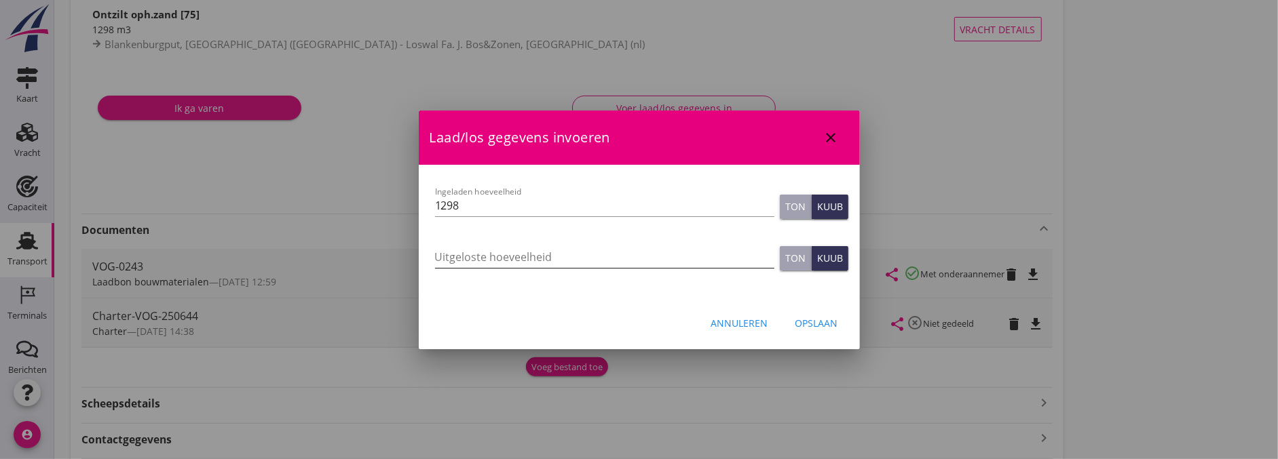
click at [449, 255] on input "Uitgeloste hoeveelheid" at bounding box center [604, 257] width 339 height 22
type input "1299"
click at [812, 316] on div "Opslaan" at bounding box center [816, 323] width 43 height 14
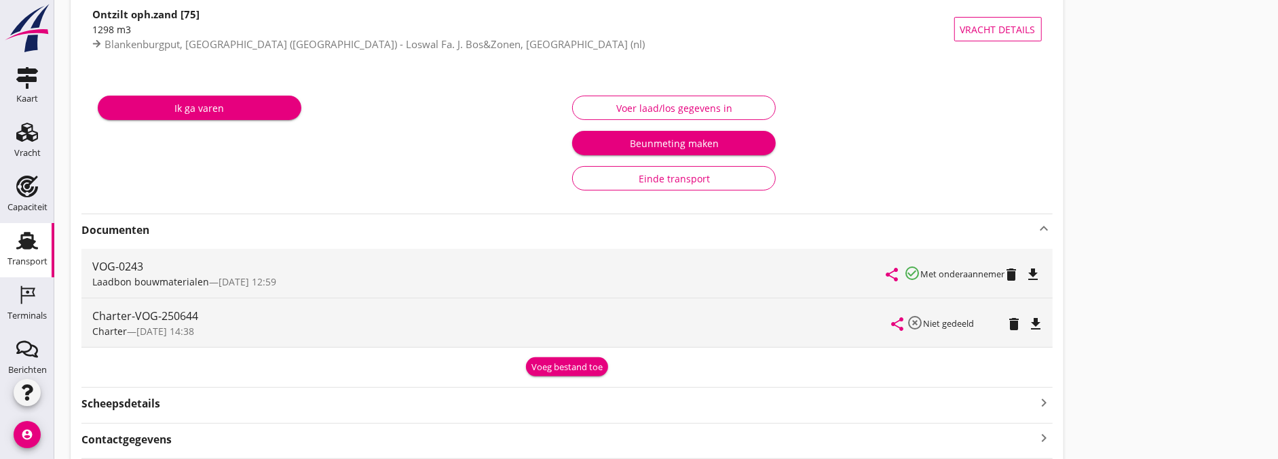
click at [295, 223] on strong "Documenten" at bounding box center [558, 231] width 955 height 16
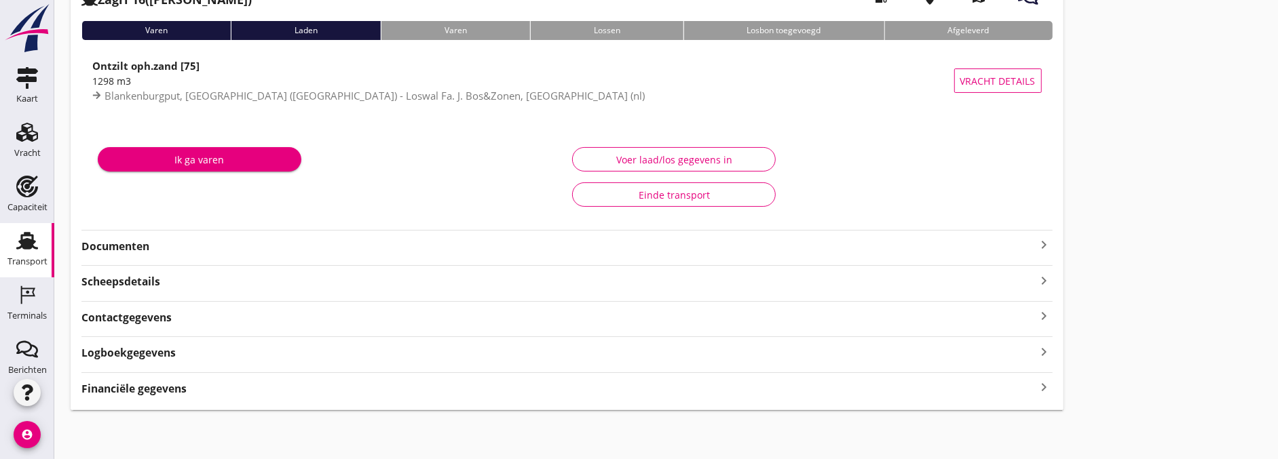
scroll to position [98, 0]
click at [194, 253] on strong "Documenten" at bounding box center [558, 248] width 955 height 16
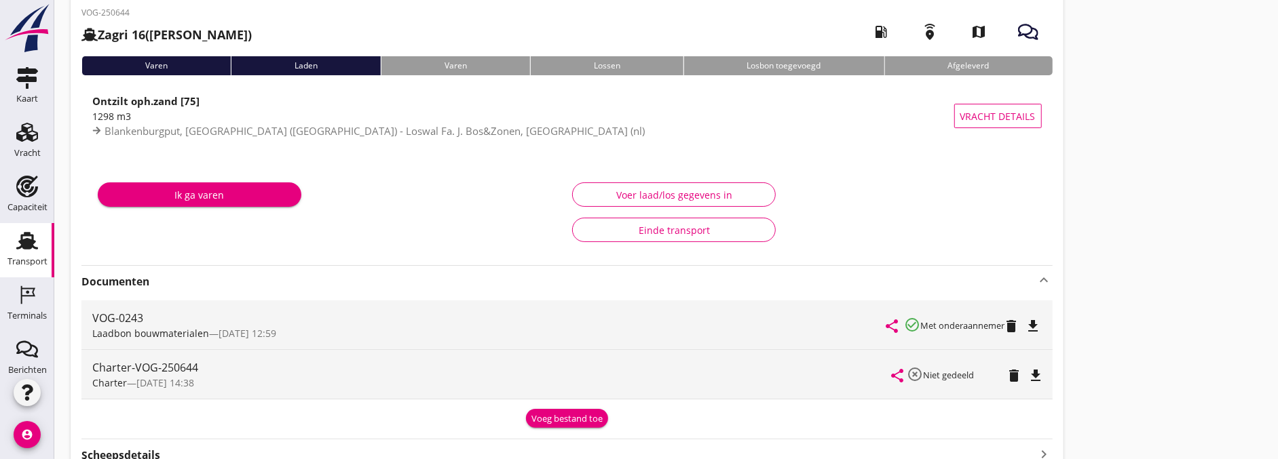
scroll to position [0, 0]
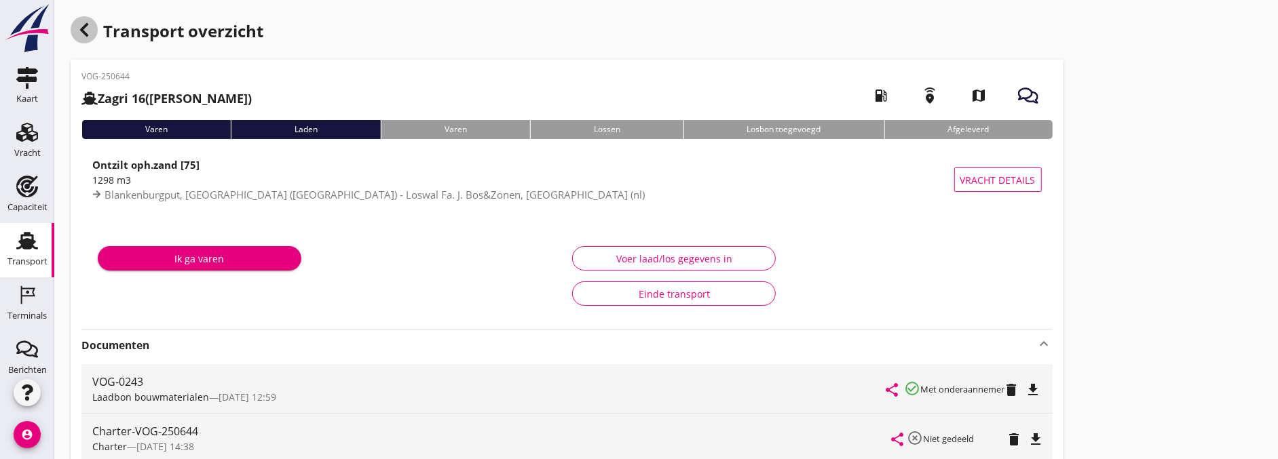
click at [83, 37] on div "button" at bounding box center [84, 29] width 27 height 27
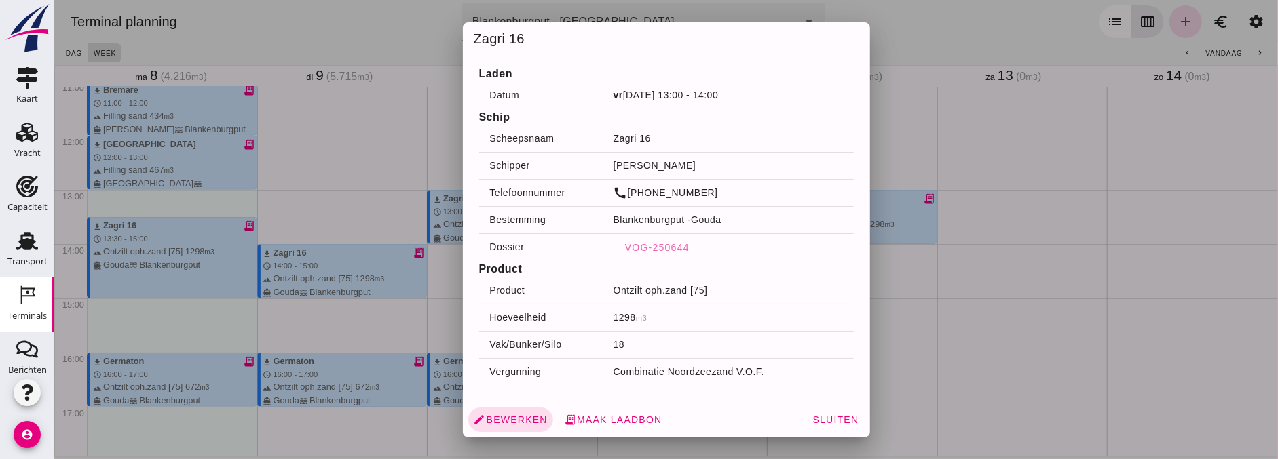
click at [964, 308] on div at bounding box center [666, 229] width 1224 height 459
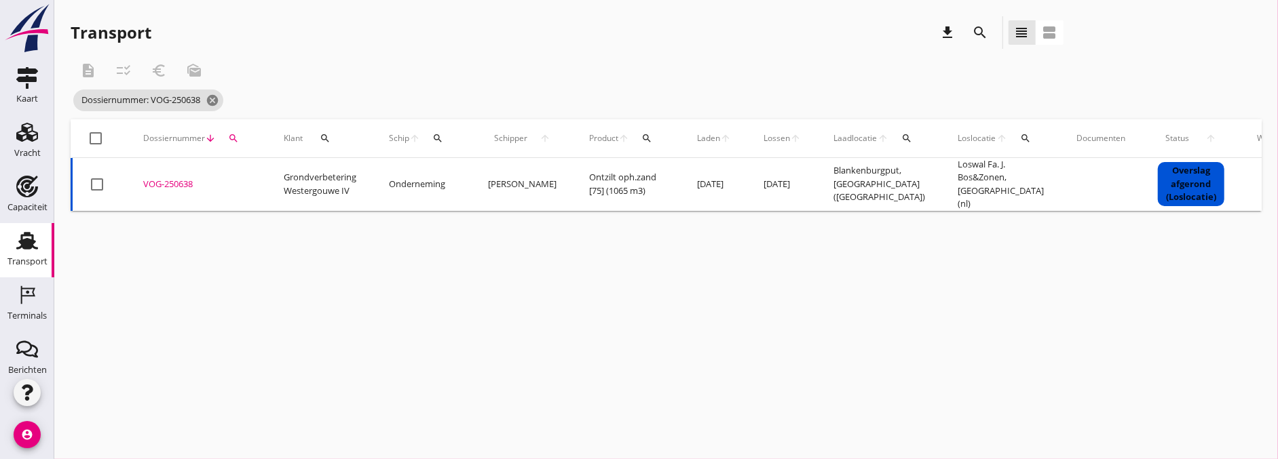
click at [622, 55] on div "description checklist_rtl euro_symbol mark_as_unread" at bounding box center [567, 70] width 993 height 33
click at [36, 155] on link "Vracht Vracht" at bounding box center [27, 142] width 54 height 54
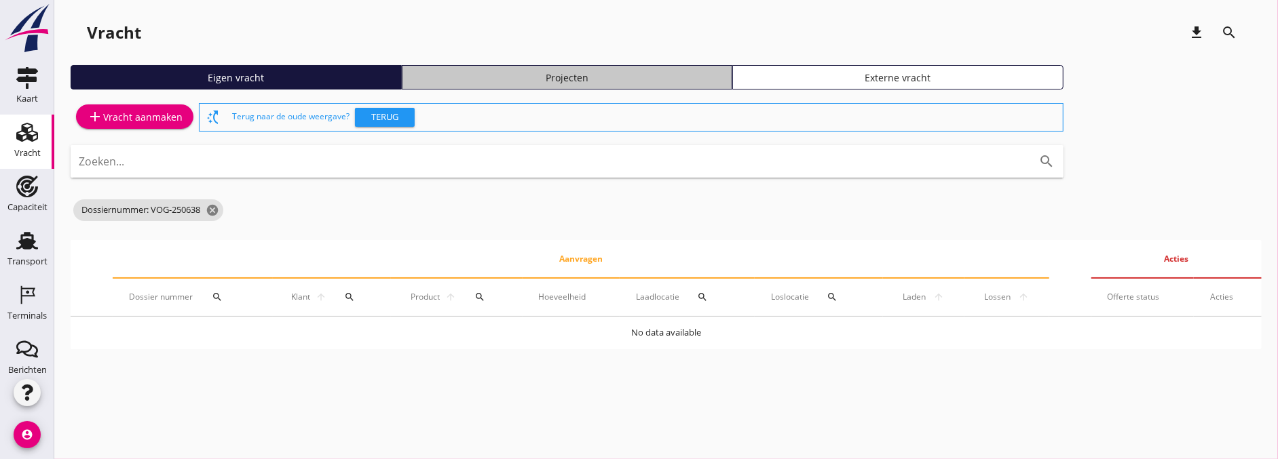
click at [606, 75] on div "Projecten" at bounding box center [567, 78] width 319 height 14
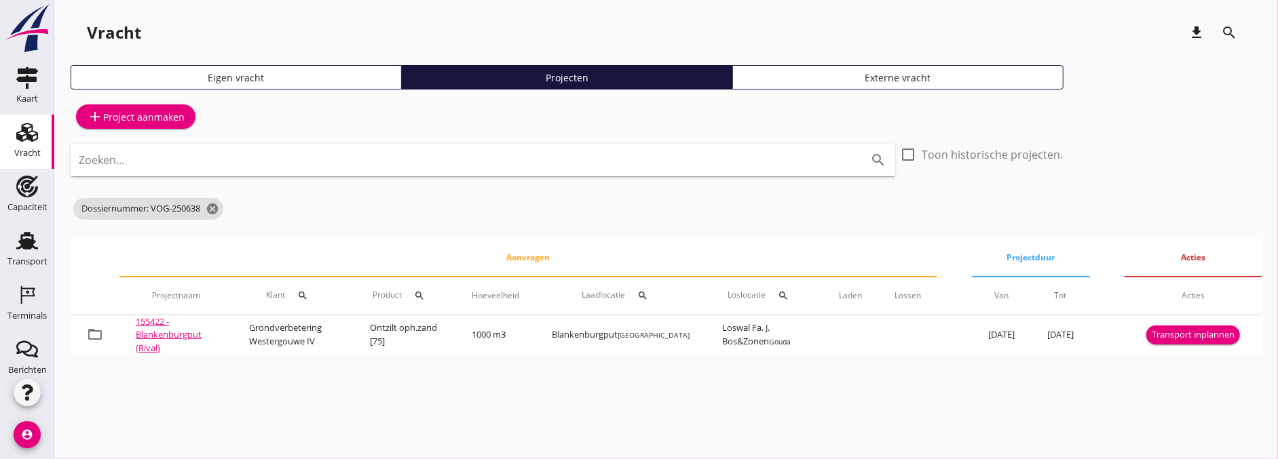
click at [1209, 343] on td "Transport inplannen" at bounding box center [1192, 336] width 137 height 40
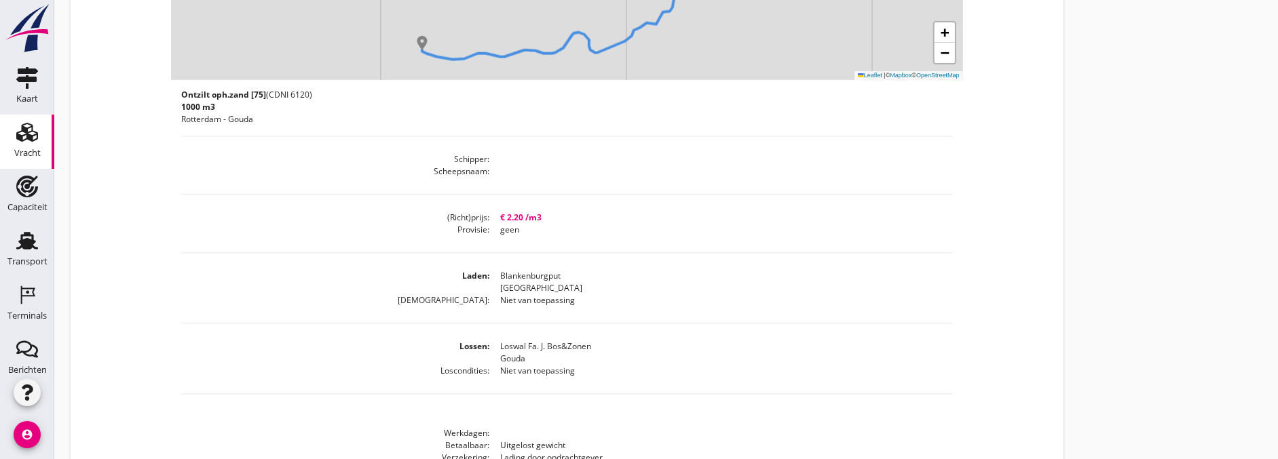
scroll to position [650, 0]
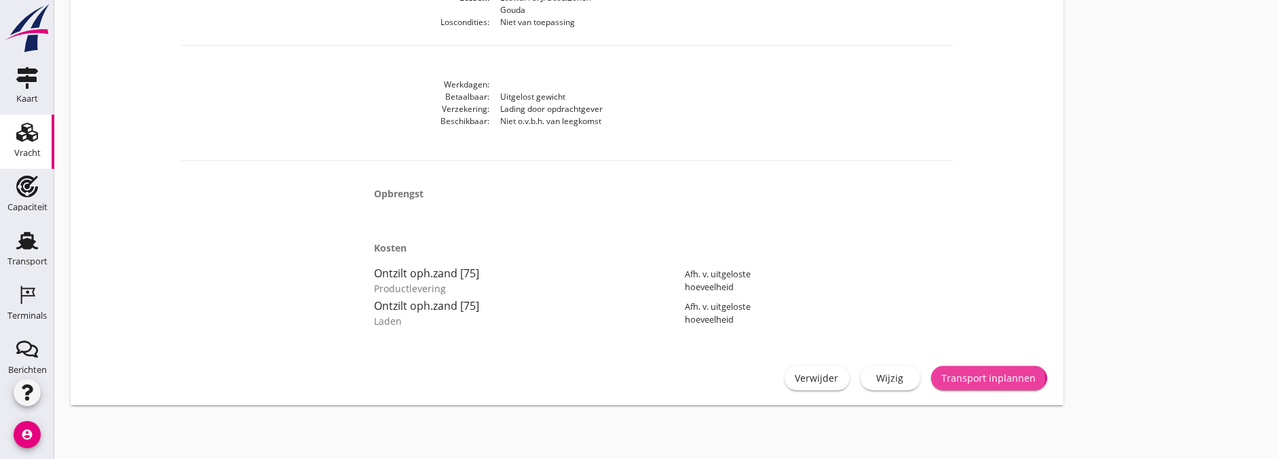
click at [1005, 381] on div "Transport inplannen" at bounding box center [989, 378] width 94 height 14
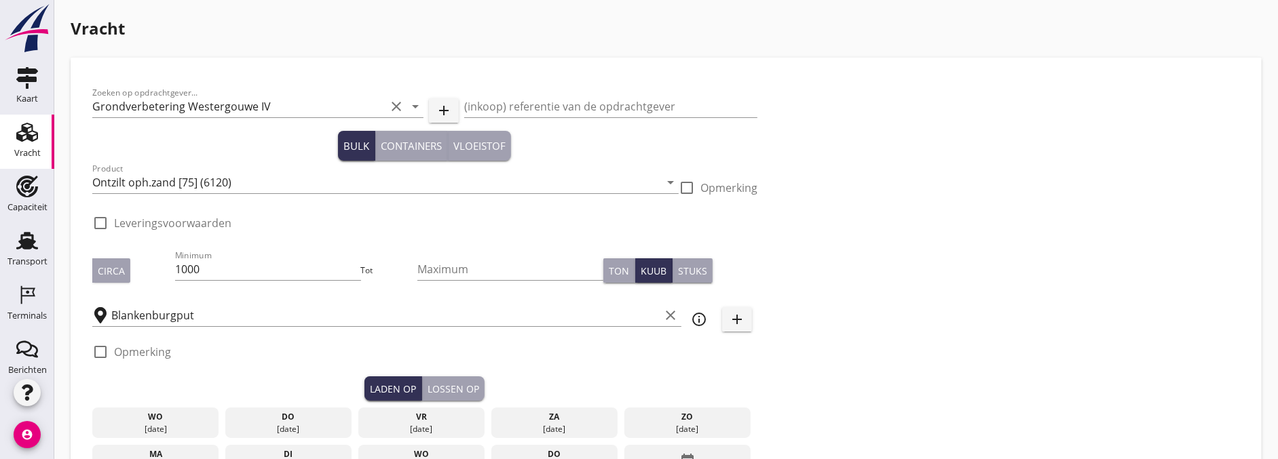
checkbox input "true"
type input "Loswal Fa. J. Bos&Zonen"
checkbox input "true"
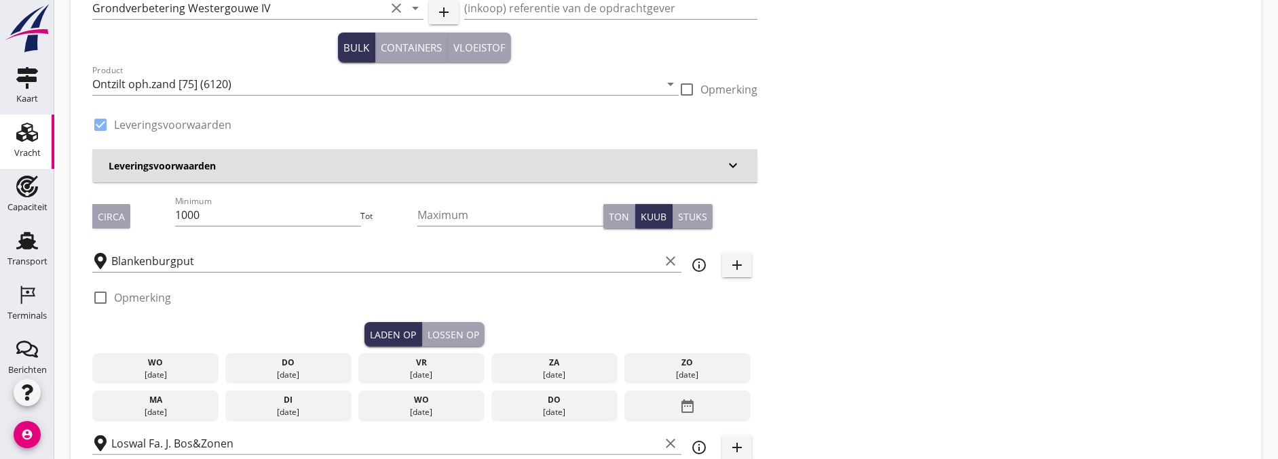
scroll to position [301, 0]
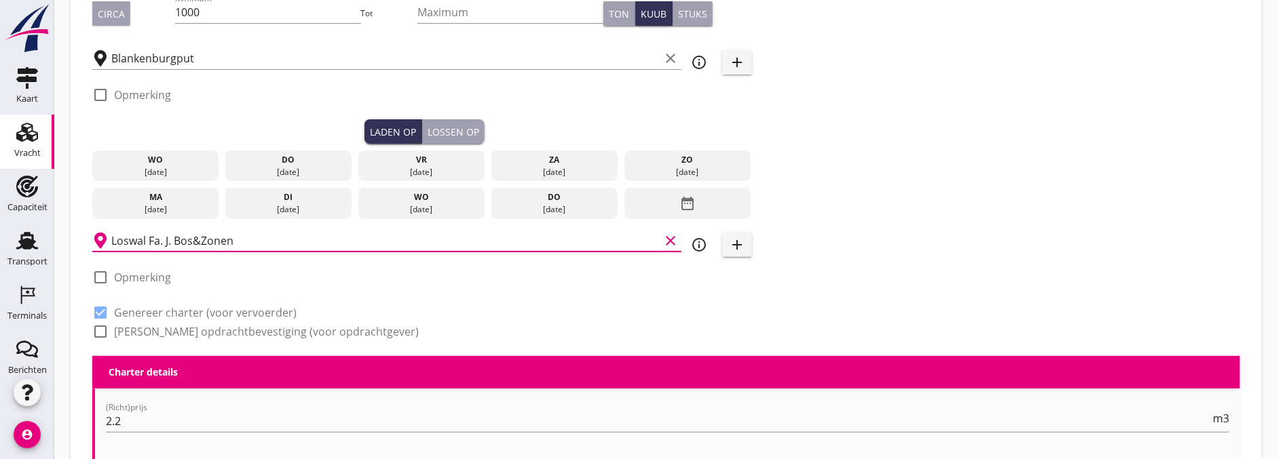
click at [191, 236] on input "Loswal Fa. J. Bos&Zonen" at bounding box center [385, 241] width 548 height 22
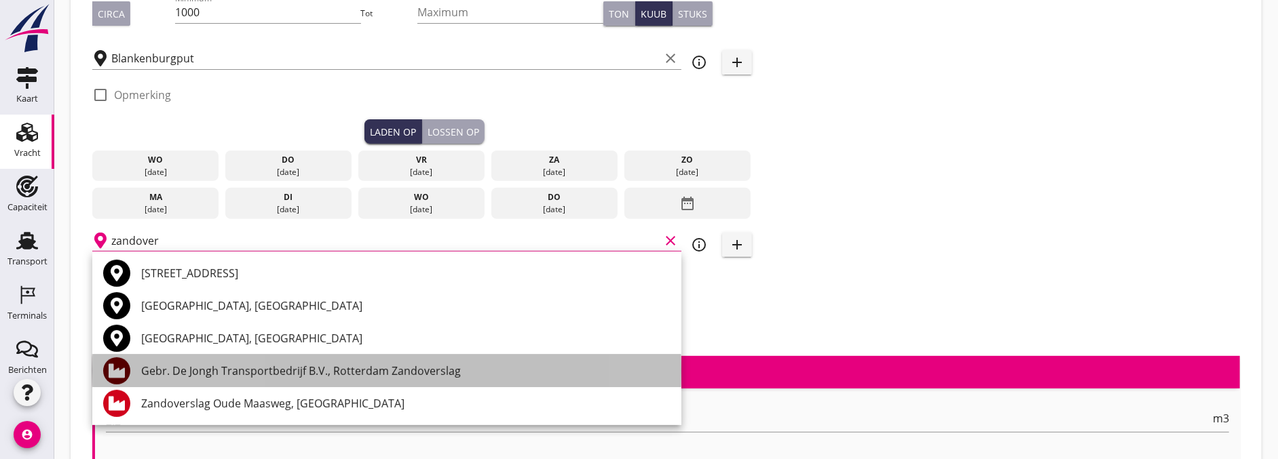
drag, startPoint x: 466, startPoint y: 375, endPoint x: 335, endPoint y: 377, distance: 130.3
click at [335, 377] on div "Gebr. De Jongh Transportbedrijf B.V., Rotterdam Zandoverslag" at bounding box center [405, 371] width 529 height 16
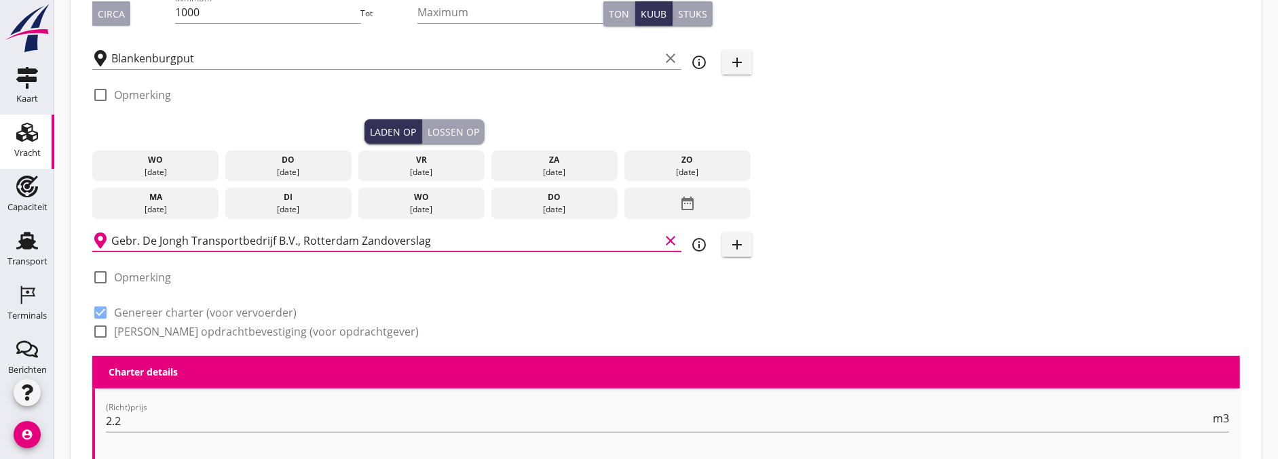
type input "Gebr. De Jongh Transportbedrijf B.V., Rotterdam Zandoverslag"
click at [804, 136] on div "Zoeken op opdrachtgever... Grondverbetering Westergouwe IV clear arrow_drop_dow…" at bounding box center [666, 67] width 1158 height 578
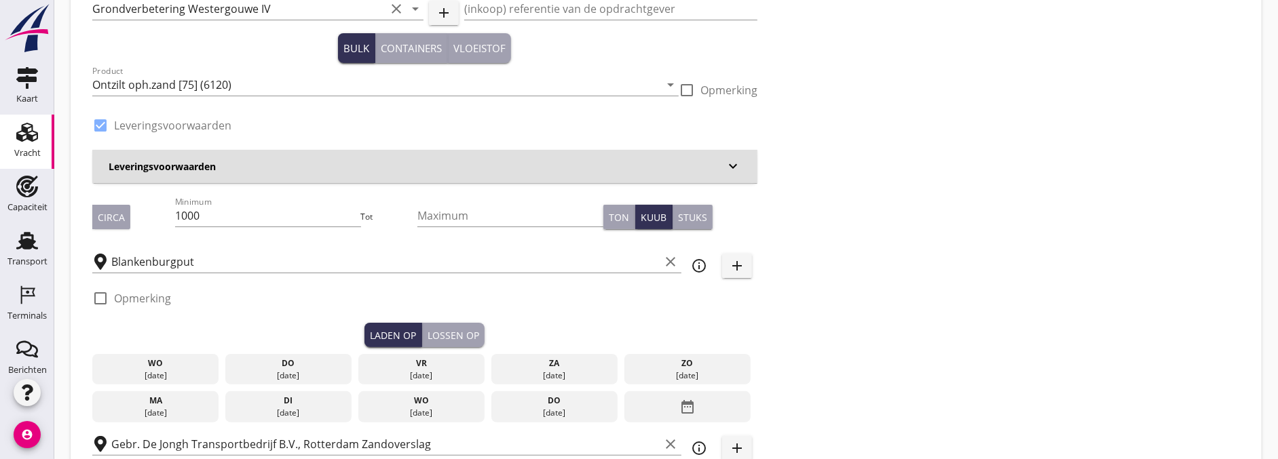
scroll to position [0, 0]
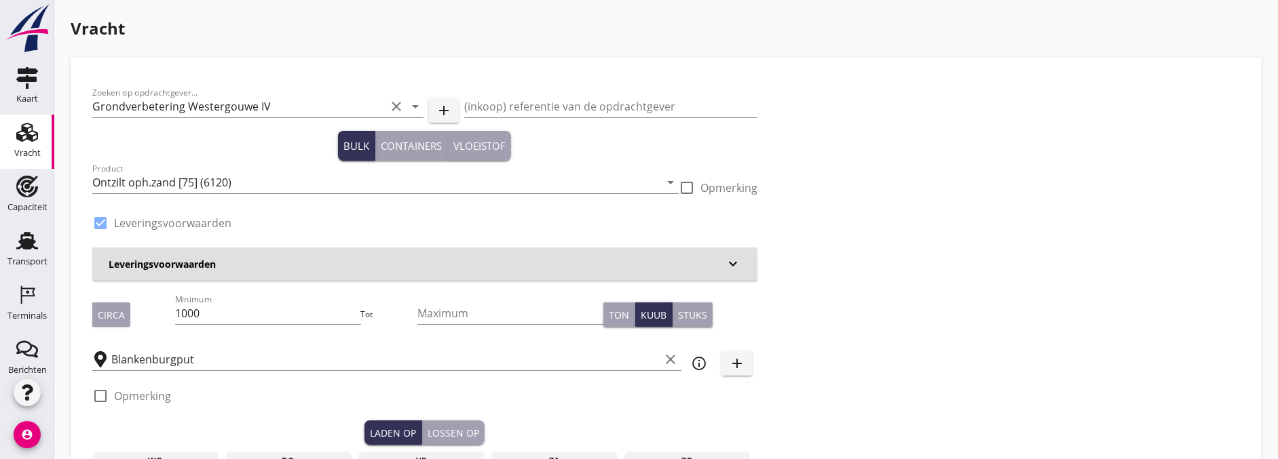
drag, startPoint x: 14, startPoint y: 174, endPoint x: 706, endPoint y: 78, distance: 698.8
click at [14, 174] on link "Capaciteit Capaciteit" at bounding box center [27, 196] width 54 height 54
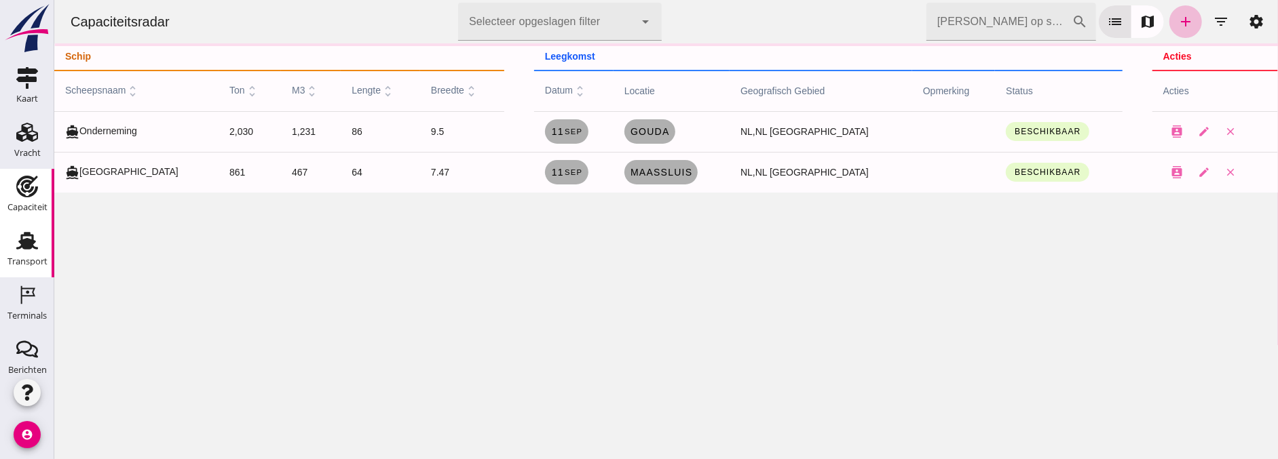
click at [34, 251] on div "Transport" at bounding box center [27, 241] width 33 height 22
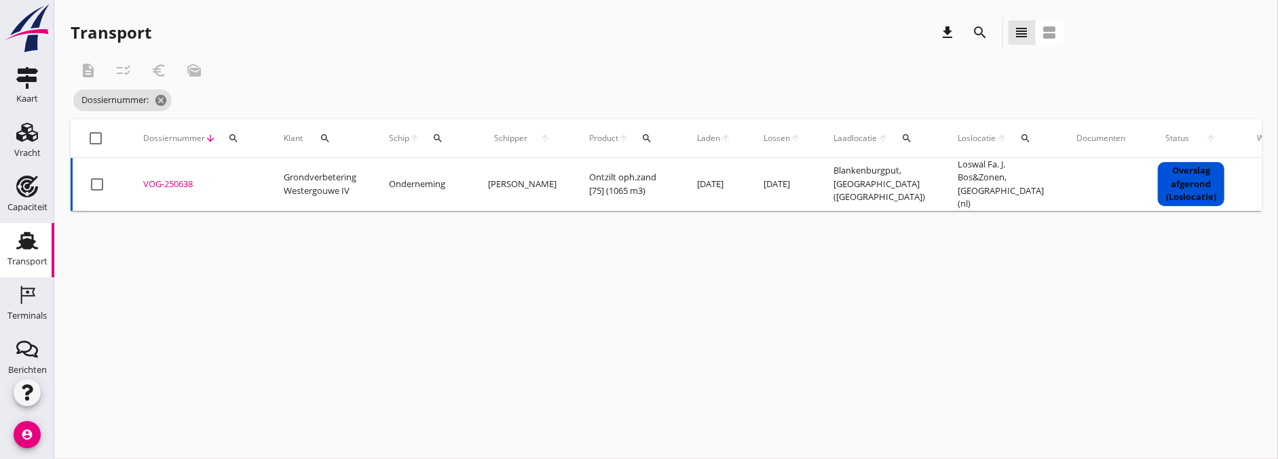
click at [238, 144] on button "search" at bounding box center [233, 138] width 24 height 24
click at [285, 175] on input "Zoeken op dossiernummer..." at bounding box center [296, 178] width 141 height 22
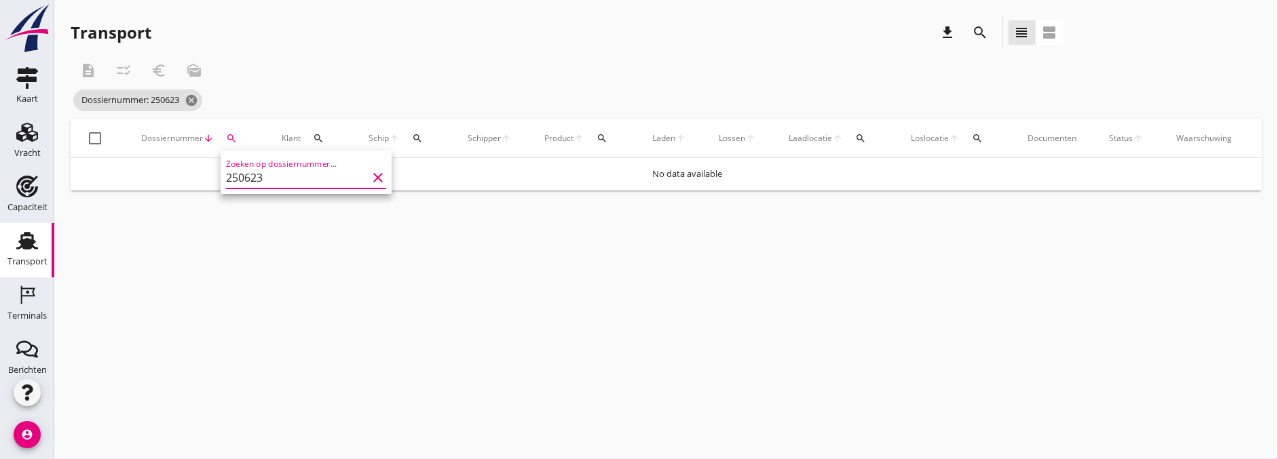
type input "250623"
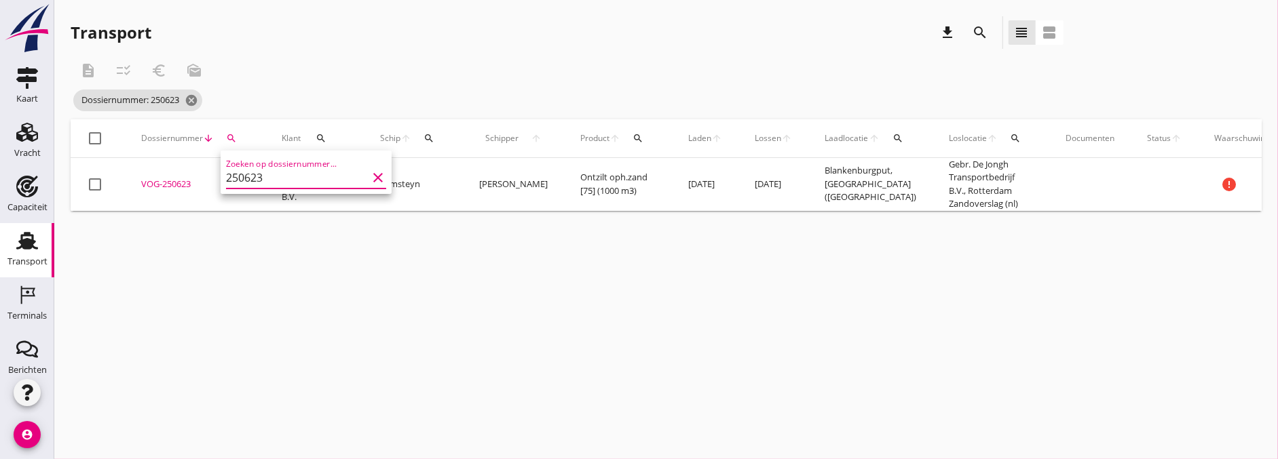
click at [364, 292] on div "cancel You are impersonating another user. Transport download search view_headl…" at bounding box center [666, 229] width 1224 height 459
click at [170, 189] on div "VOG-250623" at bounding box center [195, 185] width 108 height 14
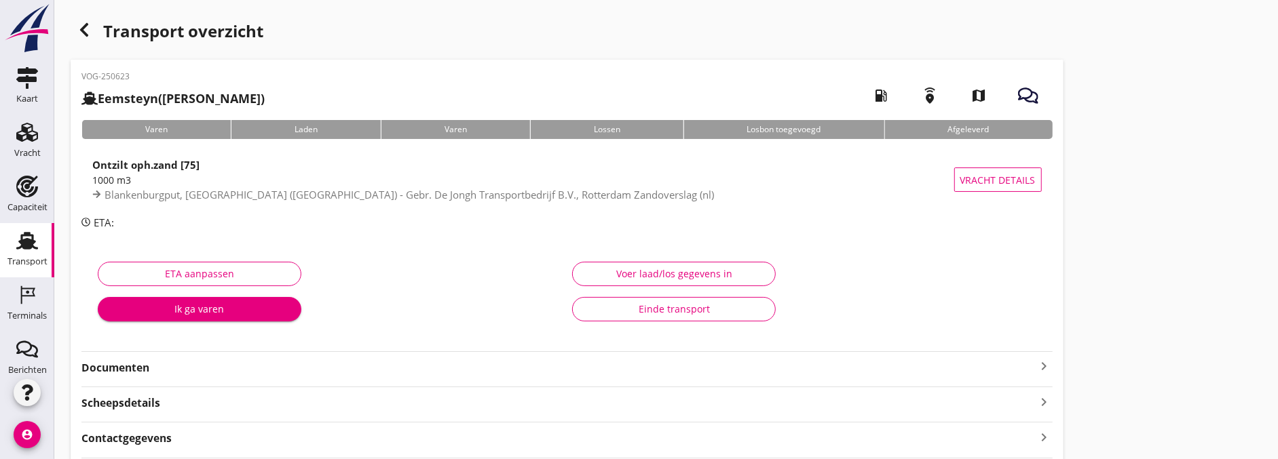
type input "1000"
click at [641, 263] on button "Voer laad/los gegevens in" at bounding box center [674, 274] width 204 height 24
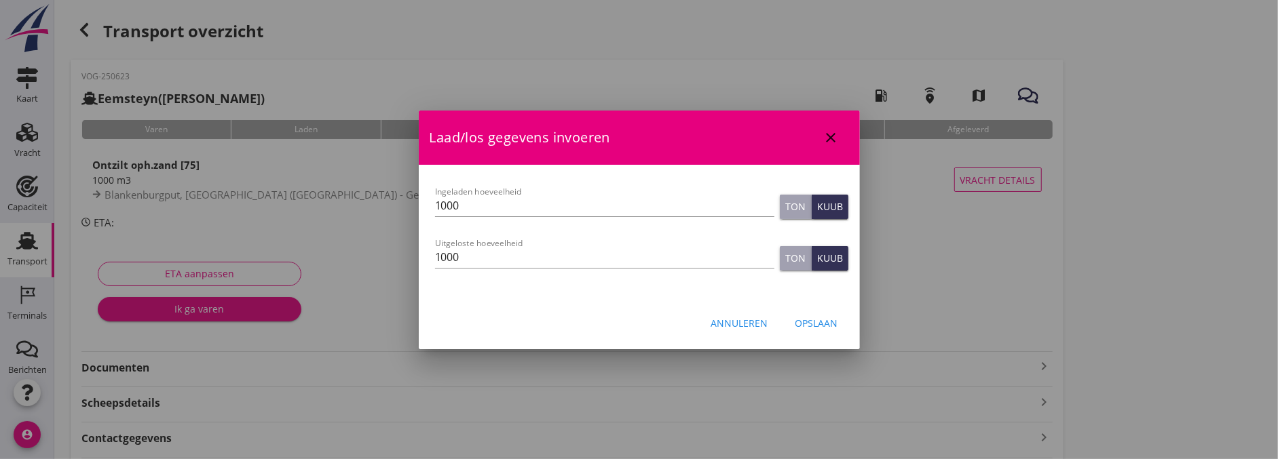
click at [822, 323] on div "Opslaan" at bounding box center [816, 323] width 43 height 14
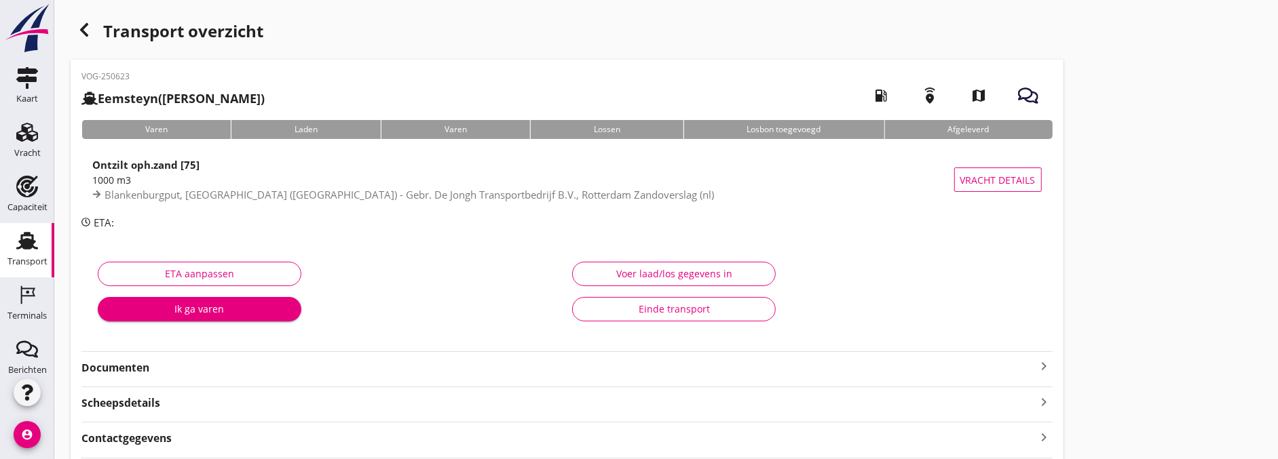
scroll to position [75, 0]
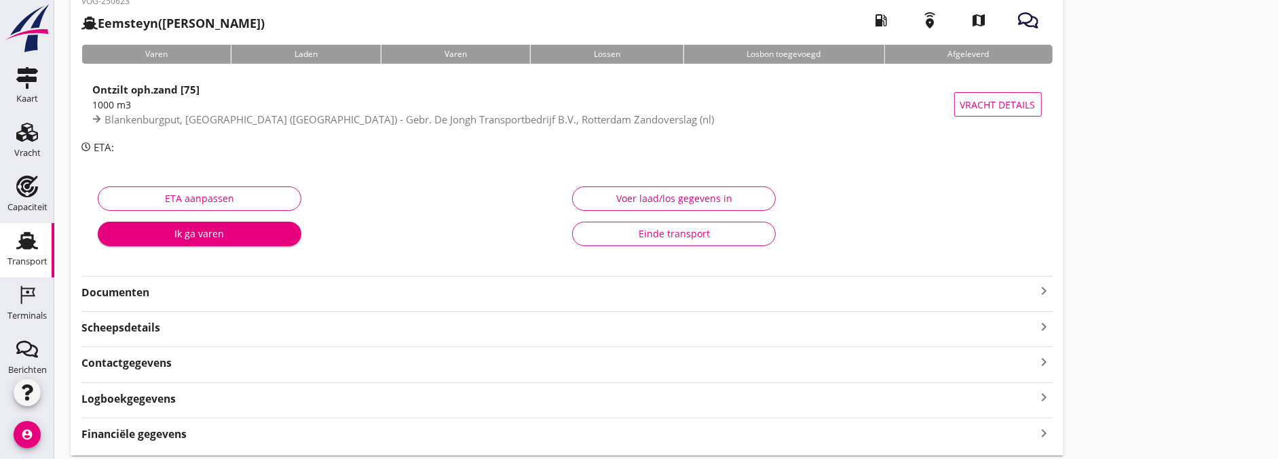
click at [186, 295] on strong "Documenten" at bounding box center [558, 293] width 955 height 16
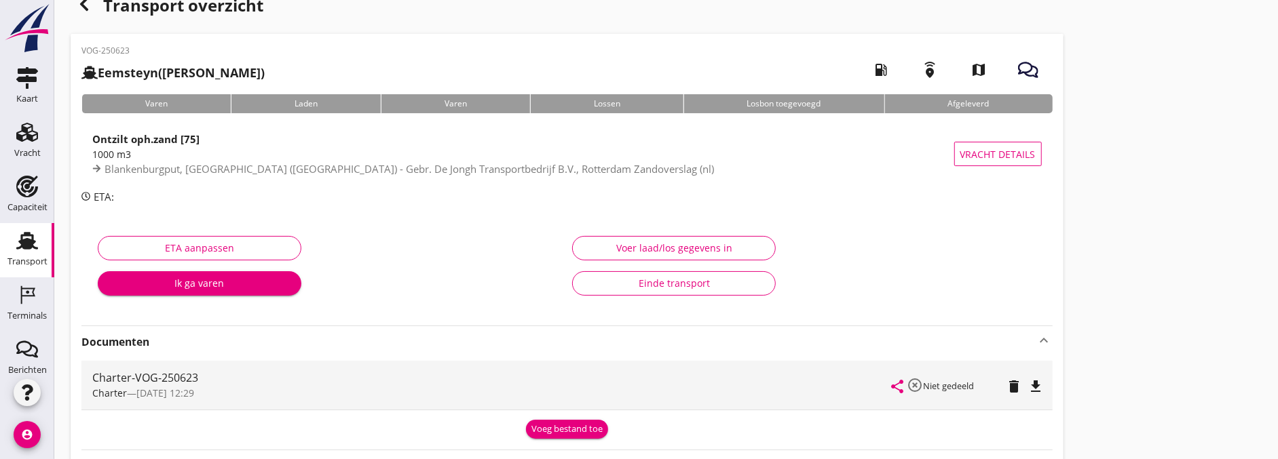
scroll to position [0, 0]
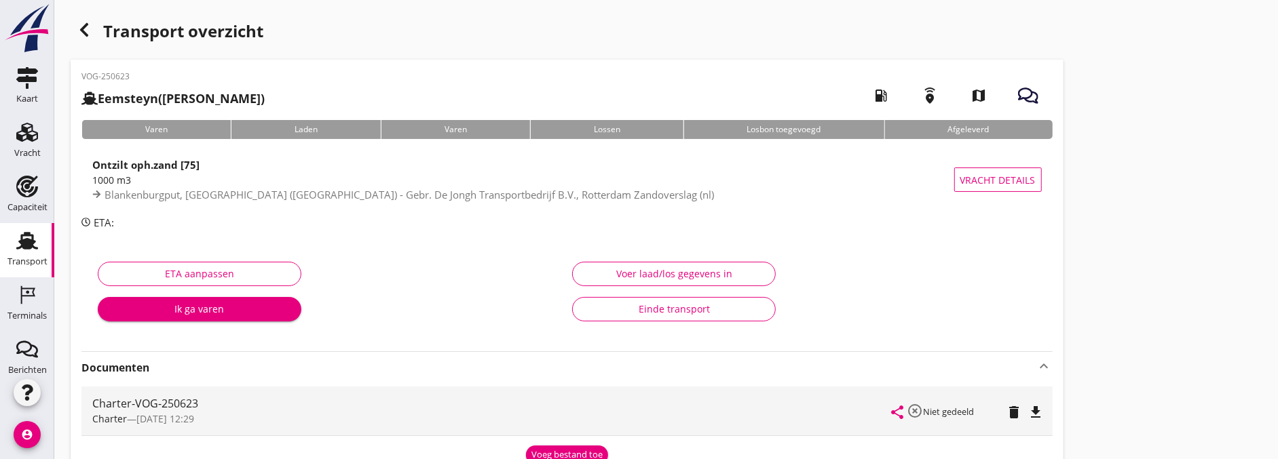
click at [84, 31] on use "button" at bounding box center [84, 30] width 8 height 14
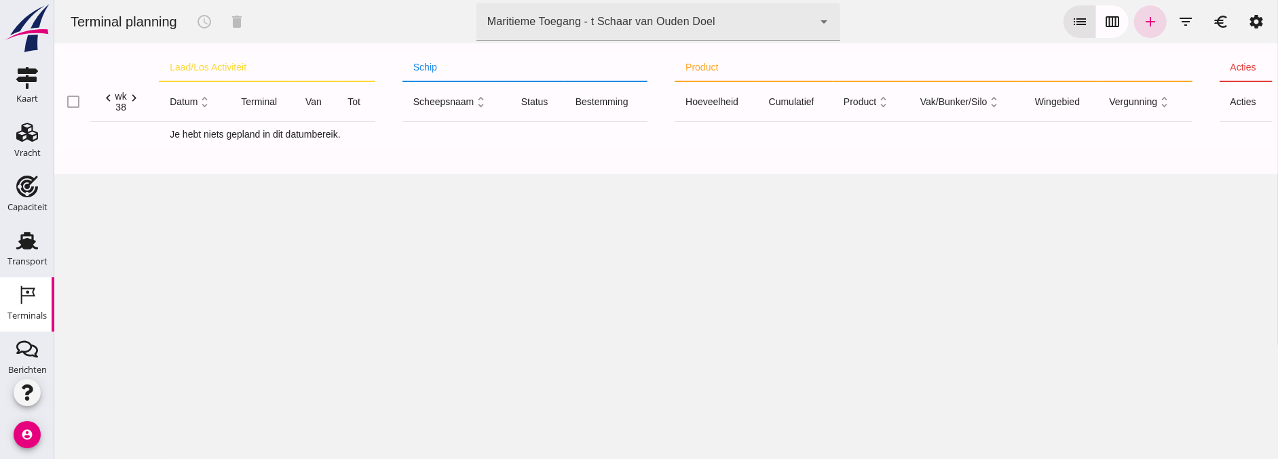
click at [655, 25] on div "Maritieme Toegang - t Schaar van Ouden Doel" at bounding box center [601, 22] width 228 height 16
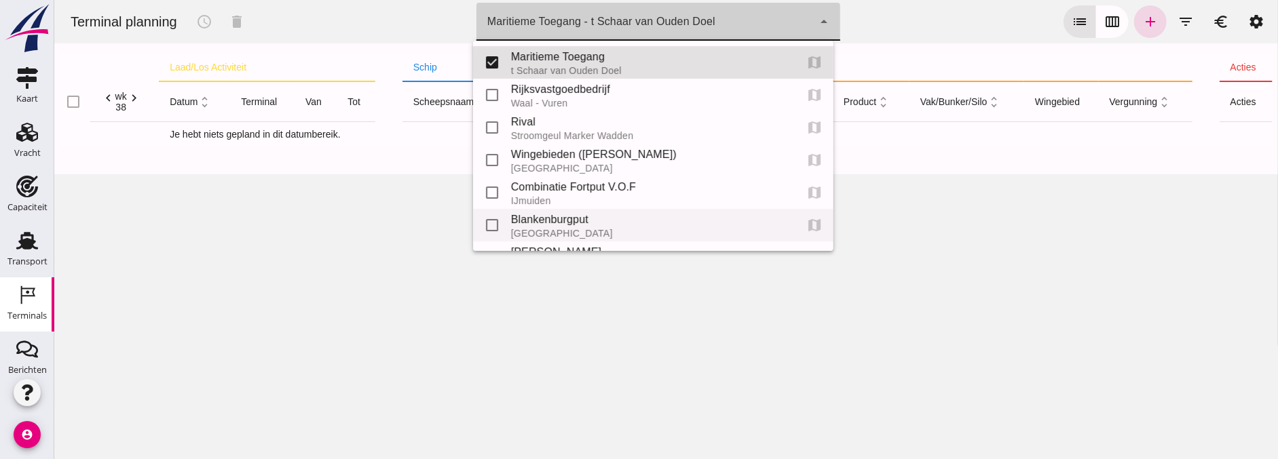
click at [532, 221] on div "Blankenburgput" at bounding box center [646, 220] width 273 height 16
type input "e6c78bfd-e3f1-4bb9-b01e-b37ce3668b52"
checkbox input "false"
checkbox input "true"
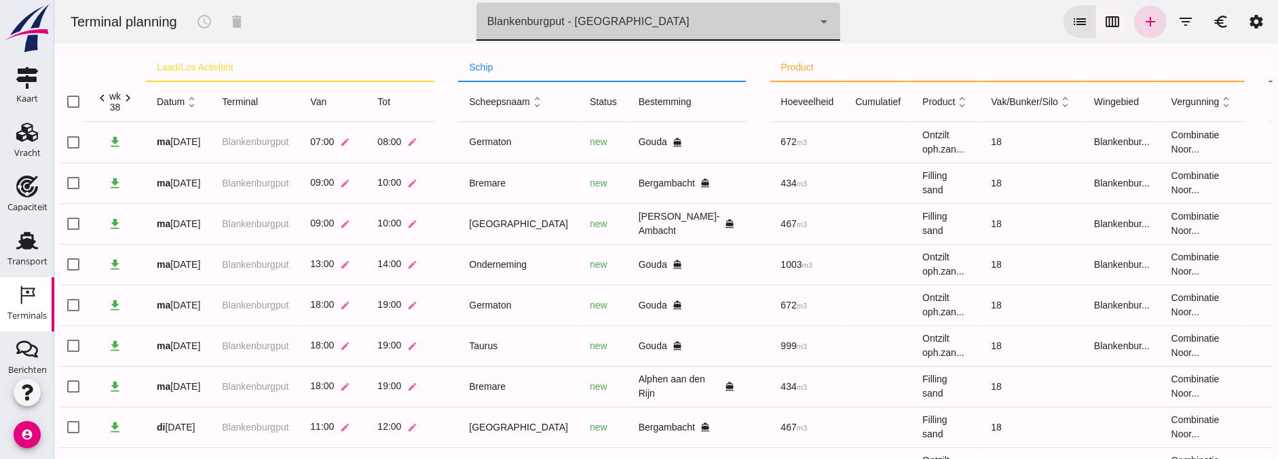
click at [1106, 30] on button "calendar_view_week" at bounding box center [1111, 21] width 33 height 33
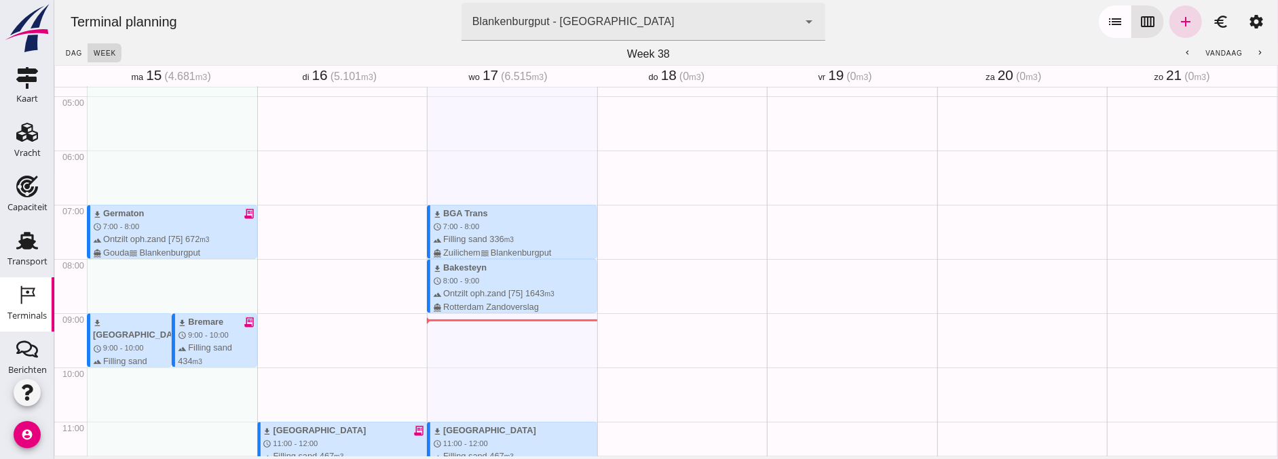
scroll to position [564, 0]
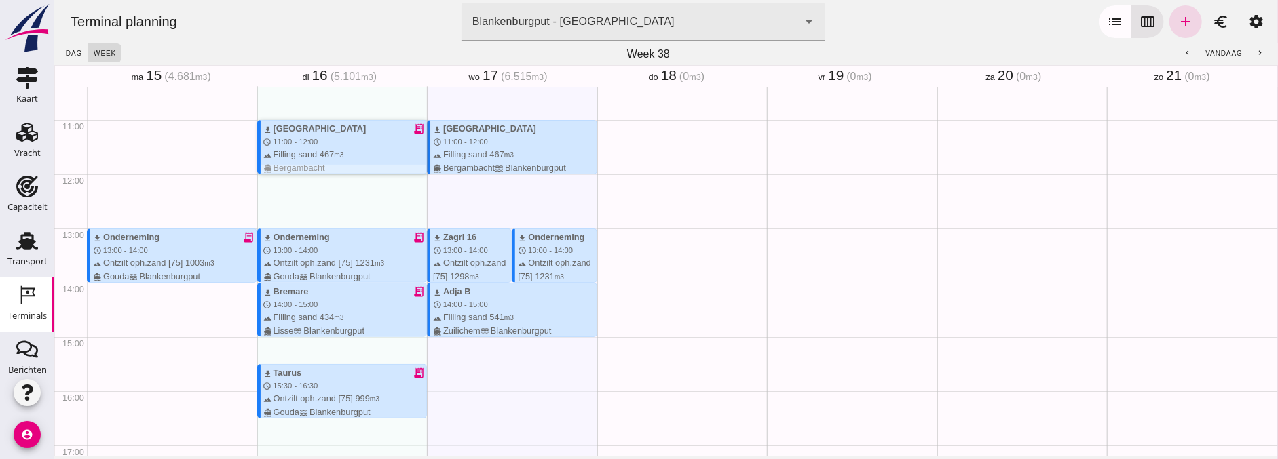
click at [339, 148] on div "terrain Filling sand 467 m3 directions_boat [GEOGRAPHIC_DATA]" at bounding box center [345, 161] width 164 height 26
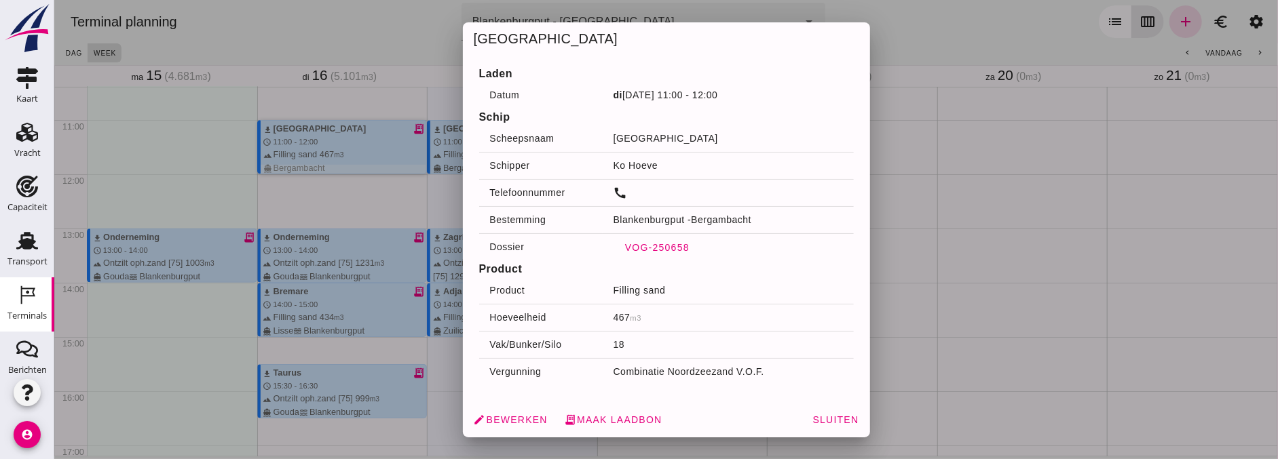
click at [630, 242] on span "VOG-250658" at bounding box center [656, 247] width 65 height 11
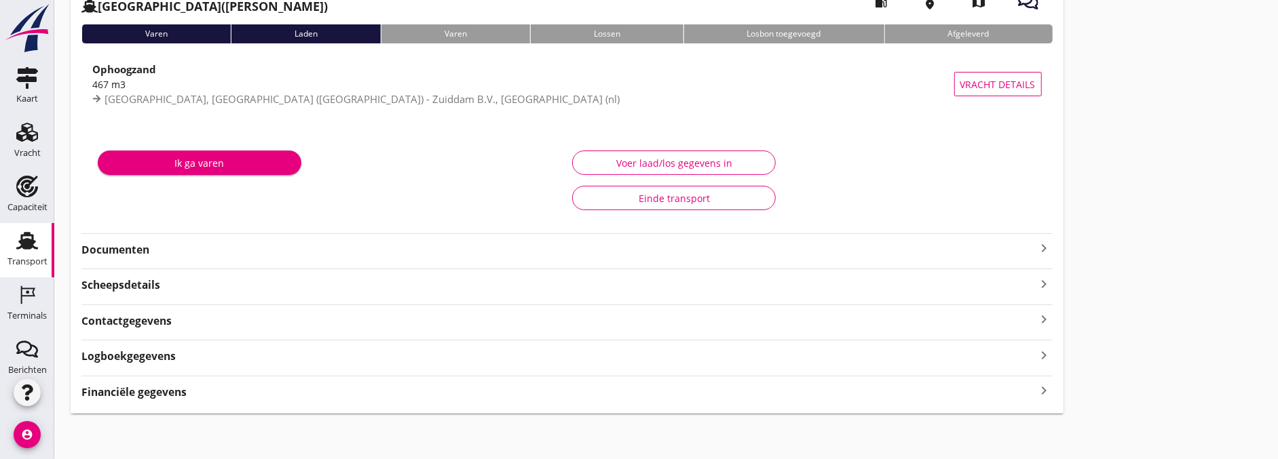
scroll to position [95, 0]
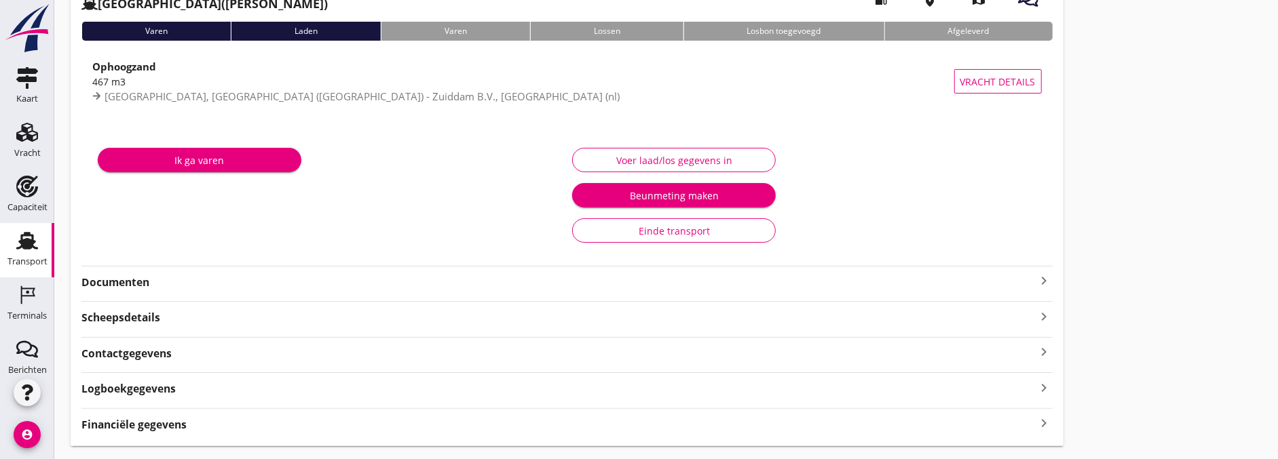
click at [159, 320] on strong "Scheepsdetails" at bounding box center [120, 318] width 79 height 16
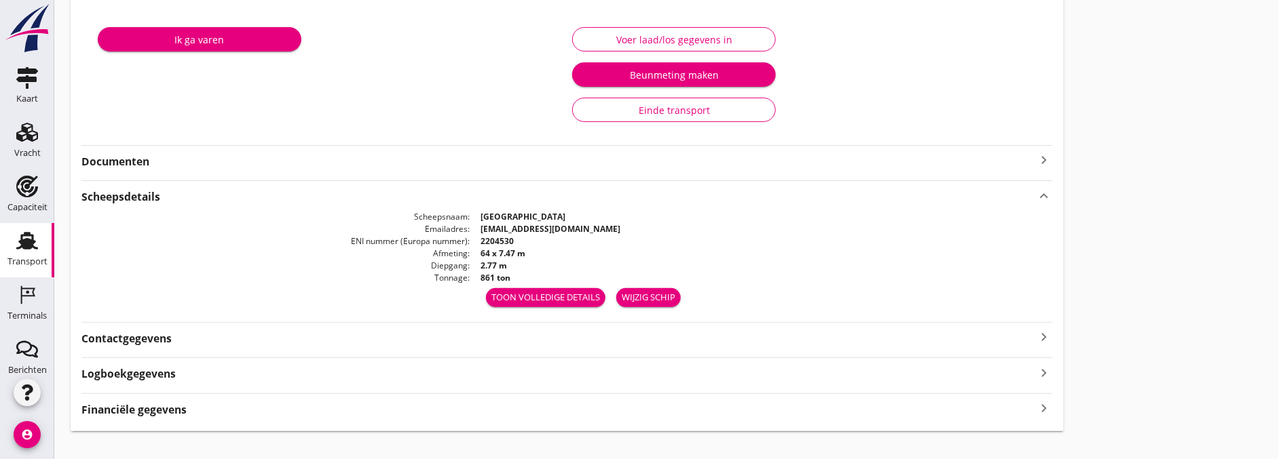
scroll to position [235, 0]
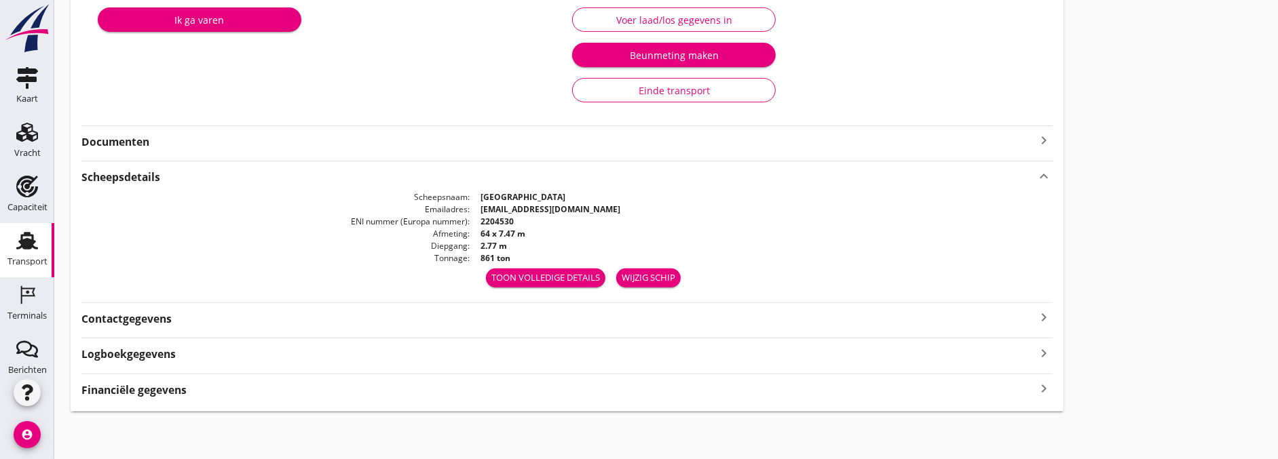
click at [212, 326] on div "Contactgegevens keyboard_arrow_right" at bounding box center [566, 318] width 971 height 18
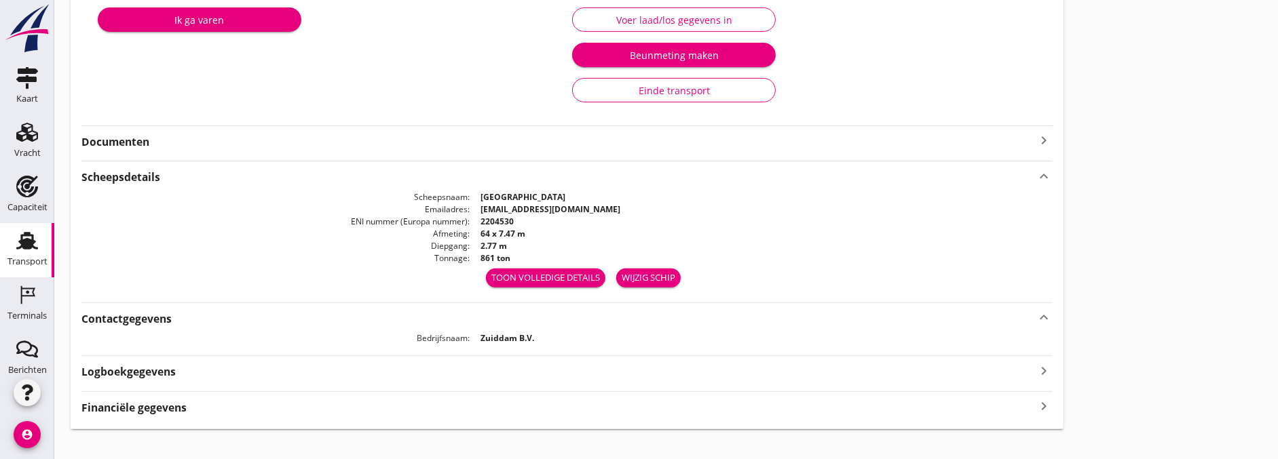
click at [231, 149] on strong "Documenten" at bounding box center [558, 142] width 955 height 16
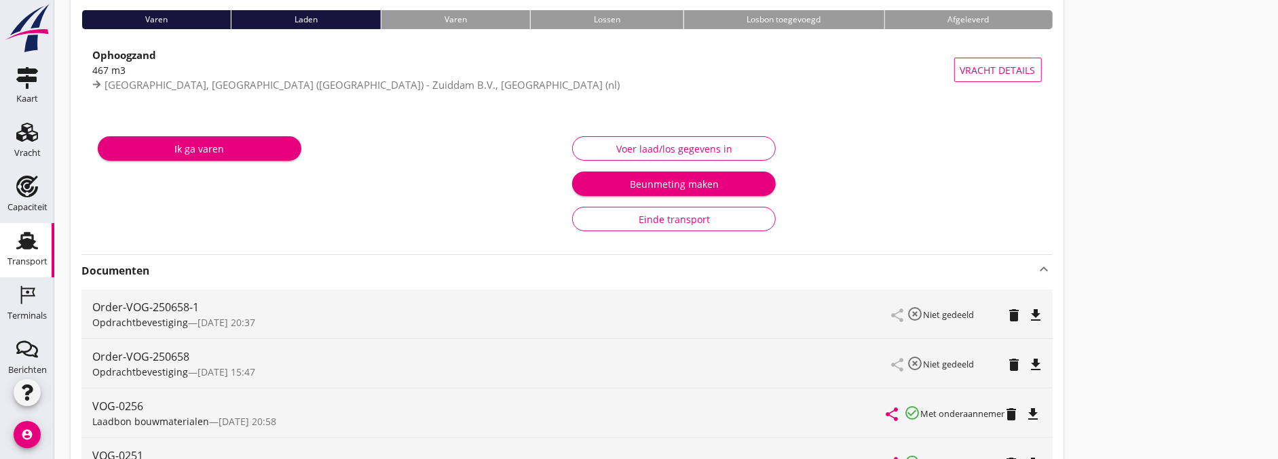
scroll to position [0, 0]
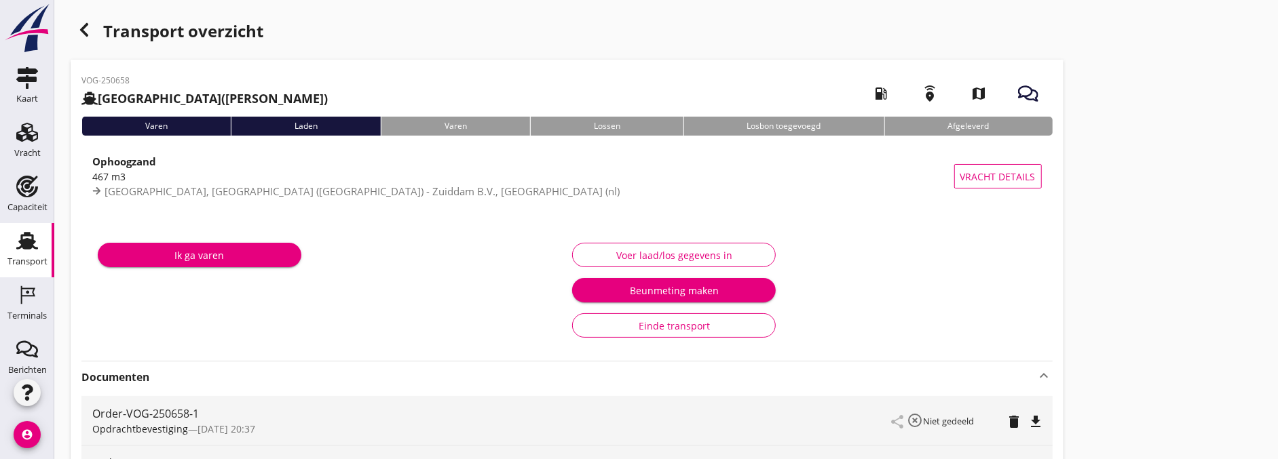
click at [89, 41] on div "button" at bounding box center [84, 29] width 27 height 27
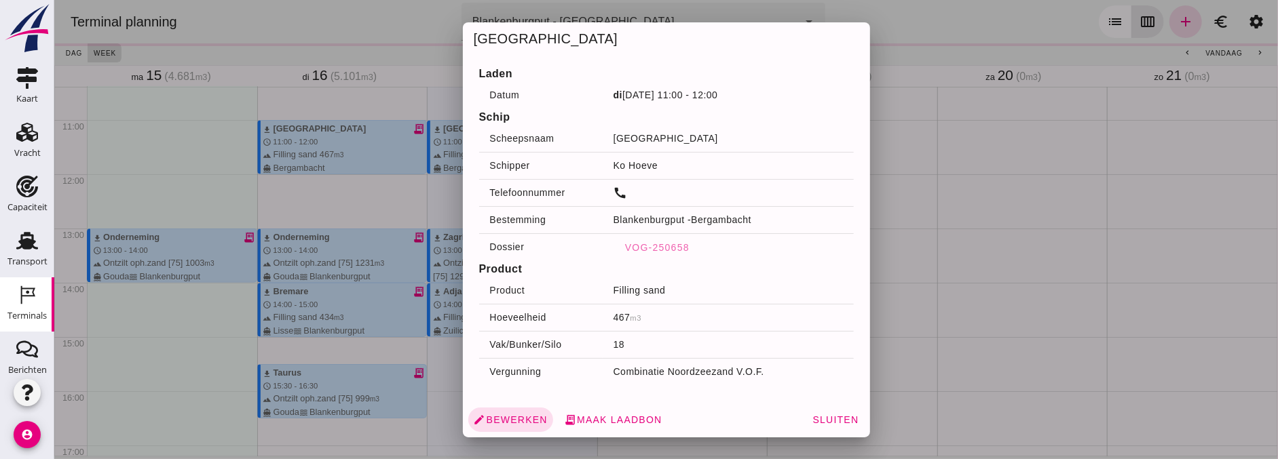
click at [119, 305] on div at bounding box center [666, 229] width 1224 height 459
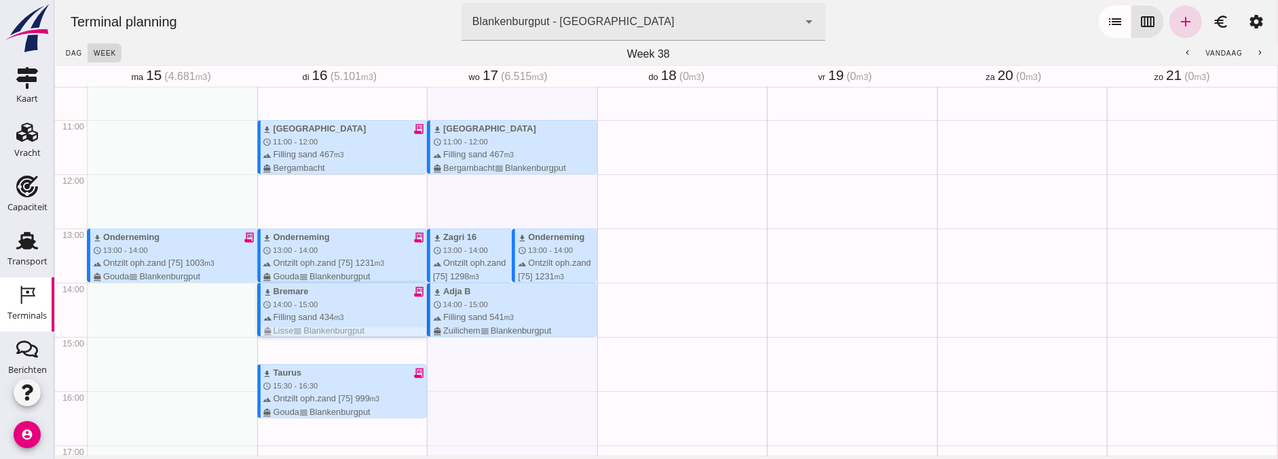
click at [314, 314] on div "terrain Filling sand 434 m3 directions_boat Lisse waves [GEOGRAPHIC_DATA]" at bounding box center [345, 324] width 164 height 26
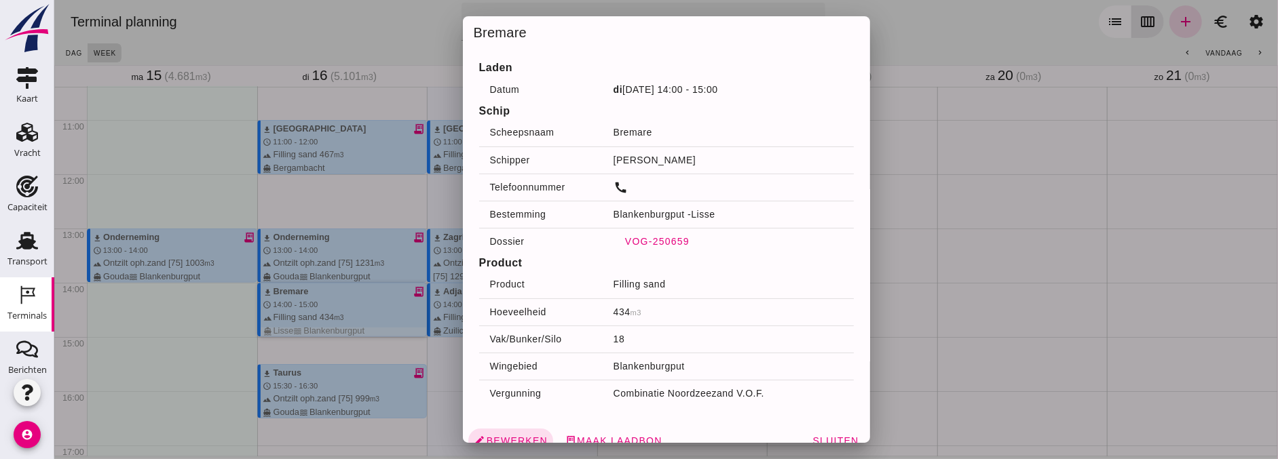
click at [643, 244] on span "VOG-250659" at bounding box center [656, 241] width 65 height 11
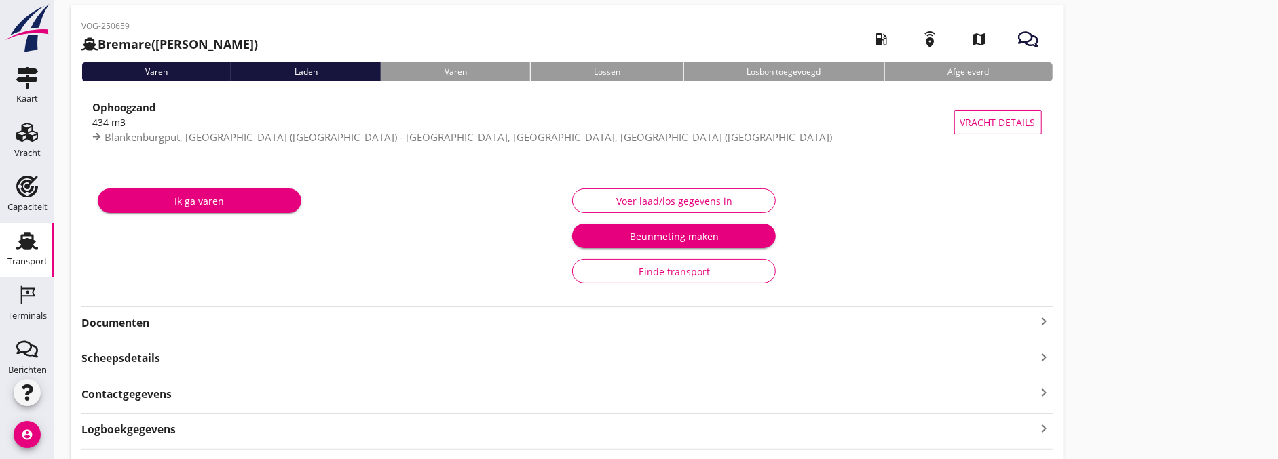
scroll to position [130, 0]
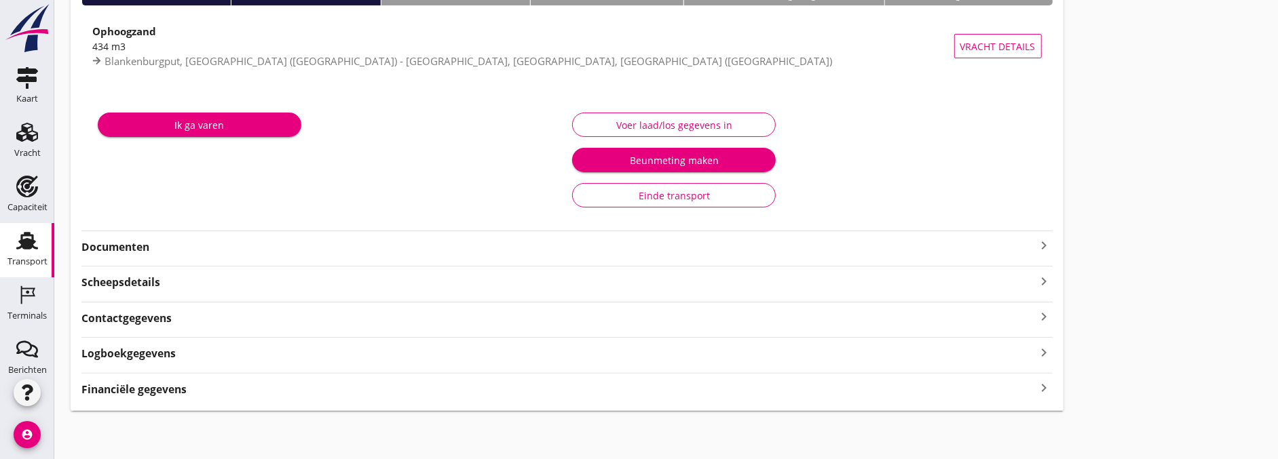
click at [171, 288] on div "Scheepsdetails keyboard_arrow_right" at bounding box center [566, 281] width 971 height 18
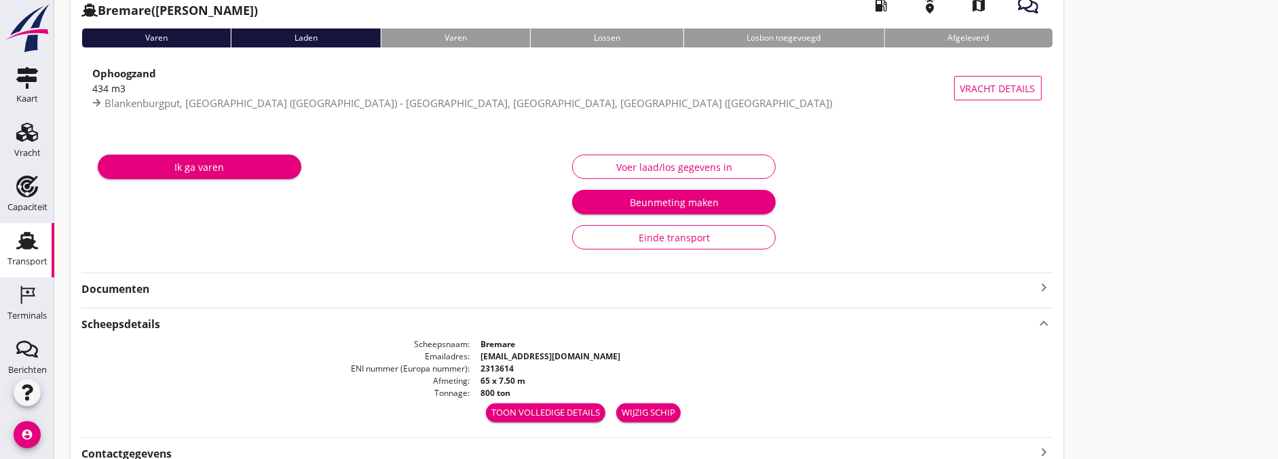
scroll to position [224, 0]
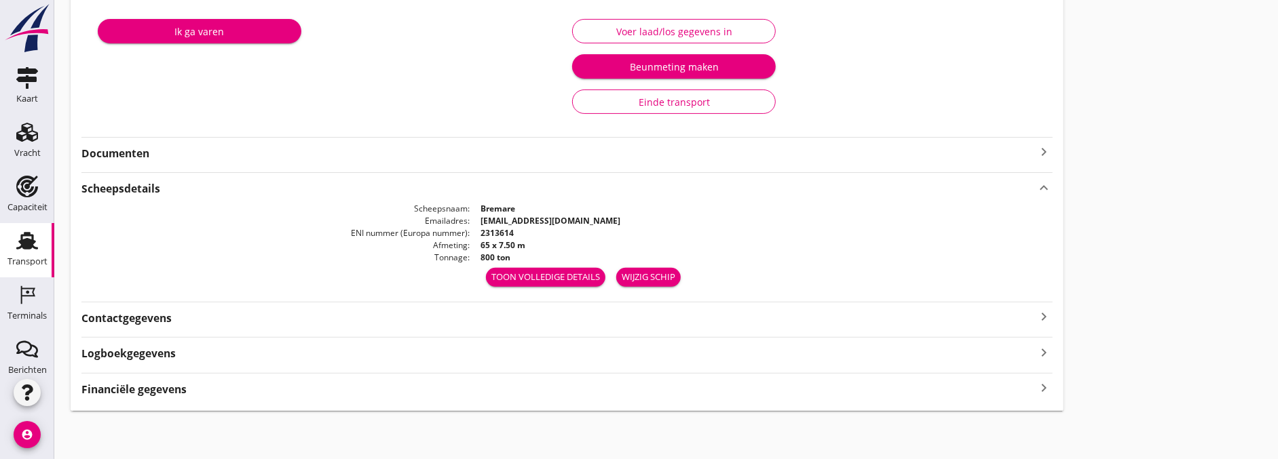
click at [202, 164] on div "VOG-250659 Bremare ([PERSON_NAME]) local_gas_station emergency_share map Varen …" at bounding box center [567, 123] width 993 height 575
click at [109, 152] on strong "Documenten" at bounding box center [558, 154] width 955 height 16
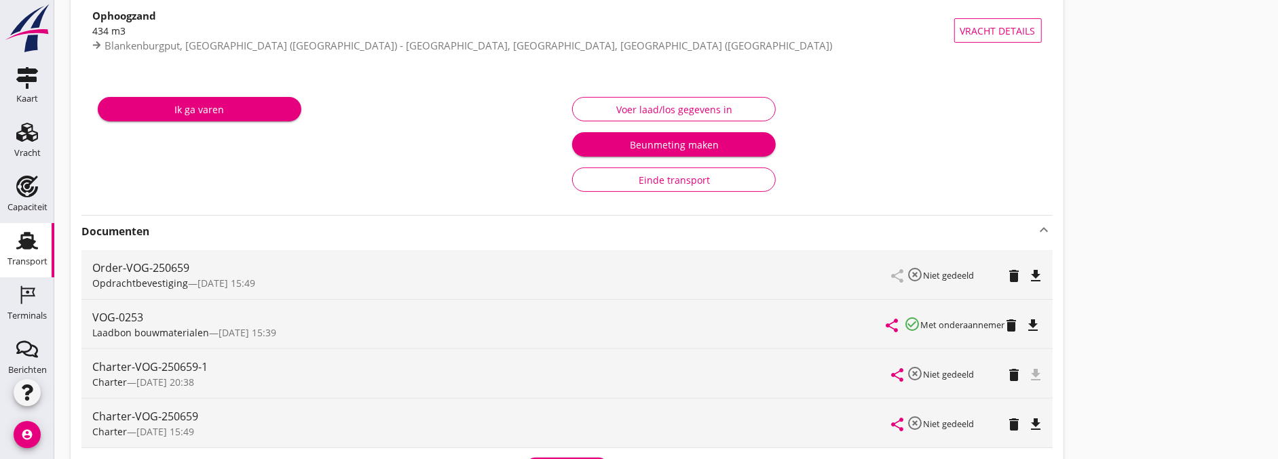
scroll to position [0, 0]
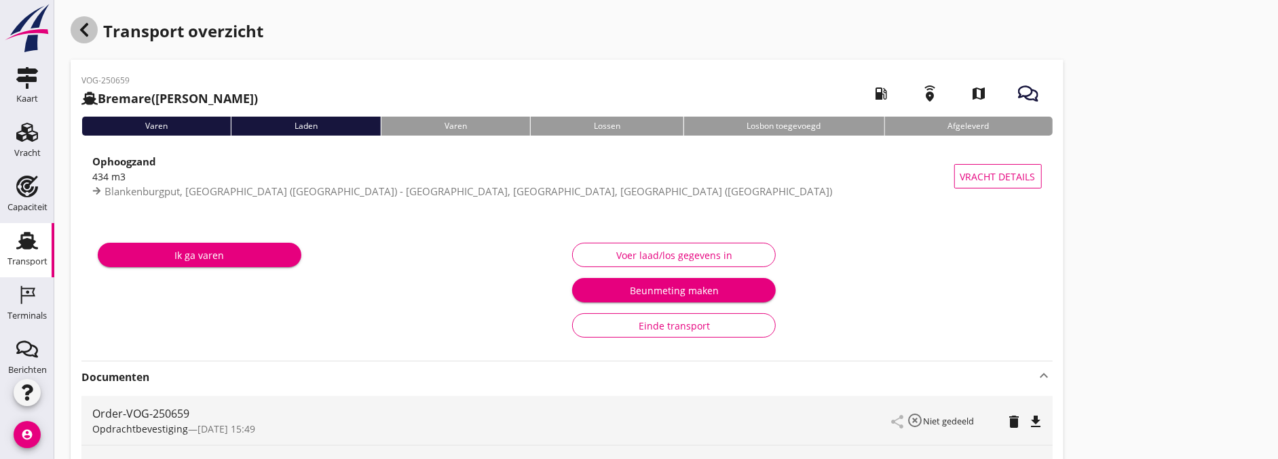
click at [84, 24] on icon "button" at bounding box center [84, 30] width 16 height 16
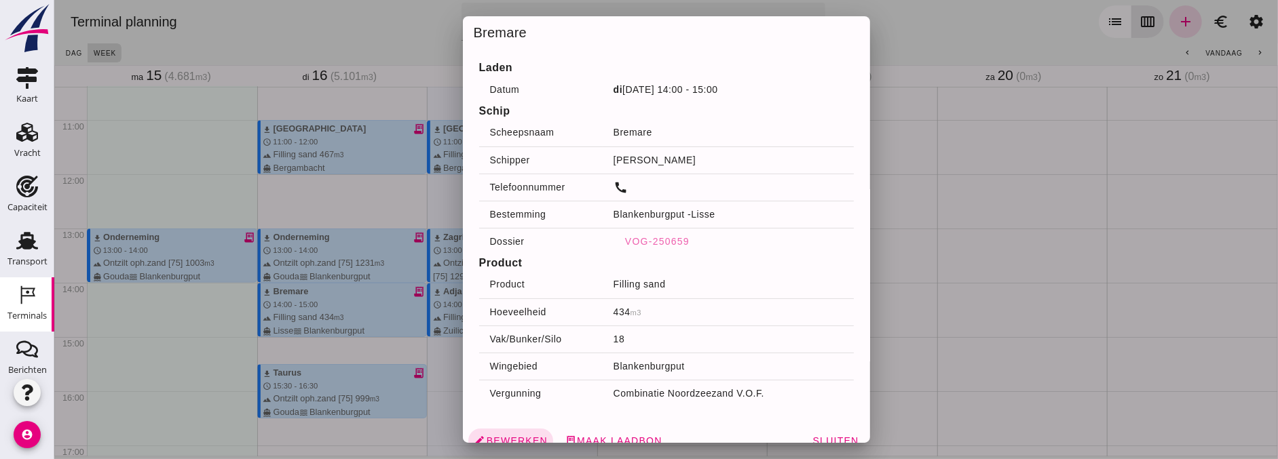
click at [250, 364] on div at bounding box center [666, 229] width 1224 height 459
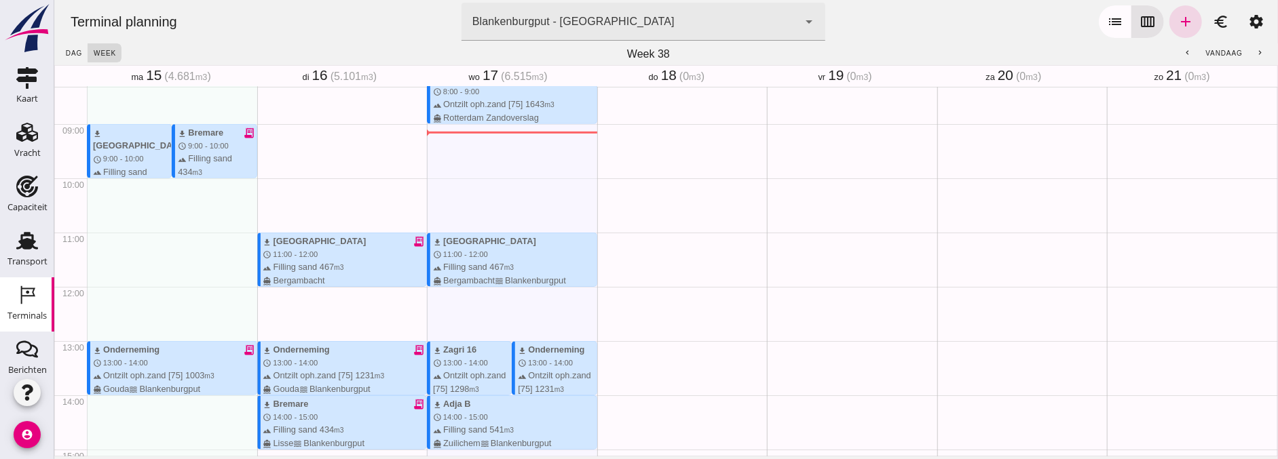
scroll to position [452, 0]
click at [1181, 48] on button "chevron_left" at bounding box center [1187, 52] width 24 height 19
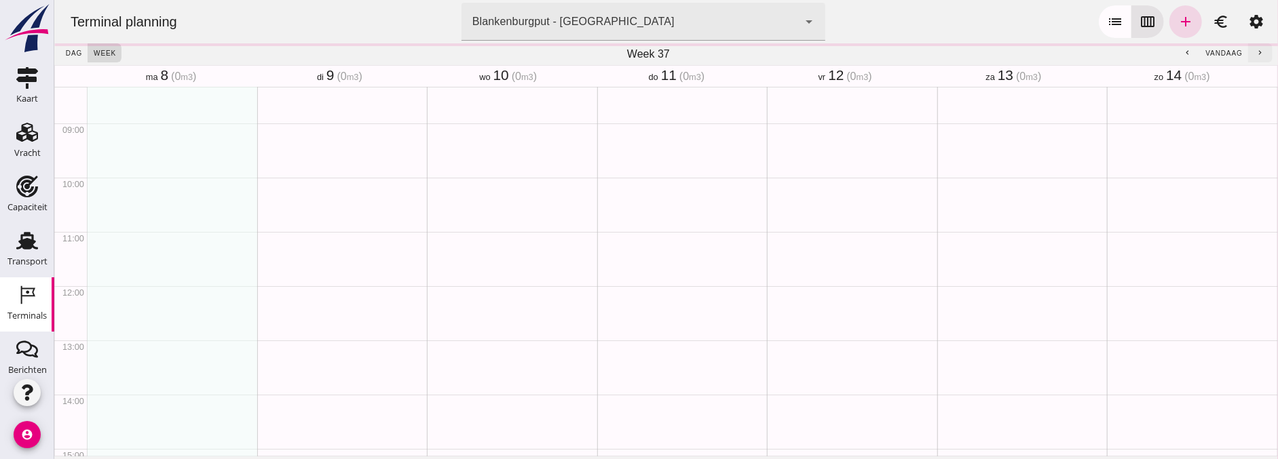
click at [1255, 54] on icon "chevron_right" at bounding box center [1259, 53] width 9 height 9
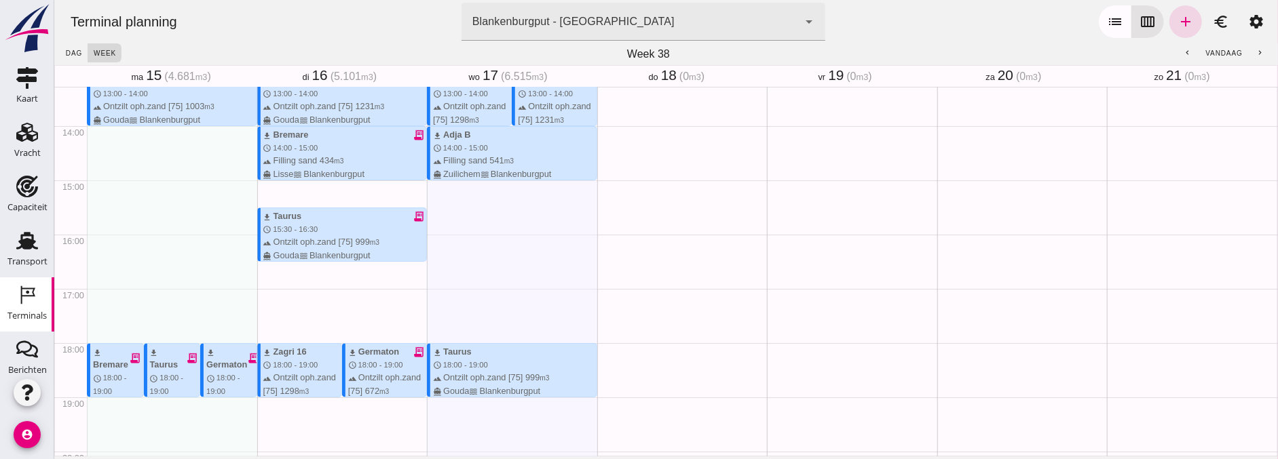
scroll to position [679, 0]
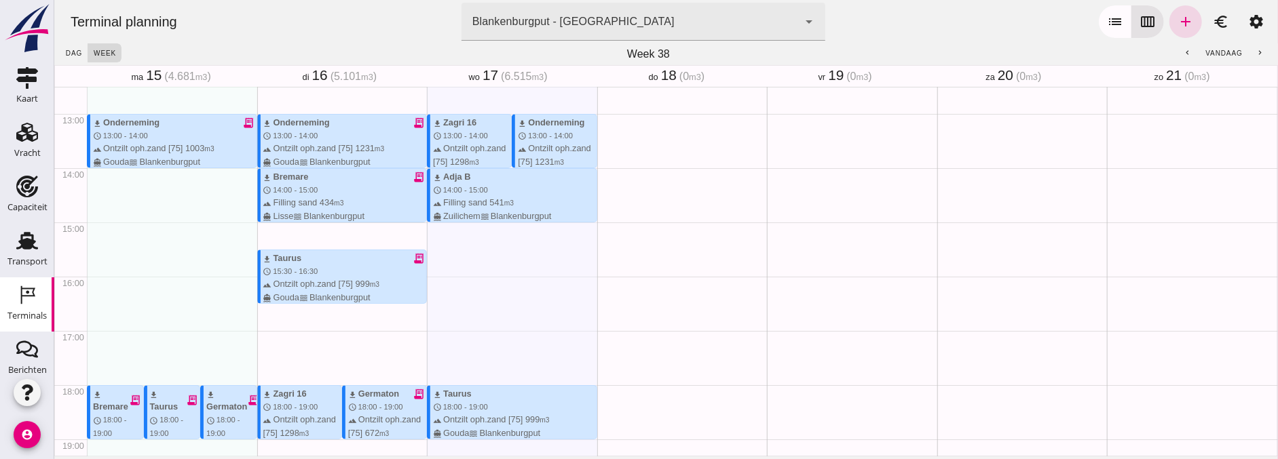
click at [785, 338] on div "Geen afspraken" at bounding box center [851, 59] width 170 height 1302
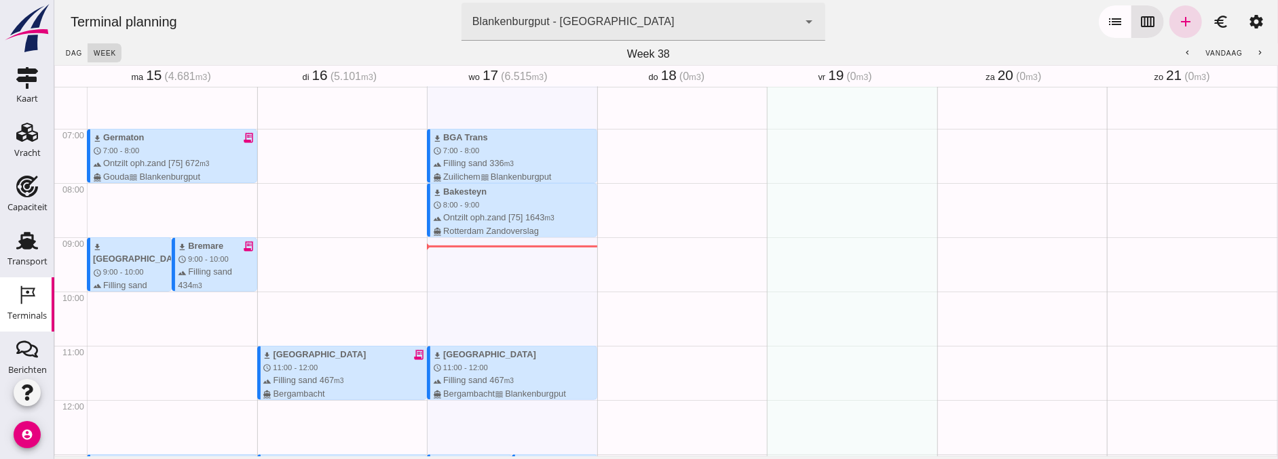
scroll to position [301, 0]
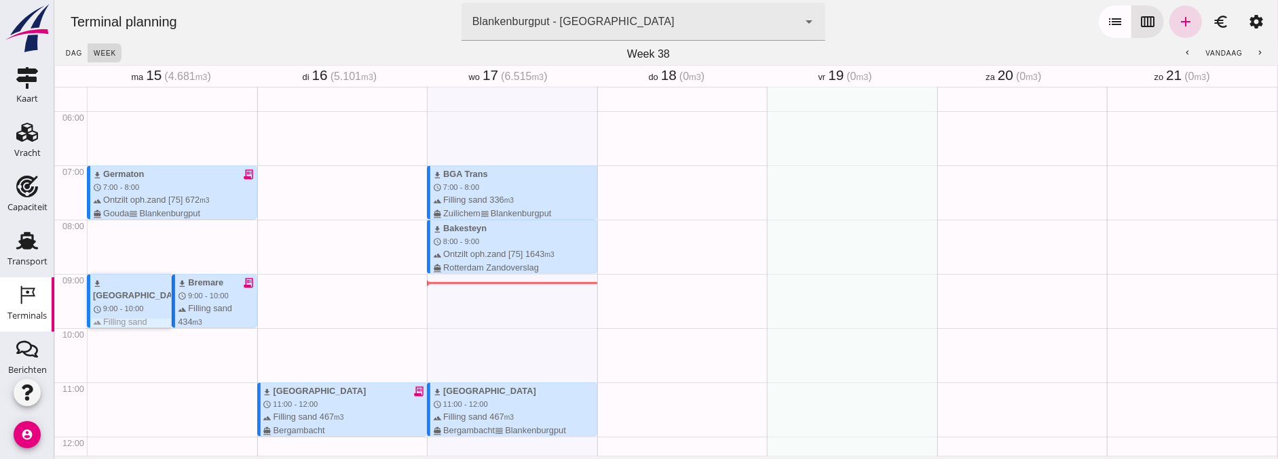
click at [130, 316] on div "terrain Filling sand 467 m3 directions_boat [PERSON_NAME]-Ambacht waves [GEOGRA…" at bounding box center [131, 355] width 78 height 78
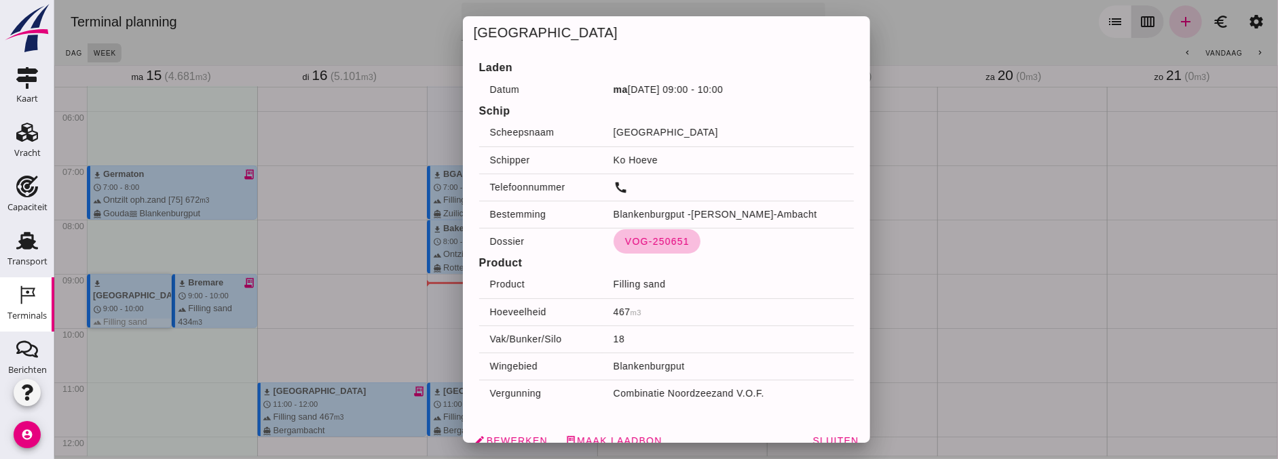
click at [631, 242] on span "VOG-250651" at bounding box center [656, 241] width 65 height 11
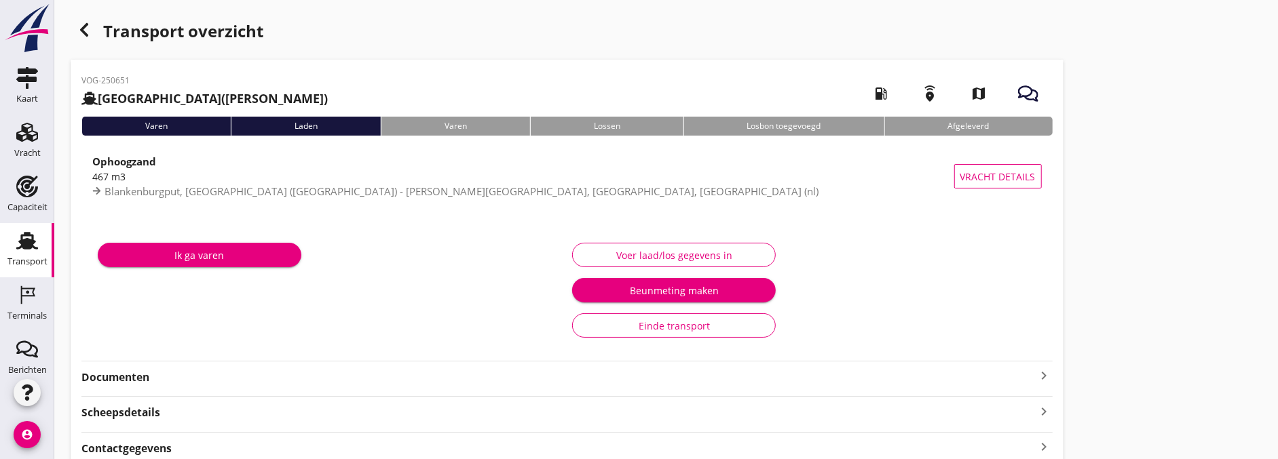
click at [140, 381] on strong "Documenten" at bounding box center [558, 378] width 955 height 16
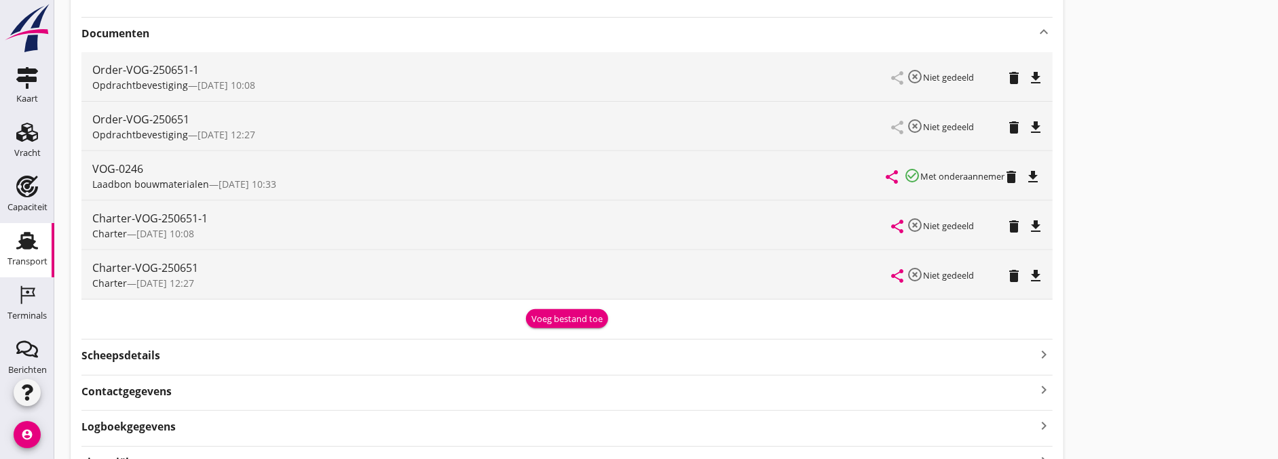
scroll to position [417, 0]
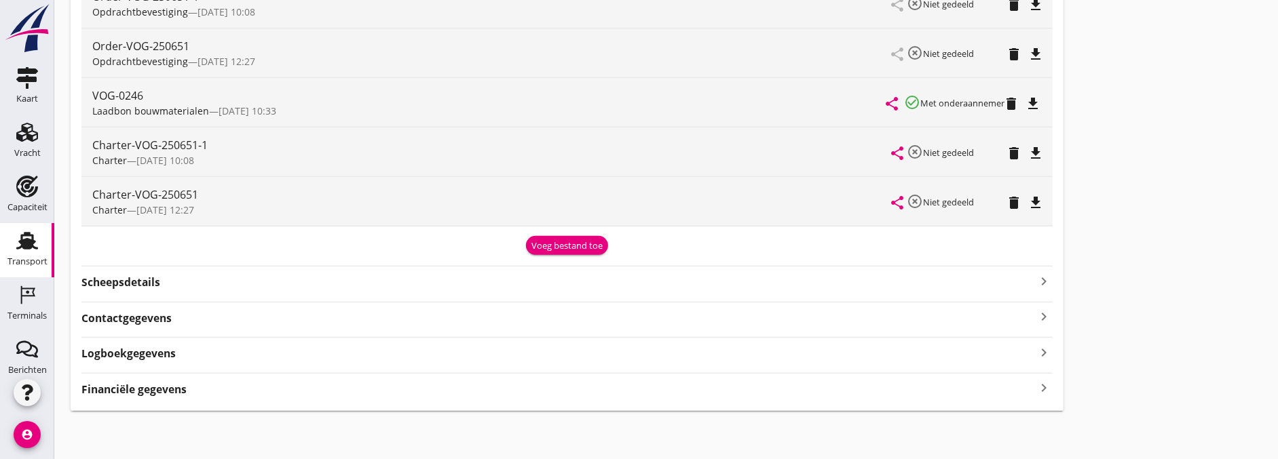
click at [141, 294] on div "VOG-250651 Sonora (Ko Hoeve) local_gas_station emergency_share map Varen Laden …" at bounding box center [567, 26] width 993 height 769
click at [154, 285] on strong "Scheepsdetails" at bounding box center [120, 283] width 79 height 16
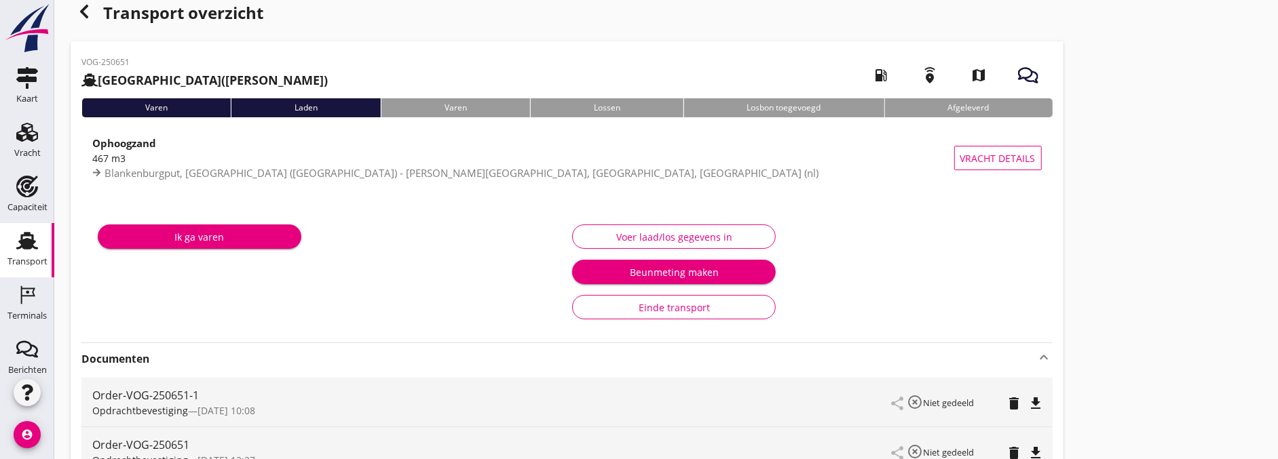
scroll to position [0, 0]
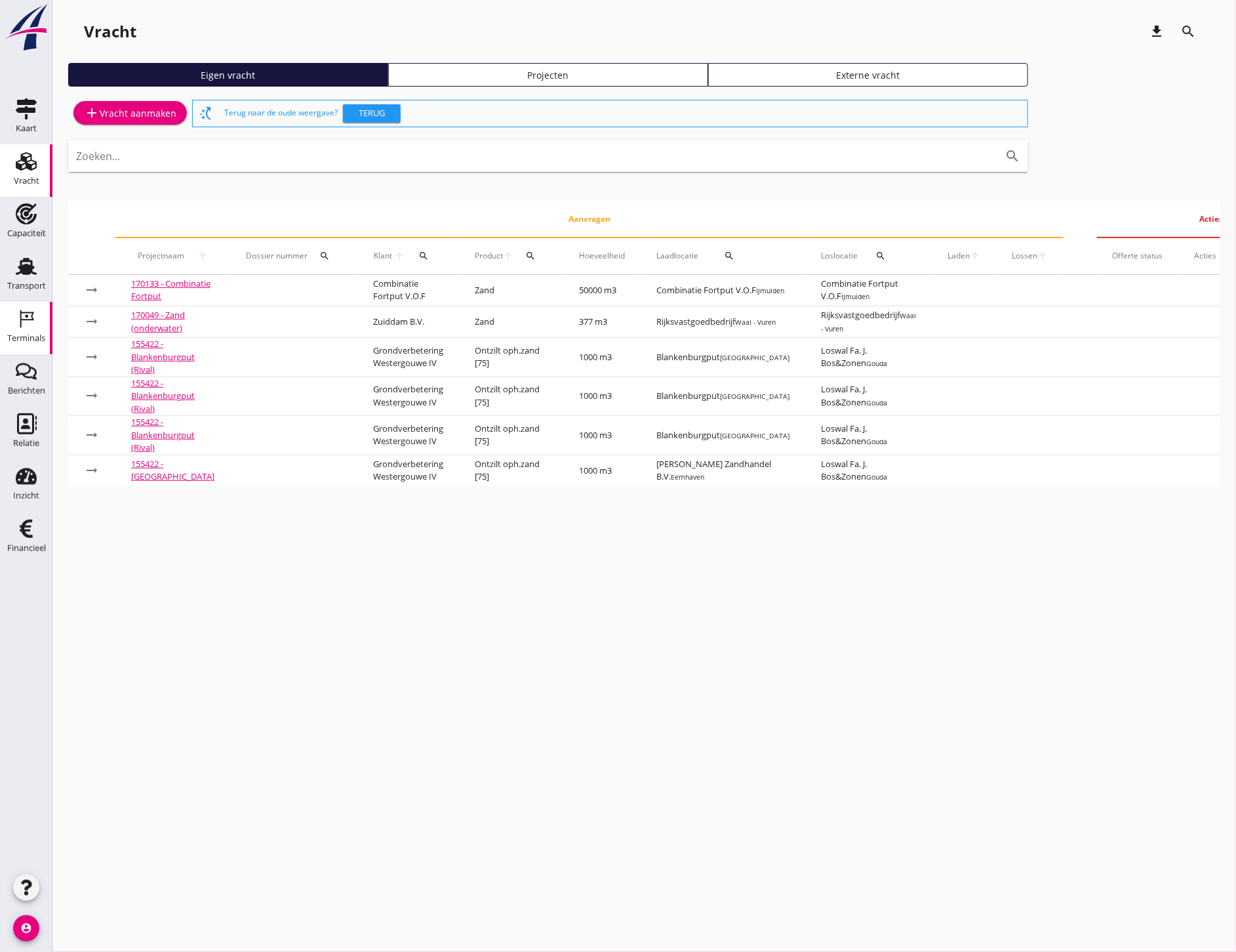
click at [30, 342] on div "Terminals" at bounding box center [25, 337] width 38 height 9
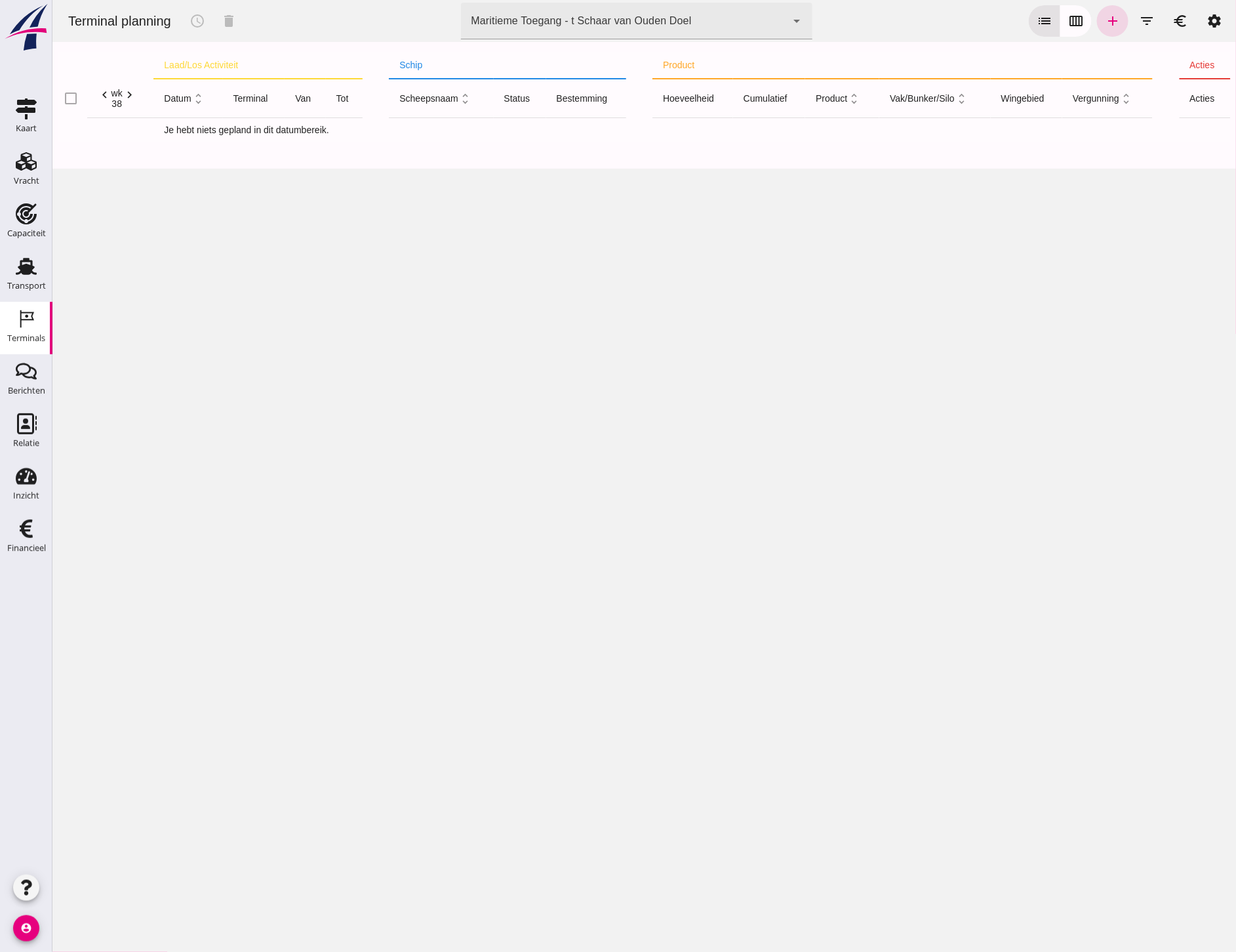
click at [658, 24] on div "Maritieme Toegang - t Schaar van Ouden Doel" at bounding box center [581, 21] width 220 height 15
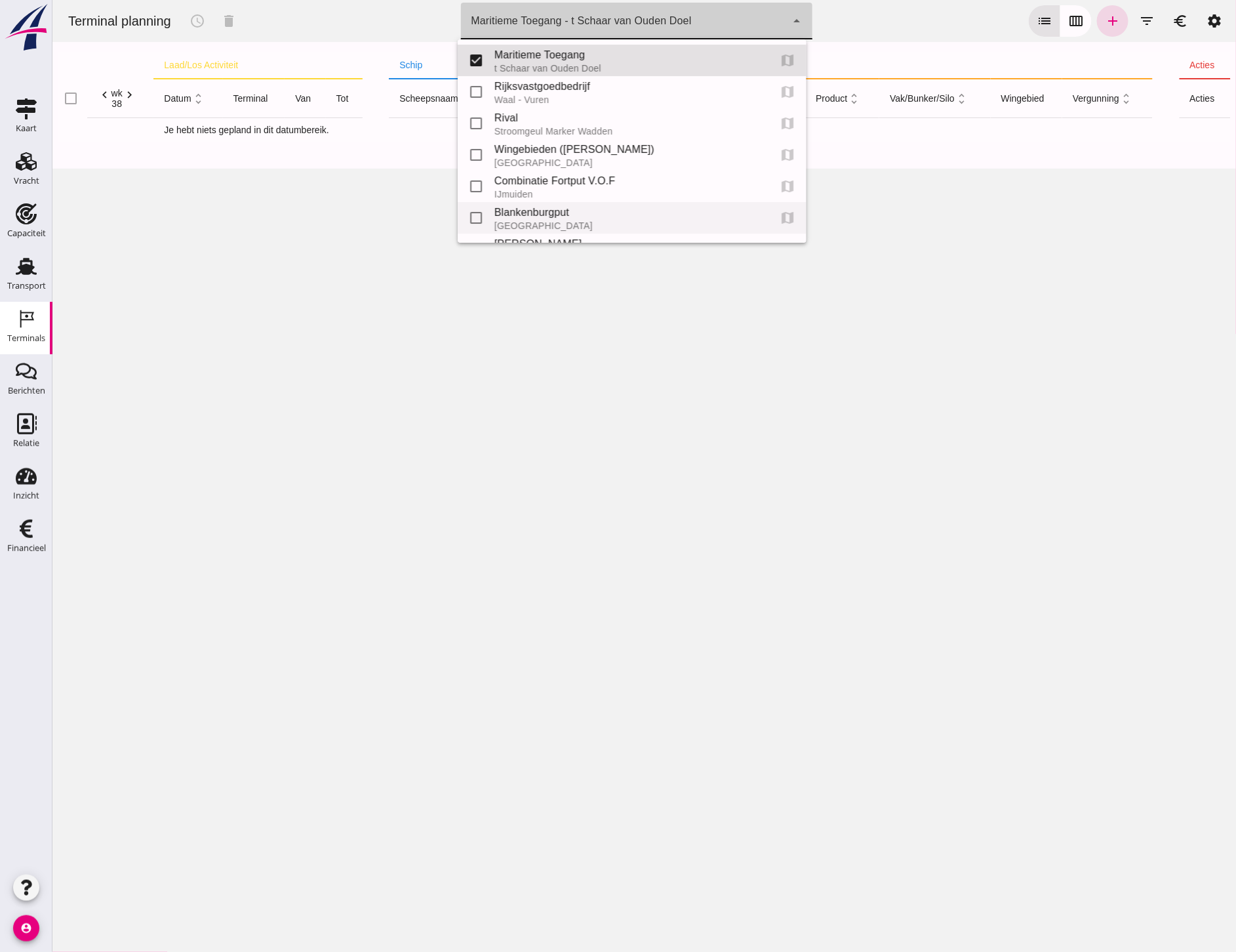
click at [535, 213] on div "Blankenburgput" at bounding box center [626, 213] width 265 height 15
type input "e6c78bfd-e3f1-4bb9-b01e-b37ce3668b52"
checkbox input "false"
checkbox input "true"
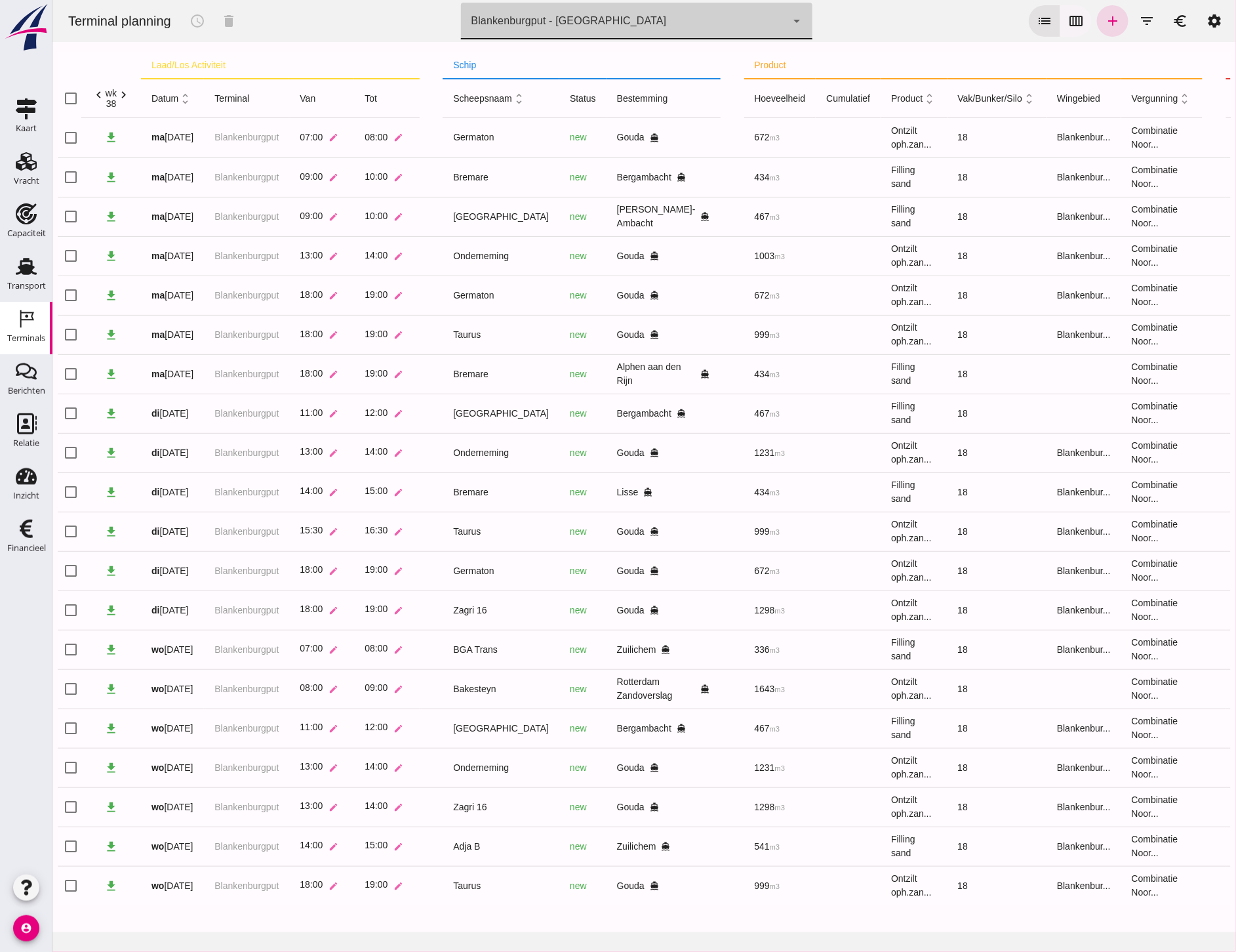
click at [1078, 17] on button "calendar_view_week" at bounding box center [1076, 20] width 32 height 32
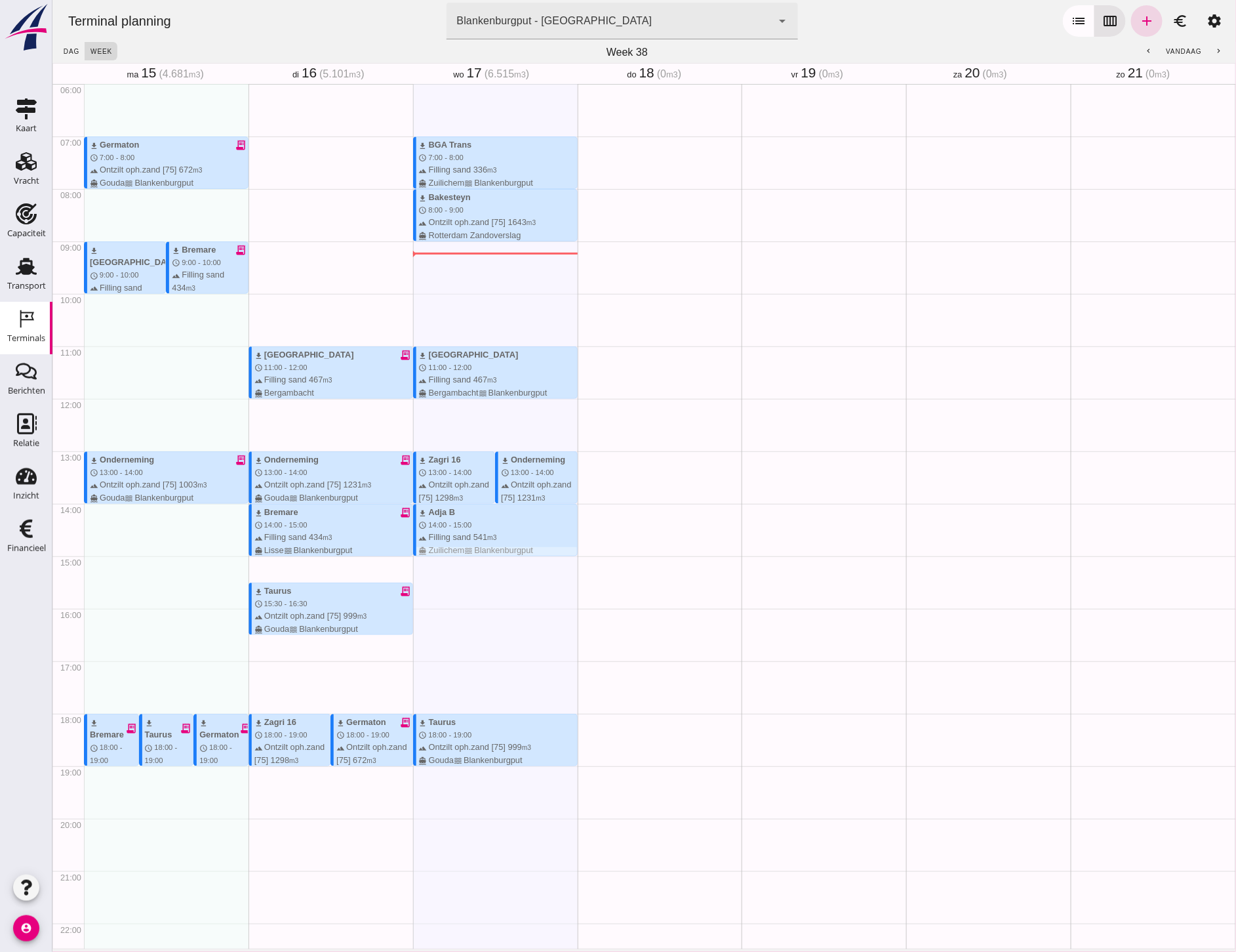
scroll to position [394, 0]
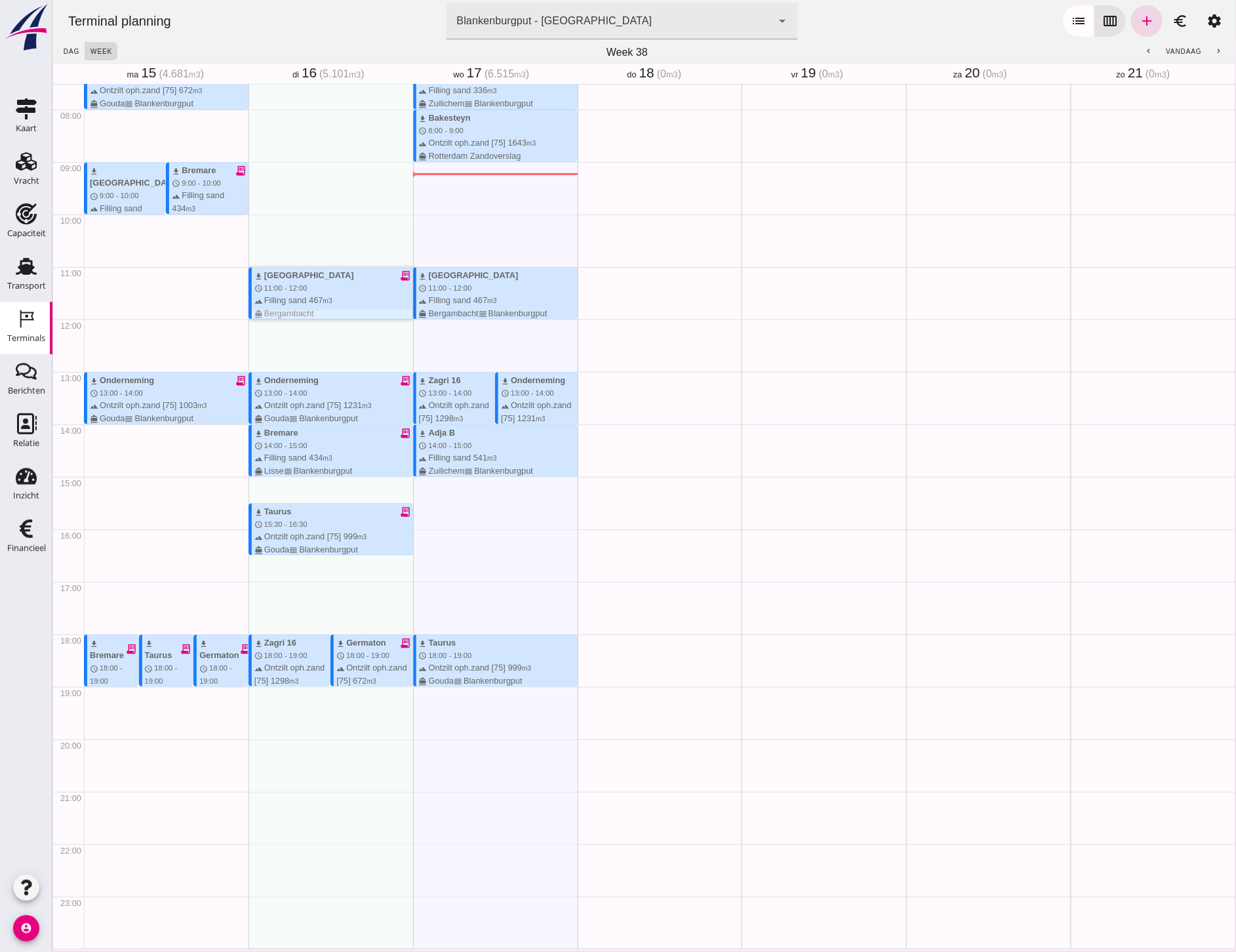
click at [354, 297] on div "terrain Filling sand 467 m3 directions_boat [GEOGRAPHIC_DATA]" at bounding box center [333, 306] width 158 height 25
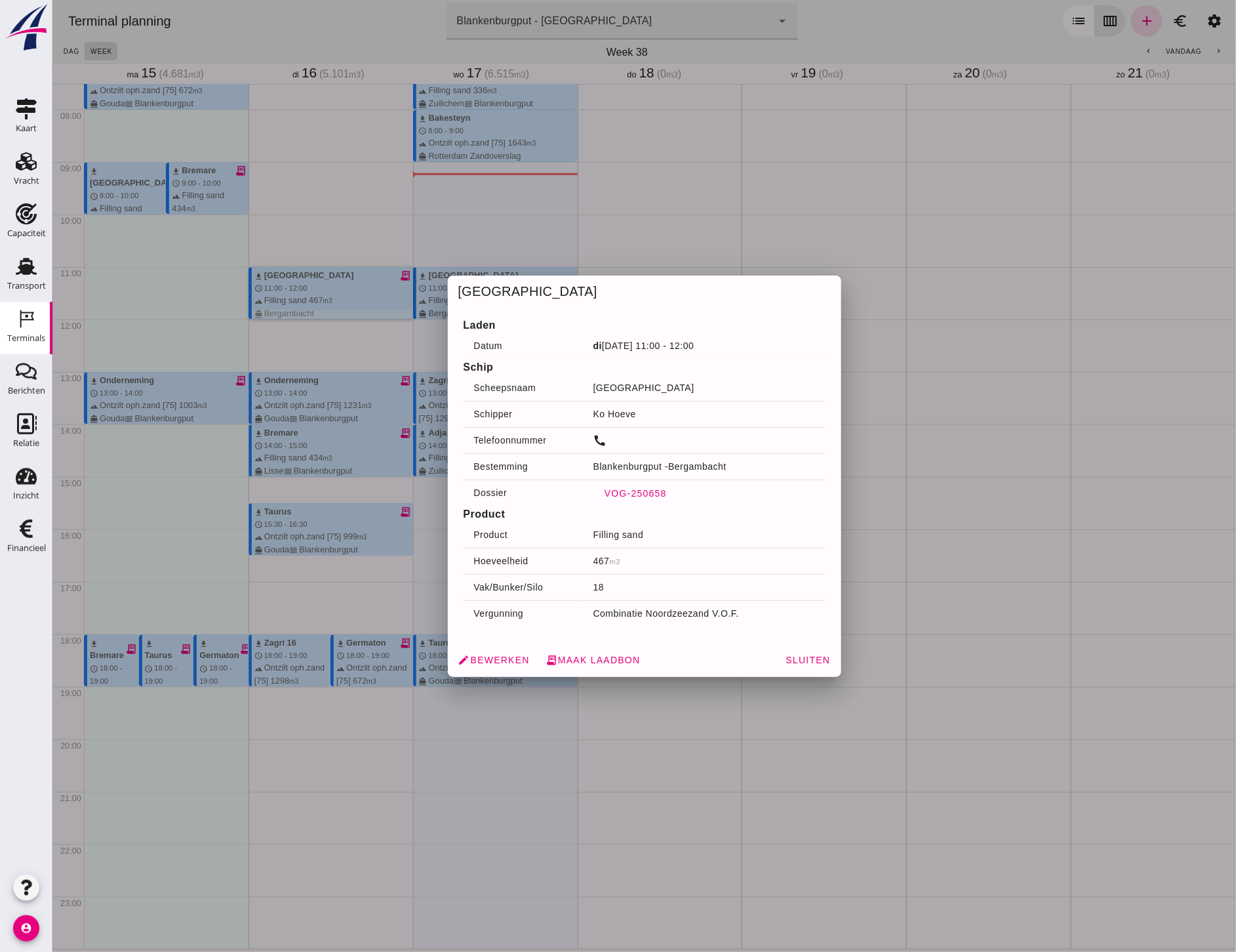
click at [629, 481] on button "VOG-250658" at bounding box center [634, 493] width 84 height 23
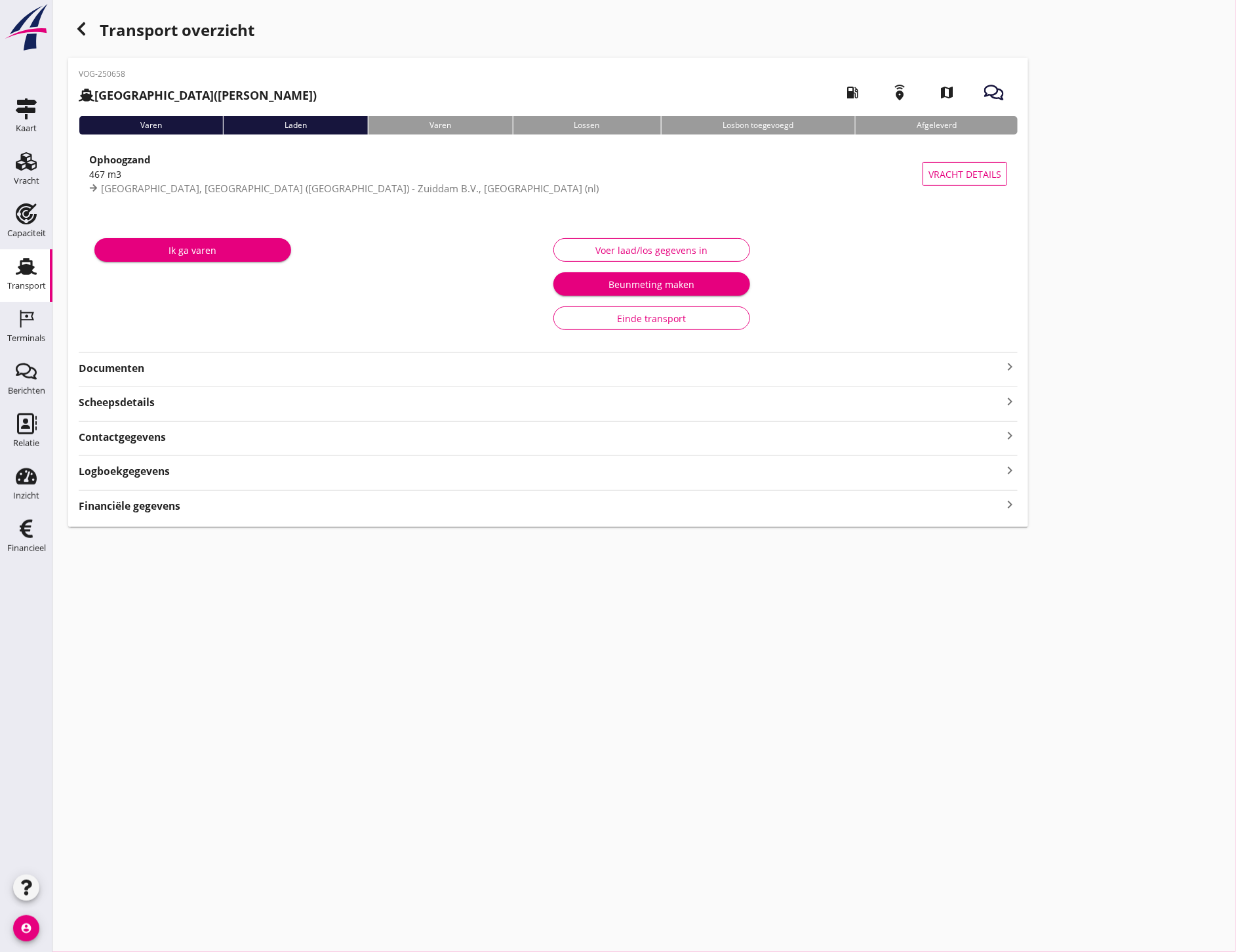
click at [264, 361] on strong "Documenten" at bounding box center [539, 368] width 923 height 15
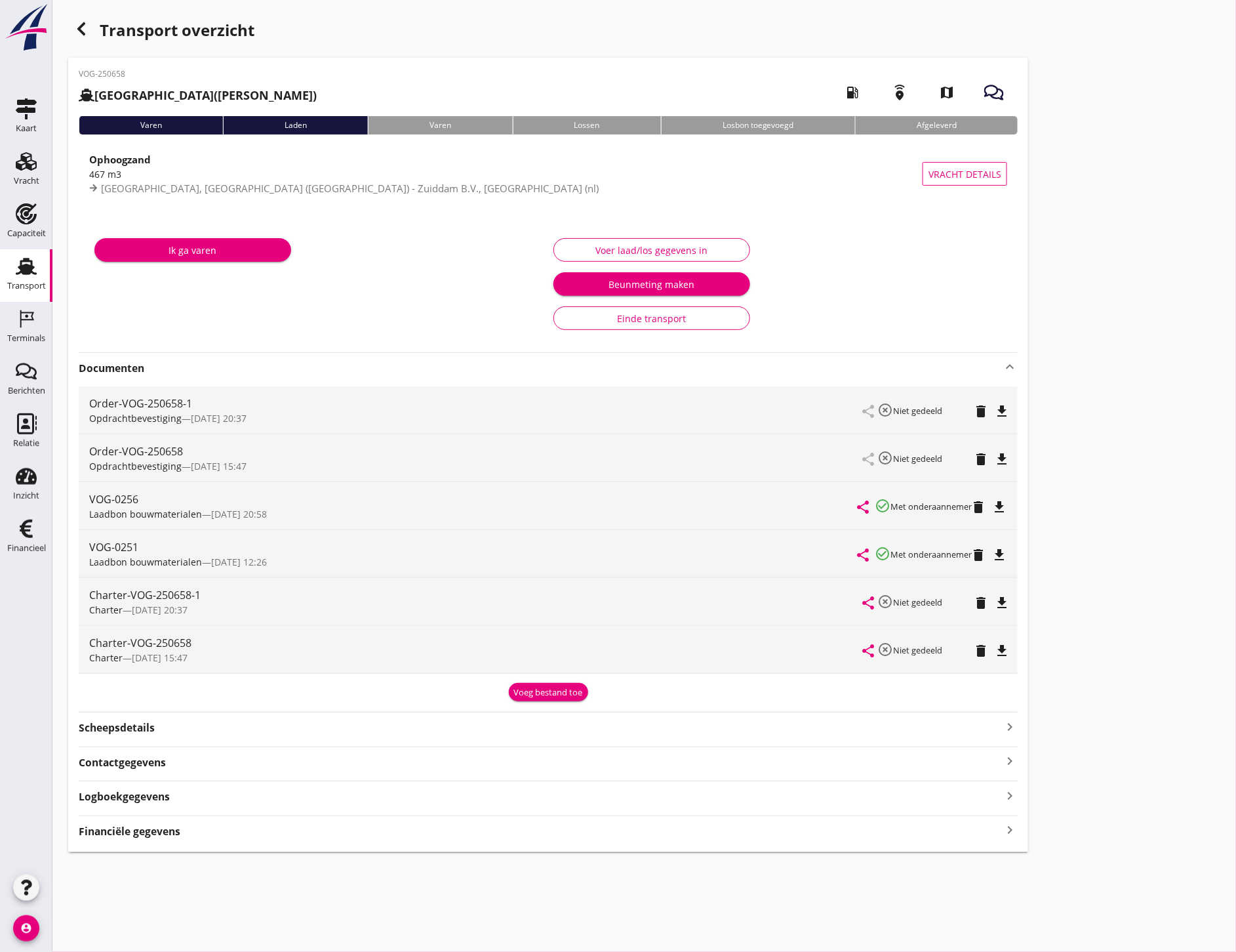
click at [1004, 555] on icon "file_download" at bounding box center [999, 555] width 15 height 15
click at [170, 732] on div "Scheepsdetails keyboard_arrow_right" at bounding box center [548, 726] width 939 height 17
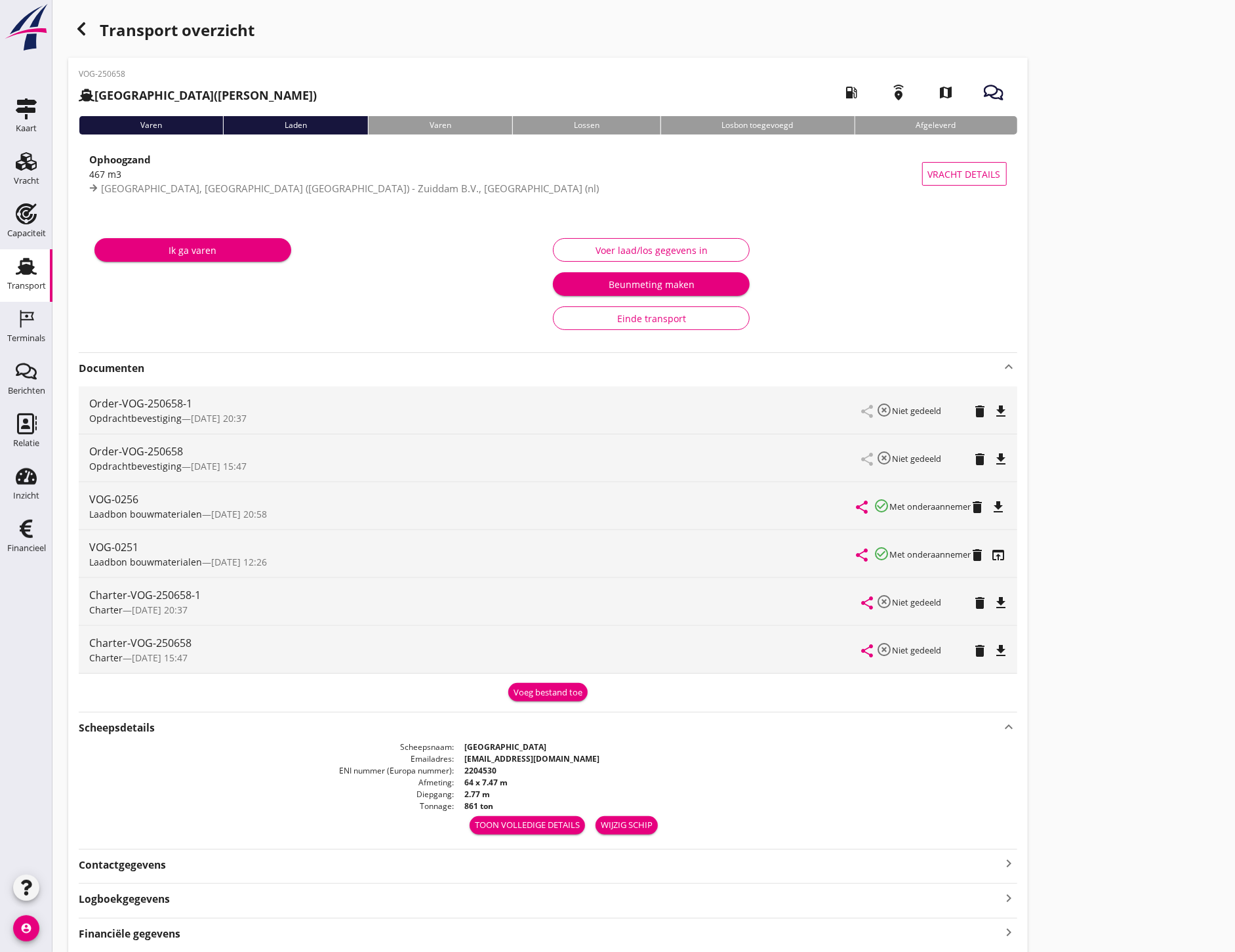
click at [89, 38] on div "button" at bounding box center [81, 28] width 26 height 26
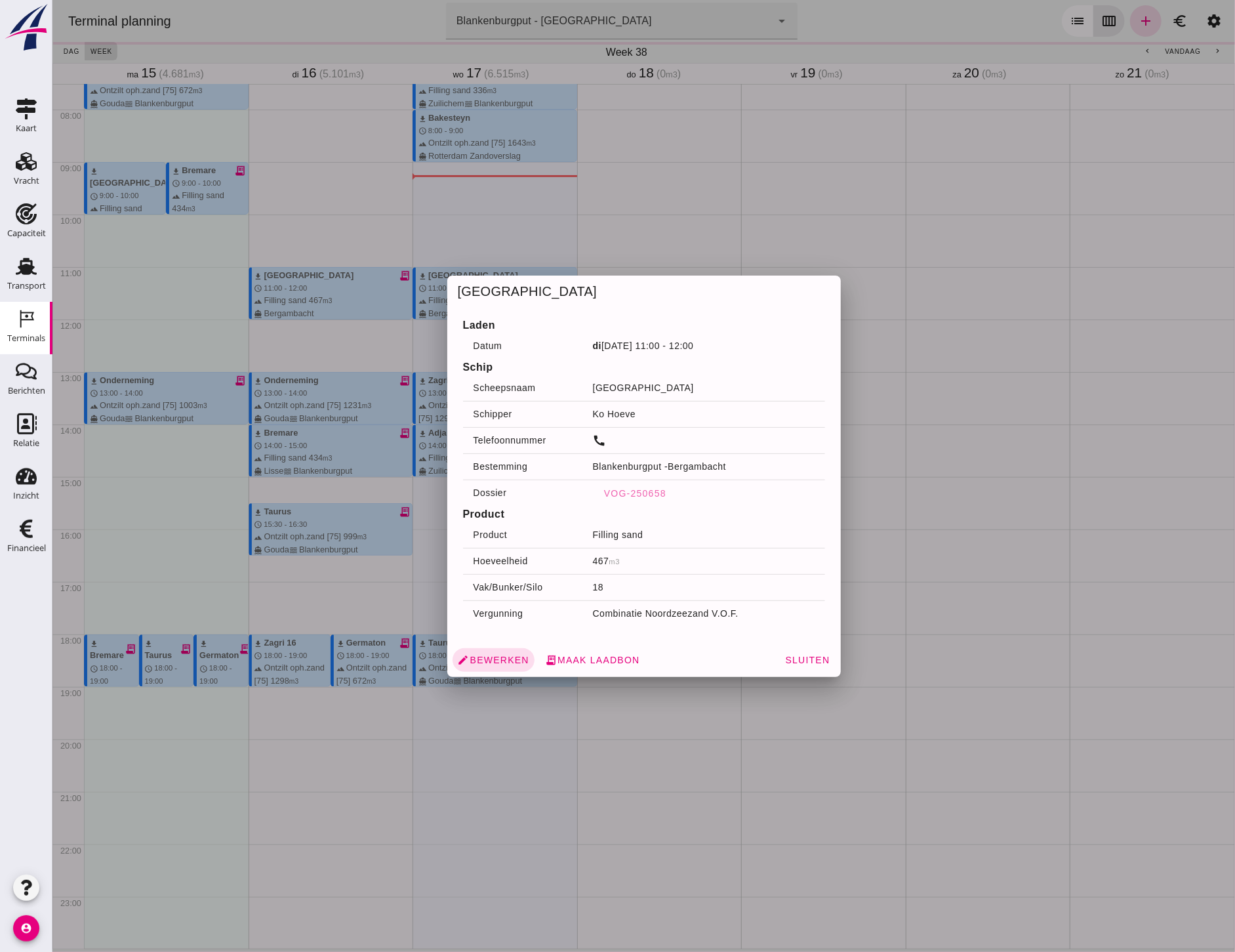
click at [655, 228] on div at bounding box center [644, 476] width 1183 height 952
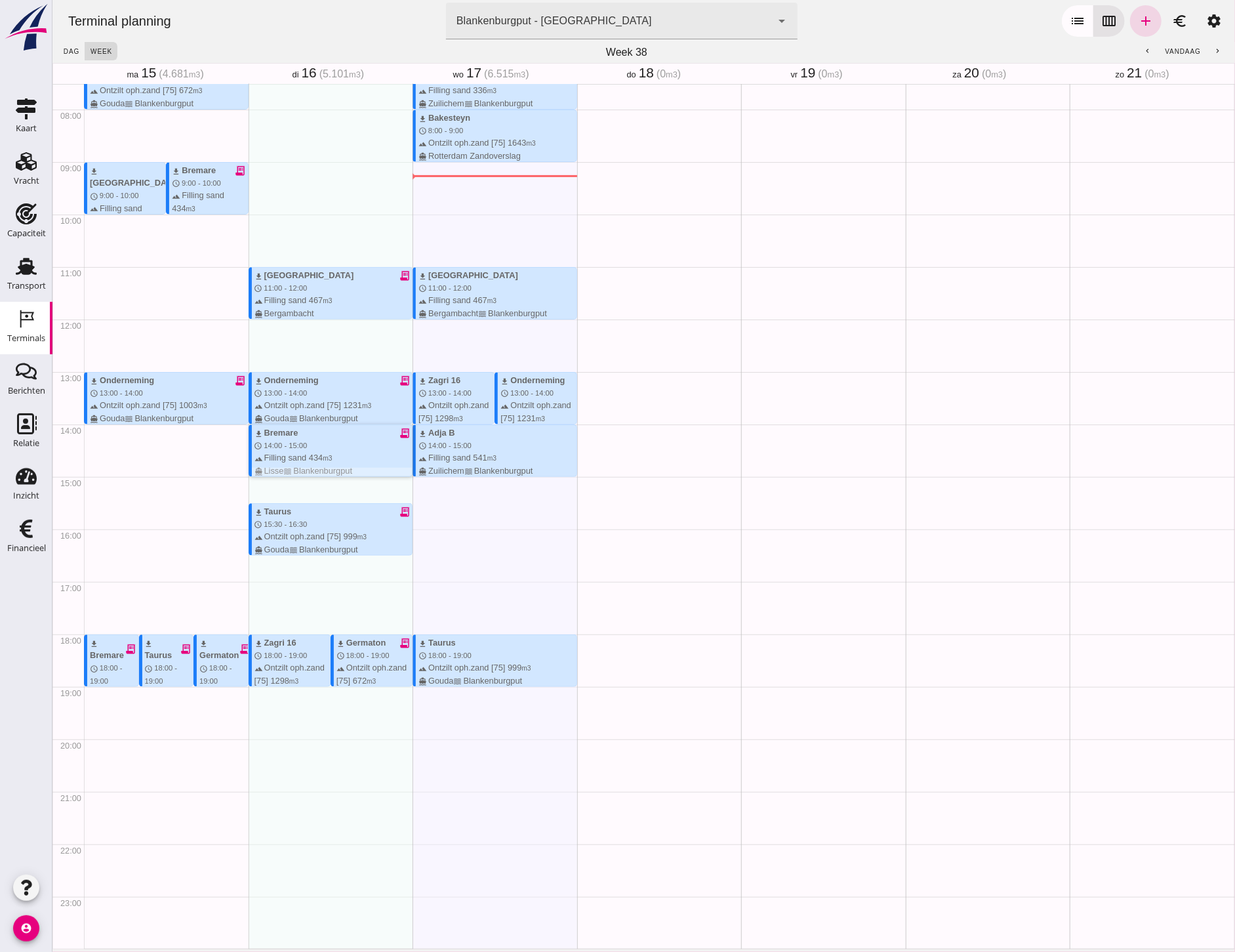
click at [311, 451] on div "terrain Filling sand 434 m3 directions_boat Lisse waves [GEOGRAPHIC_DATA]" at bounding box center [333, 464] width 158 height 25
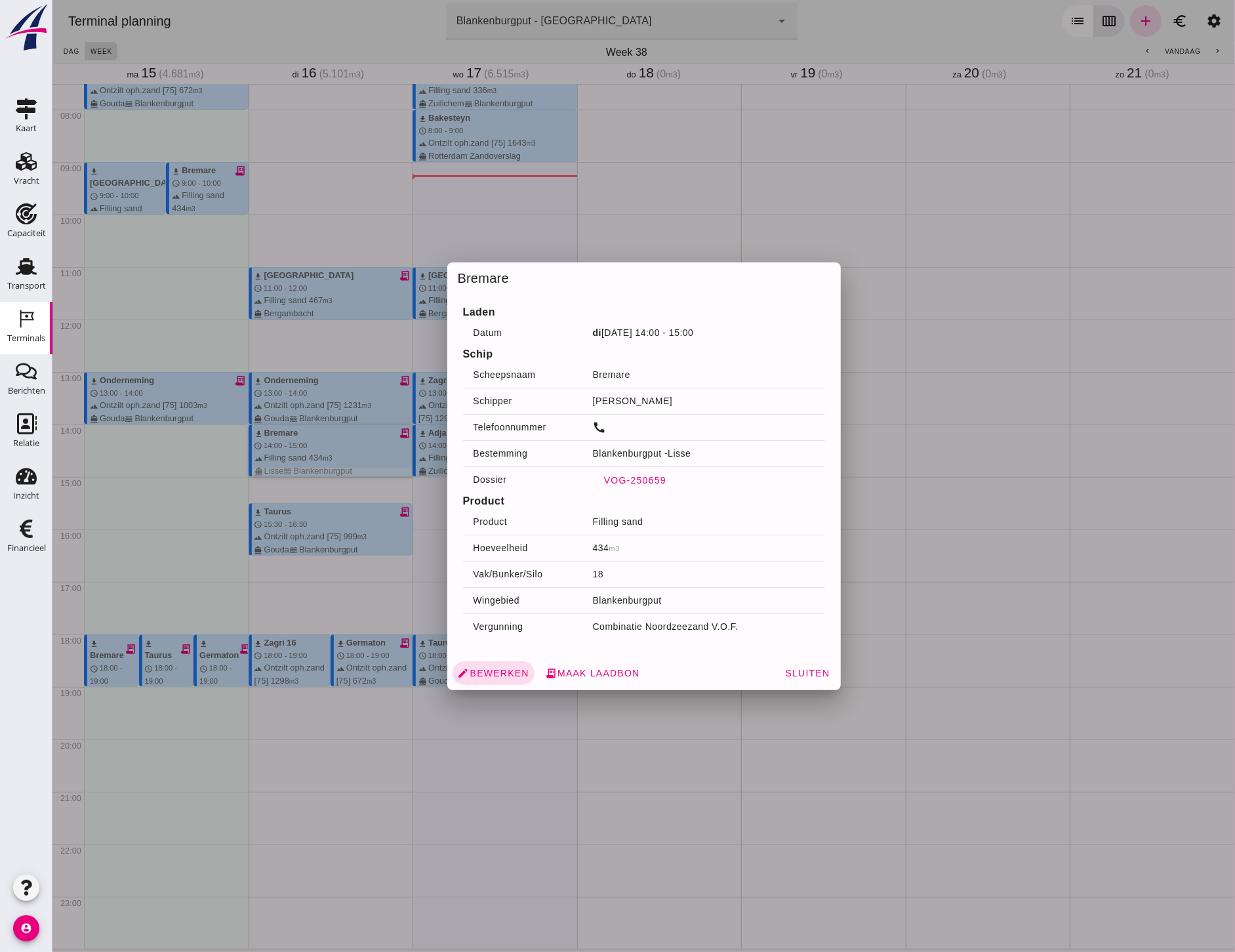
click at [627, 478] on span "VOG-250659" at bounding box center [634, 479] width 63 height 11
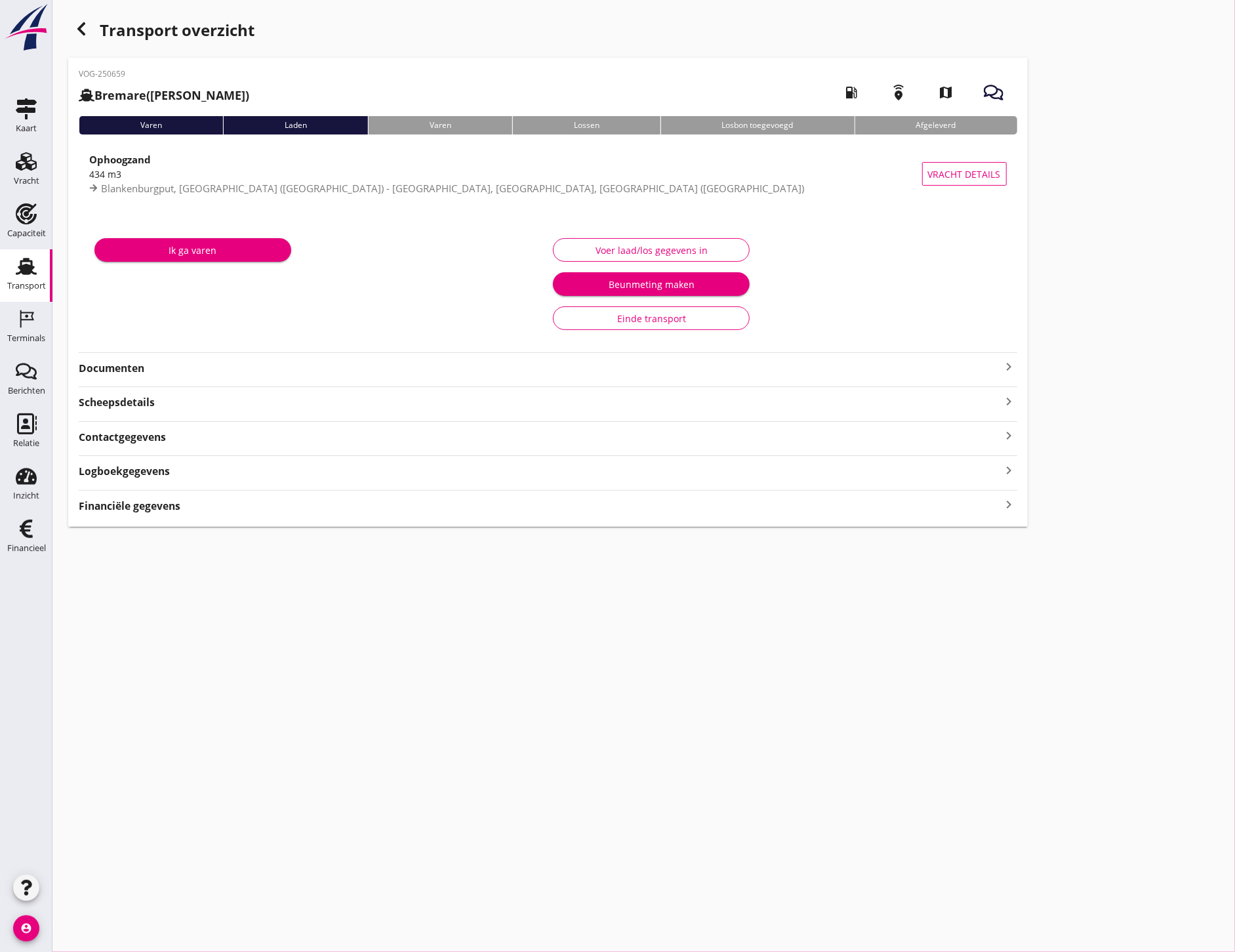
click at [145, 408] on strong "Scheepsdetails" at bounding box center [116, 403] width 76 height 15
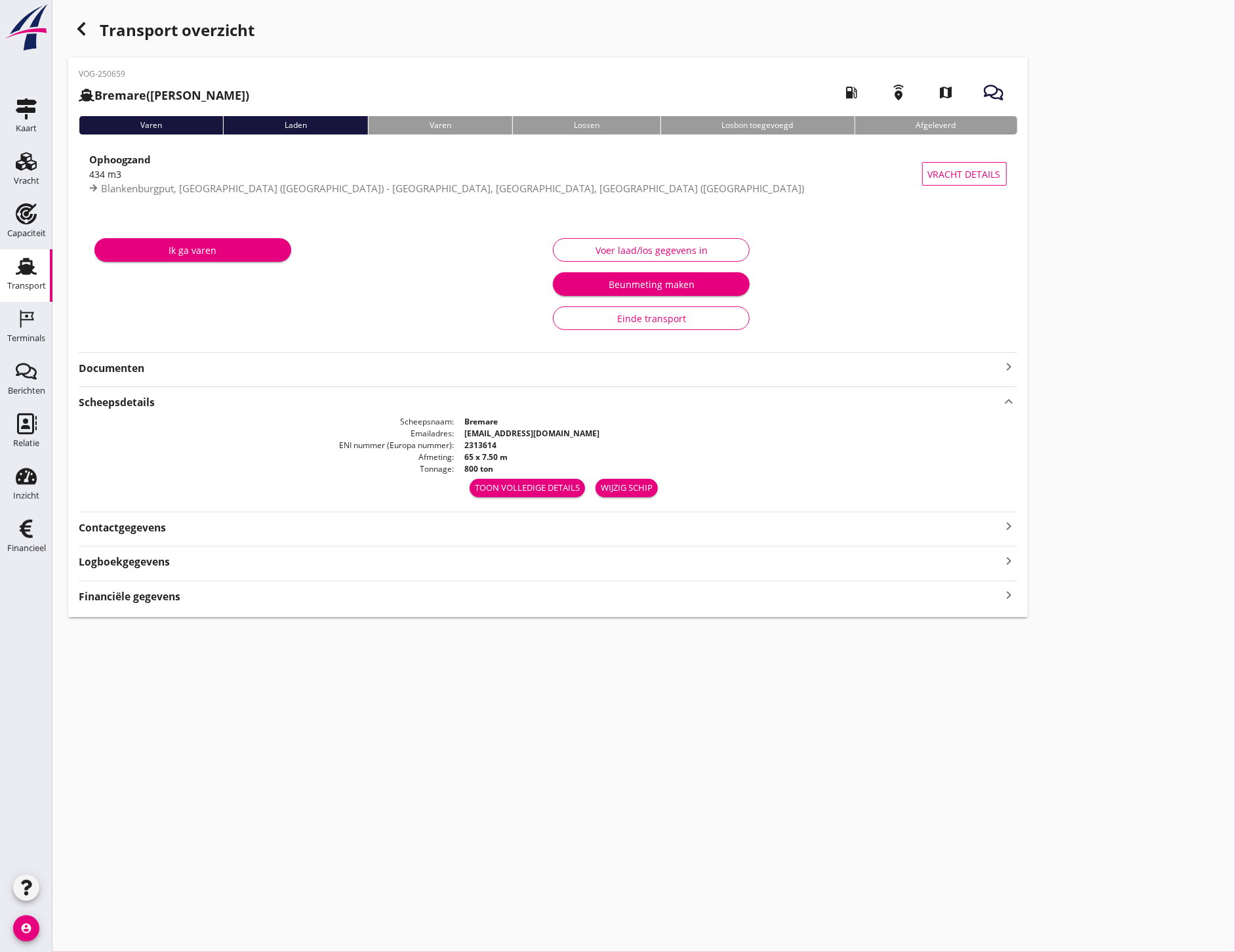
click at [187, 370] on strong "Documenten" at bounding box center [539, 368] width 923 height 15
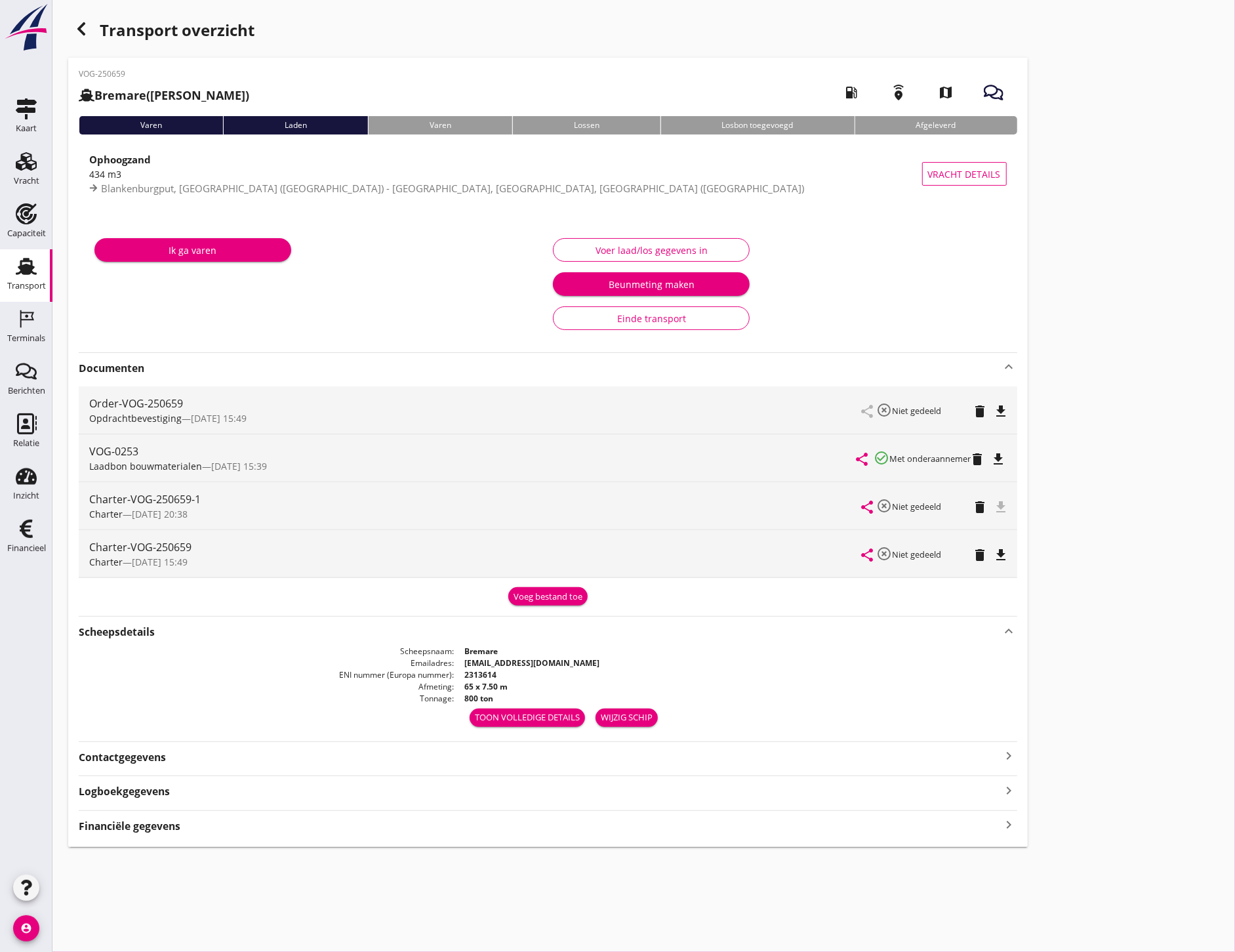
click at [1005, 458] on icon "file_download" at bounding box center [998, 459] width 15 height 15
click at [1156, 418] on div "Transport overzicht VOG-250659 Bremare ([PERSON_NAME]) local_gas_station emerge…" at bounding box center [644, 431] width 1183 height 862
